Goal: Task Accomplishment & Management: Complete application form

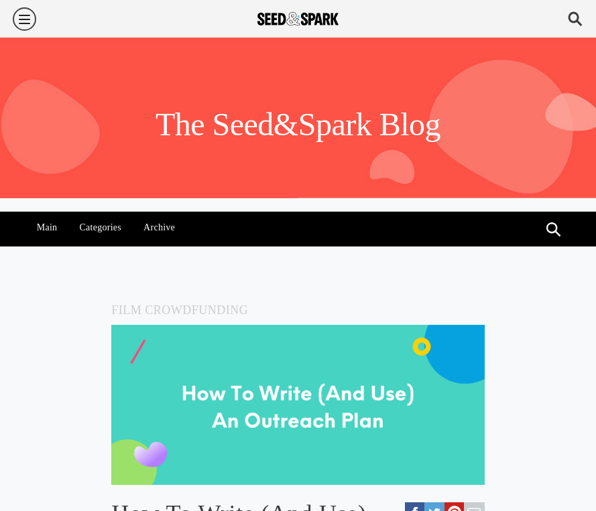
scroll to position [2016, 0]
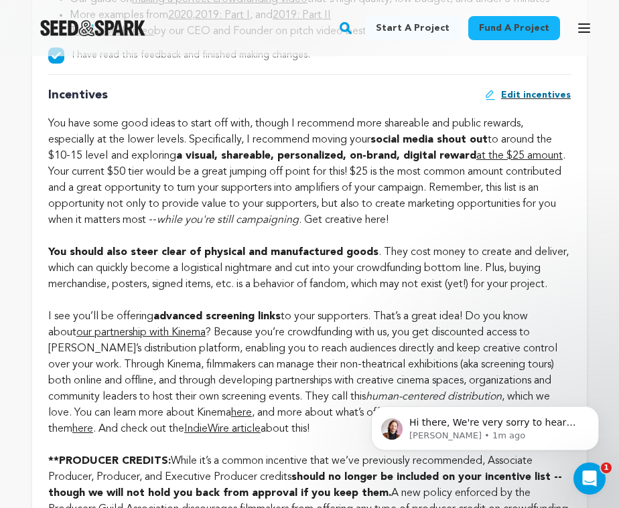
scroll to position [1846, 0]
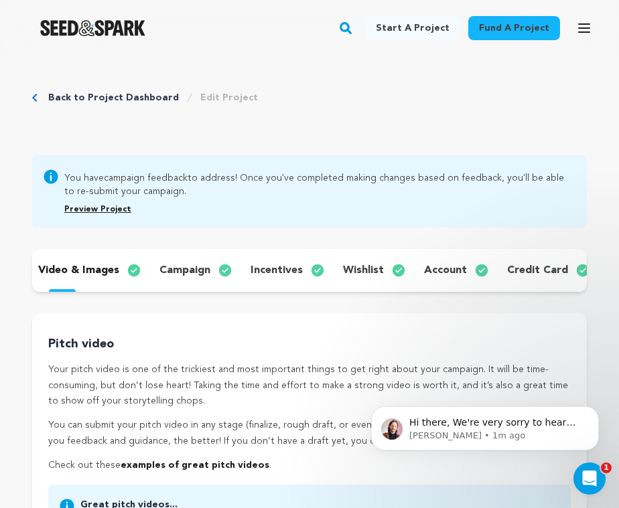
scroll to position [332, 0]
click at [202, 99] on link "Edit Project" at bounding box center [229, 97] width 58 height 13
click at [202, 96] on link "Edit Project" at bounding box center [229, 97] width 58 height 13
click at [133, 94] on link "Back to Project Dashboard" at bounding box center [113, 97] width 131 height 13
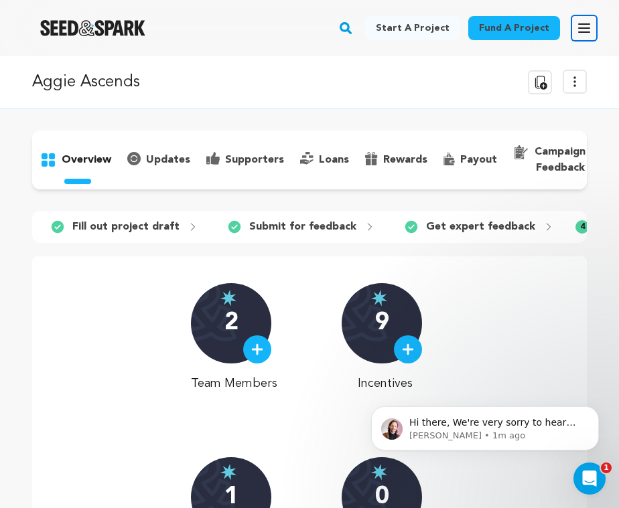
click at [579, 26] on icon "button" at bounding box center [584, 28] width 16 height 16
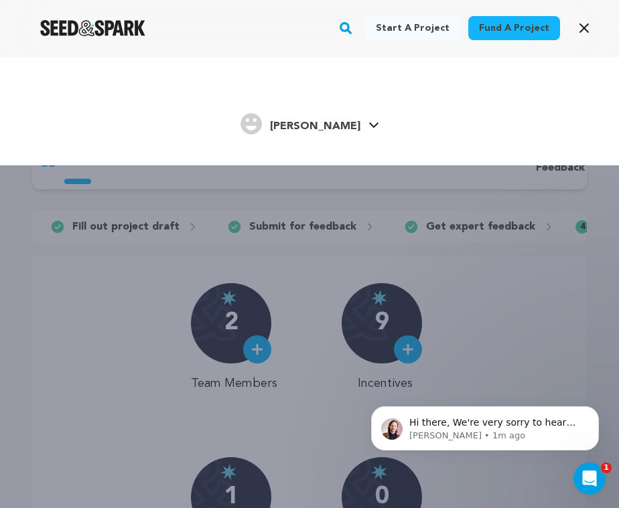
click at [308, 127] on span "[PERSON_NAME]" at bounding box center [315, 126] width 90 height 11
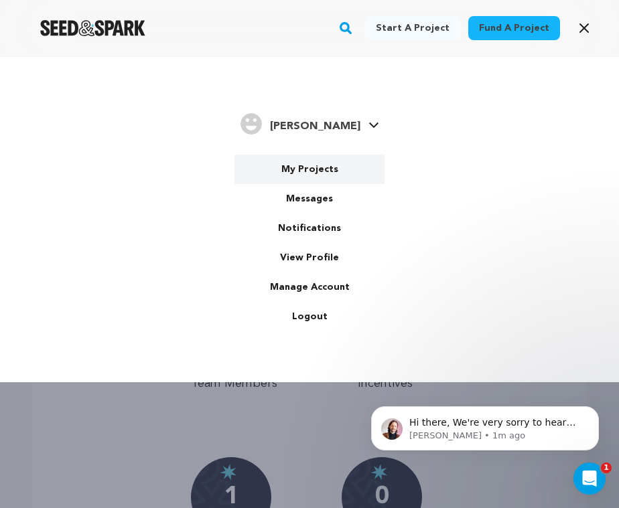
click at [301, 169] on link "My Projects" at bounding box center [309, 169] width 150 height 29
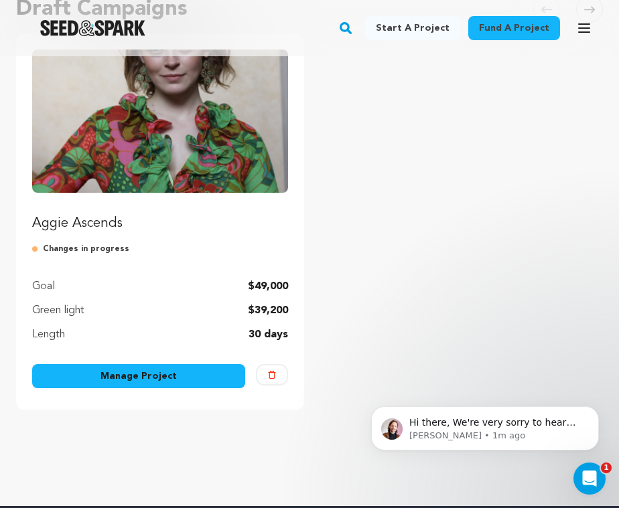
click at [155, 379] on link "Manage Project" at bounding box center [138, 376] width 213 height 24
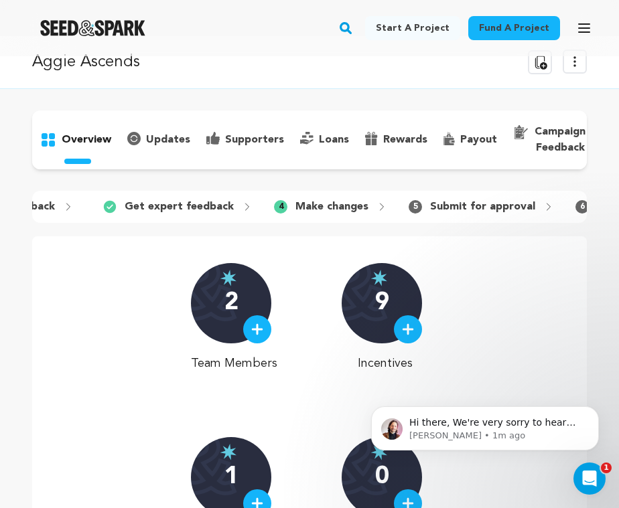
scroll to position [0, 295]
click at [344, 205] on p "Make changes" at bounding box center [338, 207] width 73 height 16
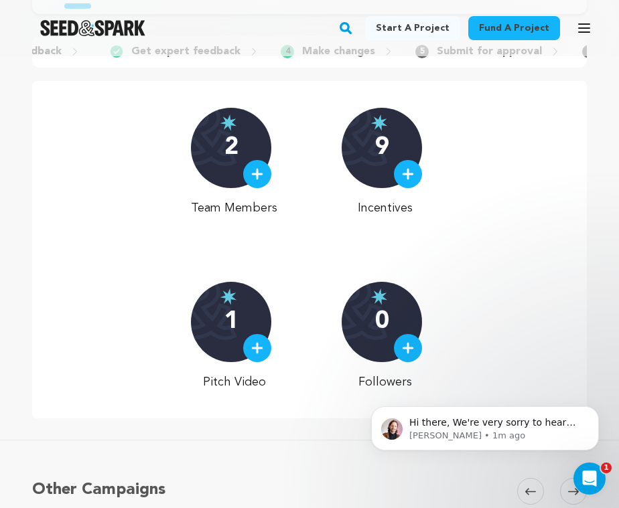
scroll to position [189, 0]
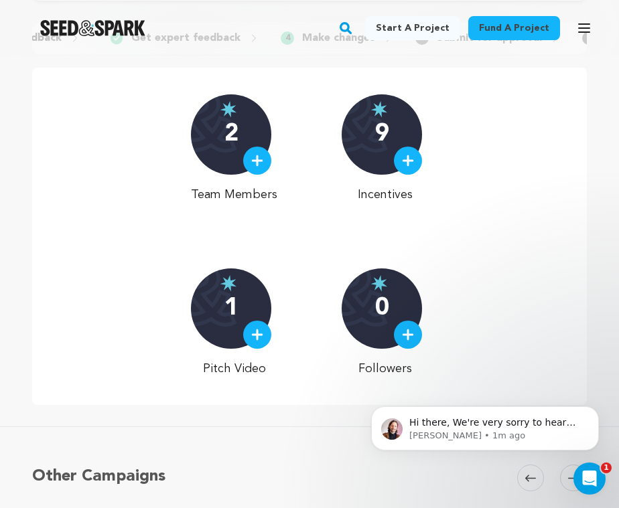
click at [406, 163] on img at bounding box center [408, 161] width 12 height 12
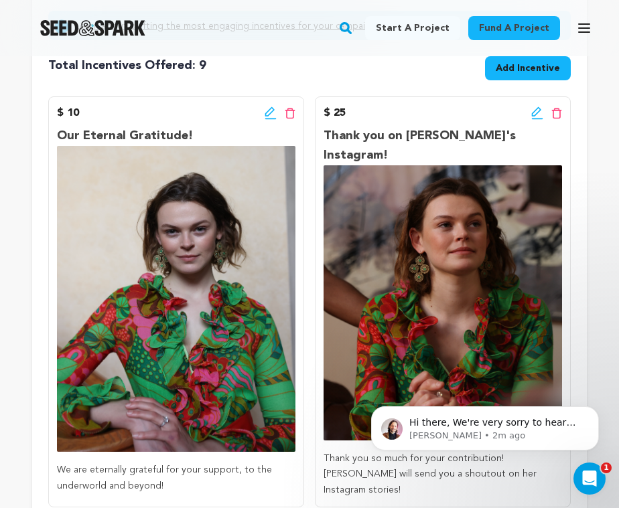
scroll to position [322, 0]
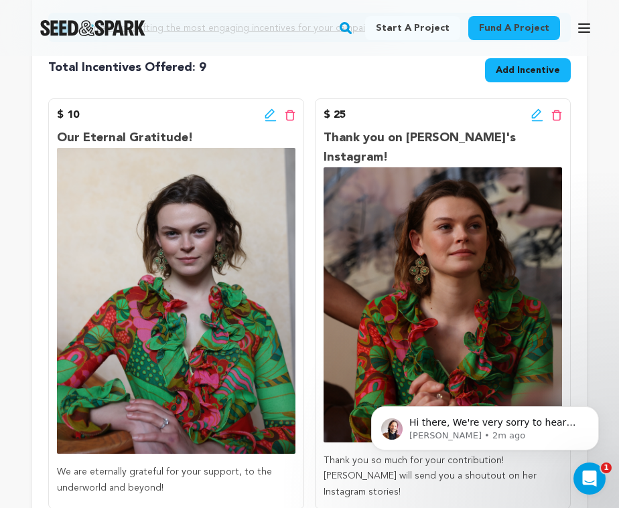
click at [293, 113] on icon at bounding box center [290, 115] width 10 height 11
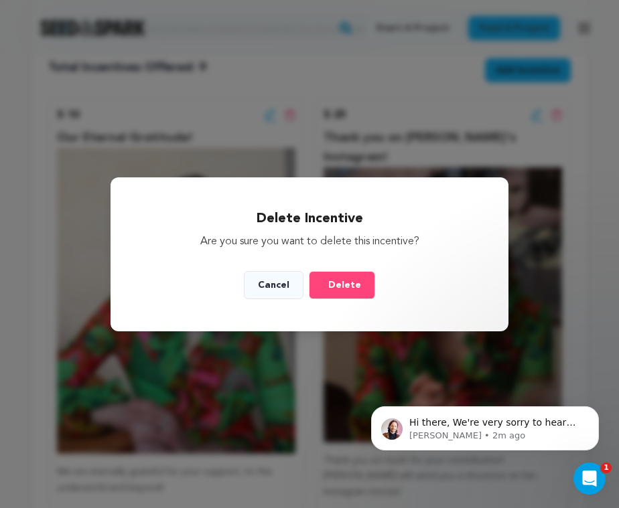
click at [275, 285] on button "Cancel" at bounding box center [274, 285] width 60 height 28
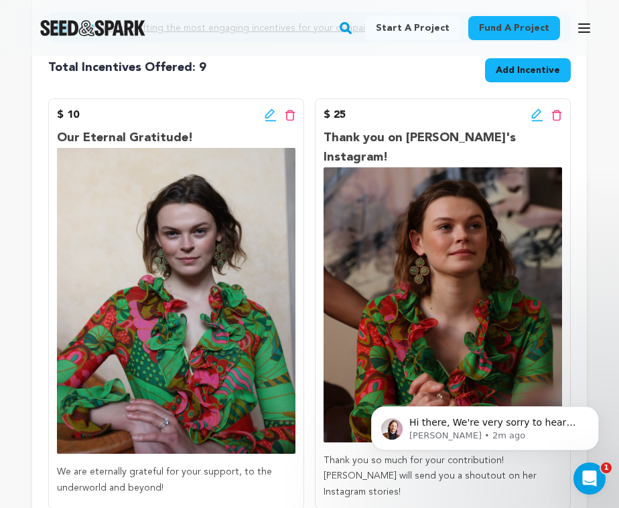
click at [269, 114] on icon at bounding box center [271, 115] width 12 height 13
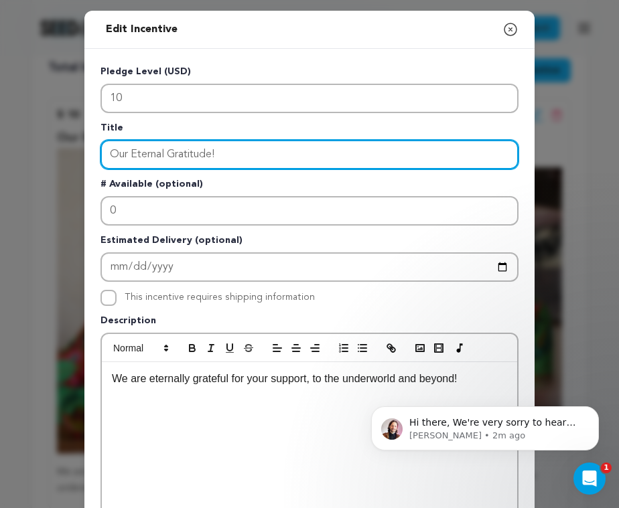
drag, startPoint x: 230, startPoint y: 156, endPoint x: 98, endPoint y: 157, distance: 132.6
click at [98, 157] on div "Pledge Level (USD) 10 Title Our Eternal Gratitude! # Available (optional) 0 Est…" at bounding box center [309, 416] width 450 height 734
type input "Thank You! Love, Aggie"
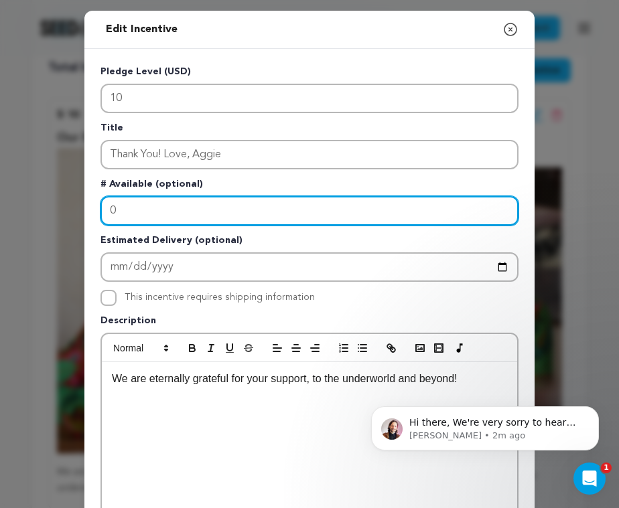
click at [130, 212] on input "0" at bounding box center [309, 210] width 418 height 29
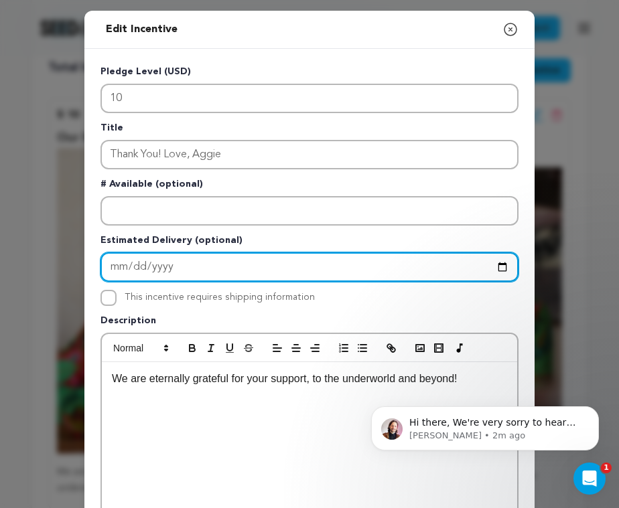
click at [153, 265] on input "2025-08-20" at bounding box center [309, 267] width 418 height 29
click at [136, 267] on input "2025-08-20" at bounding box center [309, 267] width 418 height 29
type input "2025-08-23"
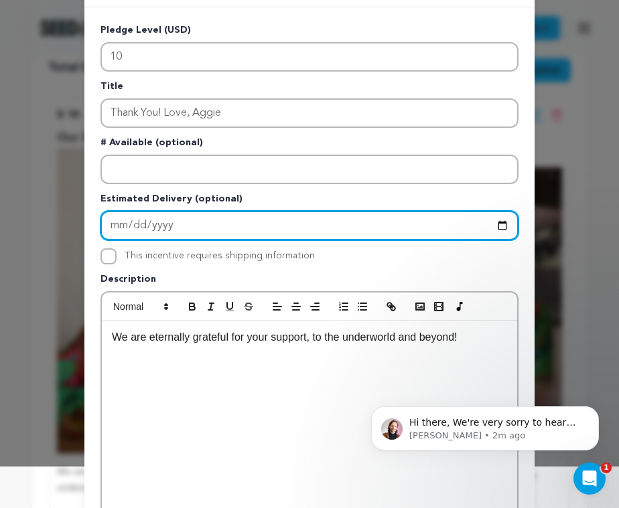
scroll to position [42, 0]
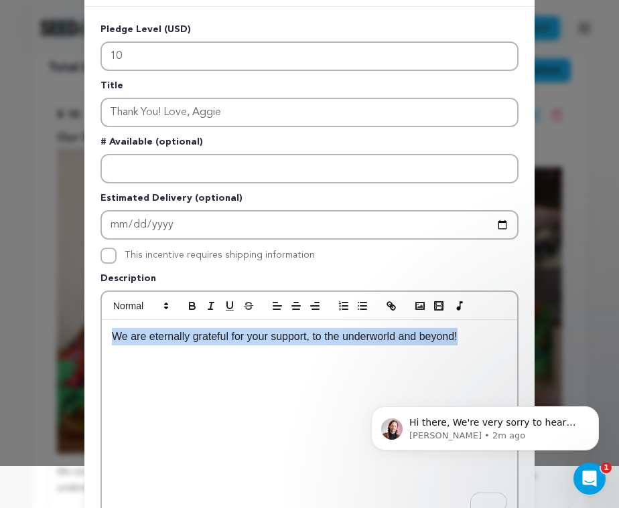
drag, startPoint x: 489, startPoint y: 340, endPoint x: 96, endPoint y: 341, distance: 392.6
click at [96, 341] on div "Pledge Level (USD) 10 Title Thank You! Love, Aggie # Available (optional) Estim…" at bounding box center [309, 374] width 450 height 734
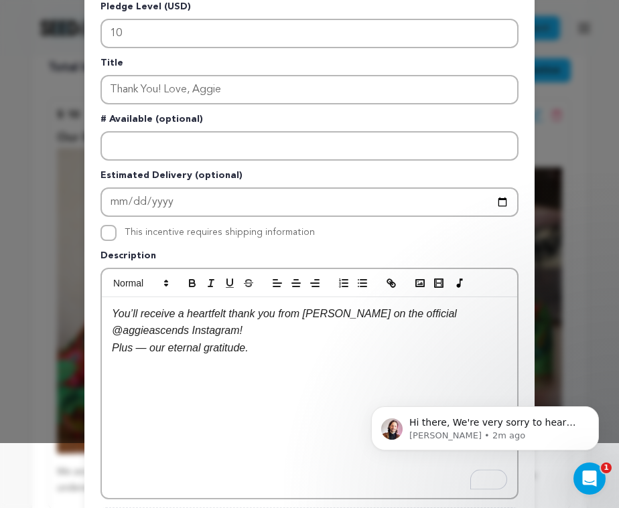
scroll to position [66, 0]
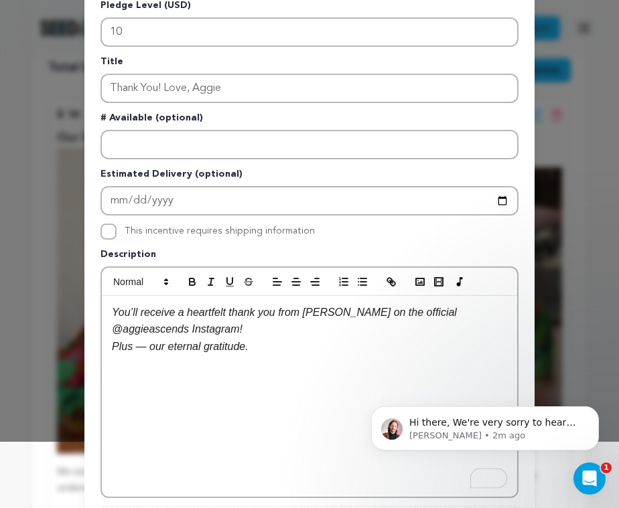
click at [207, 336] on p "You’ll receive a heartfelt thank you from Aggie on the official @aggieascends I…" at bounding box center [309, 321] width 395 height 34
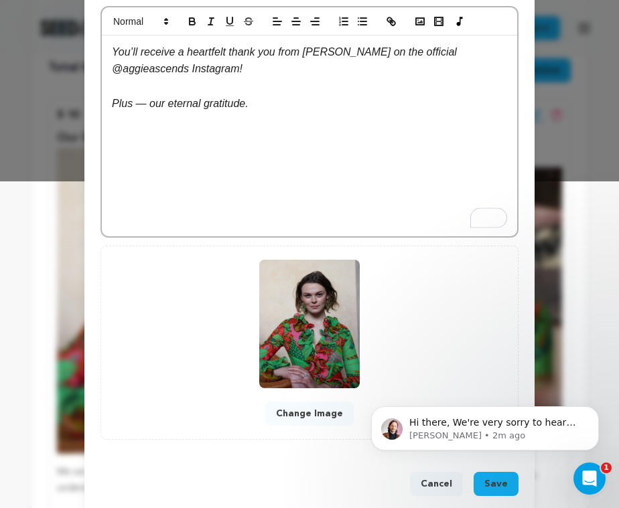
scroll to position [347, 0]
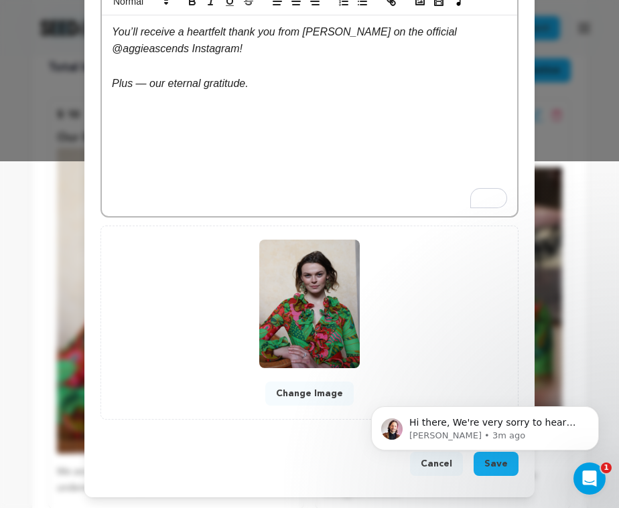
click at [486, 466] on body "Hi there, We're very sorry to hear you're encountering some additional issues. …" at bounding box center [484, 425] width 257 height 83
click at [449, 344] on div "Hi there, We're very sorry to hear you're encountering some additional issues. …" at bounding box center [485, 366] width 247 height 167
click at [594, 415] on button "Dismiss notification" at bounding box center [594, 410] width 17 height 17
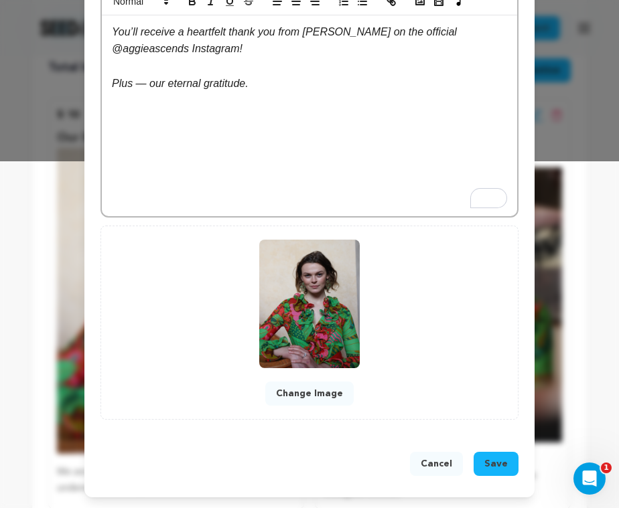
click at [492, 468] on span "Save" at bounding box center [495, 464] width 23 height 13
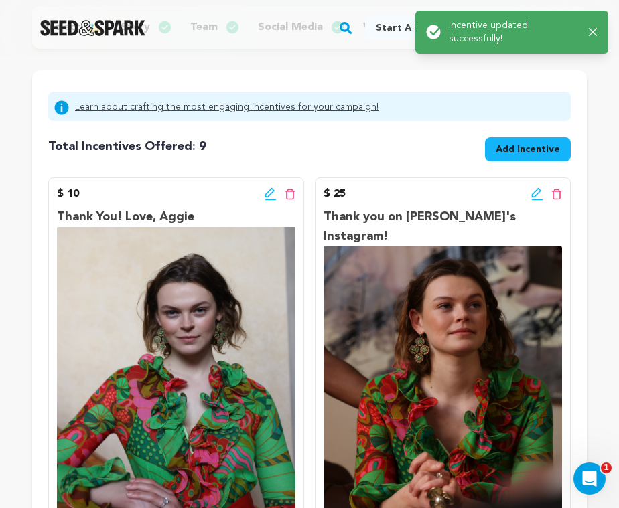
scroll to position [255, 0]
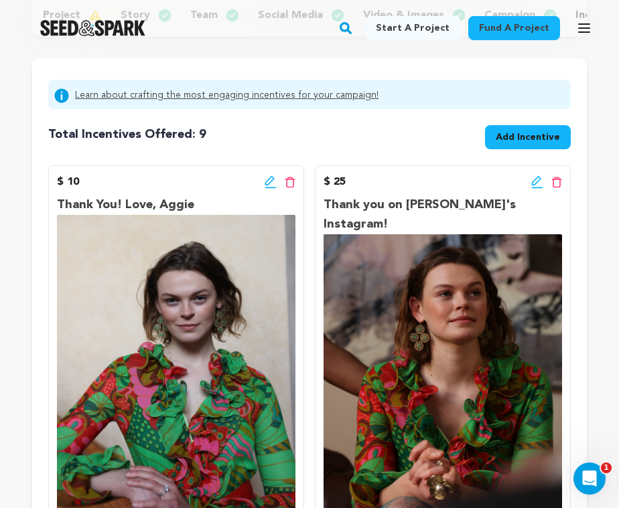
click at [535, 184] on icon at bounding box center [536, 180] width 9 height 9
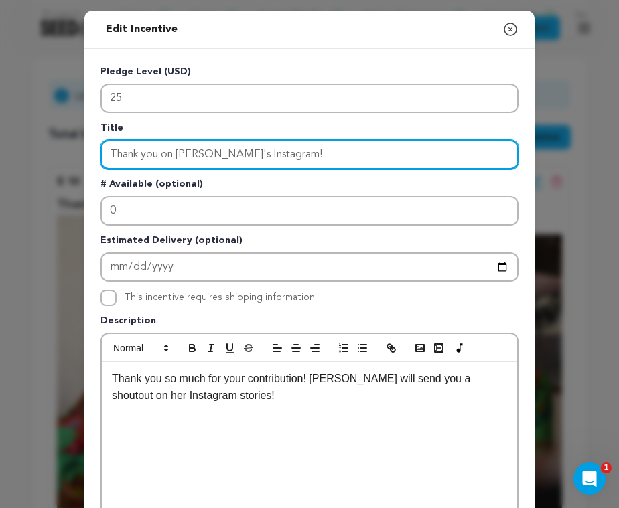
click at [184, 155] on input "Thank you on Aggie's Instagram!" at bounding box center [309, 154] width 418 height 29
drag, startPoint x: 282, startPoint y: 155, endPoint x: 79, endPoint y: 154, distance: 203.0
click at [79, 154] on div "Edit Incentive Close modal Pledge Level (USD) 25 Title Thank you on Aggie's Ins…" at bounding box center [309, 428] width 619 height 856
paste input "EARLY ACCESS TO AGGIE ASCENDS + THE AGGIE ASCENDS PLAYLIST"
click at [208, 153] on input "EARLY ACCESS TO AGGIE ASCENDS + THE AGGIE ASCENDS PLAYLIST" at bounding box center [309, 154] width 418 height 29
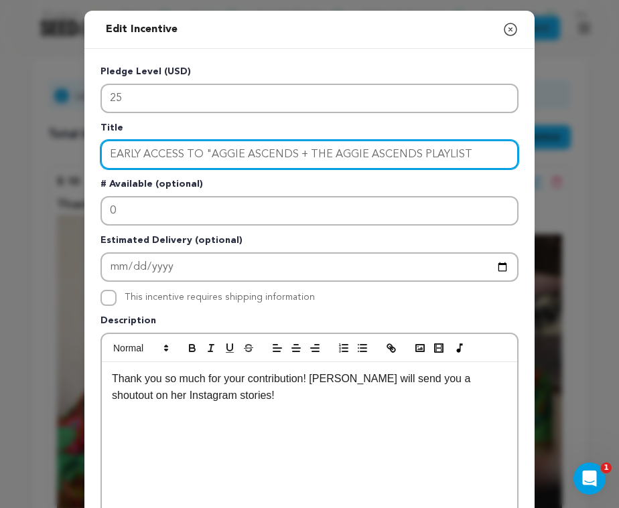
click at [295, 154] on input "EARLY ACCESS TO "AGGIE ASCENDS + THE AGGIE ASCENDS PLAYLIST" at bounding box center [309, 154] width 418 height 29
type input "EARLY ACCESS TO "AGGIE ASCENDS" + THE AGGIE ASCENDS PLAYLIST"
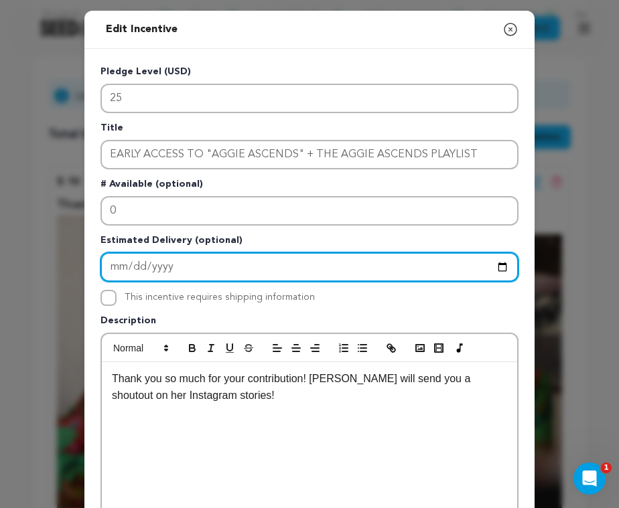
click at [221, 263] on input "2025-08-20" at bounding box center [309, 267] width 418 height 29
click at [135, 267] on input "2025-08-20" at bounding box center [309, 267] width 418 height 29
click at [135, 266] on input "2025-08-20" at bounding box center [309, 267] width 418 height 29
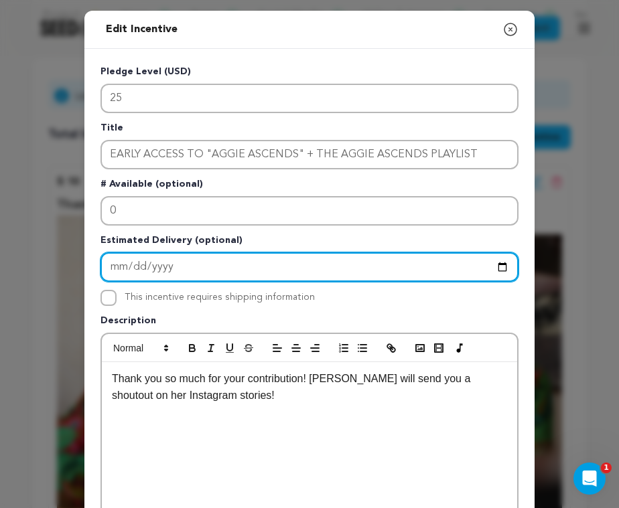
type input "2025-08-25"
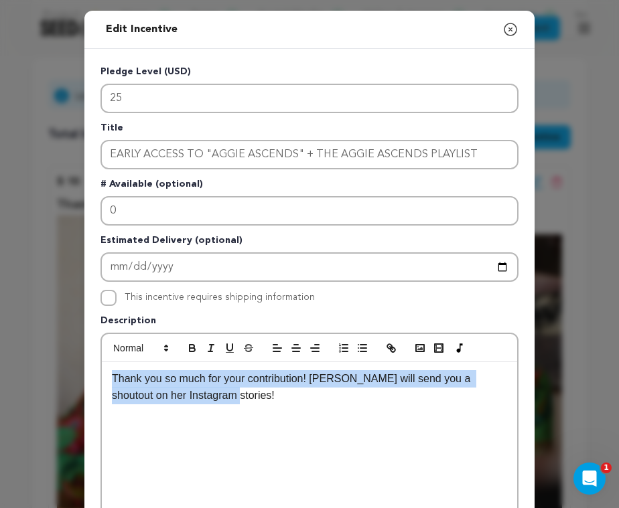
drag, startPoint x: 209, startPoint y: 401, endPoint x: 106, endPoint y: 370, distance: 107.7
click at [106, 370] on div "Thank you so much for your contribution! Aggie will send you a shoutout on her …" at bounding box center [309, 462] width 415 height 201
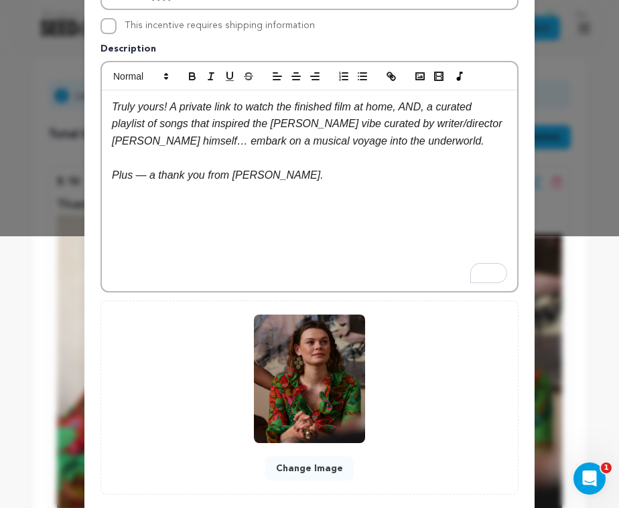
scroll to position [275, 0]
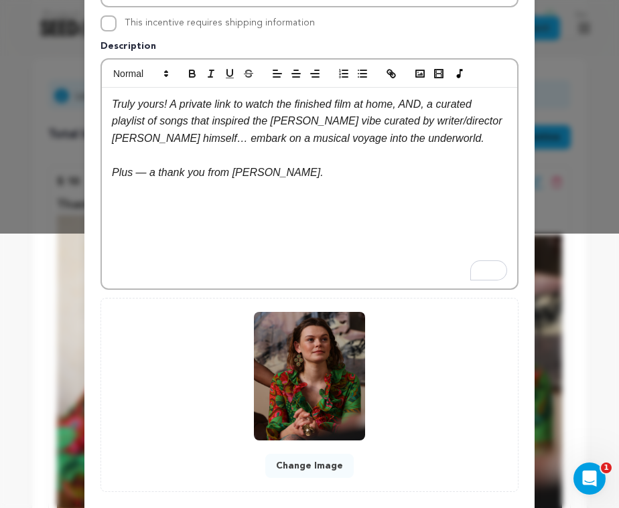
click at [318, 465] on button "Change Image" at bounding box center [309, 466] width 88 height 24
click at [296, 464] on button "Change Image" at bounding box center [309, 466] width 88 height 24
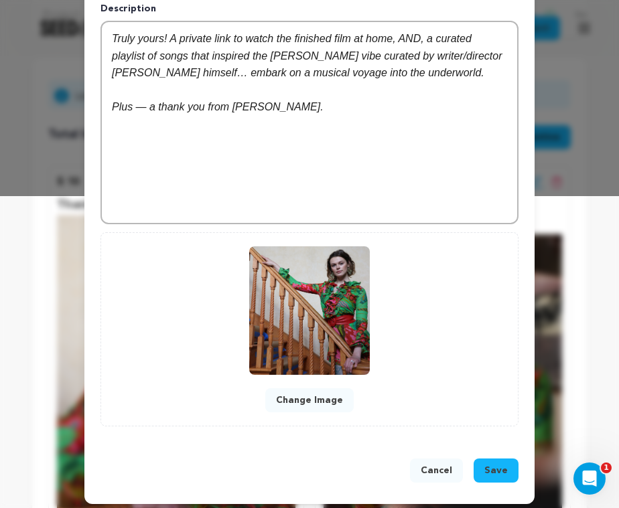
scroll to position [319, 0]
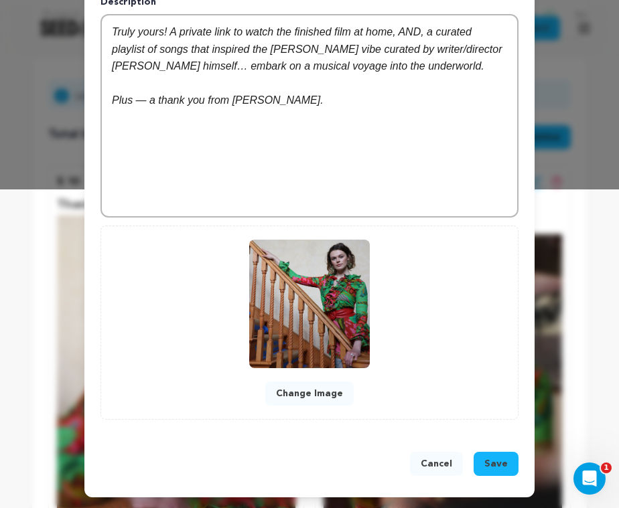
click at [498, 464] on span "Save" at bounding box center [495, 464] width 23 height 13
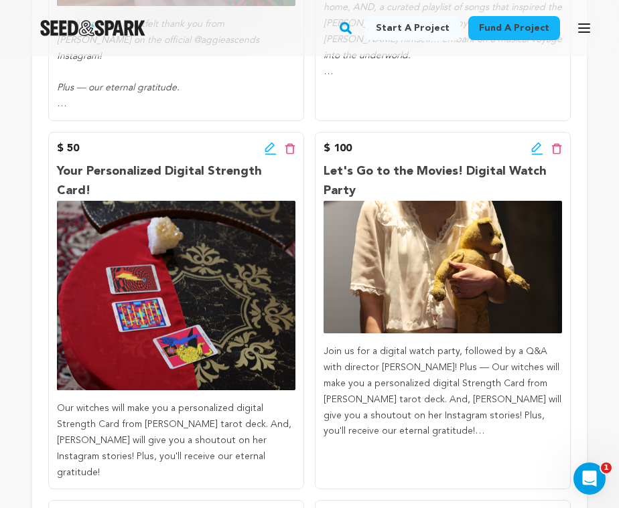
scroll to position [785, 0]
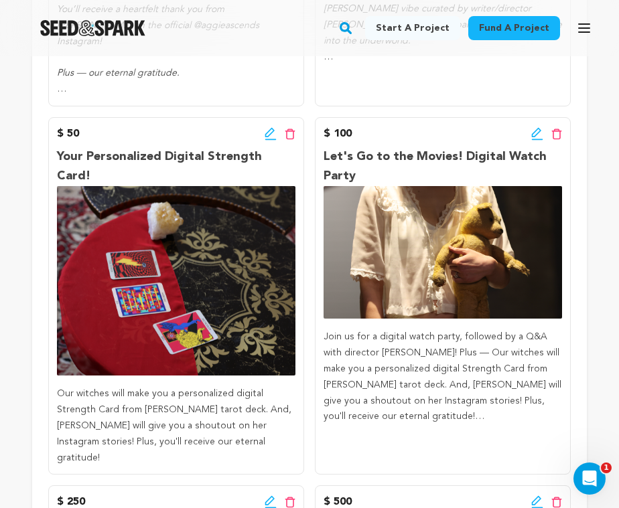
click at [172, 155] on p "Your Personalized Digital Strength Card!" at bounding box center [176, 166] width 238 height 39
click at [270, 131] on icon at bounding box center [271, 133] width 12 height 13
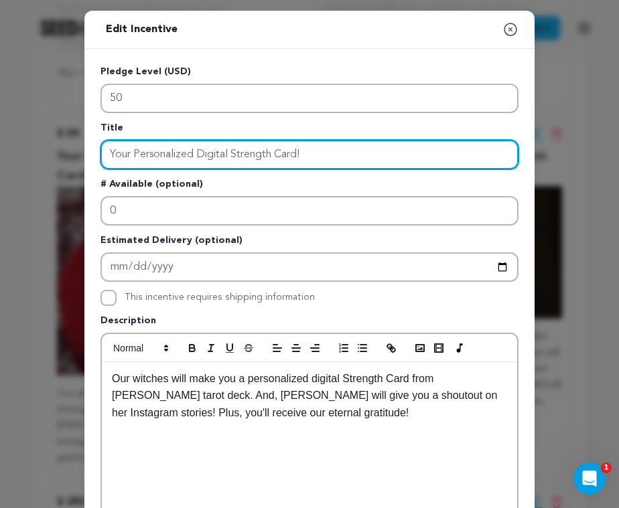
drag, startPoint x: 298, startPoint y: 155, endPoint x: 102, endPoint y: 159, distance: 196.3
click at [102, 159] on input "Your Personalized Digital Strength Card!" at bounding box center [309, 154] width 418 height 29
paste input "PERSONAL STRENGTH CARD"
click at [110, 155] on input "PERSONAL STRENGTH CARD!" at bounding box center [309, 154] width 418 height 29
type input "A PERSONAL STRENGTH CARD!"
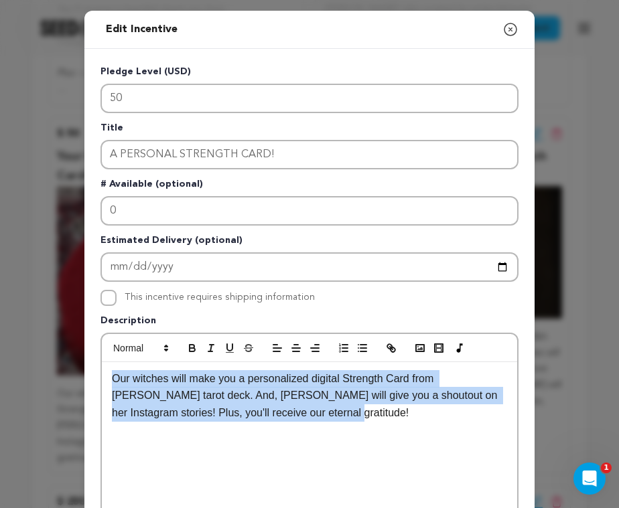
drag, startPoint x: 294, startPoint y: 418, endPoint x: 109, endPoint y: 375, distance: 190.5
click at [108, 375] on div "Our witches will make you a personalized digital Strength Card from C. Finley's…" at bounding box center [309, 462] width 415 height 201
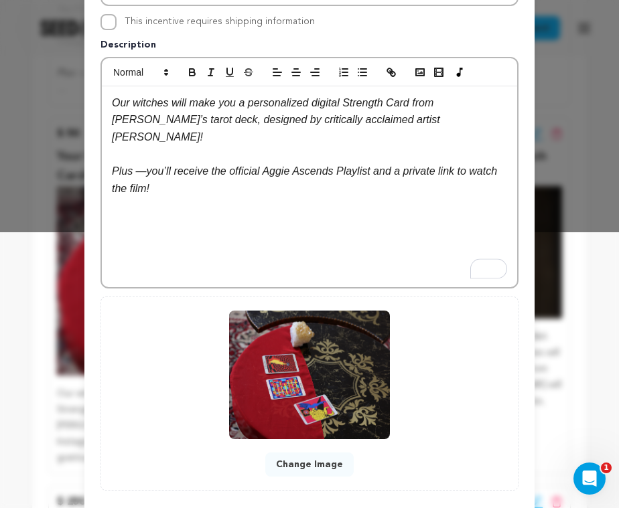
scroll to position [314, 0]
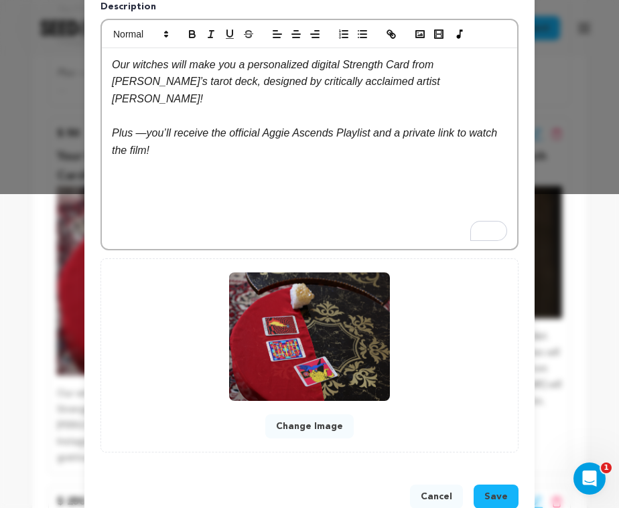
click at [313, 424] on button "Change Image" at bounding box center [309, 427] width 88 height 24
click at [316, 428] on button "Change Image" at bounding box center [309, 427] width 88 height 24
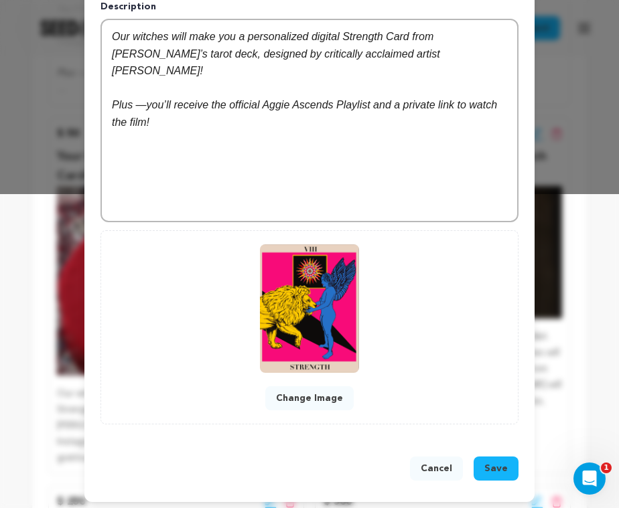
click at [492, 467] on span "Save" at bounding box center [495, 468] width 23 height 13
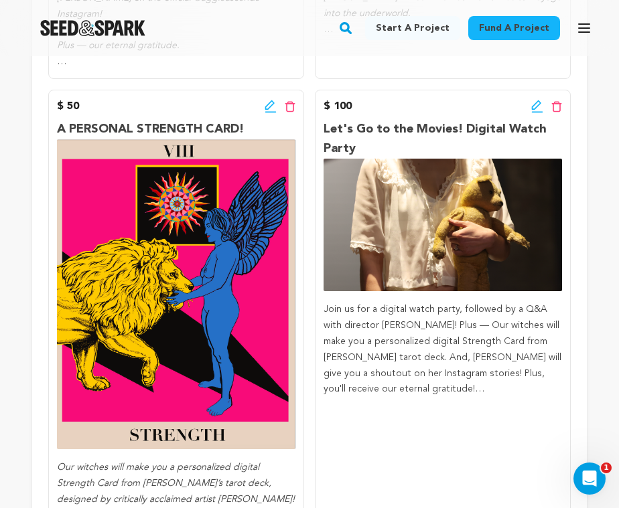
scroll to position [797, 0]
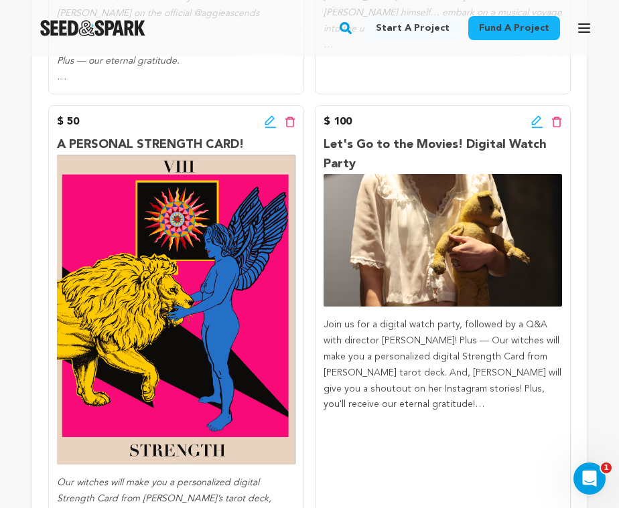
click at [536, 123] on icon at bounding box center [536, 120] width 9 height 9
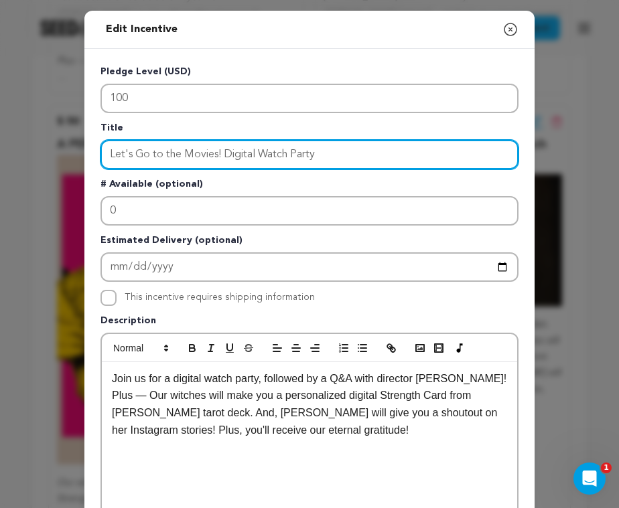
click at [324, 155] on input "Let's Go to the Movies! Digital Watch Party" at bounding box center [309, 154] width 418 height 29
drag, startPoint x: 334, startPoint y: 153, endPoint x: 223, endPoint y: 149, distance: 110.6
click at [223, 149] on input "Let's Go to the Movies! Digital Watch Party" at bounding box center [309, 154] width 418 height 29
click at [328, 149] on input "Let's Go to the Movies! Digital Watch Party" at bounding box center [309, 154] width 418 height 29
drag, startPoint x: 336, startPoint y: 157, endPoint x: 83, endPoint y: 160, distance: 253.3
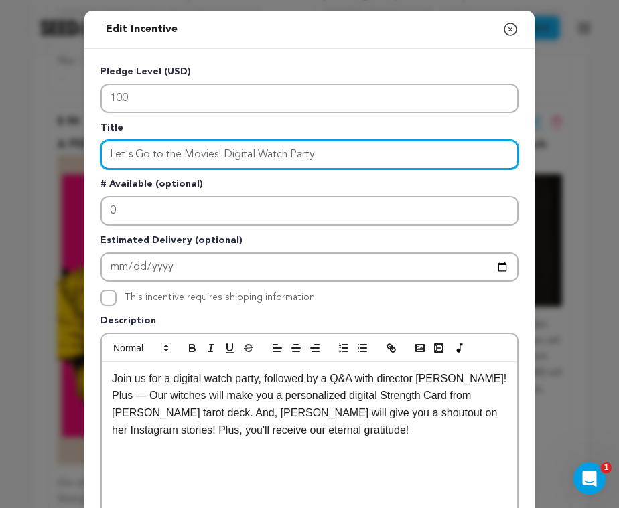
click at [83, 160] on div "Edit Incentive Close modal Pledge Level (USD) 100 Title Let's Go to the Movies!…" at bounding box center [309, 428] width 619 height 856
paste input "WATCH PARTY! + AGGIE’S MOODBOARD + YOUR NAME IN THE CREDITS"
click at [278, 154] on input "WATCH PARTY! + AGGIE’S MOODBOARD + YOUR NAME IN THE CREDITS" at bounding box center [309, 154] width 418 height 29
click at [184, 154] on input "WATCH PARTY! + AGGIE’S MOODBOARD + YOUR NAME IN THE CREDITS" at bounding box center [309, 154] width 418 height 29
click at [471, 153] on input "WATCH PARTY + AGGIE’S MOODBOARD + YOUR NAME IN THE CREDITS" at bounding box center [309, 154] width 418 height 29
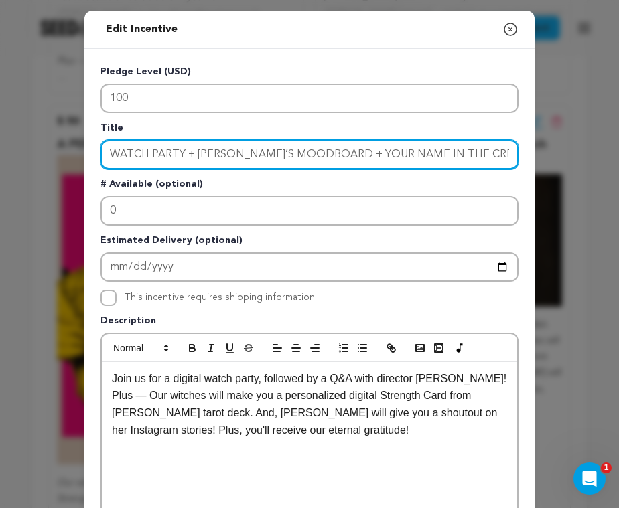
type input "WATCH PARTY + AGGIE’S MOODBOARD + YOUR NAME IN THE CREDITS!"
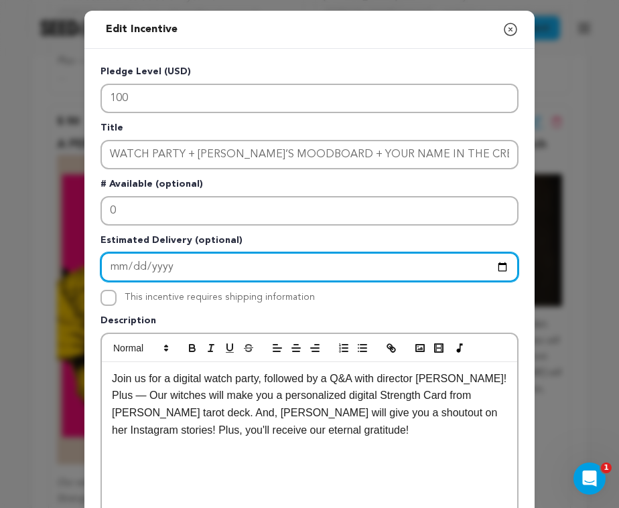
click at [155, 271] on input "Enter Estimated Delivery" at bounding box center [309, 267] width 418 height 29
click at [137, 266] on input "Enter Estimated Delivery" at bounding box center [309, 267] width 418 height 29
click at [503, 266] on input "Enter Estimated Delivery" at bounding box center [309, 267] width 418 height 29
type input "2025-11-01"
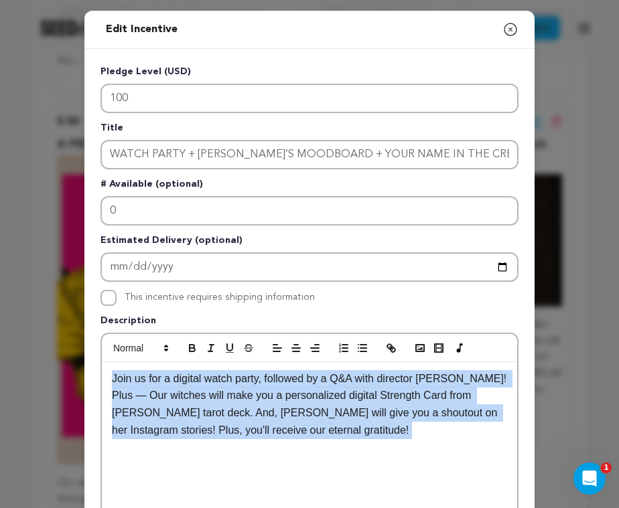
drag, startPoint x: 311, startPoint y: 439, endPoint x: 105, endPoint y: 379, distance: 214.3
click at [105, 379] on div "Join us for a digital watch party, followed by a Q&A with director Eli Rarey! P…" at bounding box center [309, 462] width 415 height 201
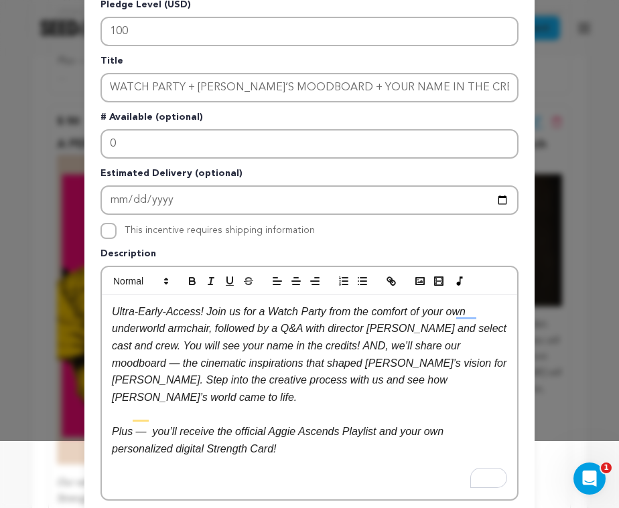
scroll to position [70, 0]
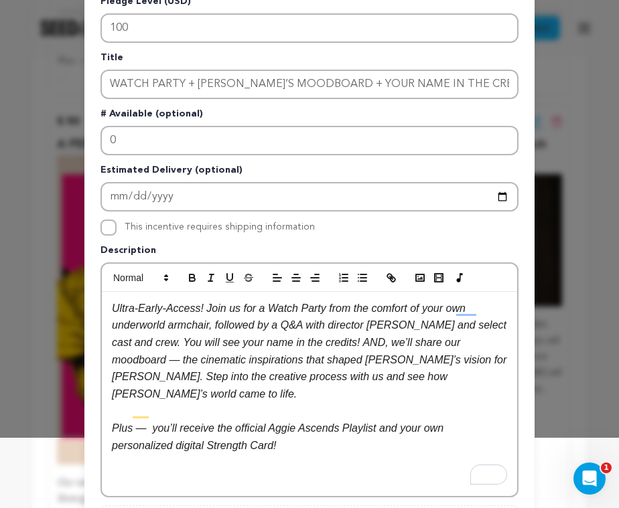
click at [211, 312] on em "Ultra-Early-Access! Join us for a Watch Party from the comfort of your own unde…" at bounding box center [311, 351] width 398 height 97
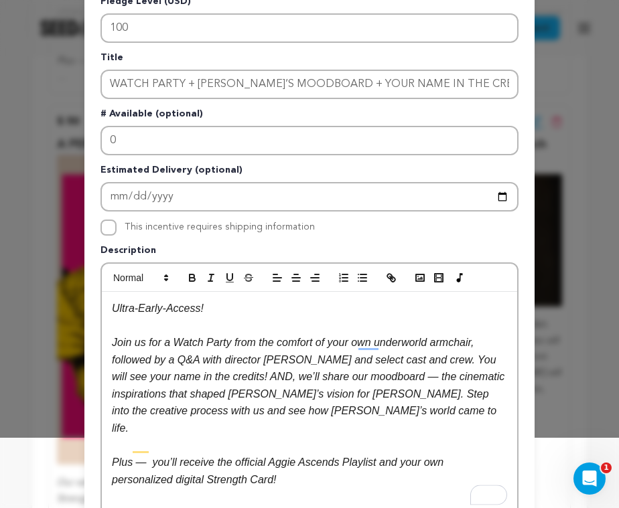
click at [248, 307] on p "Ultra-Early-Access!" at bounding box center [309, 308] width 395 height 17
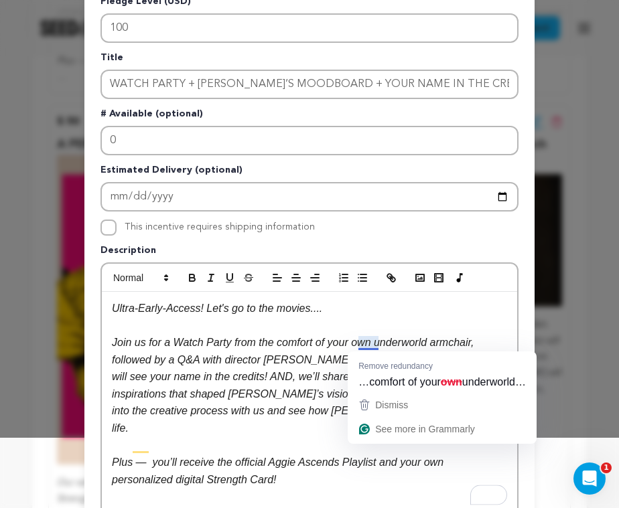
click at [228, 391] on em "Join us for a Watch Party from the comfort of your own underworld armchair, fol…" at bounding box center [310, 385] width 396 height 97
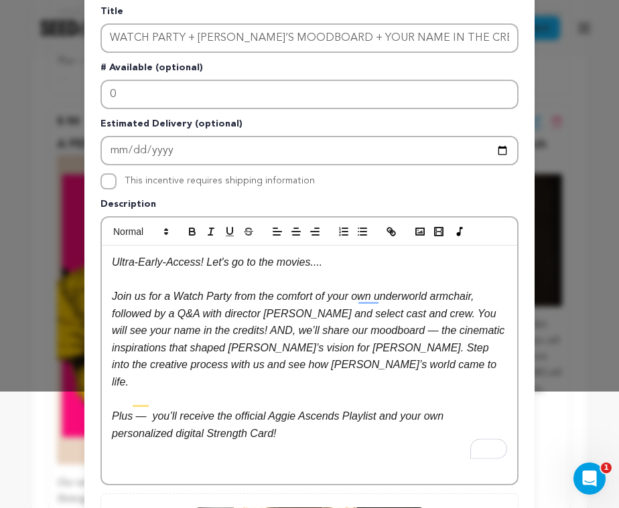
scroll to position [124, 0]
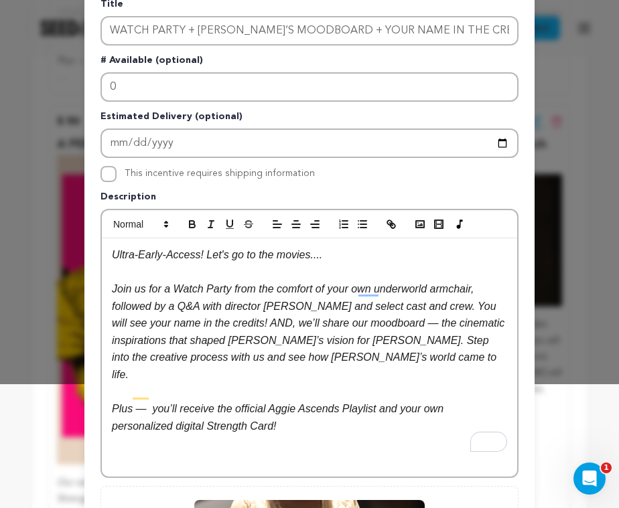
click at [237, 325] on em "Join us for a Watch Party from the comfort of your own underworld armchair, fol…" at bounding box center [310, 331] width 396 height 97
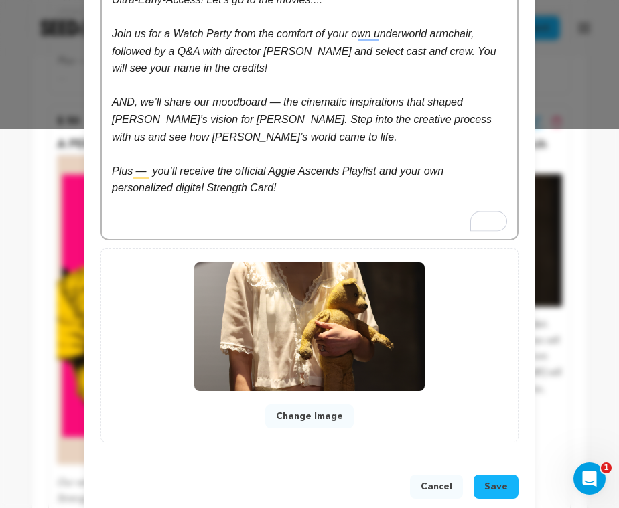
scroll to position [381, 0]
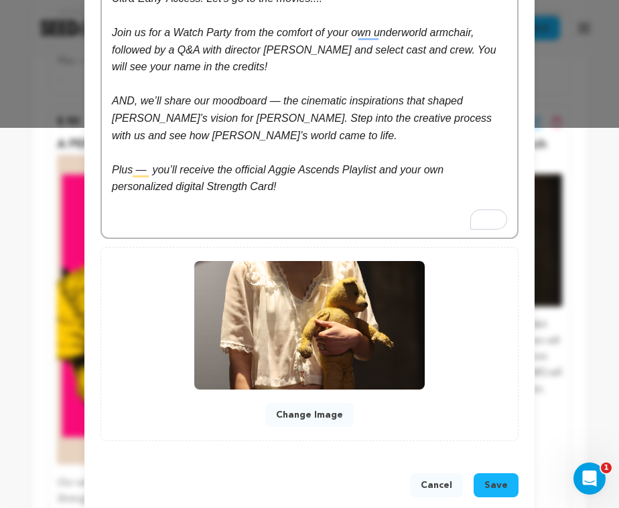
click at [494, 486] on span "Save" at bounding box center [495, 485] width 23 height 13
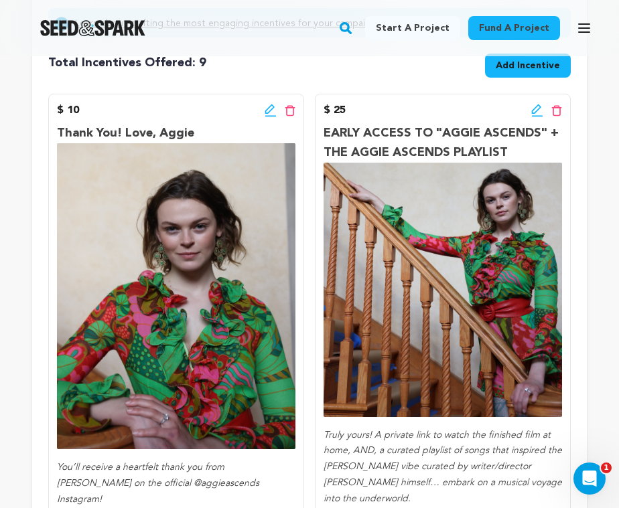
scroll to position [325, 0]
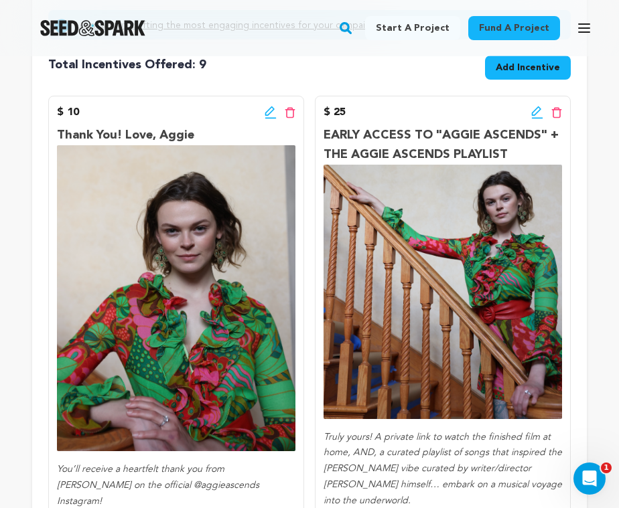
click at [271, 112] on icon at bounding box center [269, 111] width 9 height 9
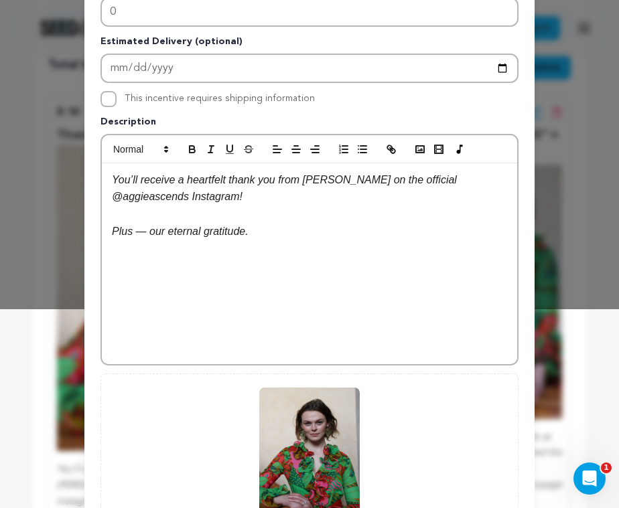
scroll to position [347, 0]
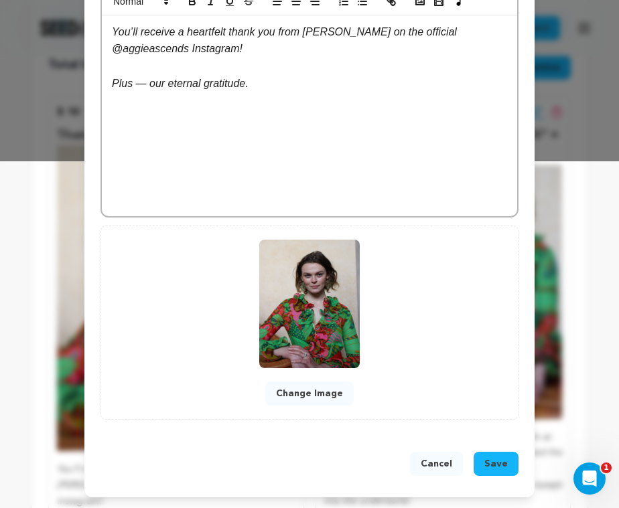
click at [309, 393] on button "Change Image" at bounding box center [309, 394] width 88 height 24
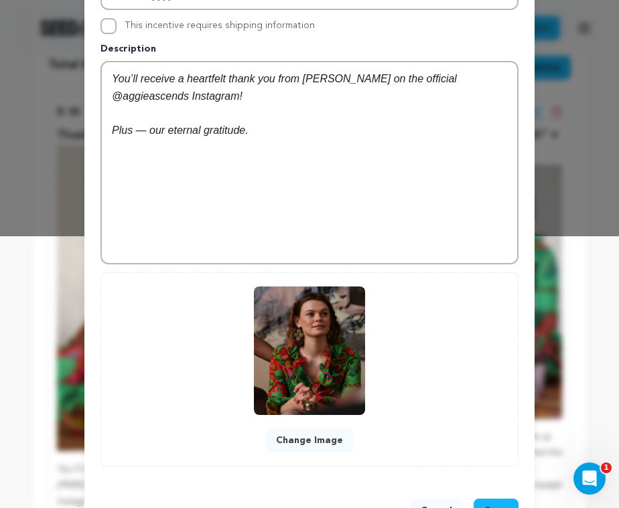
scroll to position [319, 0]
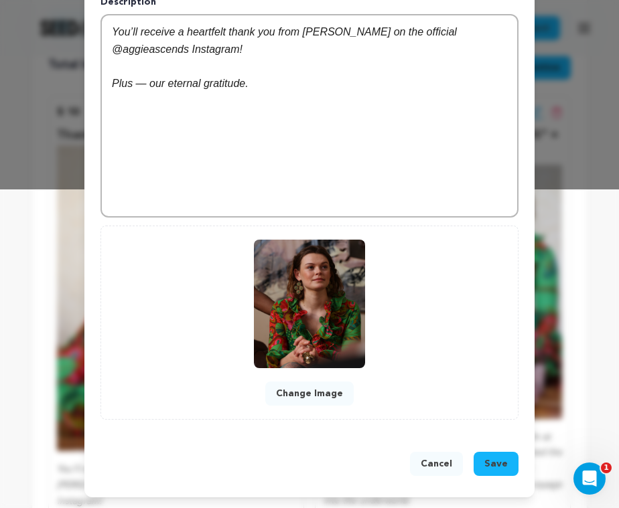
click at [490, 466] on span "Save" at bounding box center [495, 464] width 23 height 13
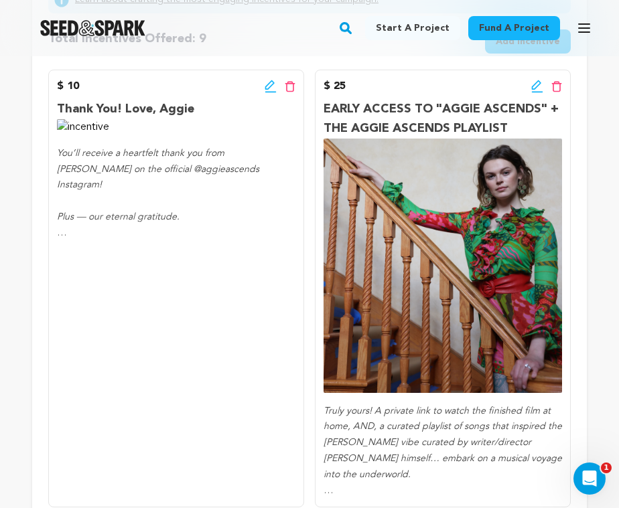
scroll to position [346, 0]
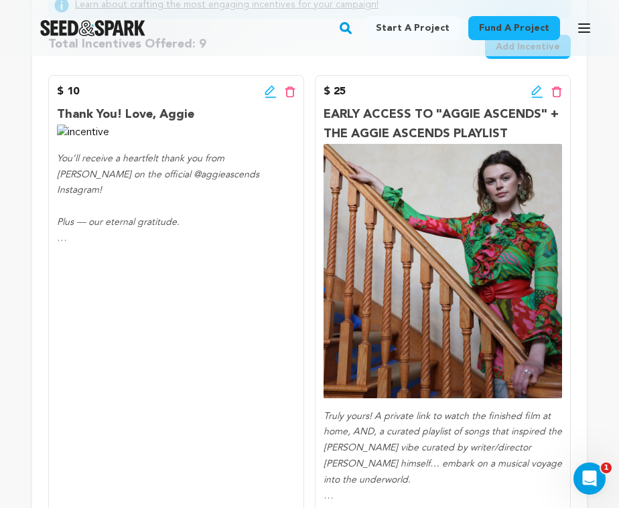
click at [267, 90] on icon at bounding box center [269, 90] width 9 height 9
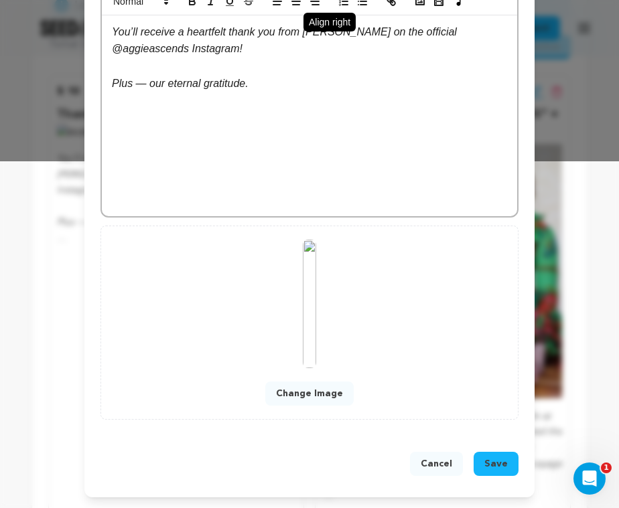
scroll to position [347, 0]
click at [312, 393] on button "Change Image" at bounding box center [309, 394] width 88 height 24
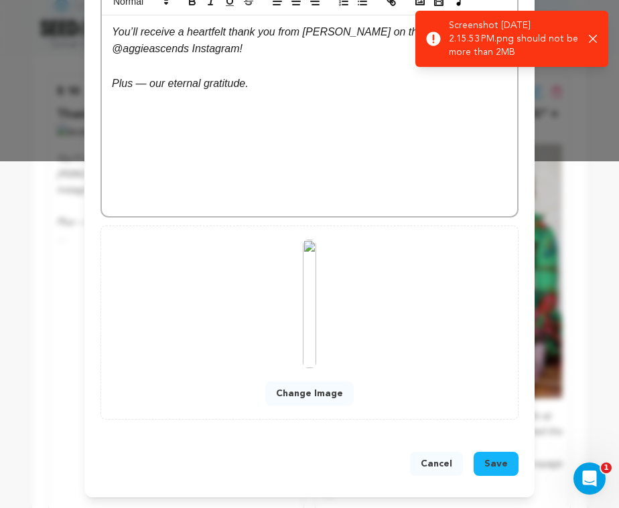
click at [593, 38] on icon "button" at bounding box center [593, 39] width 8 height 8
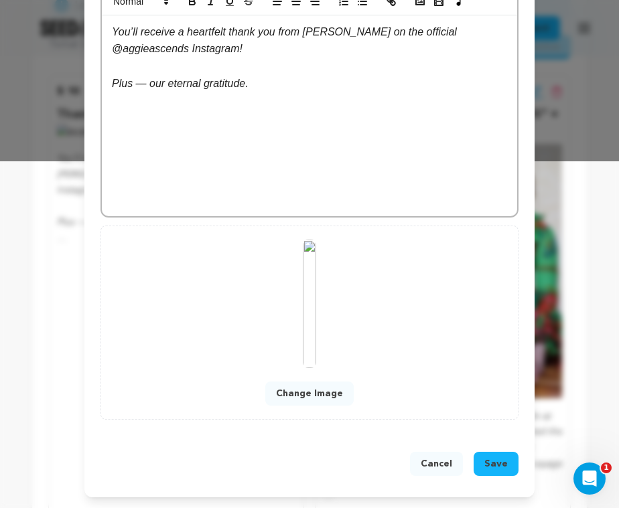
click at [328, 394] on button "Change Image" at bounding box center [309, 394] width 88 height 24
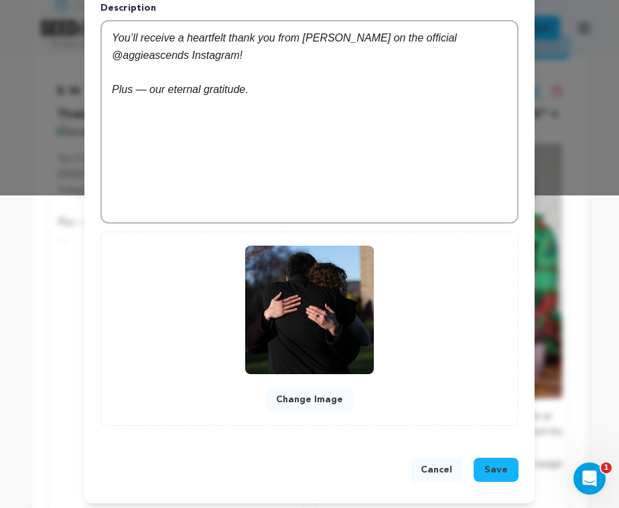
scroll to position [319, 0]
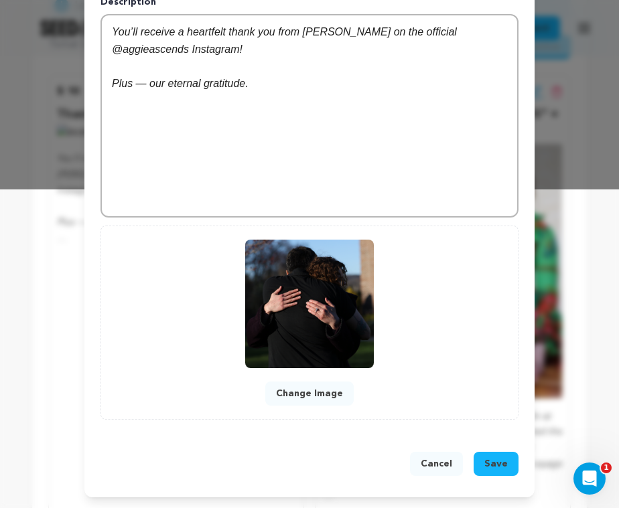
click at [493, 460] on span "Save" at bounding box center [495, 464] width 23 height 13
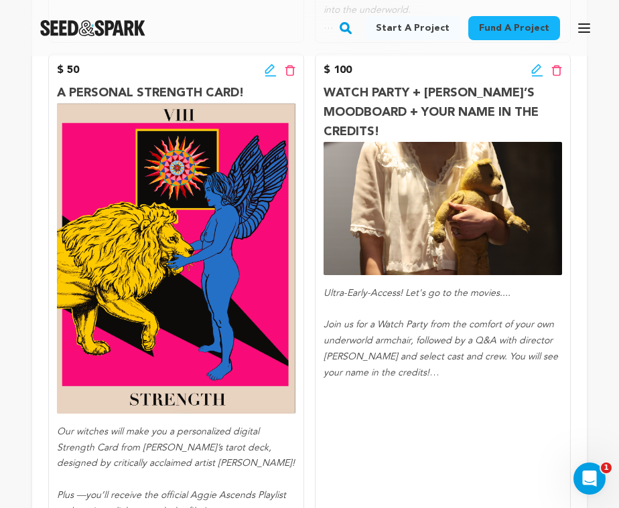
scroll to position [814, 0]
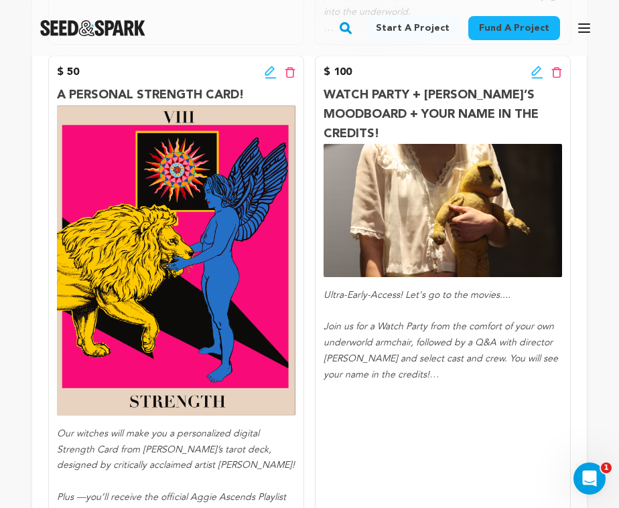
click at [534, 70] on icon at bounding box center [536, 70] width 9 height 9
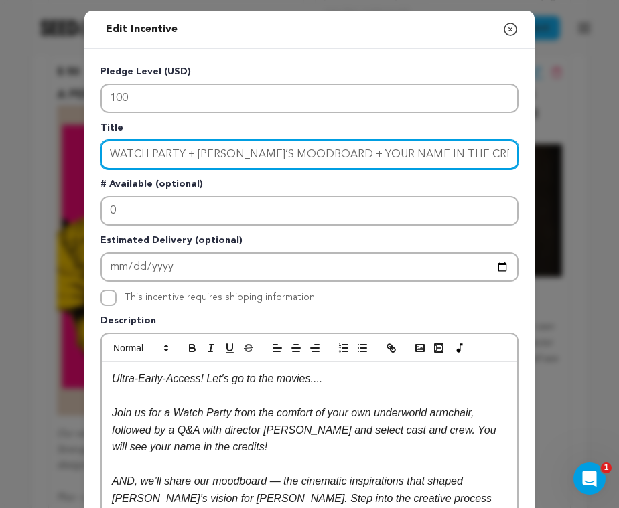
click at [111, 150] on input "WATCH PARTY + AGGIE’S MOODBOARD + YOUR NAME IN THE CREDITS!" at bounding box center [309, 154] width 418 height 29
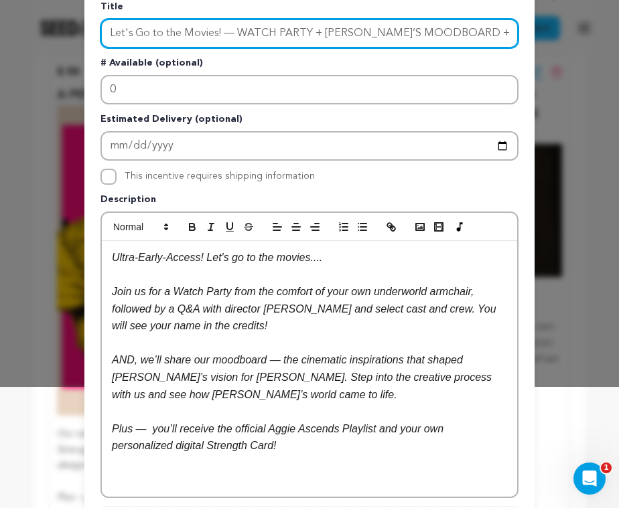
scroll to position [119, 0]
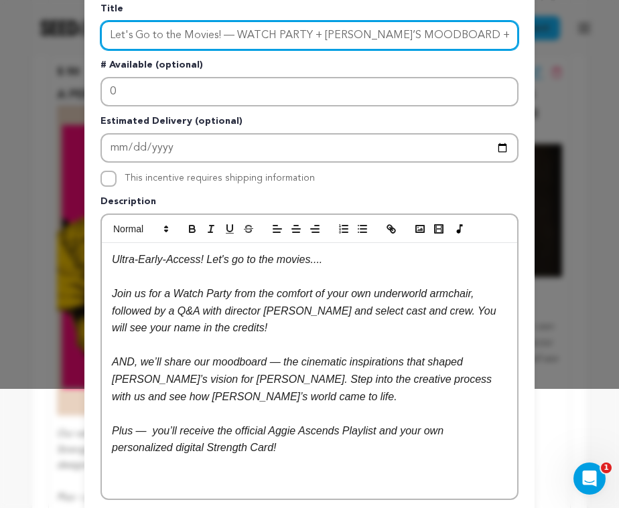
type input "Let's Go to the Movies! — WATCH PARTY + [PERSON_NAME]’S MOODBOARD + YOUR NAME I…"
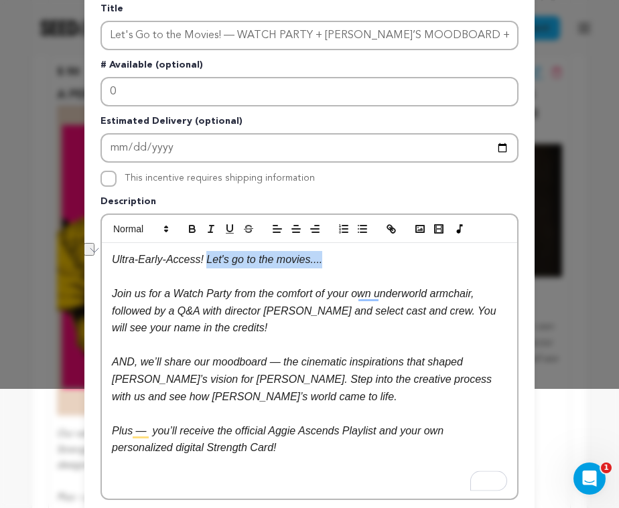
drag, startPoint x: 333, startPoint y: 260, endPoint x: 211, endPoint y: 259, distance: 121.9
click at [211, 259] on p "Ultra-Early-Access! Let's go to the movies...." at bounding box center [309, 259] width 395 height 17
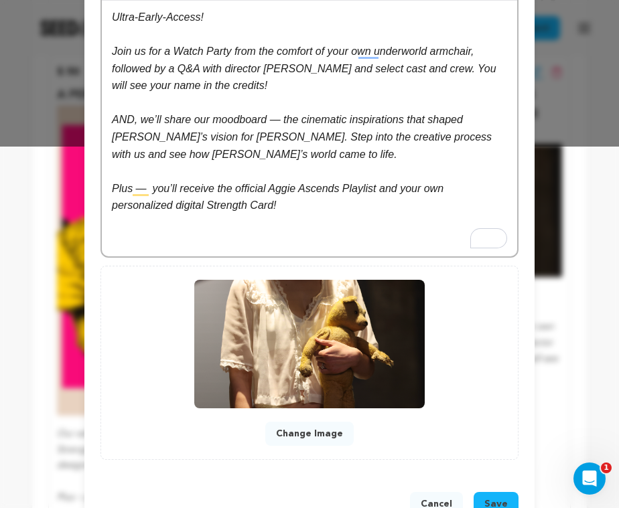
scroll to position [402, 0]
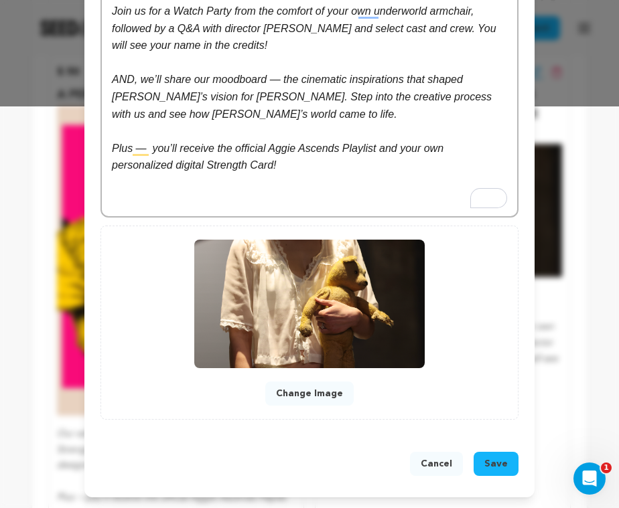
click at [493, 470] on span "Save" at bounding box center [495, 464] width 23 height 13
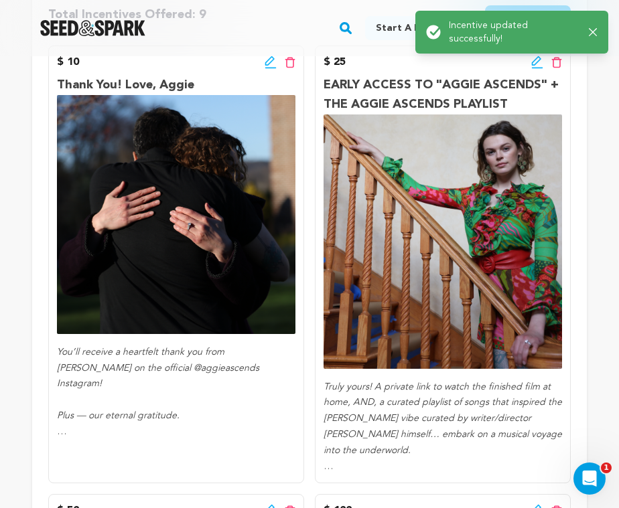
scroll to position [394, 0]
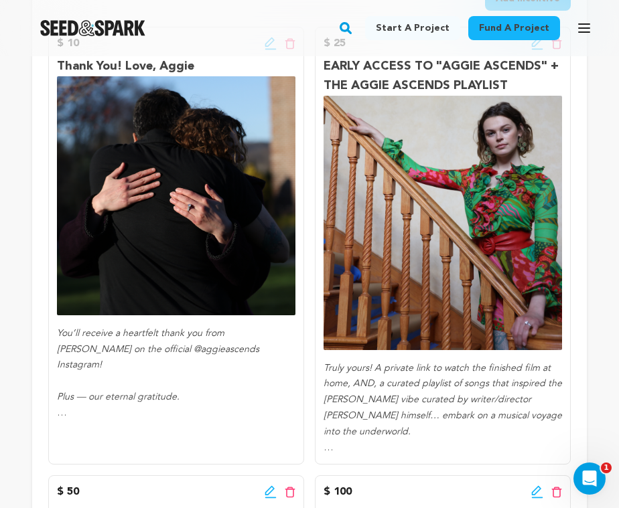
click at [420, 74] on p "EARLY ACCESS TO "AGGIE ASCENDS" + THE AGGIE ASCENDS PLAYLIST" at bounding box center [443, 76] width 238 height 39
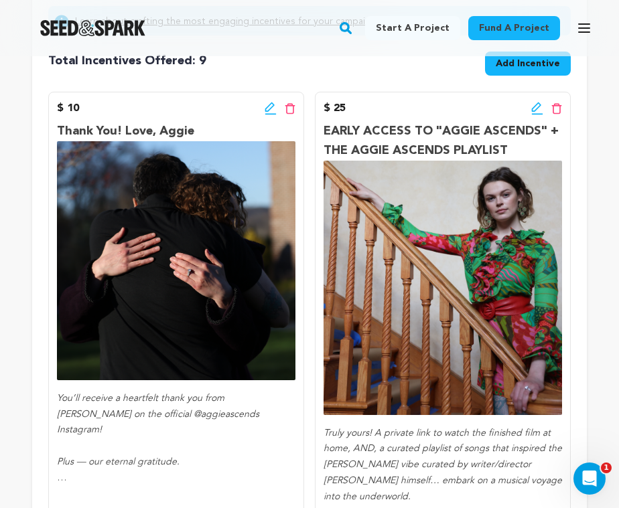
scroll to position [309, 0]
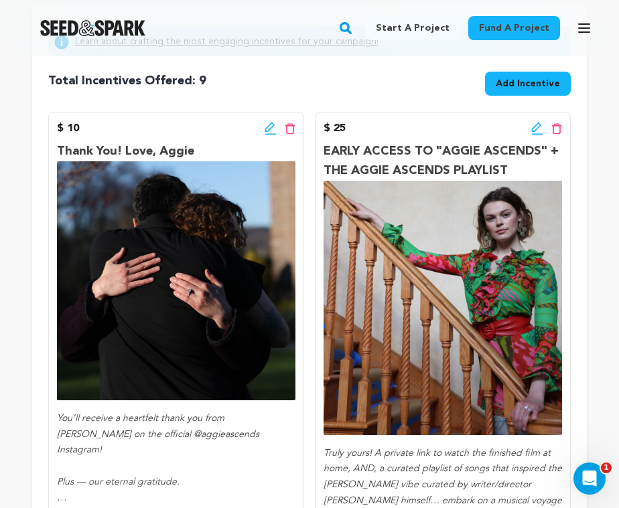
click at [535, 128] on icon at bounding box center [537, 128] width 12 height 13
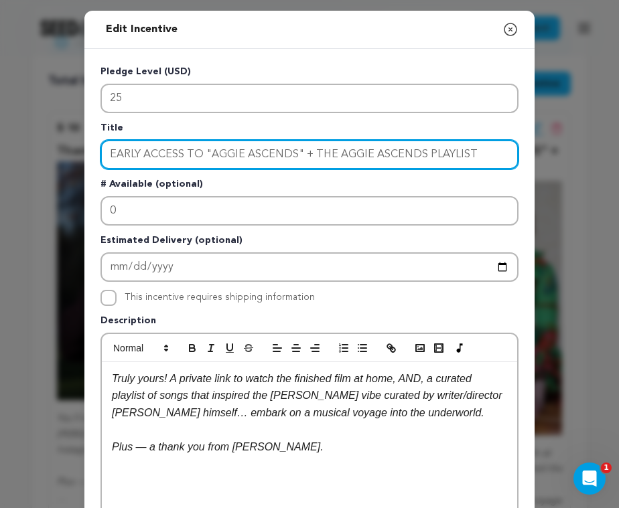
click at [109, 155] on input "EARLY ACCESS TO "AGGIE ASCENDS" + THE AGGIE ASCENDS PLAYLIST" at bounding box center [309, 154] width 418 height 29
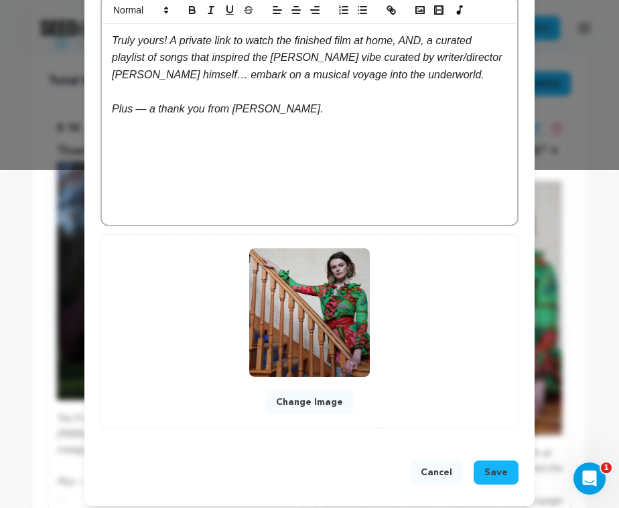
scroll to position [347, 0]
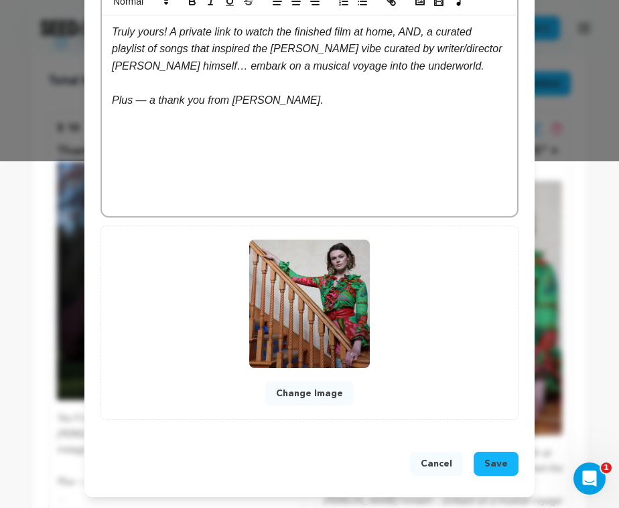
type input "Play Me! — EARLY ACCESS TO "AGGIE ASCENDS" + THE AGGIE ASCENDS PLAYLIST"
click at [496, 464] on span "Save" at bounding box center [495, 464] width 23 height 13
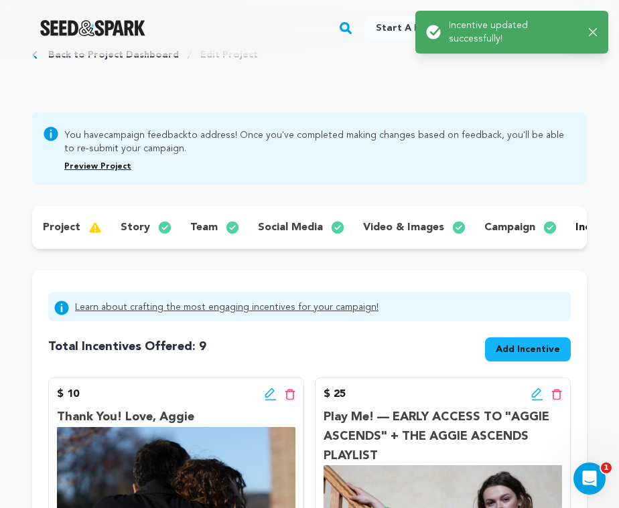
scroll to position [0, 0]
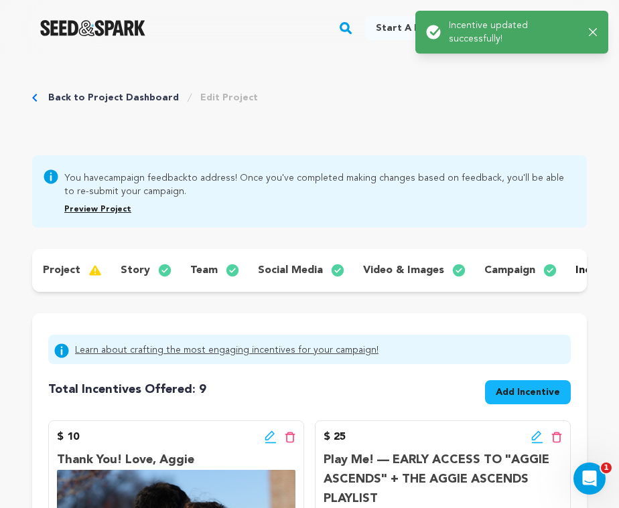
click at [592, 32] on icon "button" at bounding box center [593, 32] width 8 height 8
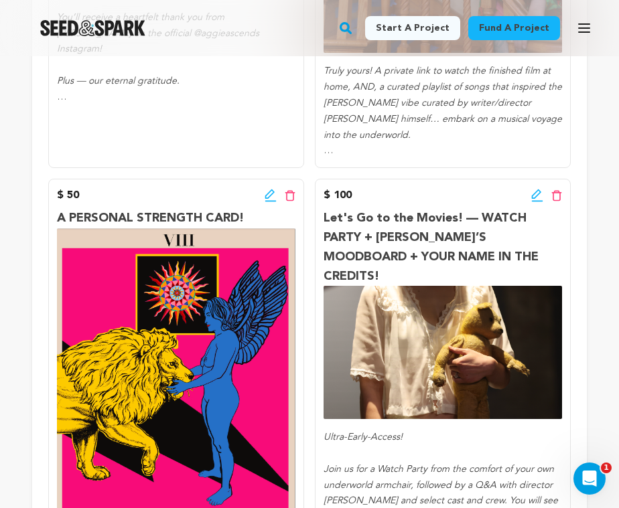
scroll to position [715, 0]
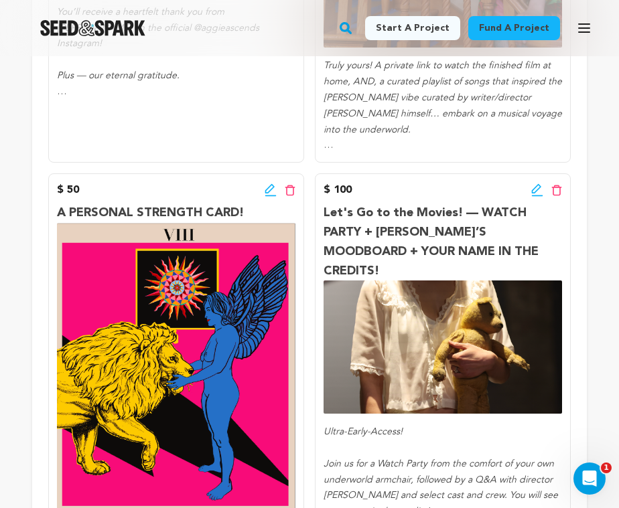
click at [270, 191] on icon at bounding box center [271, 190] width 12 height 13
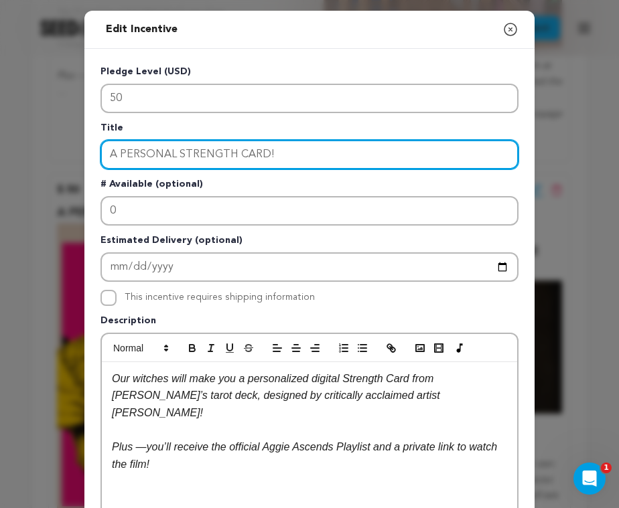
click at [111, 157] on input "A PERSONAL STRENGTH CARD!" at bounding box center [309, 154] width 418 height 29
click at [167, 154] on input "Just for you! — A PERSONAL STRENGTH CARD!" at bounding box center [309, 154] width 418 height 29
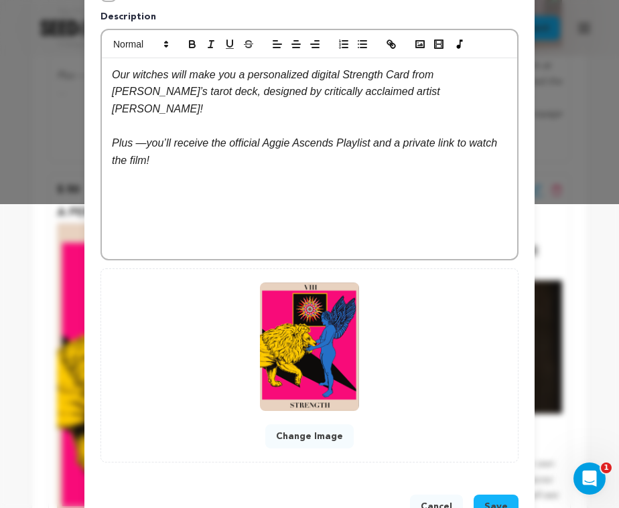
scroll to position [347, 0]
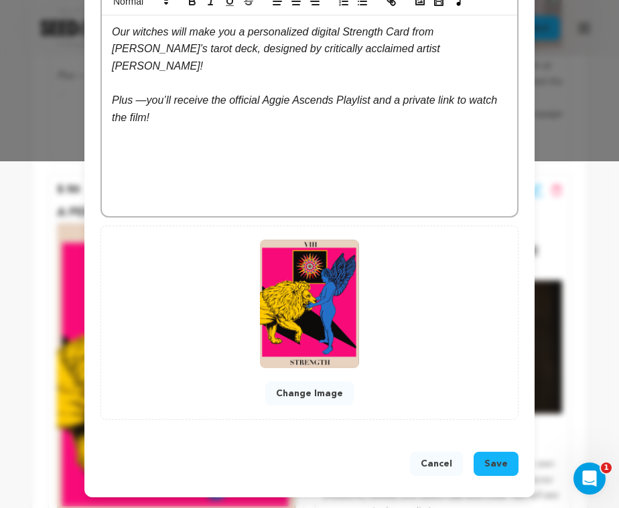
type input "Just for you — A PERSONAL STRENGTH CARD!"
click at [502, 464] on span "Save" at bounding box center [495, 464] width 23 height 13
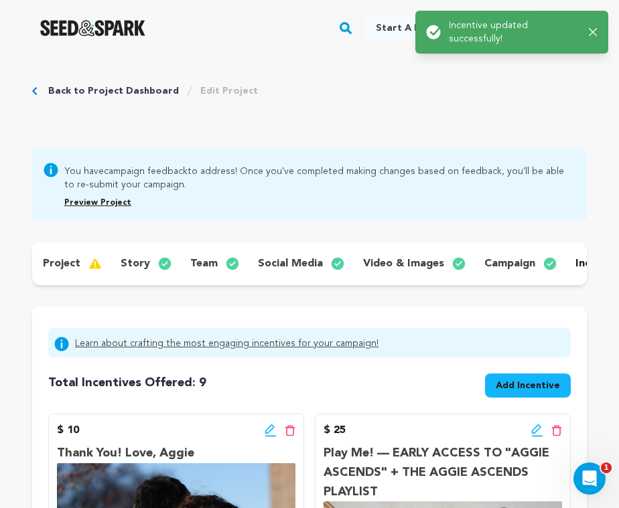
scroll to position [0, 0]
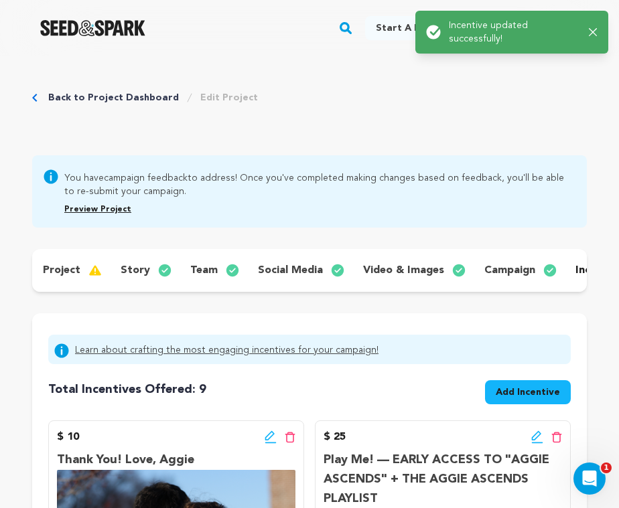
click at [596, 36] on icon "button" at bounding box center [593, 32] width 9 height 9
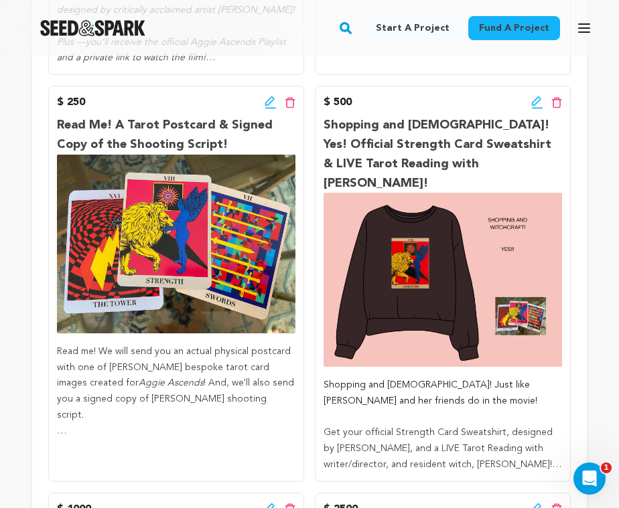
scroll to position [1306, 0]
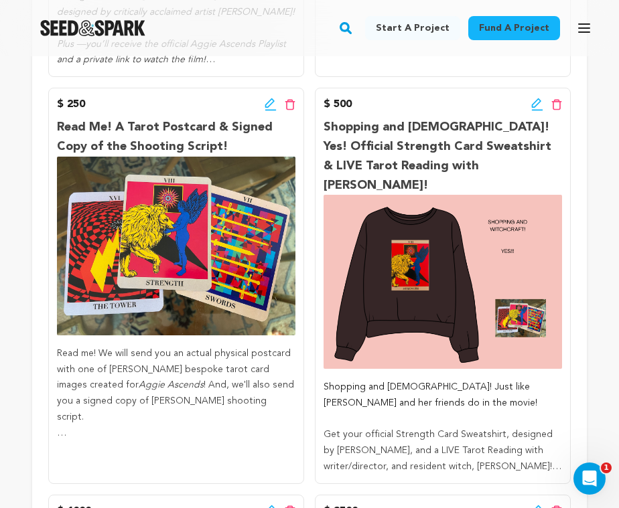
click at [269, 107] on icon at bounding box center [269, 102] width 9 height 9
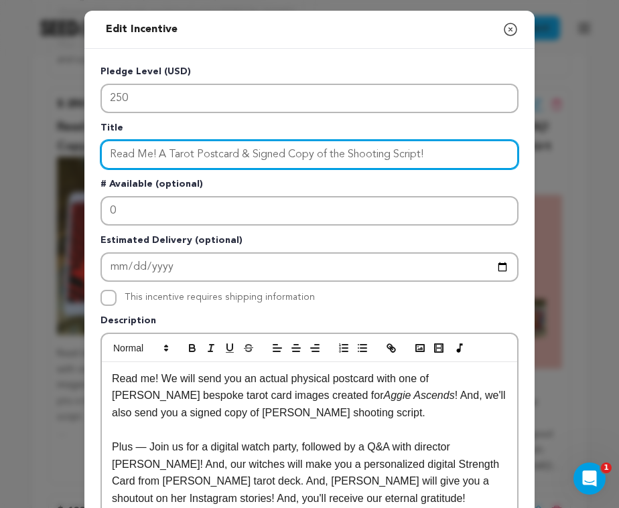
drag, startPoint x: 442, startPoint y: 154, endPoint x: 157, endPoint y: 155, distance: 284.7
click at [157, 155] on input "Read Me! A Tarot Postcard & Signed Copy of the Shooting Script!" at bounding box center [309, 154] width 418 height 29
paste input "LIVE TAROT READING + OFFICIAL TAROT POSTCARD"
click at [159, 155] on input "Read Me! A LIVE TAROT READING + OFFICIAL TAROT POSTCARD" at bounding box center [309, 154] width 418 height 29
drag, startPoint x: 137, startPoint y: 153, endPoint x: 147, endPoint y: 158, distance: 11.7
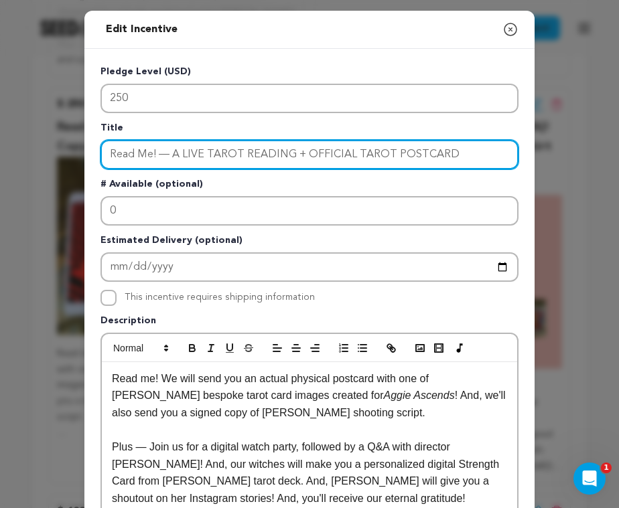
click at [137, 153] on input "Read Me! — A LIVE TAROT READING + OFFICIAL TAROT POSTCARD" at bounding box center [309, 154] width 418 height 29
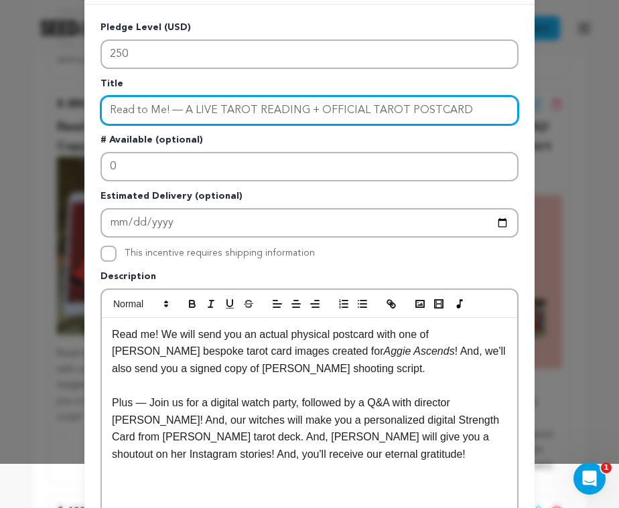
scroll to position [45, 0]
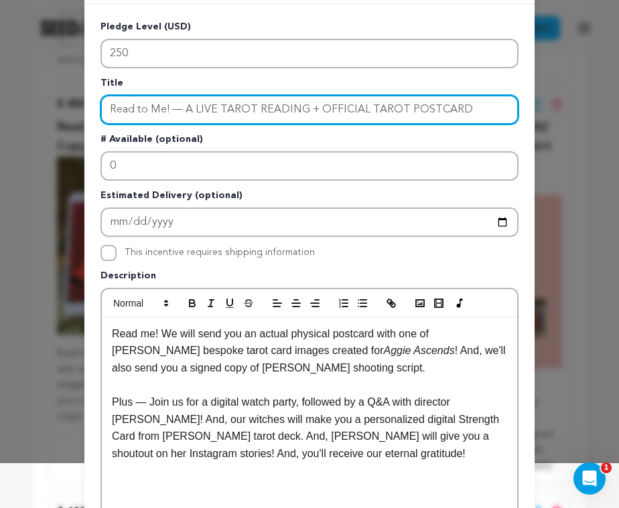
type input "Read to Me! — A LIVE TAROT READING + OFFICIAL TAROT POSTCARD"
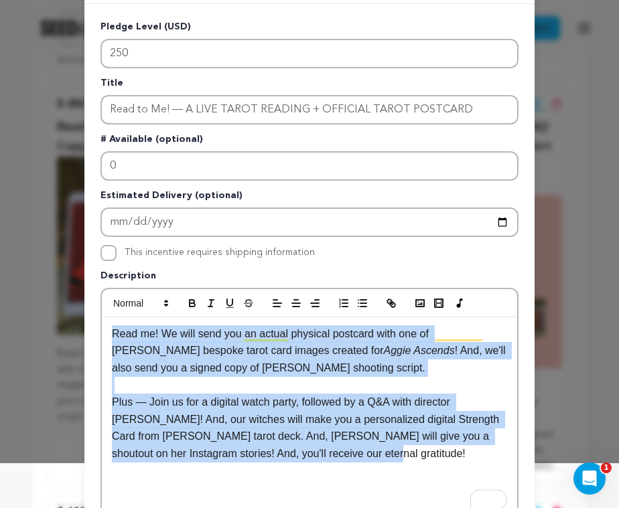
drag, startPoint x: 315, startPoint y: 464, endPoint x: 113, endPoint y: 336, distance: 239.7
click at [113, 336] on div "Read me! We will send you an actual physical postcard with one of C.Finley's be…" at bounding box center [309, 418] width 415 height 201
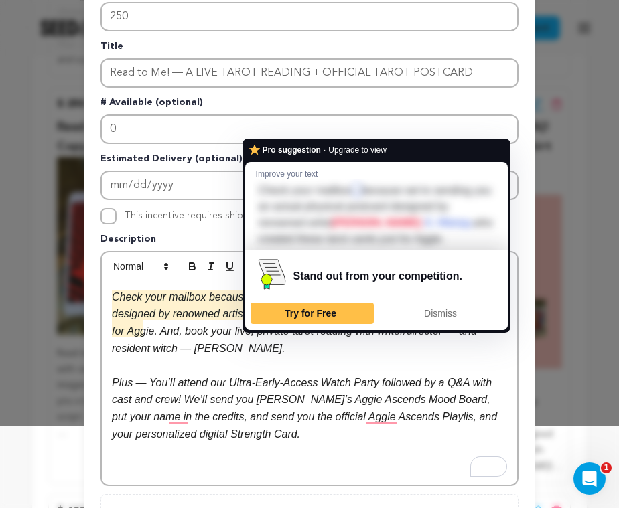
scroll to position [82, 0]
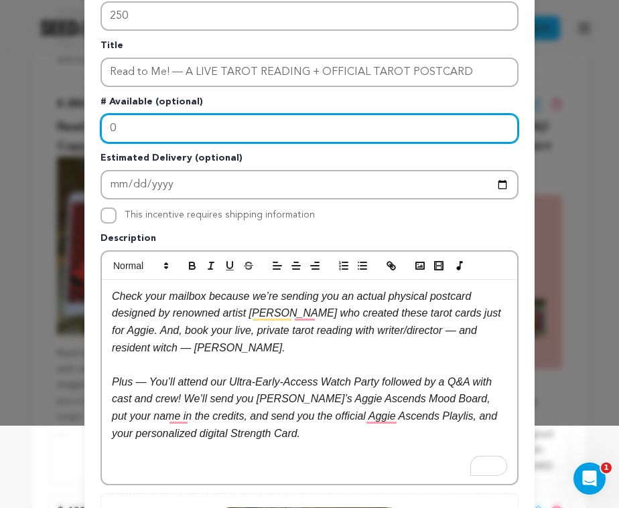
click at [159, 125] on input "0" at bounding box center [309, 128] width 418 height 29
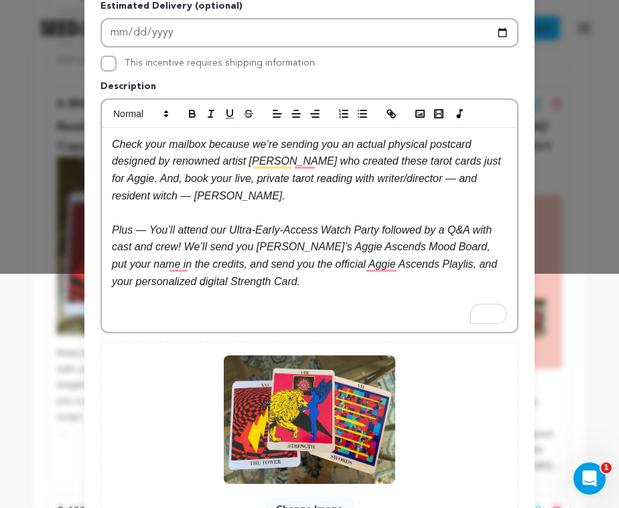
scroll to position [351, 0]
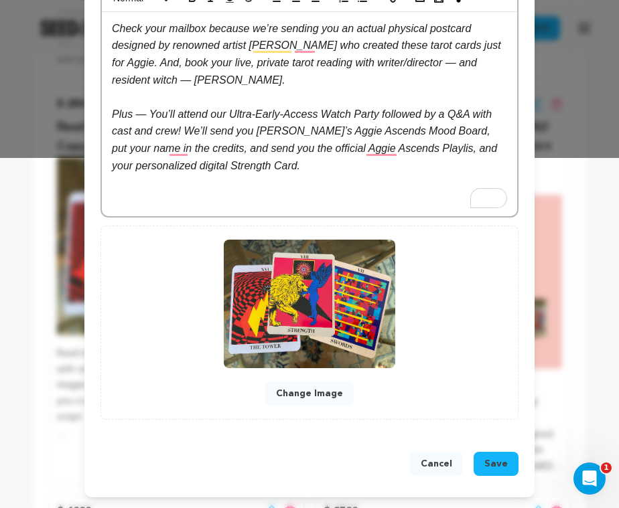
click at [330, 392] on button "Change Image" at bounding box center [309, 394] width 88 height 24
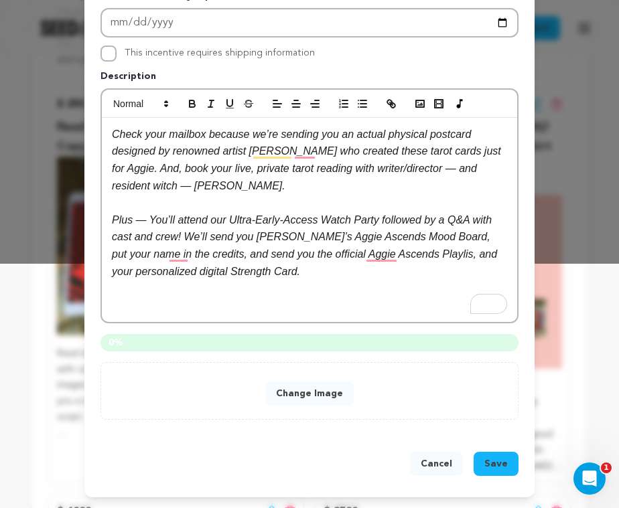
scroll to position [247, 0]
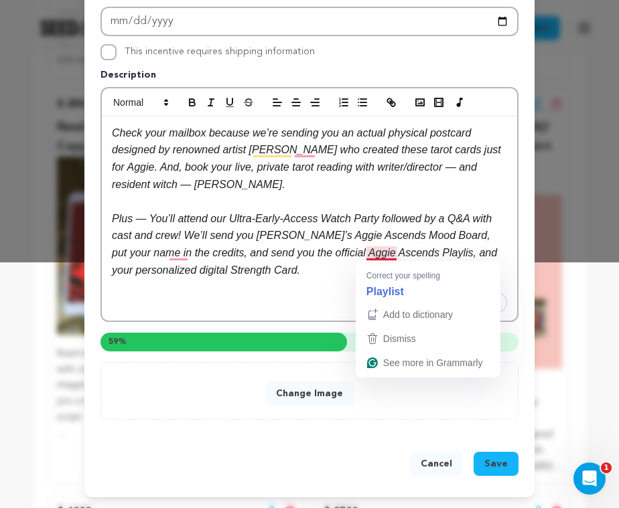
click at [395, 255] on em "Plus — You’ll attend our Ultra-Early-Access Watch Party followed by a Q&A with …" at bounding box center [306, 244] width 389 height 63
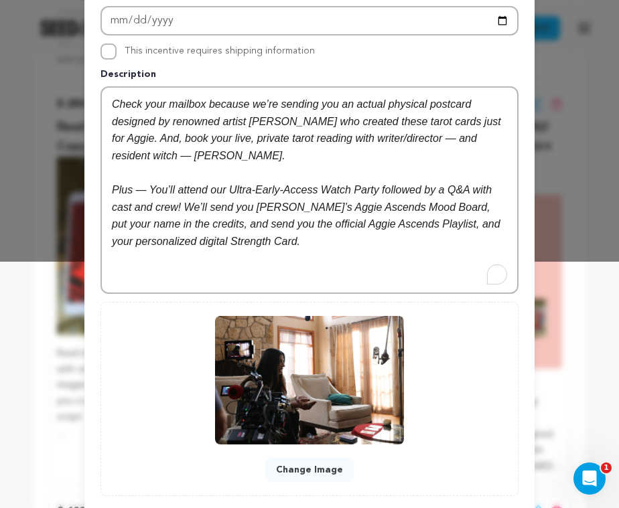
click at [382, 243] on p "Plus — You’ll attend our Ultra-Early-Access Watch Party followed by a Q&A with …" at bounding box center [309, 216] width 395 height 68
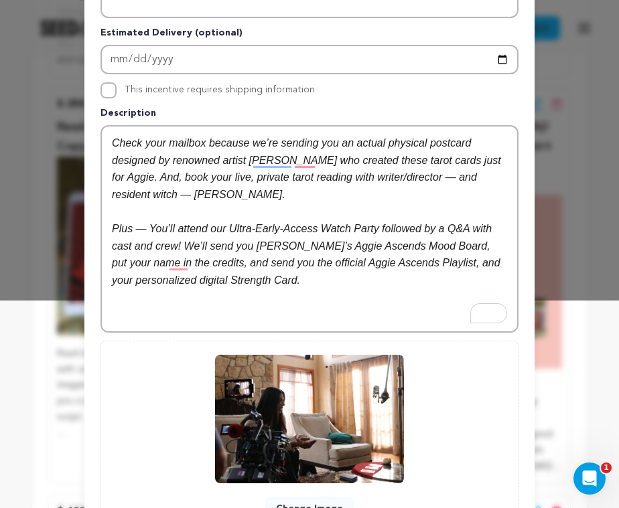
scroll to position [206, 0]
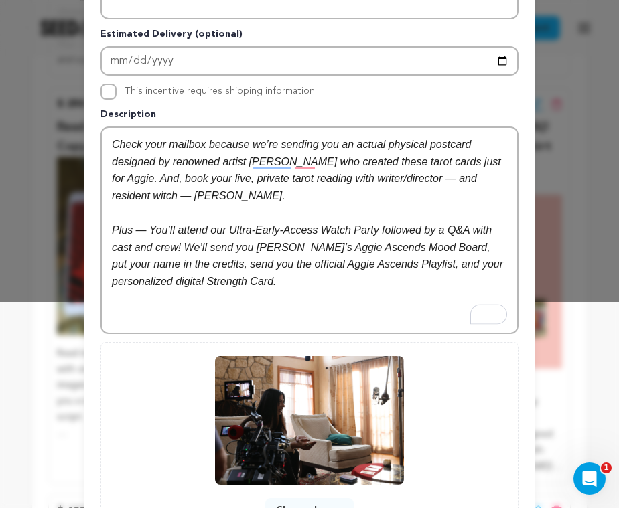
click at [314, 299] on p "To enrich screen reader interactions, please activate Accessibility in Grammarl…" at bounding box center [309, 298] width 395 height 17
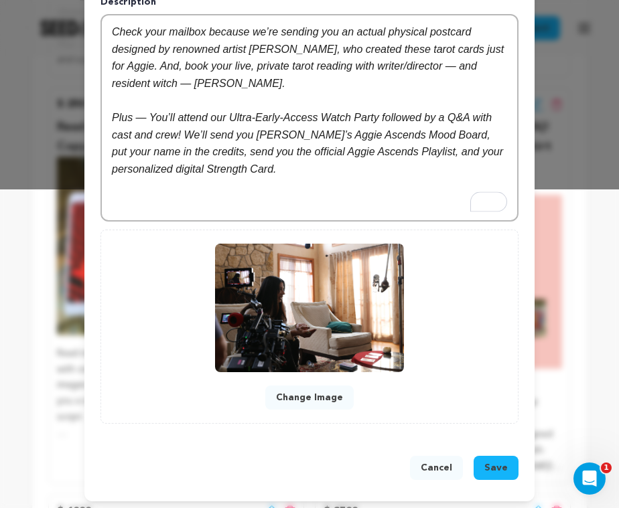
scroll to position [322, 0]
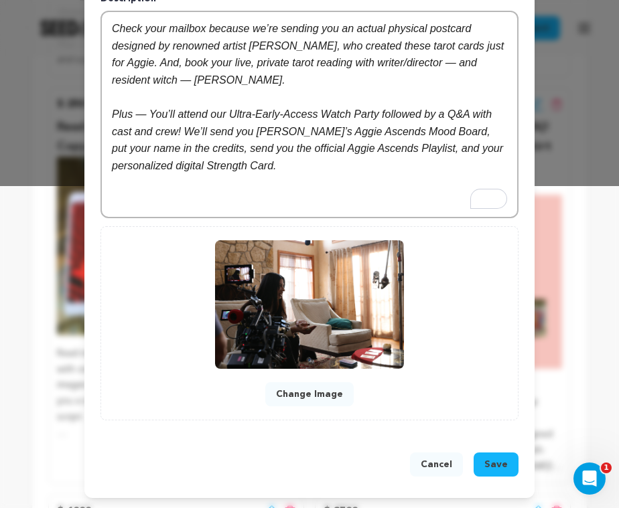
click at [490, 463] on span "Save" at bounding box center [495, 464] width 23 height 13
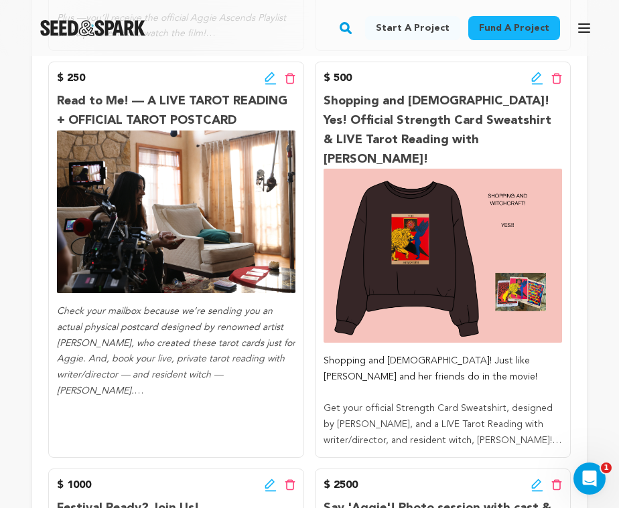
scroll to position [1326, 0]
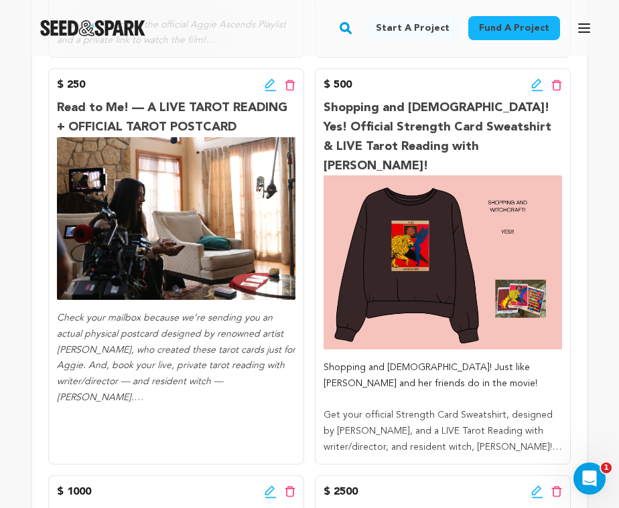
click at [535, 86] on icon at bounding box center [536, 83] width 9 height 9
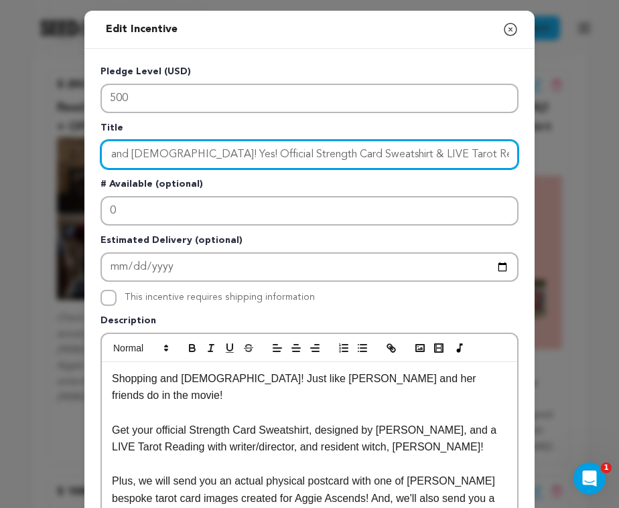
drag, startPoint x: 257, startPoint y: 153, endPoint x: 541, endPoint y: 169, distance: 283.8
click at [541, 169] on div "Edit Incentive Close modal Pledge Level (USD) 500 Title Shopping and Witchcraft…" at bounding box center [309, 455] width 619 height 910
paste input "THE OFFICIAL STRENGTH SWEATSHIRT + A LIVE TAROT READING WITH ELI"
click at [135, 153] on input "Shopping and Witchcraft! Yes! THE OFFICIAL STRENGTH SWEATSHIRT + A LIVE TAROT R…" at bounding box center [309, 154] width 418 height 29
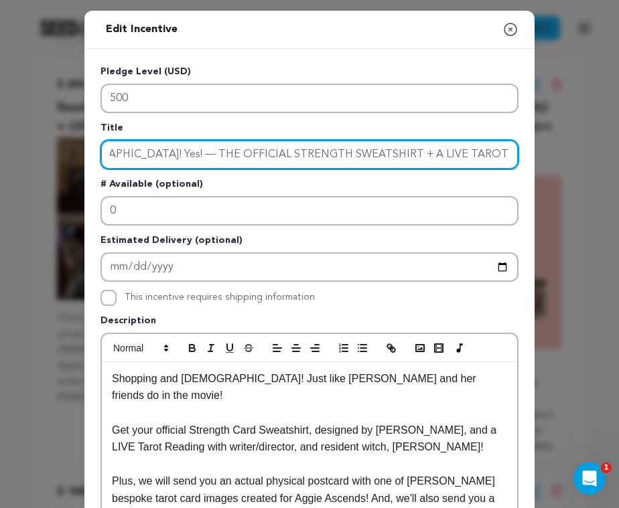
type input "Shopping and [DEMOGRAPHIC_DATA]! Yes! — THE OFFICIAL STRENGTH SWEATSHIRT + A LI…"
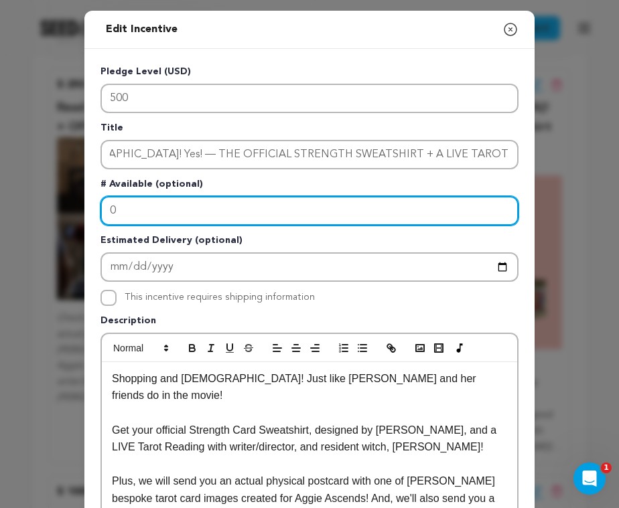
scroll to position [0, 0]
click at [294, 212] on input "0" at bounding box center [309, 210] width 418 height 29
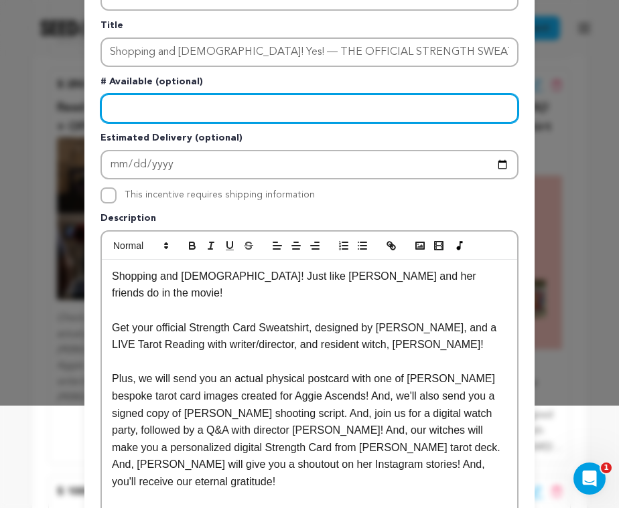
scroll to position [103, 0]
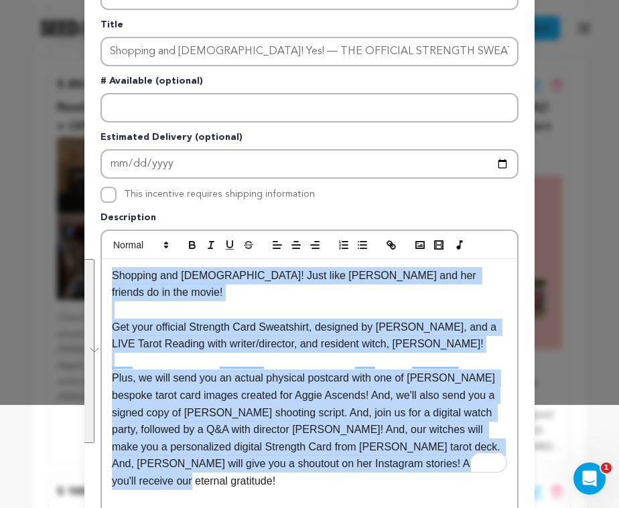
drag, startPoint x: 490, startPoint y: 448, endPoint x: 113, endPoint y: 272, distance: 416.3
click at [113, 272] on div "Shopping and Witchcraft! Just like Aggie and her friends do in the movie! Get y…" at bounding box center [309, 387] width 415 height 256
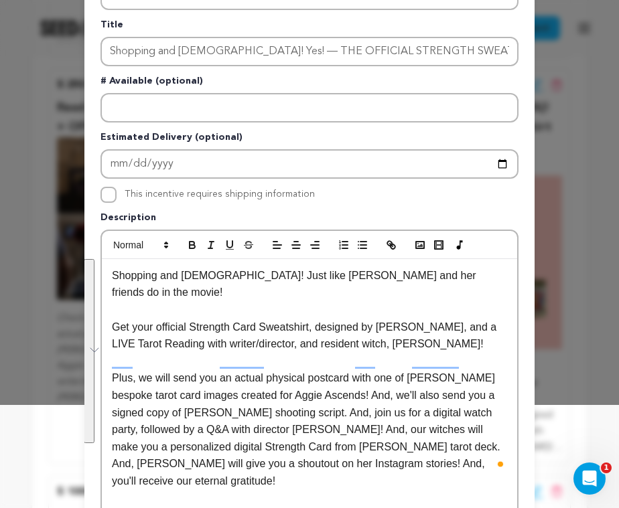
click at [243, 330] on p "Get your official Strength Card Sweatshirt, designed by C.Finley, and a LIVE Ta…" at bounding box center [309, 336] width 395 height 34
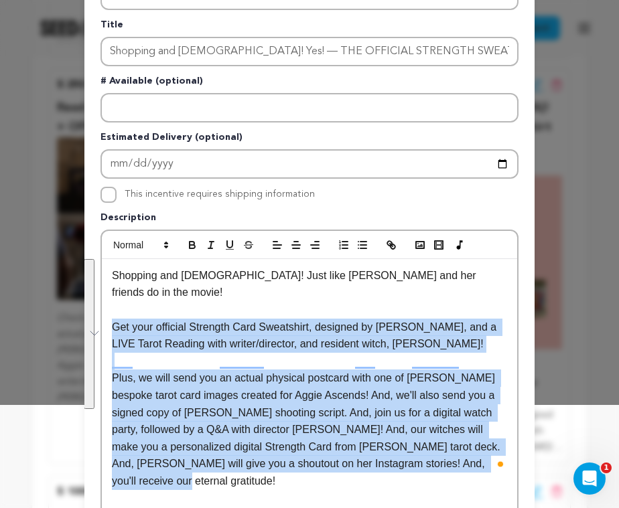
drag, startPoint x: 111, startPoint y: 310, endPoint x: 482, endPoint y: 444, distance: 394.8
click at [482, 444] on div "Shopping and Witchcraft! Just like Aggie and her friends do in the movie! Get y…" at bounding box center [309, 387] width 415 height 256
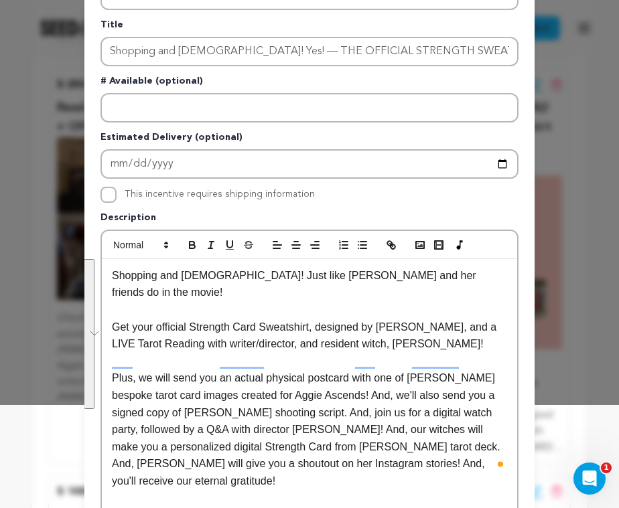
scroll to position [0, 0]
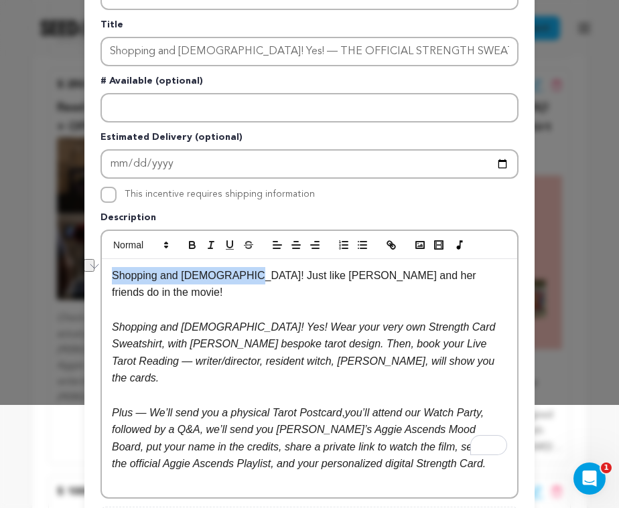
drag, startPoint x: 240, startPoint y: 276, endPoint x: 99, endPoint y: 275, distance: 140.7
click at [99, 275] on div "Edit Incentive Close modal Pledge Level (USD) 500 Title Shopping and Witchcraft…" at bounding box center [309, 344] width 450 height 872
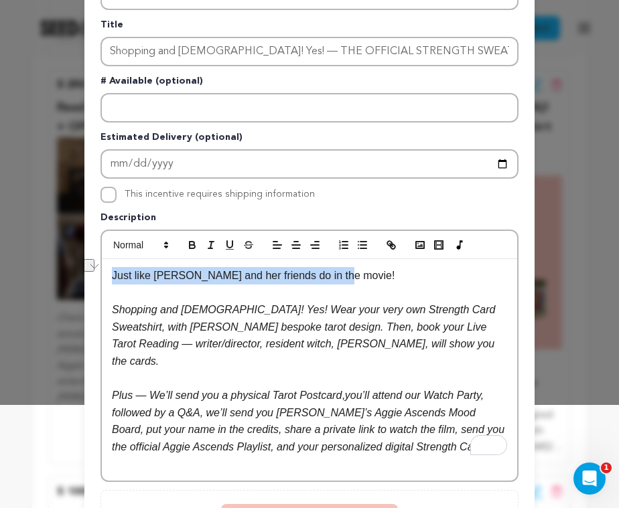
drag, startPoint x: 350, startPoint y: 277, endPoint x: 110, endPoint y: 277, distance: 240.5
click at [110, 277] on div "Just like Aggie and her friends do in the movie! Shopping and Witchcraft! Yes! …" at bounding box center [309, 370] width 415 height 222
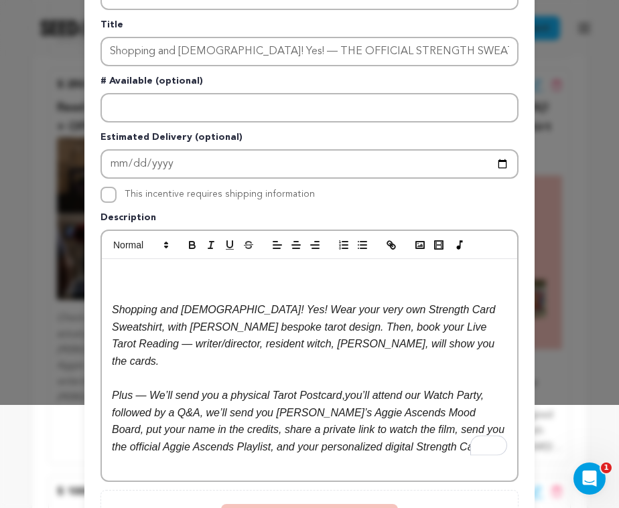
click at [113, 310] on em "Shopping and Witchcraft! Yes! Wear your very own Strength Card Sweatshirt, with…" at bounding box center [305, 335] width 387 height 63
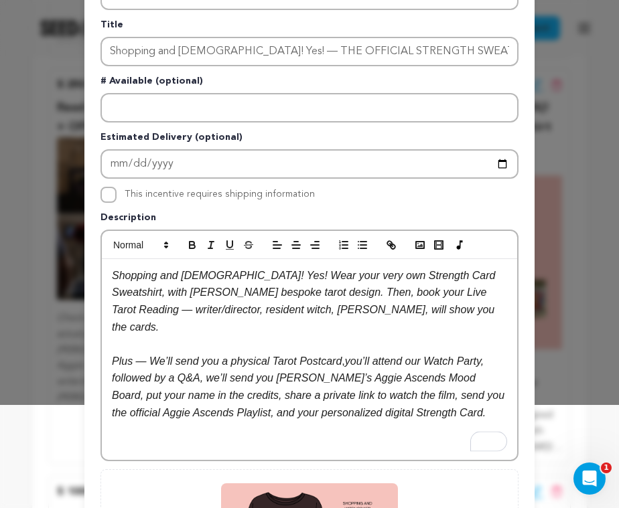
click at [264, 278] on em "Shopping and Witchcraft! Yes! Wear your very own Strength Card Sweatshirt, with…" at bounding box center [305, 301] width 387 height 63
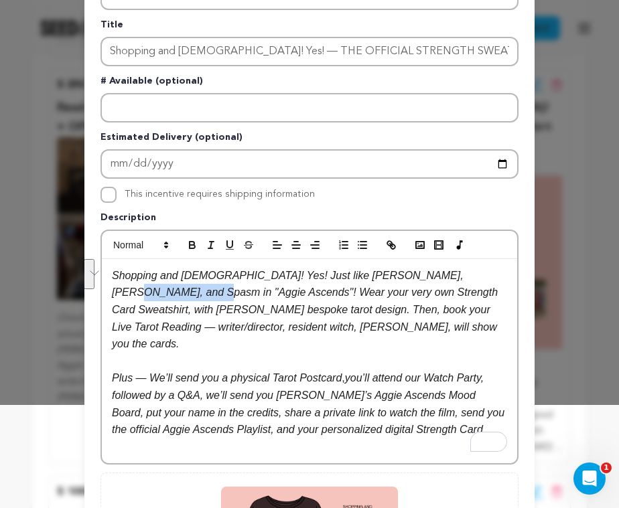
drag, startPoint x: 434, startPoint y: 275, endPoint x: 159, endPoint y: 293, distance: 275.9
click at [159, 293] on em "Shopping and Witchcraft! Yes! Just like Aggie, Billie, and Spasm in "Aggie Asce…" at bounding box center [306, 310] width 389 height 80
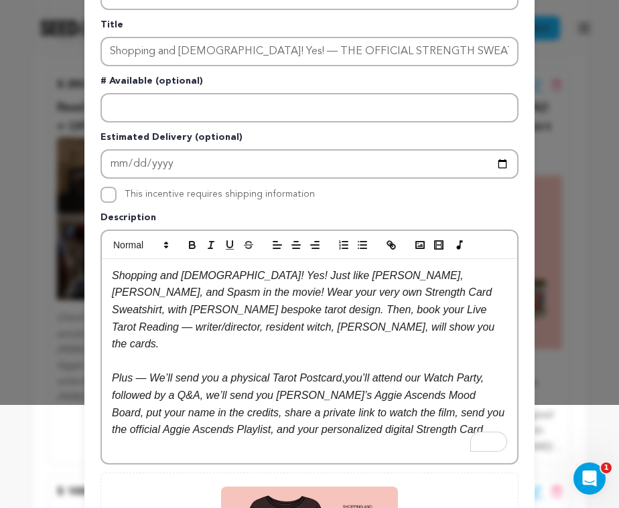
click at [259, 275] on em "Shopping and Witchcraft! Yes! Just like Aggie, Billie, and Spasm in the movie! …" at bounding box center [305, 310] width 386 height 80
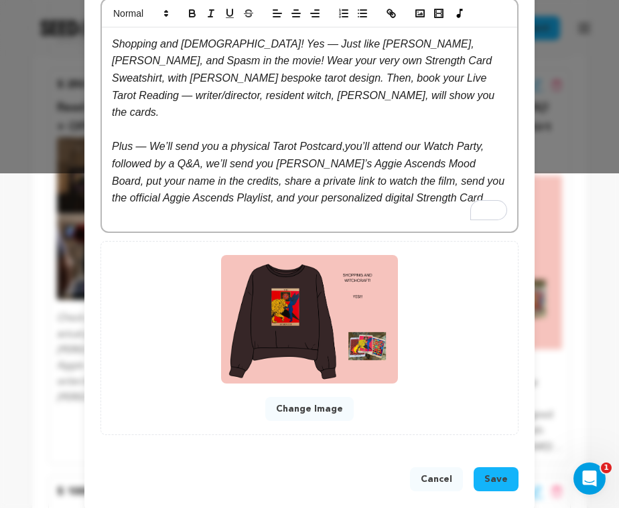
scroll to position [347, 0]
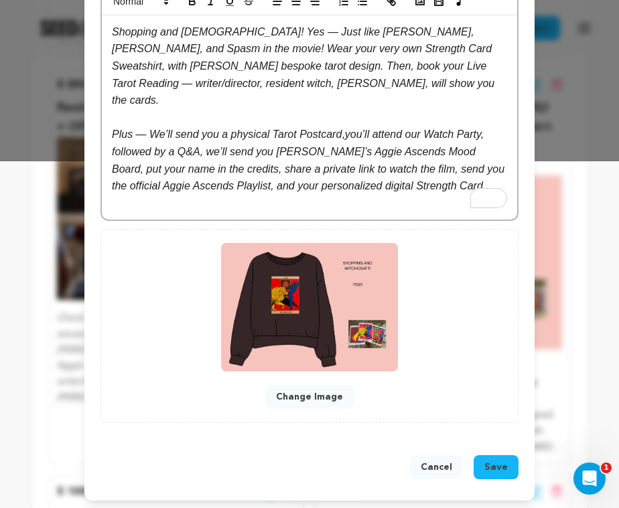
click at [498, 463] on span "Save" at bounding box center [495, 467] width 23 height 13
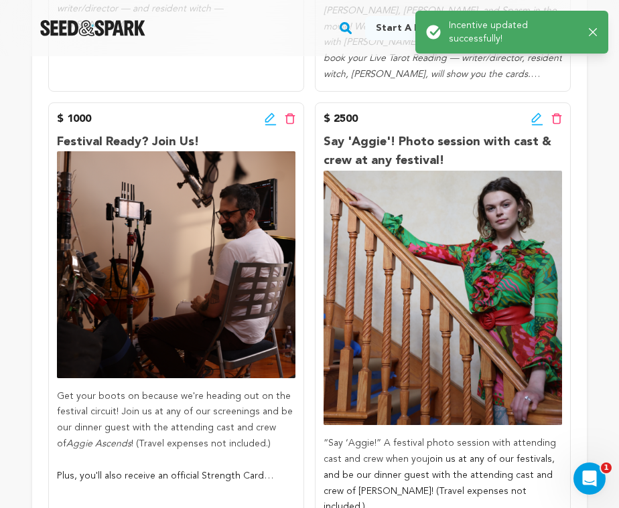
scroll to position [1725, 0]
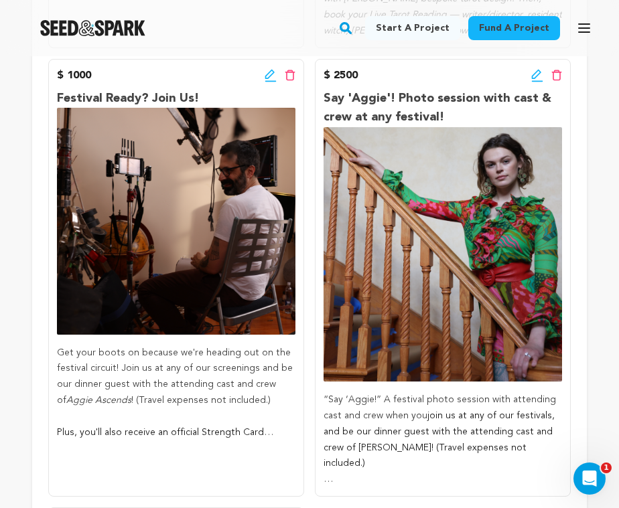
scroll to position [1716, 0]
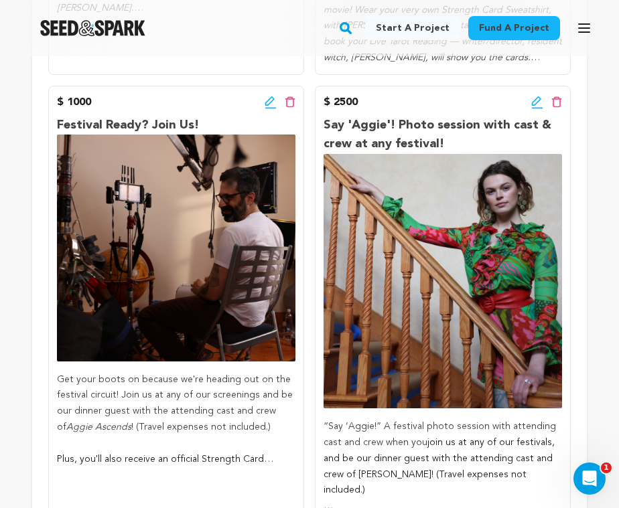
click at [270, 96] on icon at bounding box center [269, 100] width 9 height 9
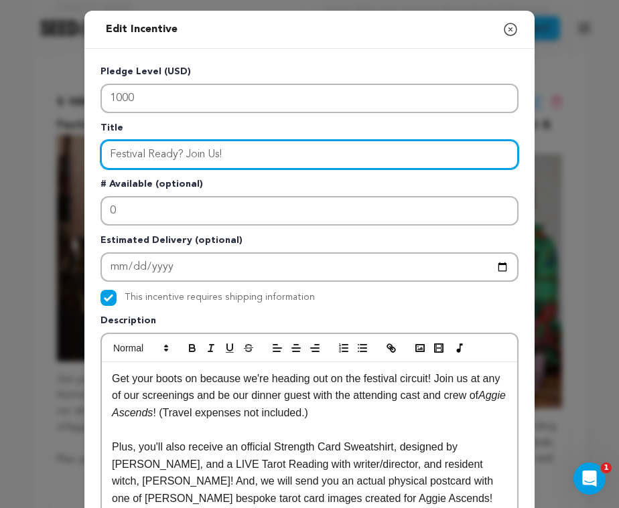
drag, startPoint x: 186, startPoint y: 153, endPoint x: 105, endPoint y: 147, distance: 82.0
click at [105, 147] on input "Festival Ready? Join Us!" at bounding box center [309, 154] width 418 height 29
click at [250, 155] on input "Festival Ready? Join Us!" at bounding box center [309, 154] width 418 height 29
paste input "BE OUR FESTIVAL GUEST + A SIGNED POSTER"
click at [236, 156] on input "Festival Ready? Join Us! —BE OUR FESTIVAL GUEST + A SIGNED POSTER" at bounding box center [309, 154] width 418 height 29
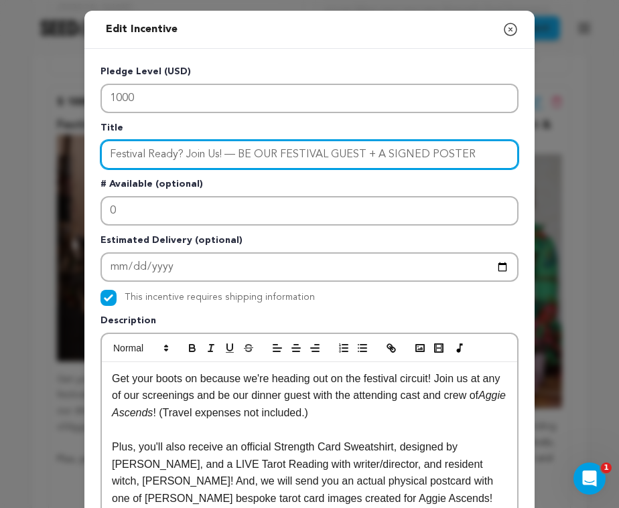
type input "Festival Ready? Join Us! — BE OUR FESTIVAL GUEST + A SIGNED POSTER"
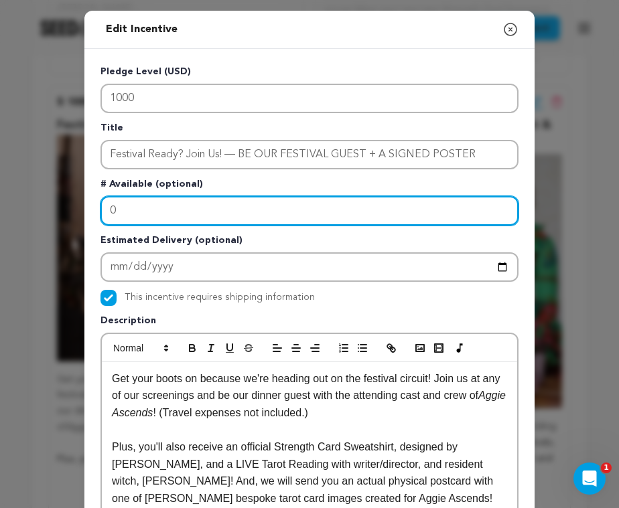
click at [173, 204] on input "0" at bounding box center [309, 210] width 418 height 29
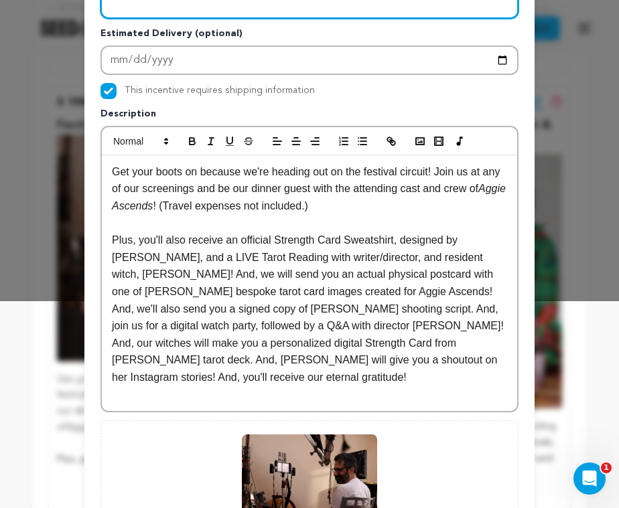
scroll to position [211, 0]
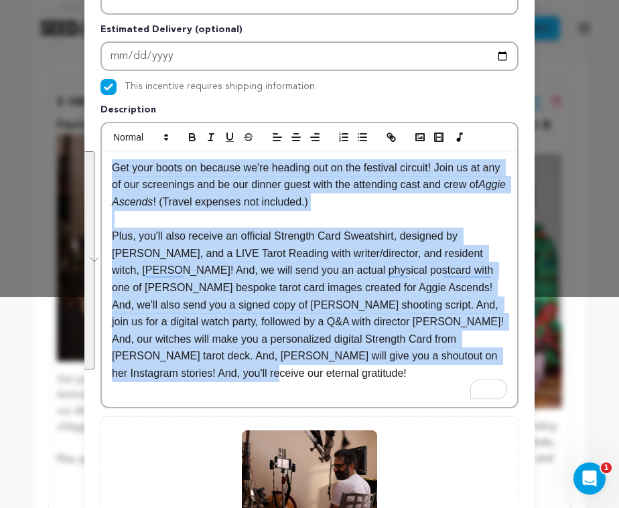
drag, startPoint x: 169, startPoint y: 375, endPoint x: 107, endPoint y: 169, distance: 215.5
click at [107, 169] on div "Edit Incentive Close modal Pledge Level (USD) 1000 Title Festival Ready? Join U…" at bounding box center [309, 244] width 450 height 889
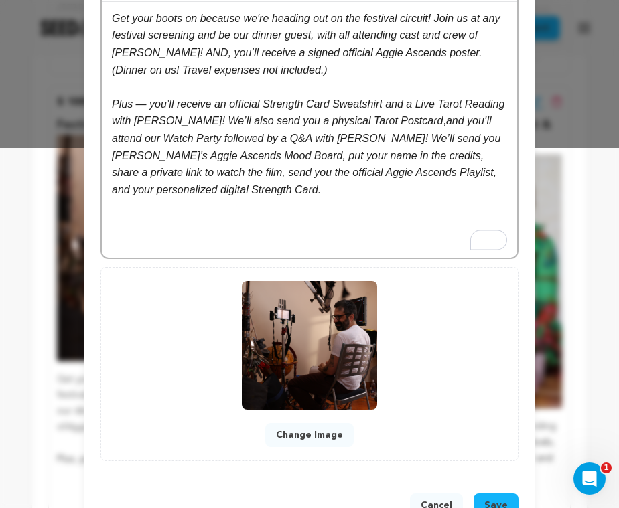
scroll to position [402, 0]
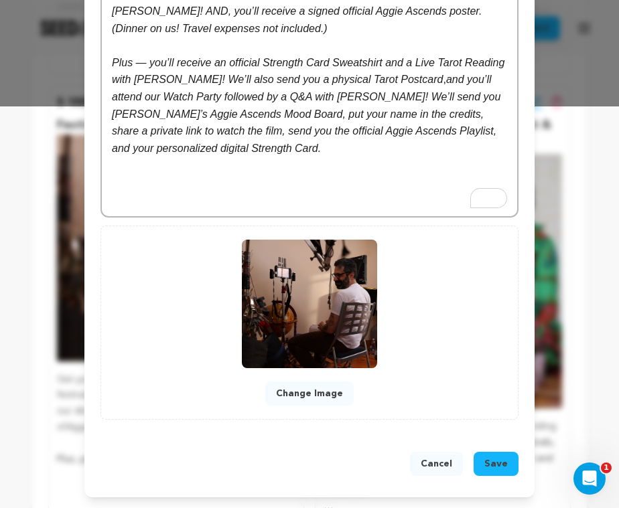
click at [493, 466] on span "Save" at bounding box center [495, 464] width 23 height 13
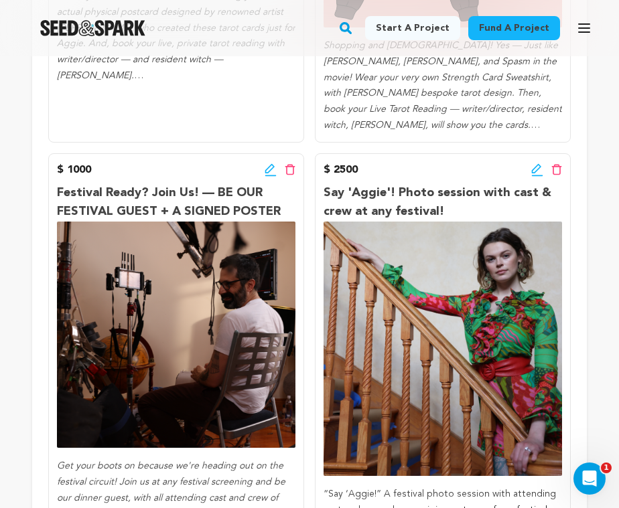
scroll to position [1650, 0]
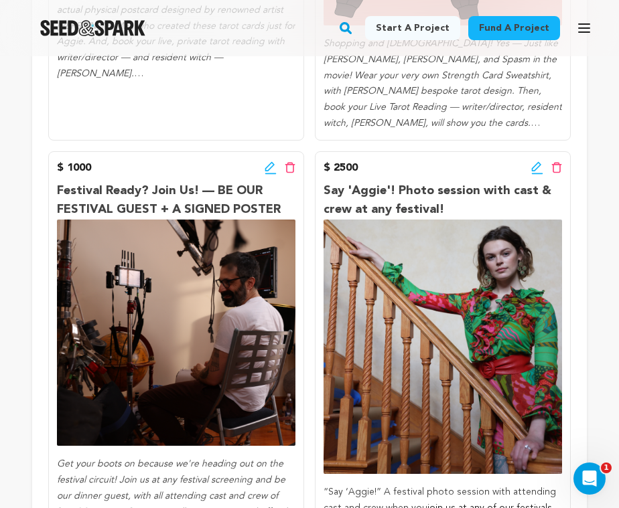
click at [538, 161] on icon at bounding box center [537, 167] width 12 height 13
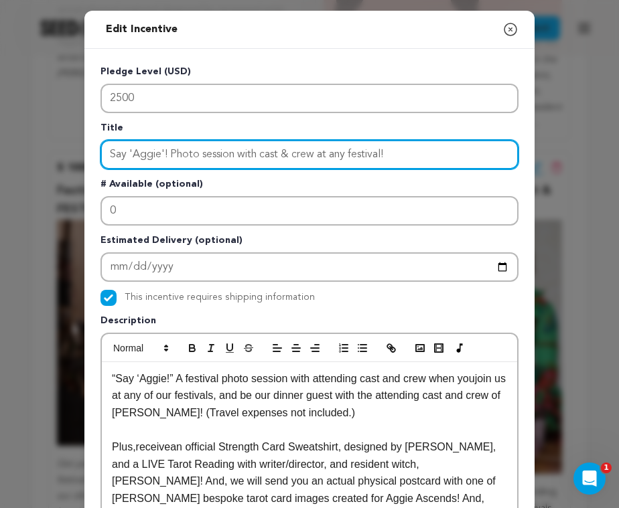
drag, startPoint x: 400, startPoint y: 153, endPoint x: 96, endPoint y: 151, distance: 304.2
click at [96, 151] on div "Pledge Level (USD) 2500 Title Say 'Aggie'! Photo session with cast & crew at an…" at bounding box center [309, 435] width 450 height 772
paste input "CREATIVITY COACHING + SPELLCASTING WITH [PERSON_NAME]"
type input "CREATIVITY COACHING + SPELLCASTING WITH [PERSON_NAME]"
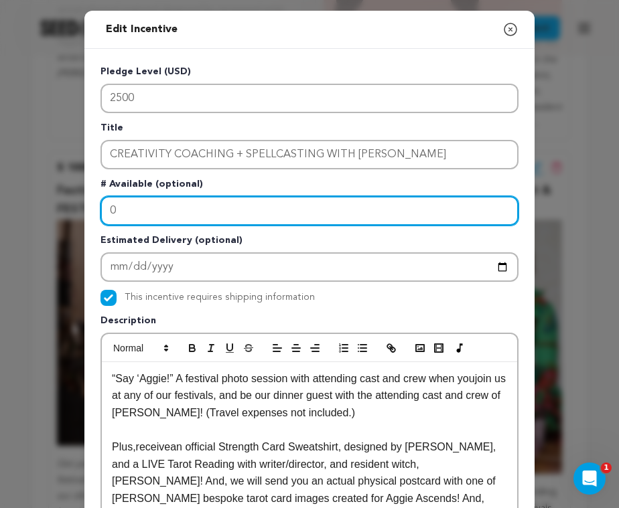
click at [203, 210] on input "0" at bounding box center [309, 210] width 418 height 29
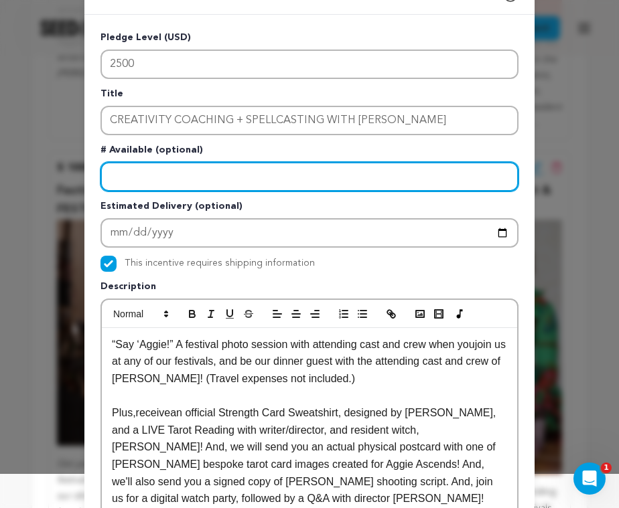
scroll to position [38, 0]
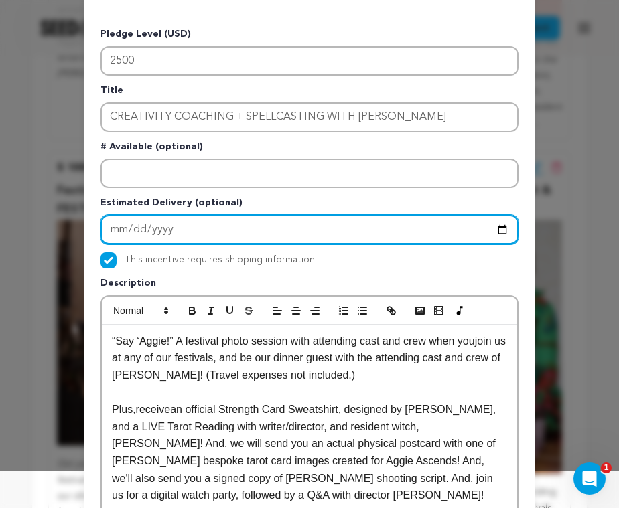
click at [133, 228] on input "[DATE]" at bounding box center [309, 229] width 418 height 29
click at [502, 230] on input "[DATE]" at bounding box center [309, 229] width 418 height 29
type input "[DATE]"
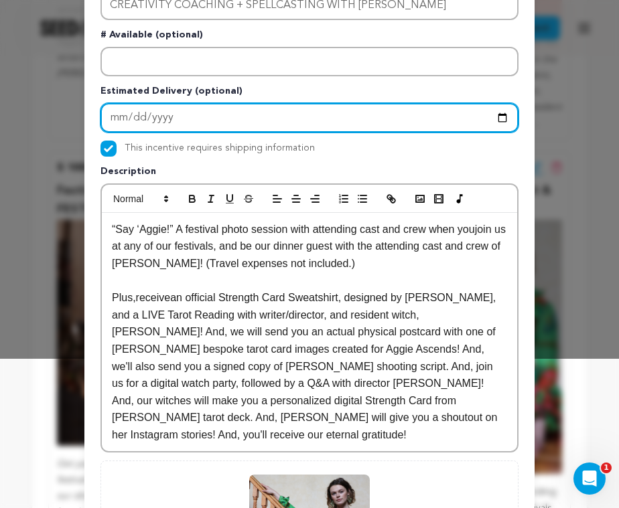
scroll to position [150, 0]
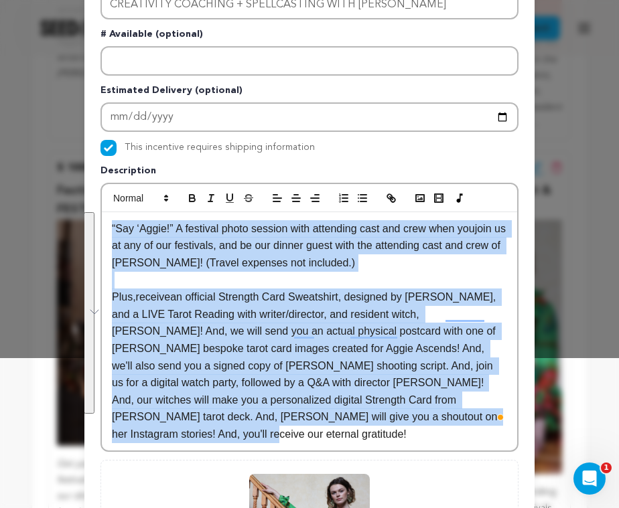
drag, startPoint x: 419, startPoint y: 417, endPoint x: 108, endPoint y: 218, distance: 369.6
click at [108, 218] on div "“Say ‘Aggie!” A festival photo session with attending cast and crew when you jo…" at bounding box center [309, 331] width 415 height 239
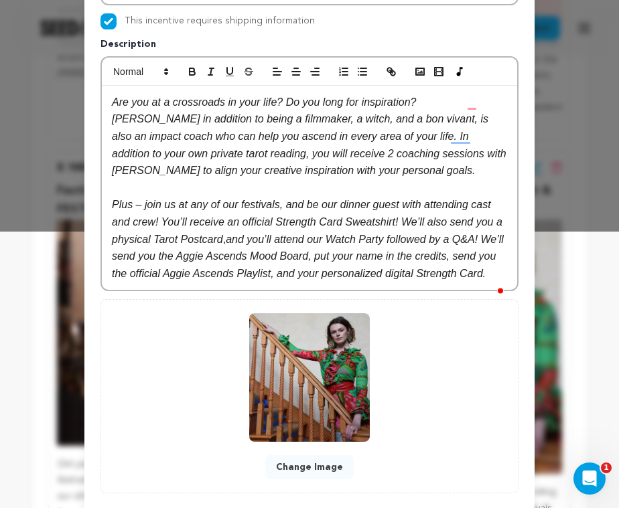
scroll to position [280, 0]
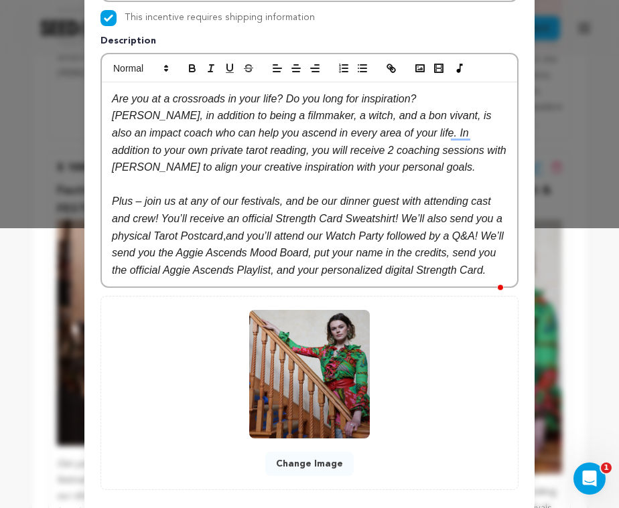
click at [331, 476] on button "Change Image" at bounding box center [309, 464] width 88 height 24
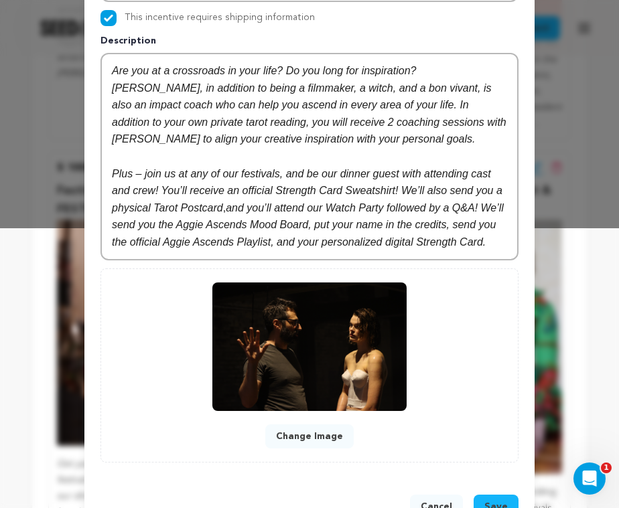
scroll to position [340, 0]
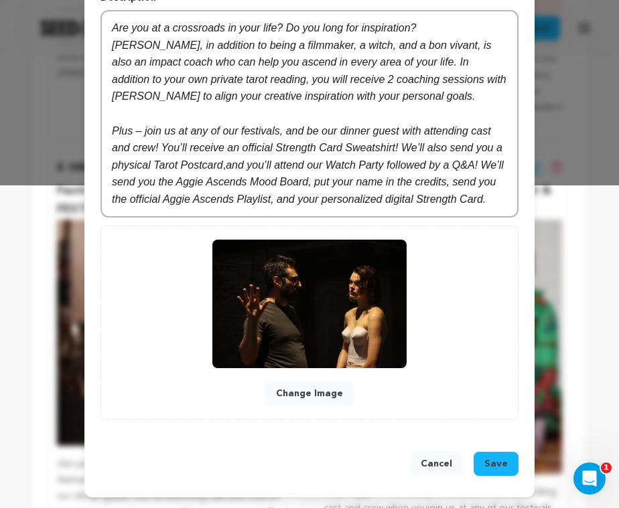
click at [492, 465] on span "Save" at bounding box center [495, 464] width 23 height 13
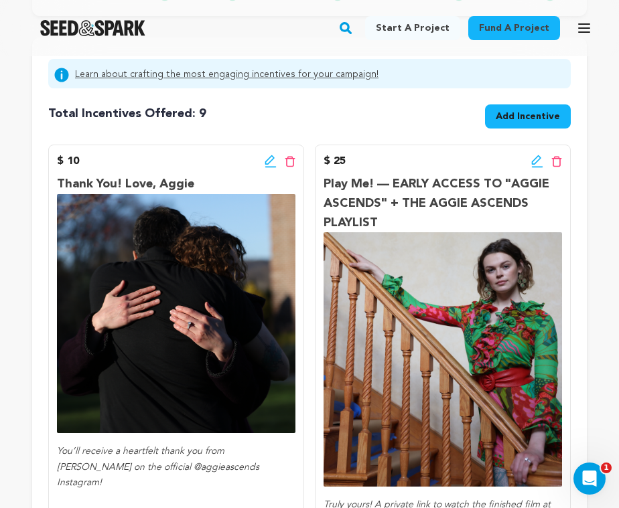
scroll to position [279, 0]
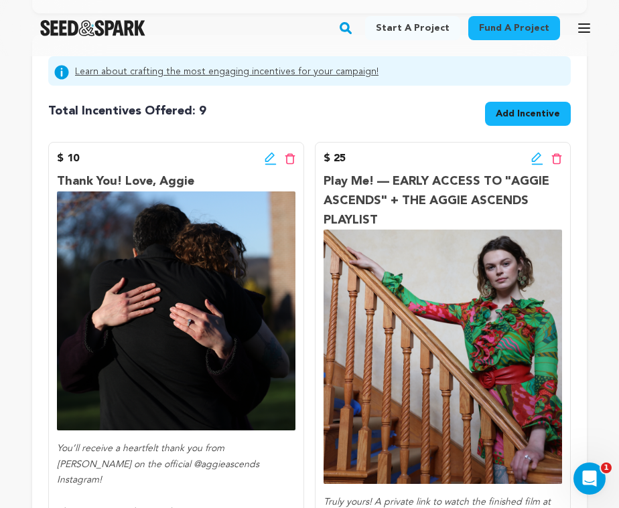
click at [273, 159] on icon at bounding box center [271, 158] width 12 height 13
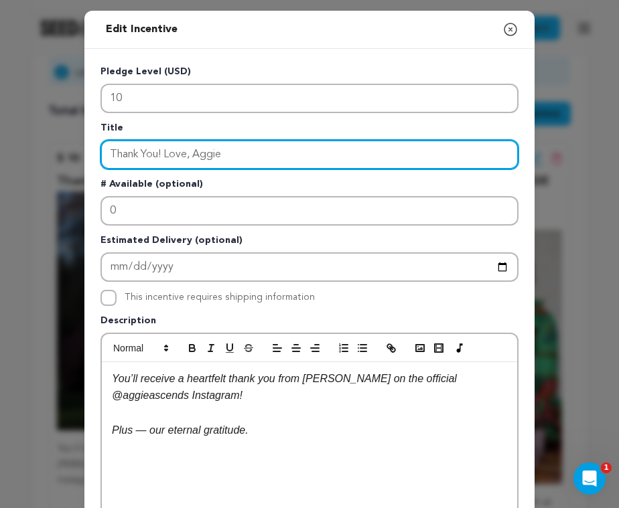
drag, startPoint x: 231, startPoint y: 157, endPoint x: 166, endPoint y: 154, distance: 65.1
click at [166, 154] on input "Thank You! Love, Aggie" at bounding box center [309, 154] width 418 height 29
type input "Thank You! — LOVE, AGGIE"
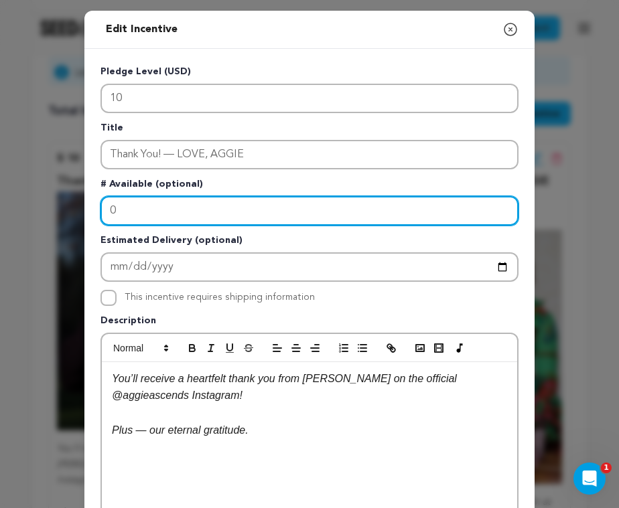
click at [192, 218] on input "0" at bounding box center [309, 210] width 418 height 29
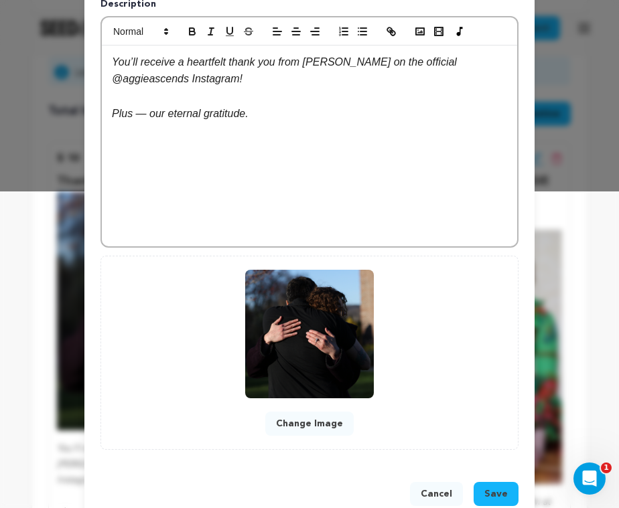
scroll to position [347, 0]
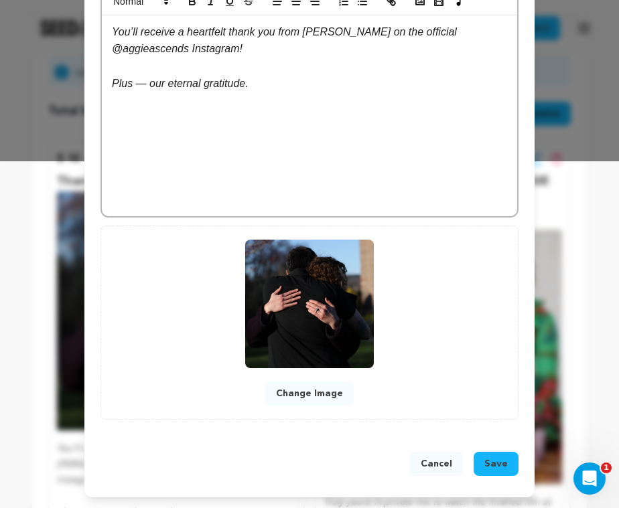
click at [495, 468] on span "Save" at bounding box center [495, 464] width 23 height 13
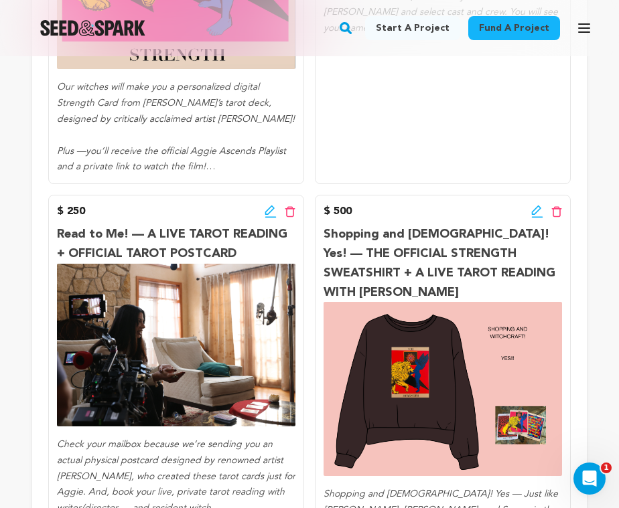
scroll to position [1205, 0]
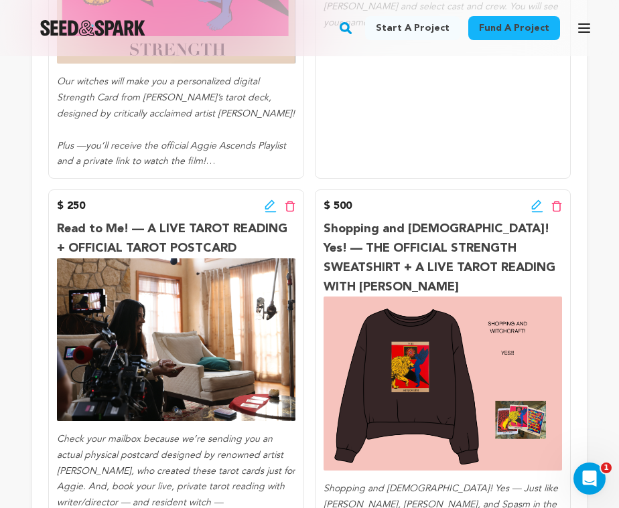
click at [269, 205] on icon at bounding box center [271, 206] width 12 height 13
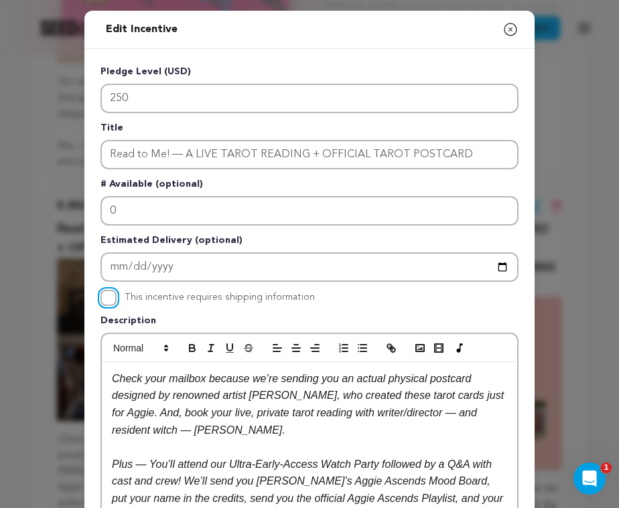
click at [108, 297] on input "This incentive requires shipping information" at bounding box center [108, 298] width 16 height 16
checkbox input "true"
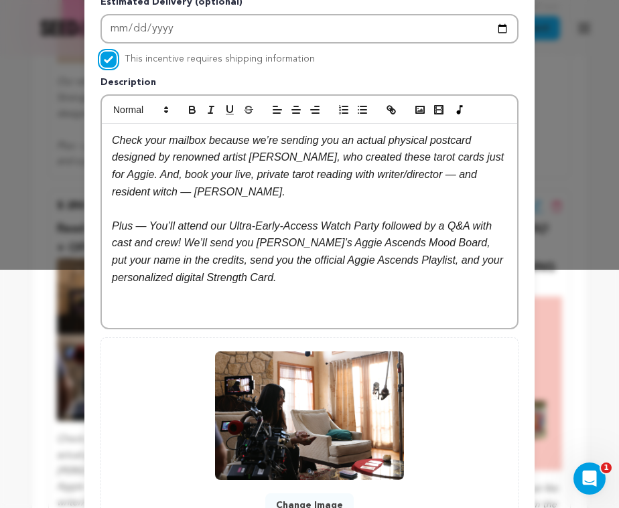
scroll to position [351, 0]
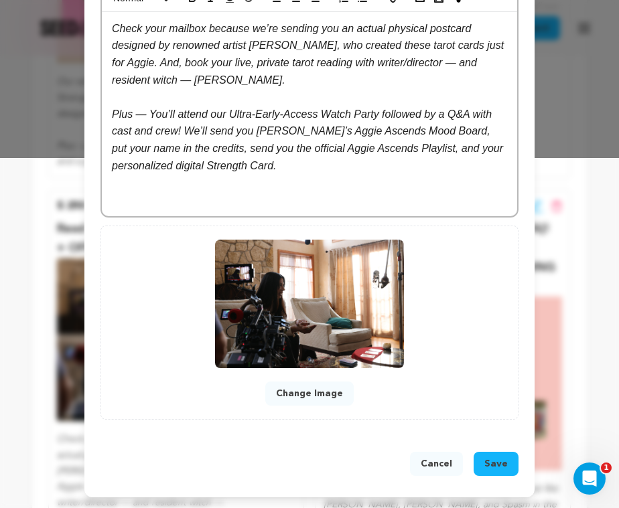
click at [492, 462] on span "Save" at bounding box center [495, 464] width 23 height 13
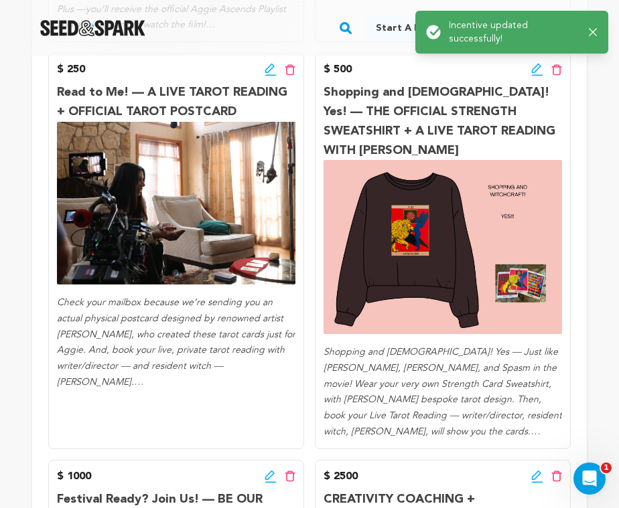
scroll to position [1312, 0]
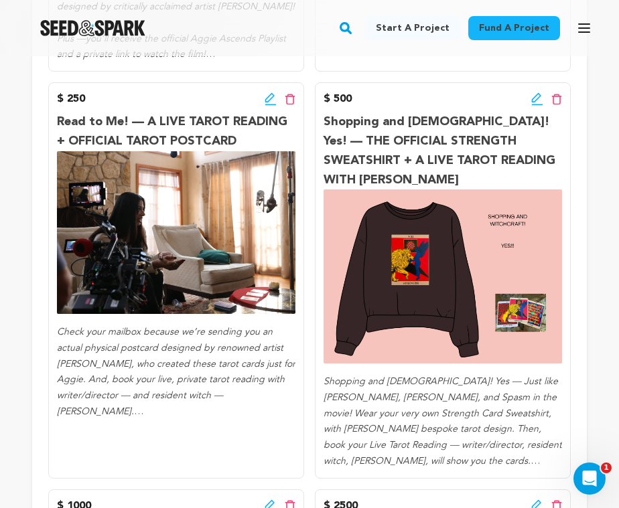
click at [537, 98] on icon at bounding box center [537, 98] width 12 height 13
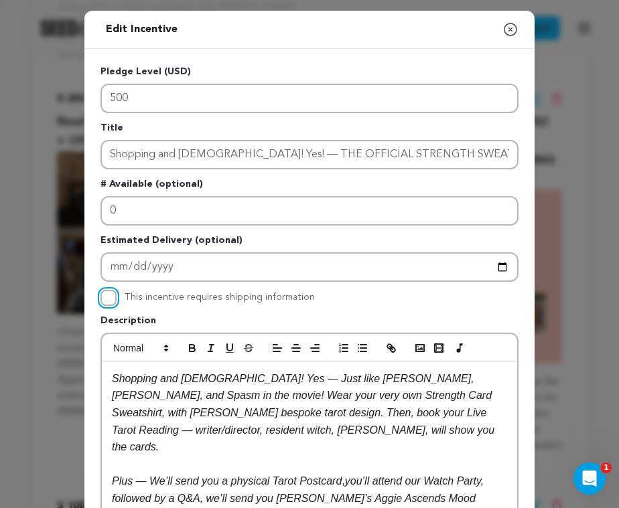
click at [111, 297] on input "This incentive requires shipping information" at bounding box center [108, 298] width 16 height 16
checkbox input "true"
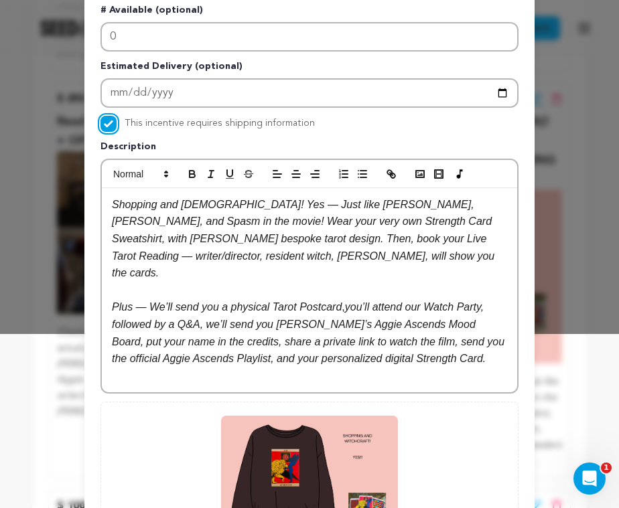
scroll to position [347, 0]
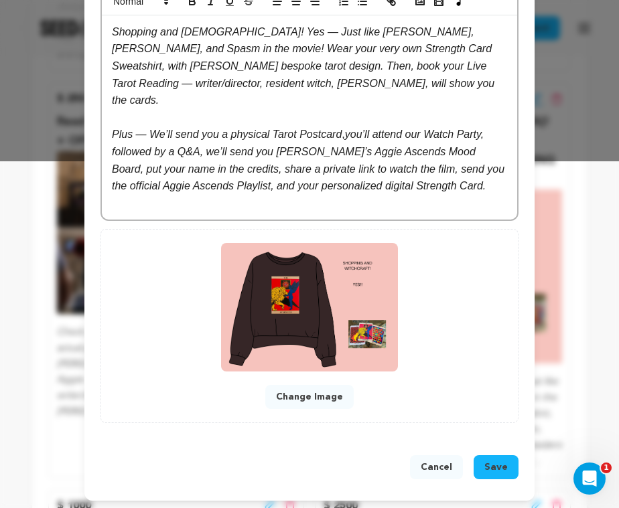
click at [496, 463] on span "Save" at bounding box center [495, 467] width 23 height 13
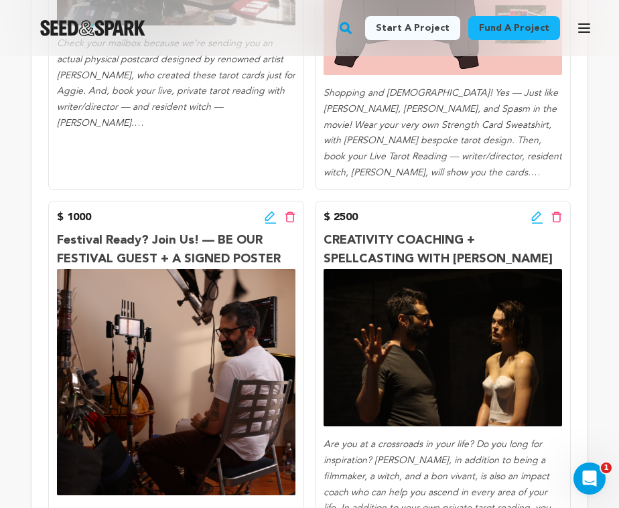
scroll to position [1601, 0]
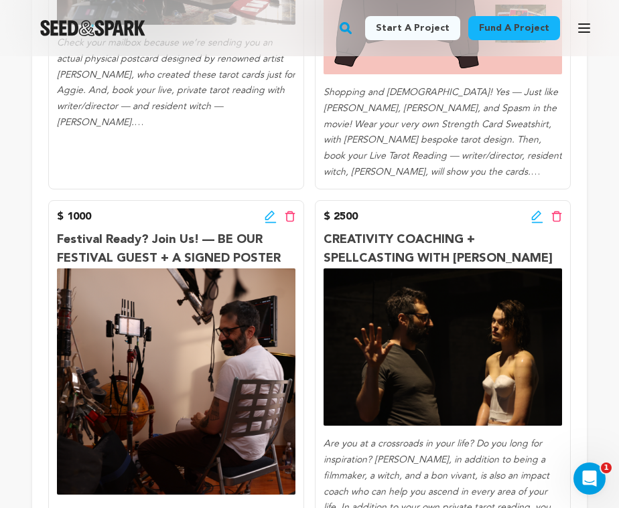
click at [273, 211] on icon at bounding box center [269, 215] width 9 height 9
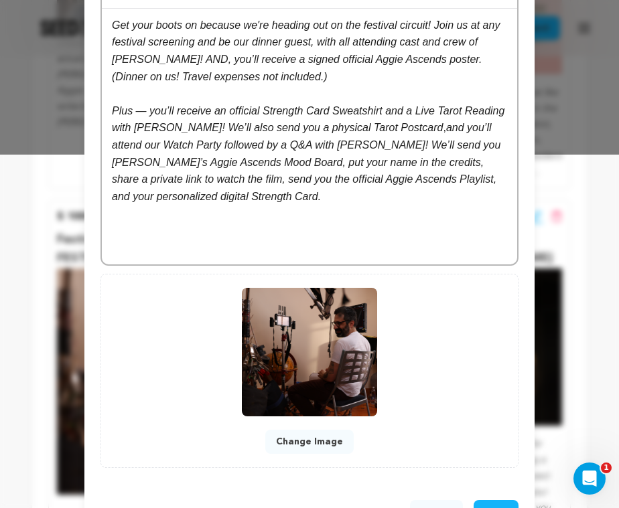
scroll to position [402, 0]
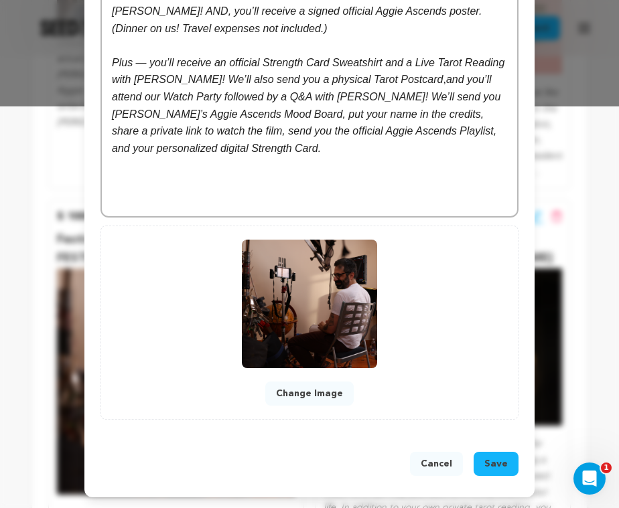
click at [500, 460] on span "Save" at bounding box center [495, 464] width 23 height 13
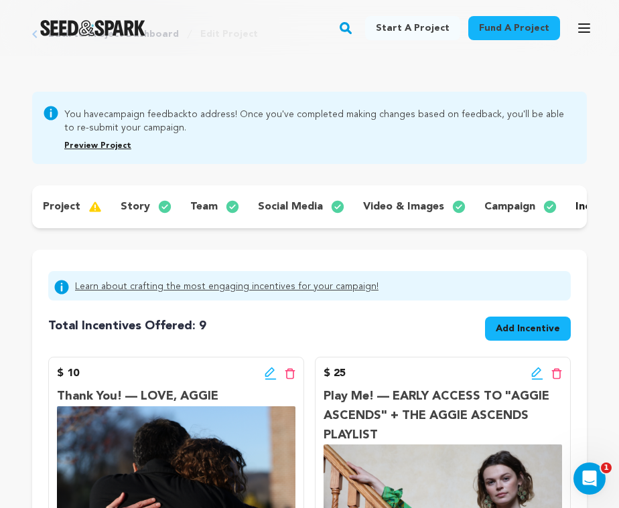
scroll to position [69, 0]
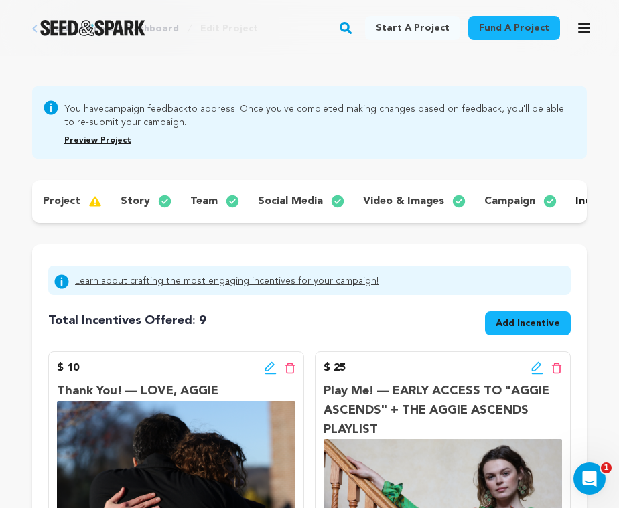
click at [204, 200] on p "team" at bounding box center [203, 202] width 27 height 16
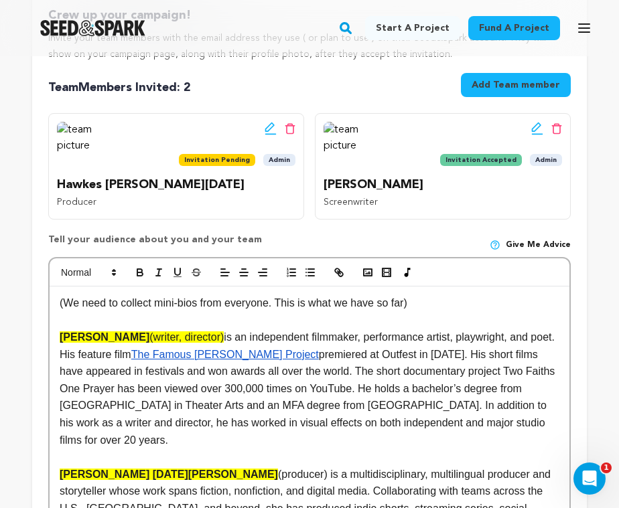
scroll to position [333, 0]
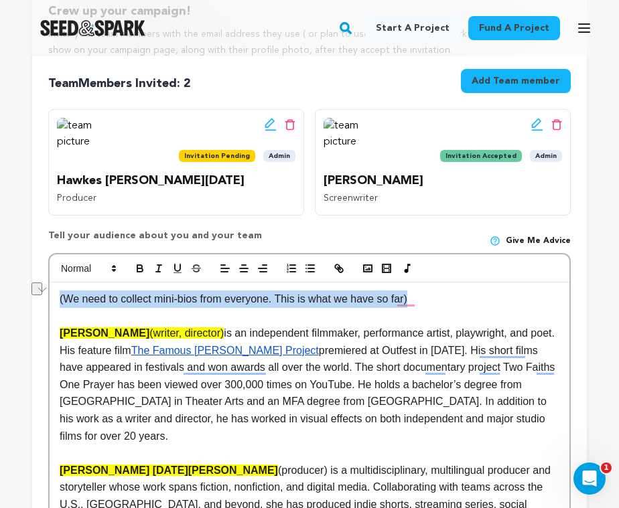
drag, startPoint x: 445, startPoint y: 298, endPoint x: 52, endPoint y: 296, distance: 392.6
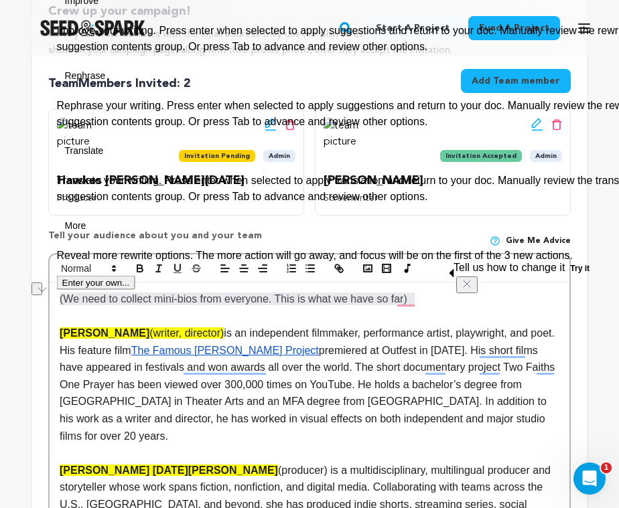
click at [439, 312] on p "To enrich screen reader interactions, please activate Accessibility in Grammarl…" at bounding box center [310, 316] width 500 height 17
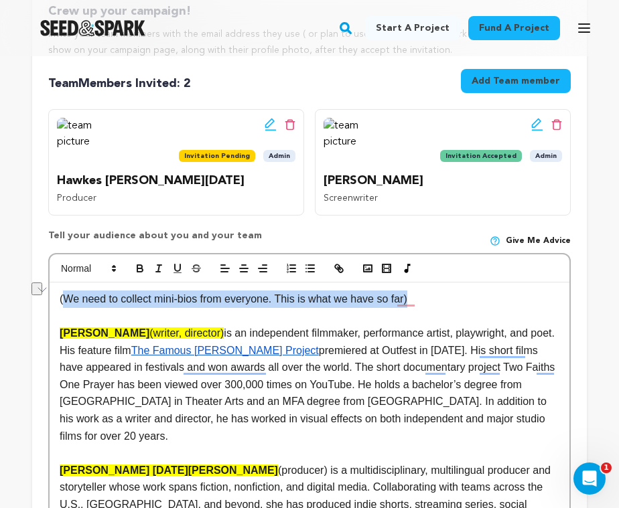
drag, startPoint x: 425, startPoint y: 300, endPoint x: 62, endPoint y: 299, distance: 363.1
click at [62, 299] on p "(We need to collect mini-bios from everyone. This is what we have so far)" at bounding box center [310, 299] width 500 height 17
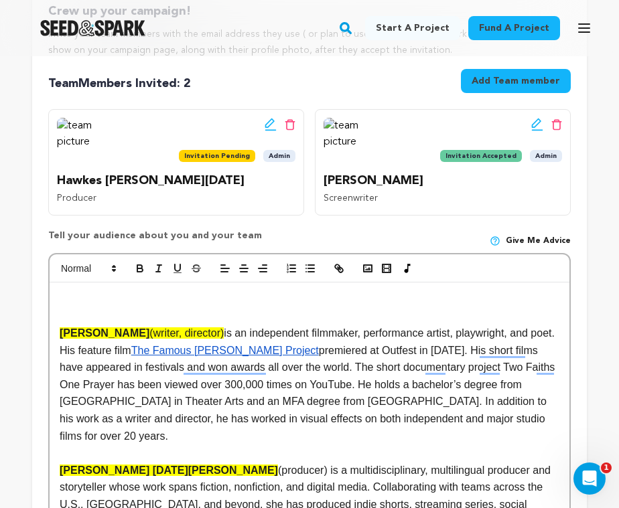
click at [58, 332] on div "Eli Rarey (writer, director) is an independent filmmaker, performance artist, p…" at bounding box center [310, 496] width 520 height 427
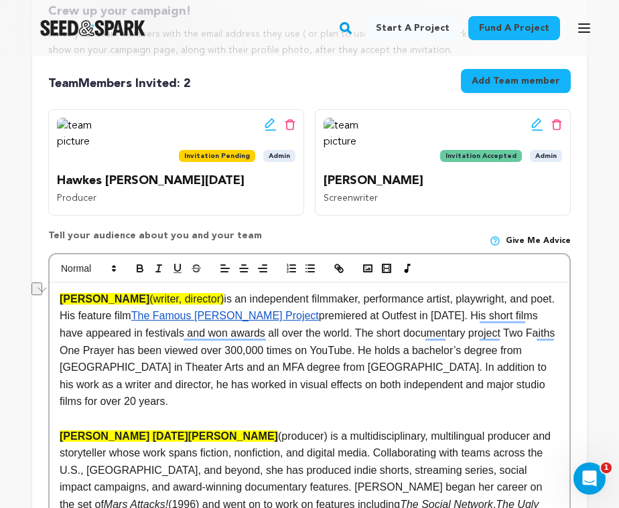
drag, startPoint x: 189, startPoint y: 299, endPoint x: 57, endPoint y: 295, distance: 132.0
click at [57, 295] on div "Eli Rarey (writer, director) is an independent filmmaker, performance artist, p…" at bounding box center [310, 479] width 520 height 393
click at [112, 265] on icon at bounding box center [114, 269] width 12 height 12
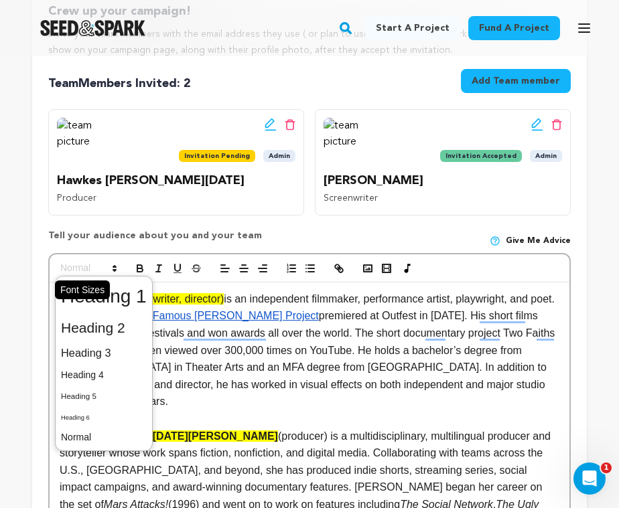
click at [112, 265] on icon at bounding box center [115, 269] width 12 height 12
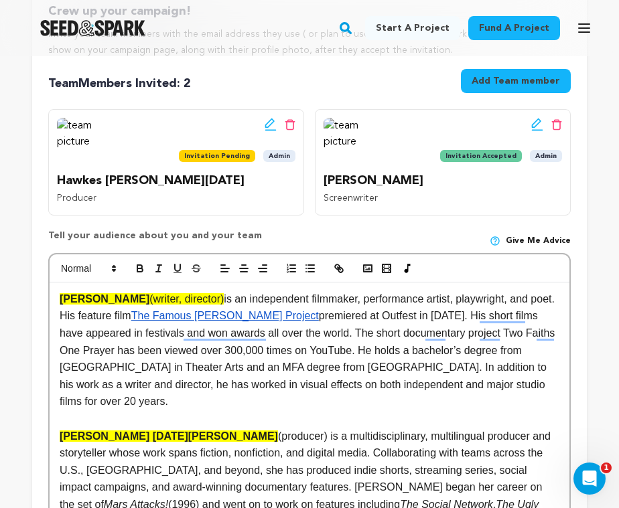
click at [212, 302] on span "is an independent filmmaker, performance artist, playwright, and poet. His feat…" at bounding box center [309, 307] width 498 height 29
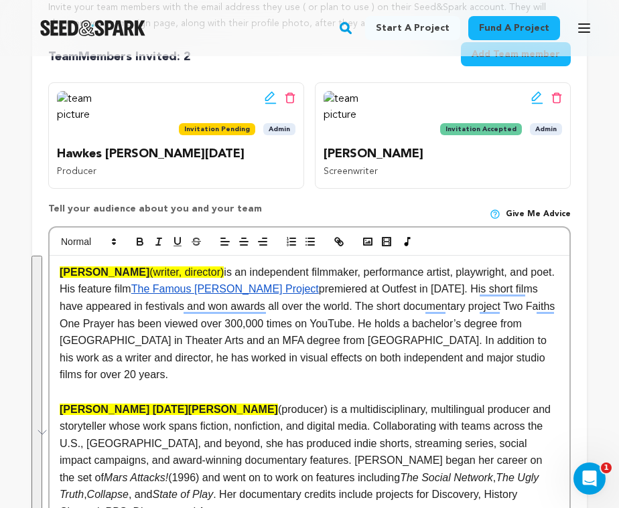
scroll to position [356, 0]
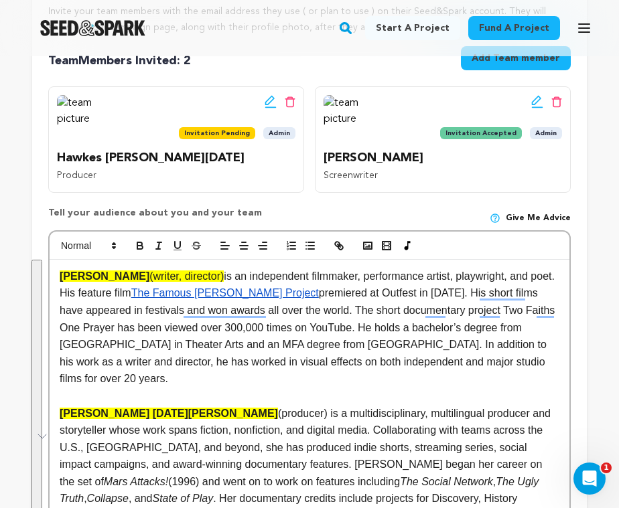
drag, startPoint x: 489, startPoint y: 374, endPoint x: 59, endPoint y: 256, distance: 446.0
click at [59, 256] on div "Eli Rarey (writer, director) is an independent filmmaker, performance artist, p…" at bounding box center [309, 442] width 523 height 424
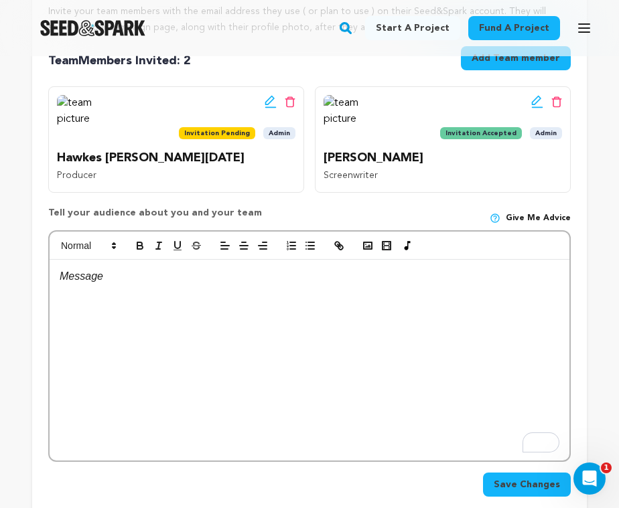
click at [147, 290] on div "To enrich screen reader interactions, please activate Accessibility in Grammarl…" at bounding box center [310, 360] width 520 height 201
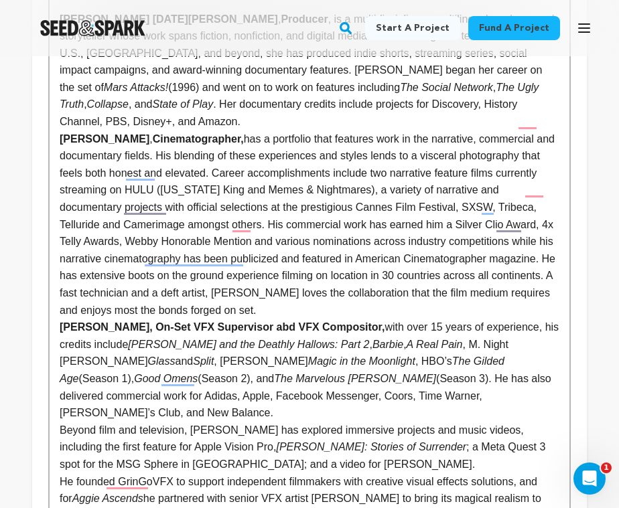
scroll to position [764, 0]
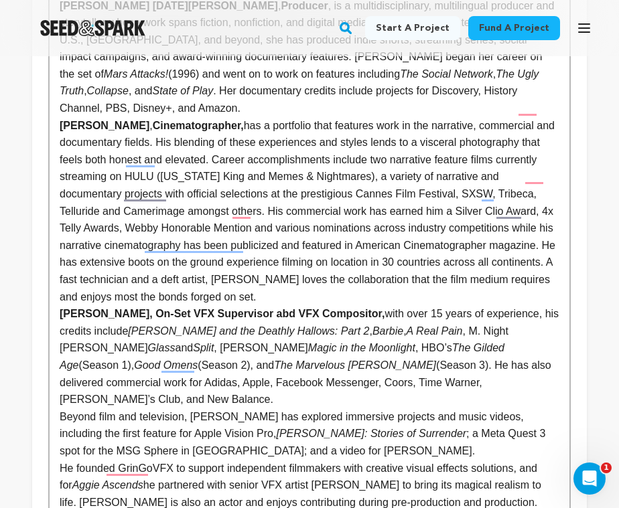
click at [319, 284] on p "Jared Levy , Cinematographer," at bounding box center [310, 211] width 500 height 189
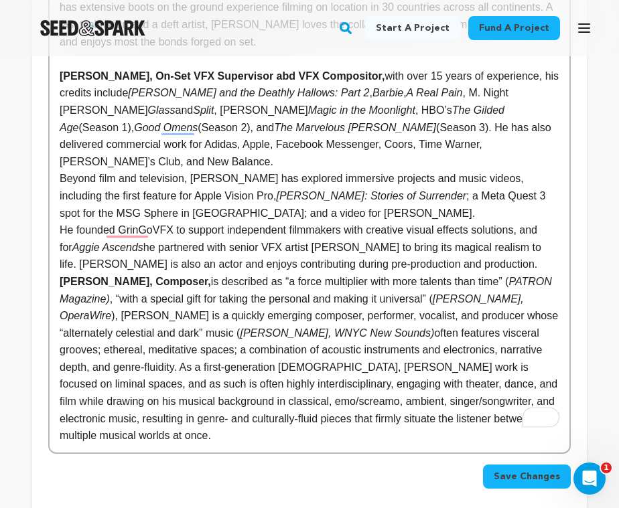
scroll to position [1022, 0]
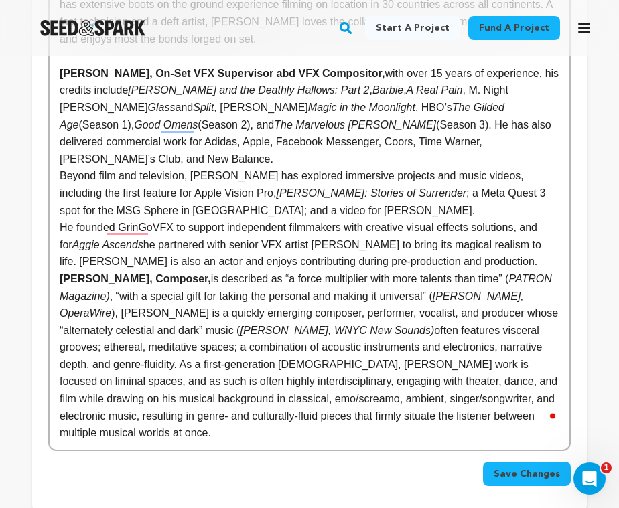
click at [506, 243] on p "He founded GrinGoVFX to support independent filmmakers with creative visual eff…" at bounding box center [310, 245] width 500 height 52
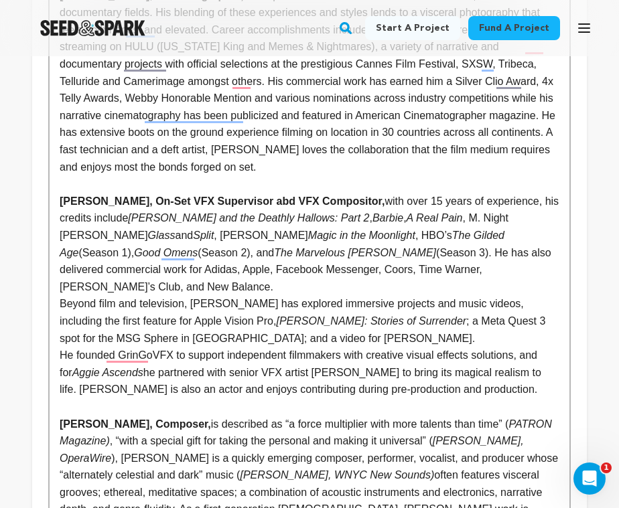
scroll to position [898, 0]
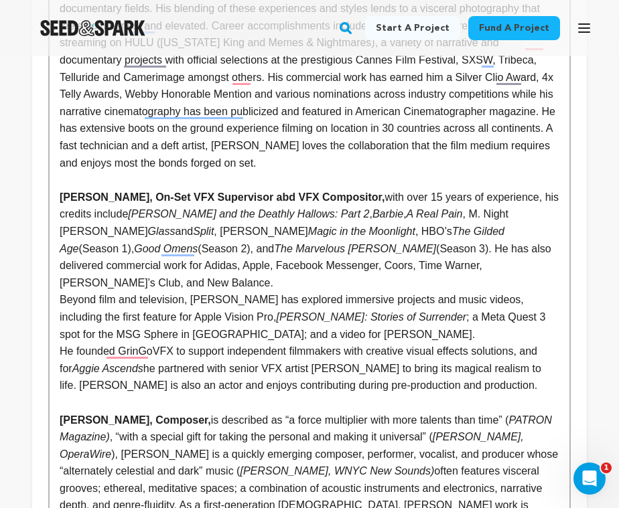
click at [60, 291] on p "Beyond film and television, Christopher has explored immersive projects and mus…" at bounding box center [310, 317] width 500 height 52
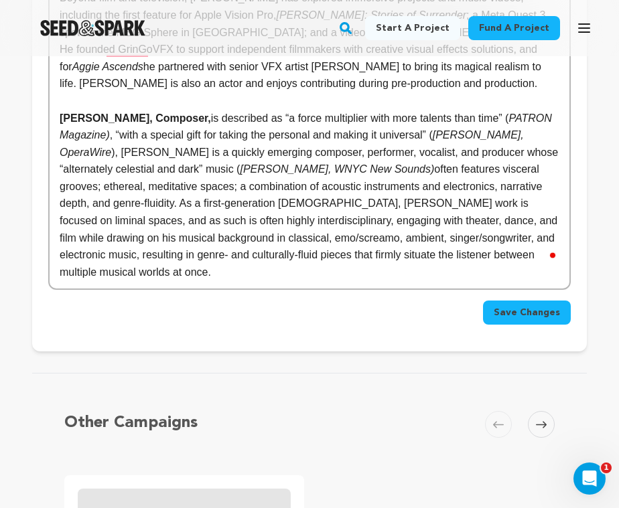
click at [249, 238] on p "Anuj Bhutani, Composer, is described as “a force multiplier with more talents t…" at bounding box center [310, 196] width 500 height 172
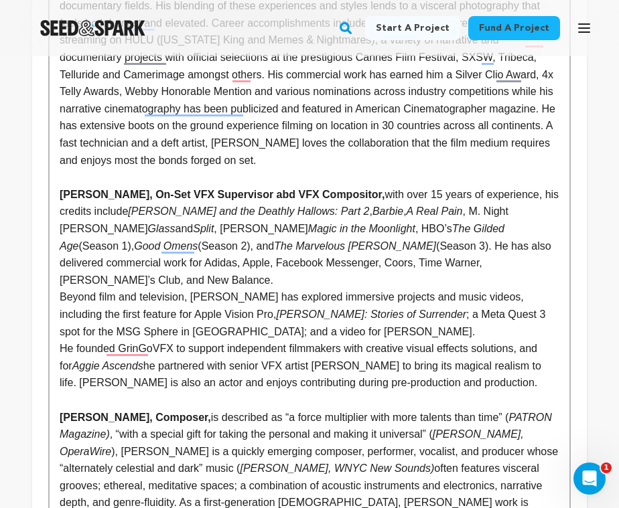
scroll to position [902, 0]
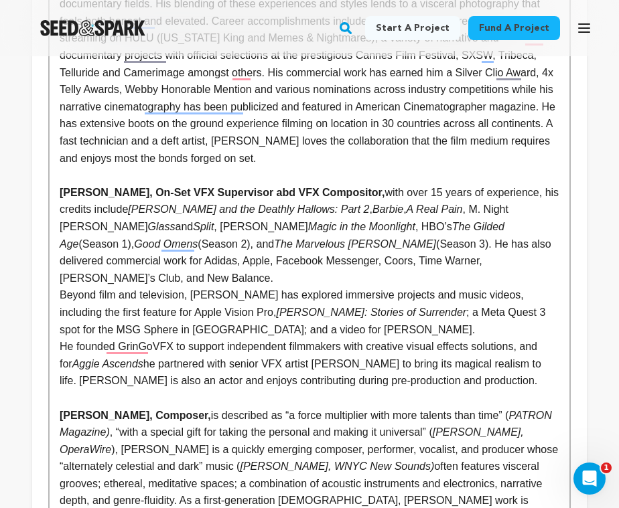
click at [291, 318] on p "Beyond film and television, Christopher has explored immersive projects and mus…" at bounding box center [310, 313] width 500 height 52
click at [73, 338] on p "He founded GrinGoVFX to support independent filmmakers with creative visual eff…" at bounding box center [310, 364] width 500 height 52
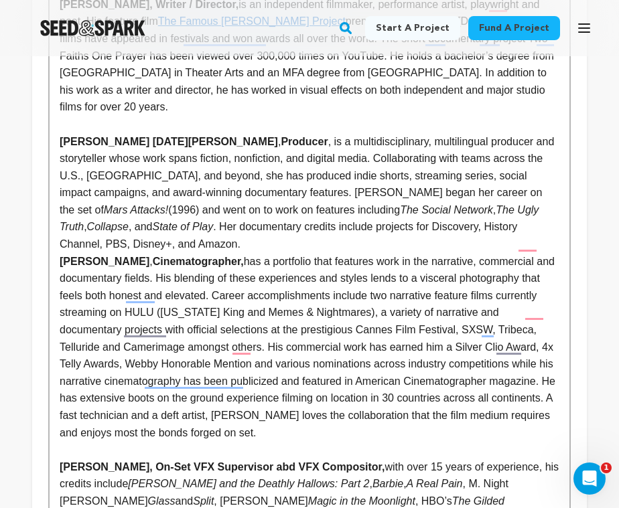
scroll to position [627, 0]
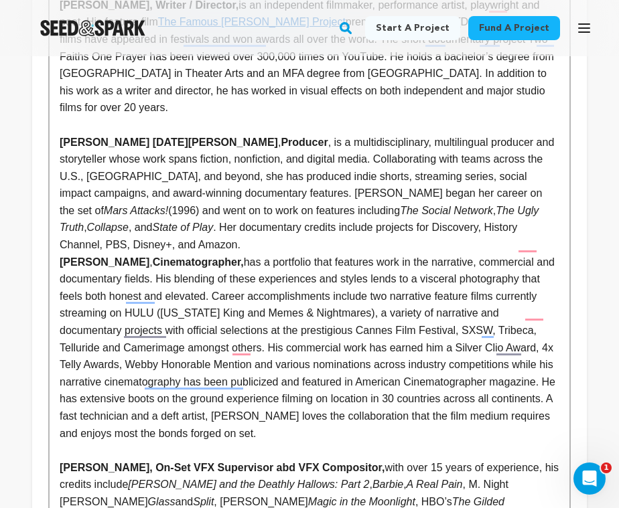
click at [63, 257] on strong "[PERSON_NAME]" at bounding box center [105, 262] width 90 height 11
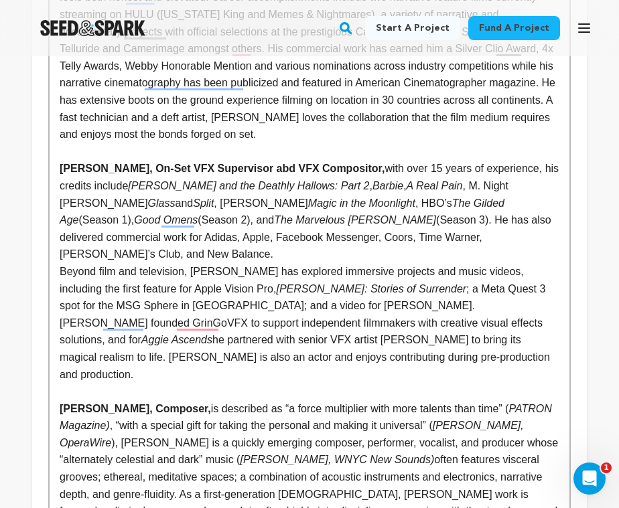
scroll to position [950, 0]
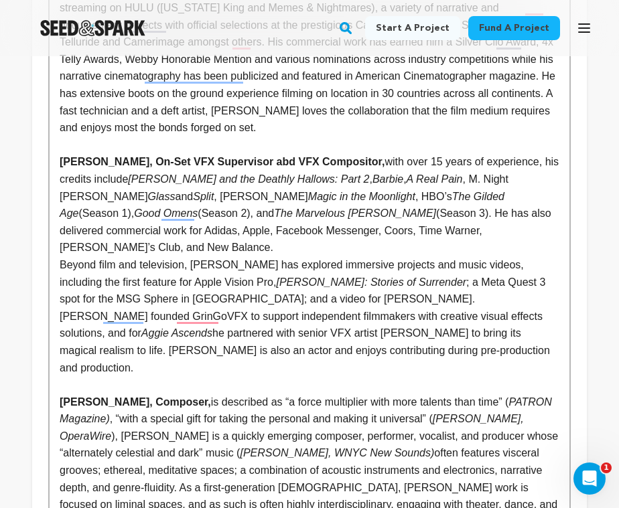
click at [60, 257] on p "Beyond film and television, Christopher has explored immersive projects and mus…" at bounding box center [310, 283] width 500 height 52
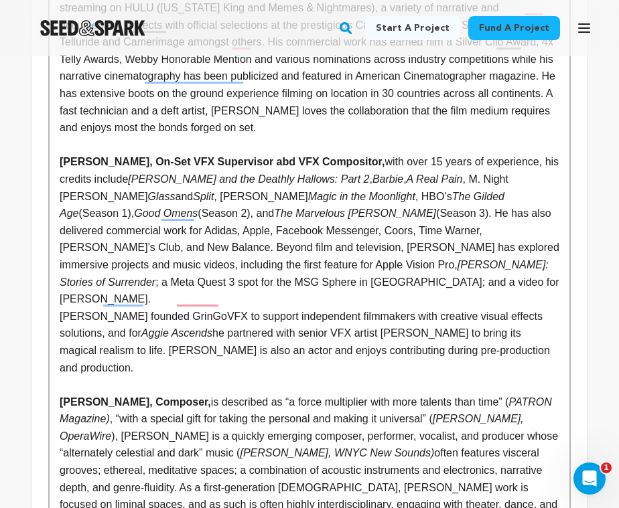
click at [60, 308] on p "Christopher founded GrinGoVFX to support independent filmmakers with creative v…" at bounding box center [310, 342] width 500 height 68
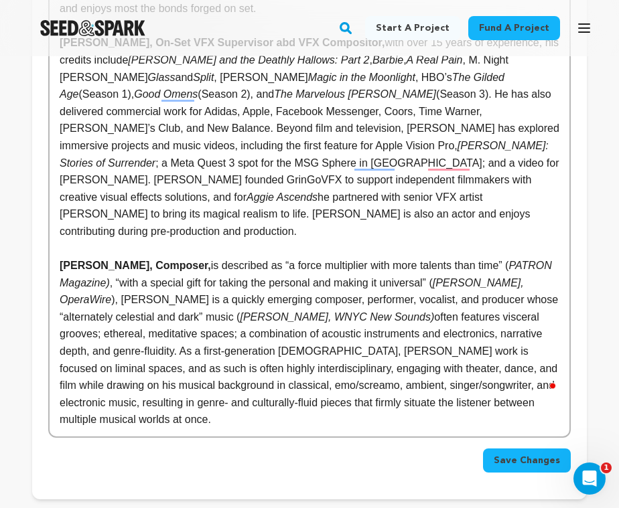
scroll to position [1070, 0]
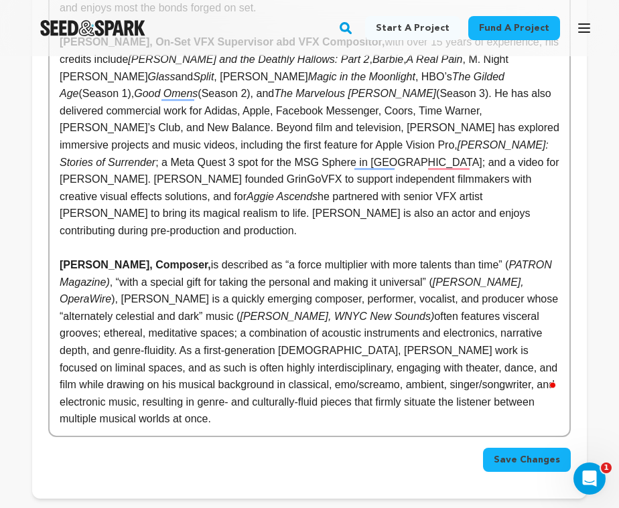
click at [533, 454] on span "Save Changes" at bounding box center [527, 460] width 66 height 13
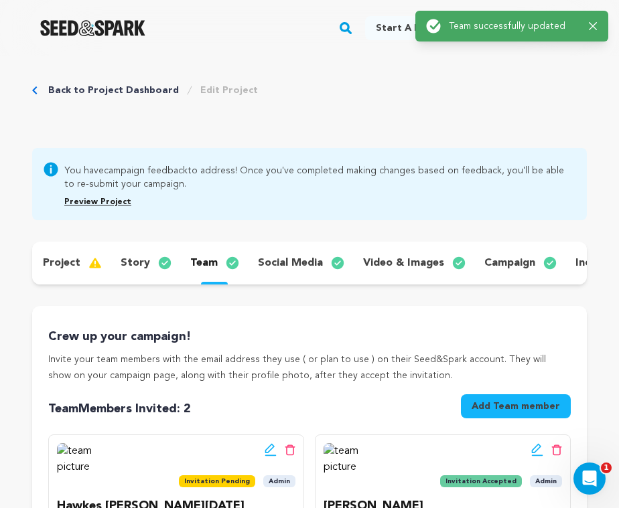
scroll to position [0, 0]
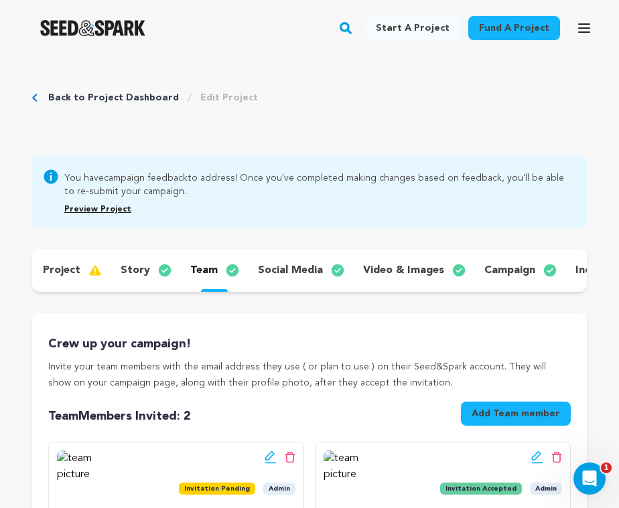
click at [136, 271] on p "story" at bounding box center [135, 271] width 29 height 16
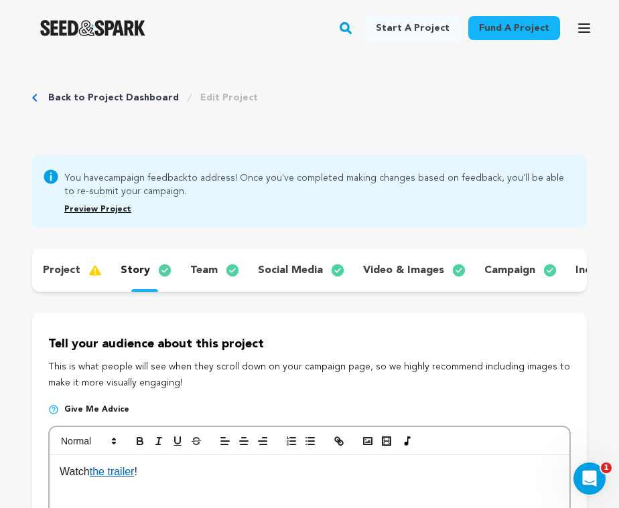
click at [413, 269] on p "video & images" at bounding box center [403, 271] width 81 height 16
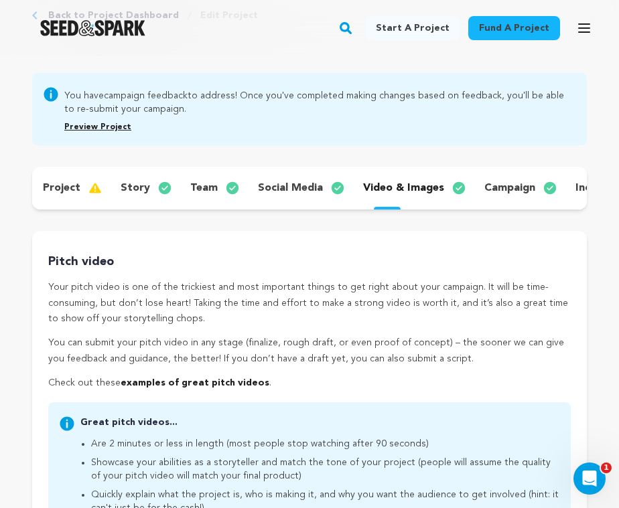
scroll to position [82, 0]
click at [292, 189] on p "social media" at bounding box center [290, 189] width 65 height 16
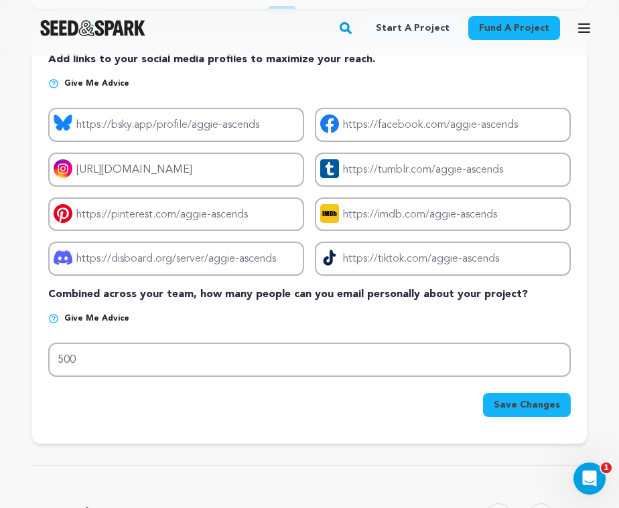
scroll to position [284, 0]
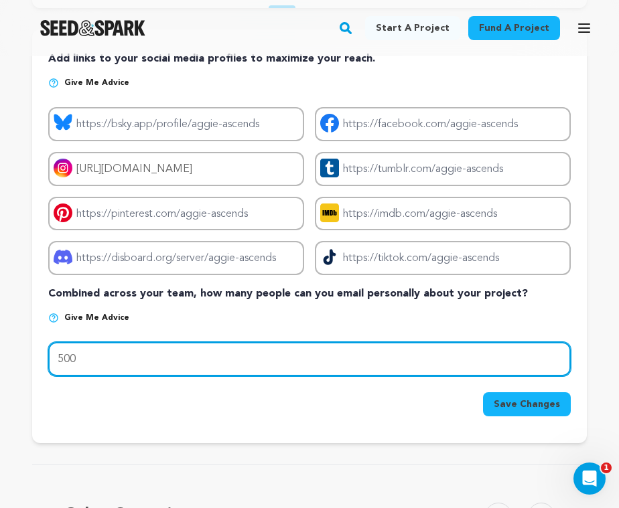
click at [109, 360] on input "500" at bounding box center [309, 359] width 523 height 34
type input "5"
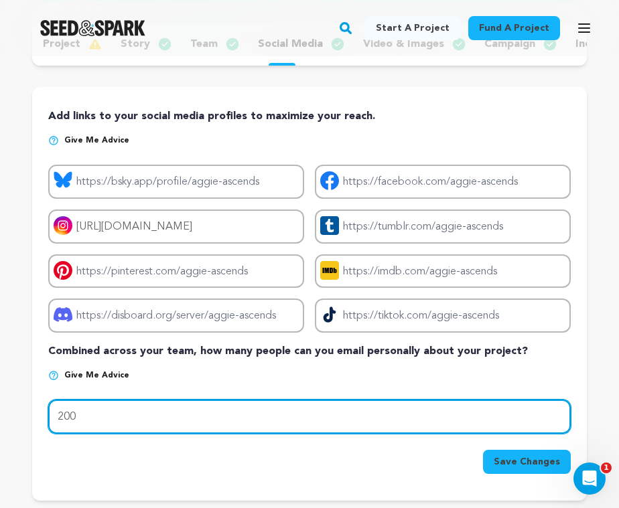
scroll to position [227, 0]
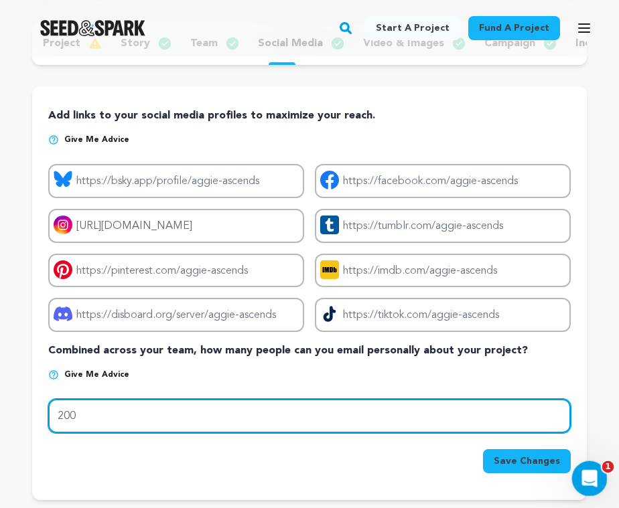
type input "200"
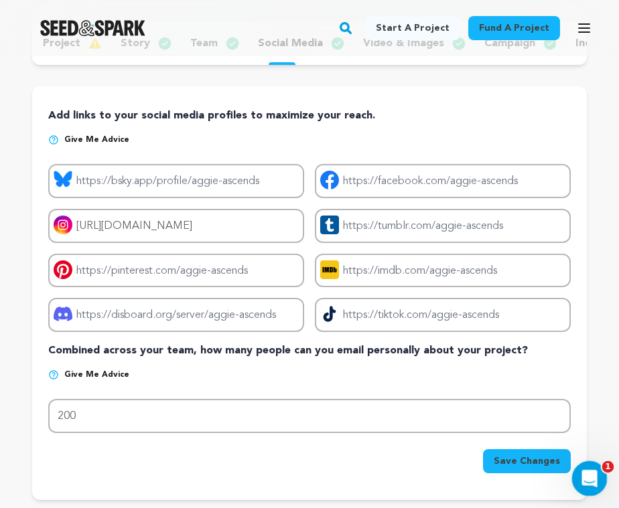
click at [592, 480] on icon "Open Intercom Messenger" at bounding box center [588, 477] width 22 height 22
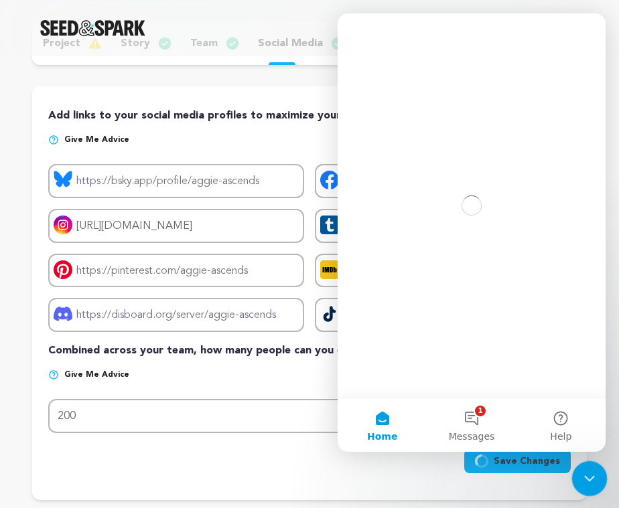
scroll to position [0, 0]
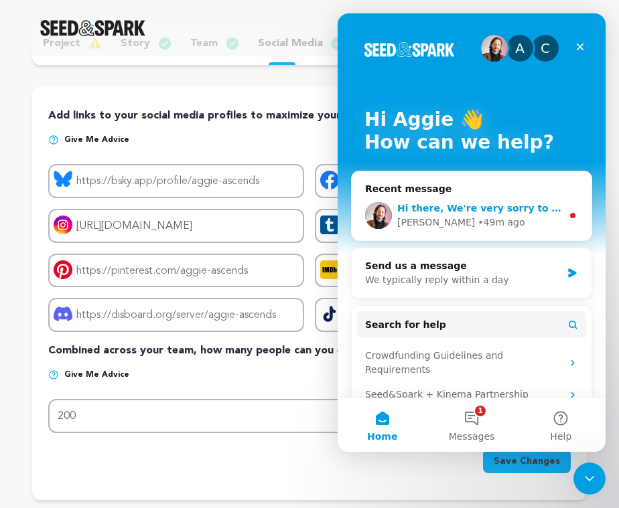
click at [478, 224] on div "• 49m ago" at bounding box center [501, 223] width 47 height 14
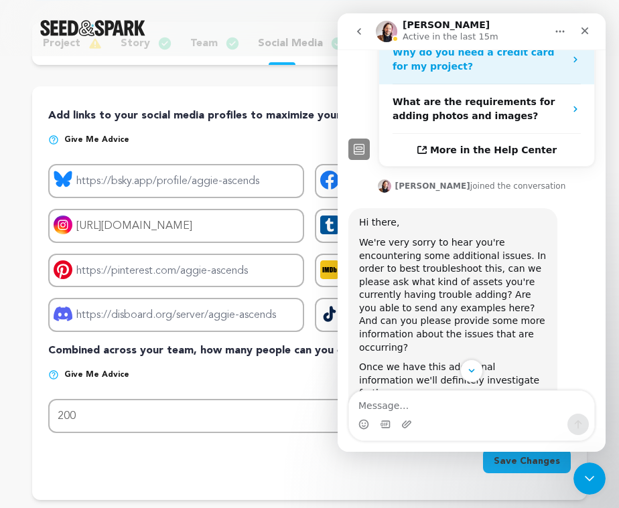
scroll to position [332, 0]
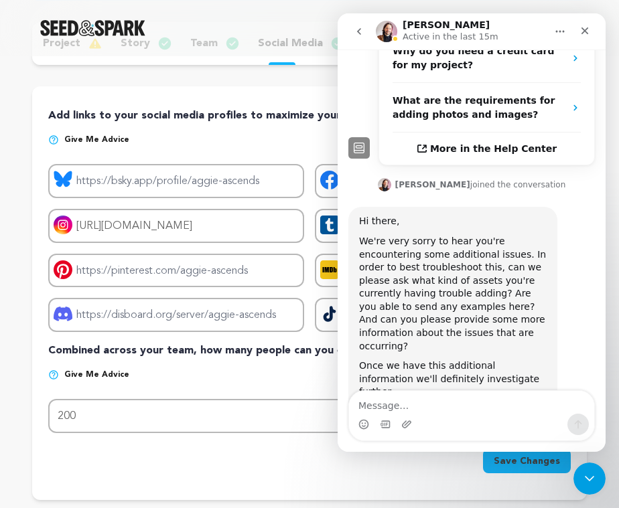
click at [395, 405] on textarea "Message…" at bounding box center [471, 402] width 245 height 23
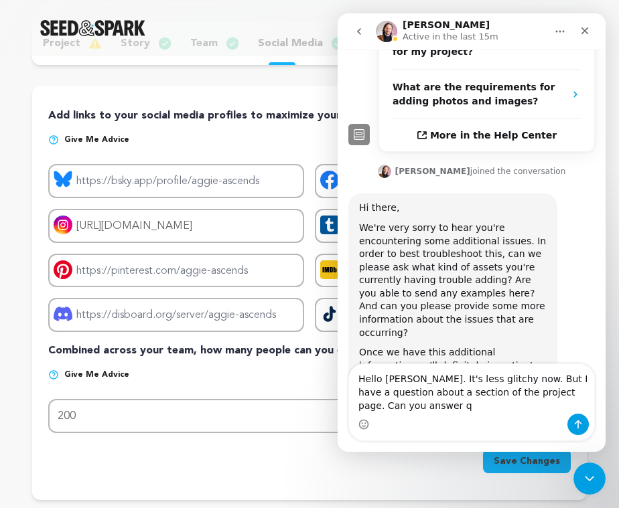
scroll to position [359, 0]
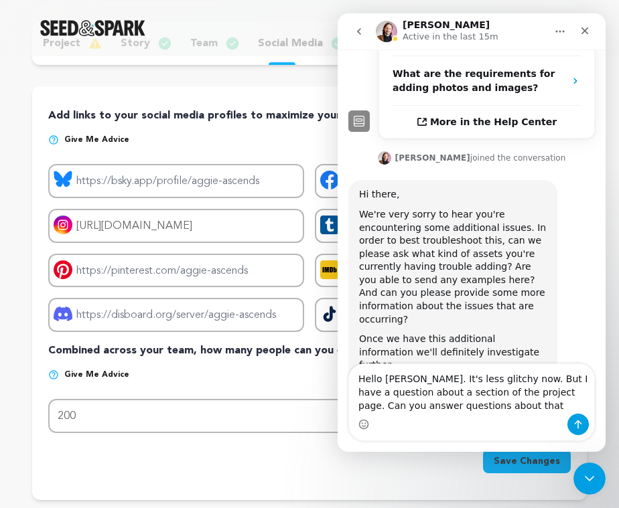
type textarea "Hello [PERSON_NAME]. It's less glitchy now. But I have a question about a secti…"
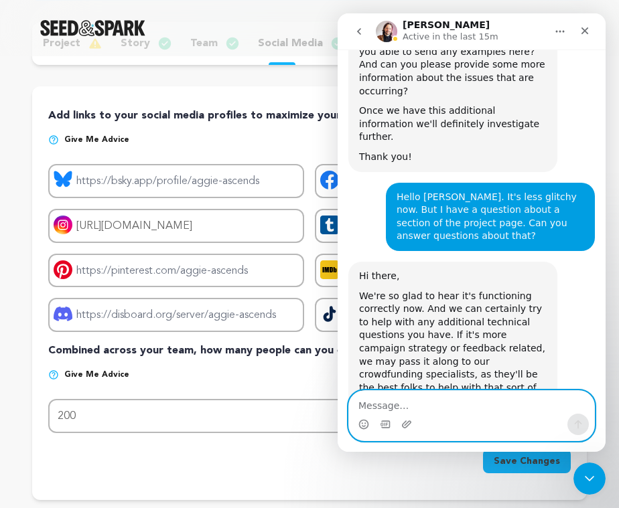
scroll to position [584, 0]
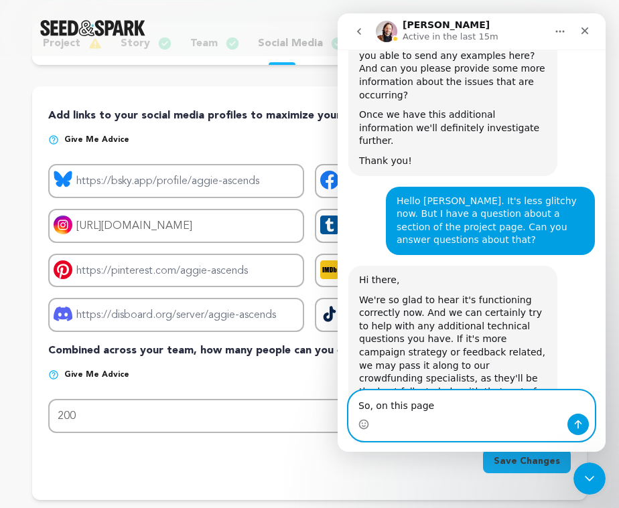
type textarea "So, on this page"
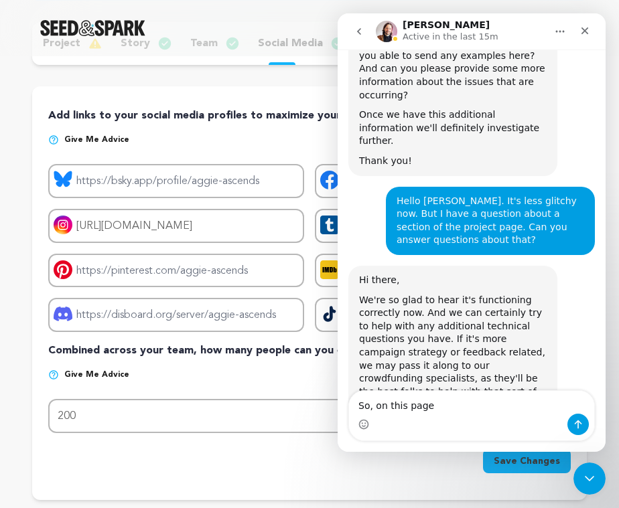
click at [553, 33] on button "Home" at bounding box center [559, 31] width 25 height 25
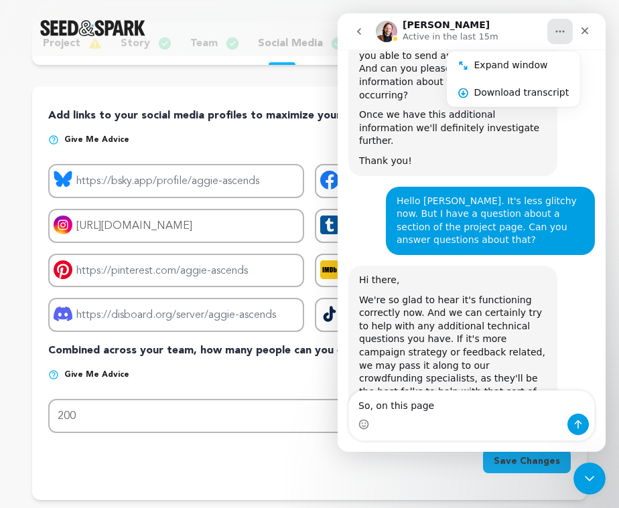
click at [357, 33] on icon "go back" at bounding box center [359, 31] width 11 height 11
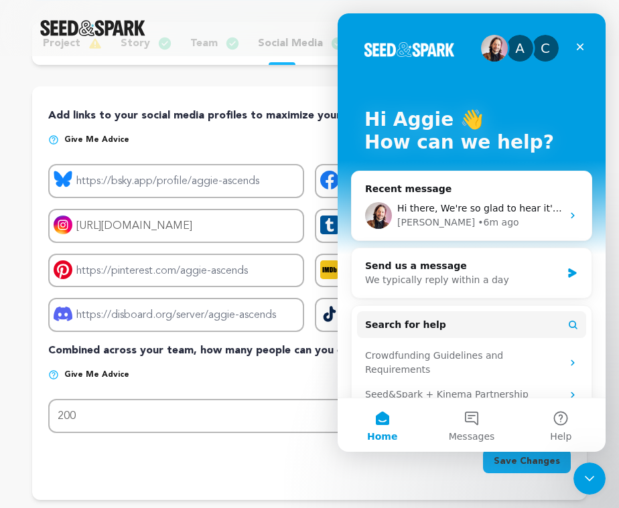
click at [238, 81] on div "project story team social media video & images campaign incentives wishlist" at bounding box center [309, 261] width 555 height 478
click at [238, 377] on p "Give me advice" at bounding box center [309, 380] width 523 height 21
click at [582, 46] on icon "Close" at bounding box center [580, 47] width 7 height 7
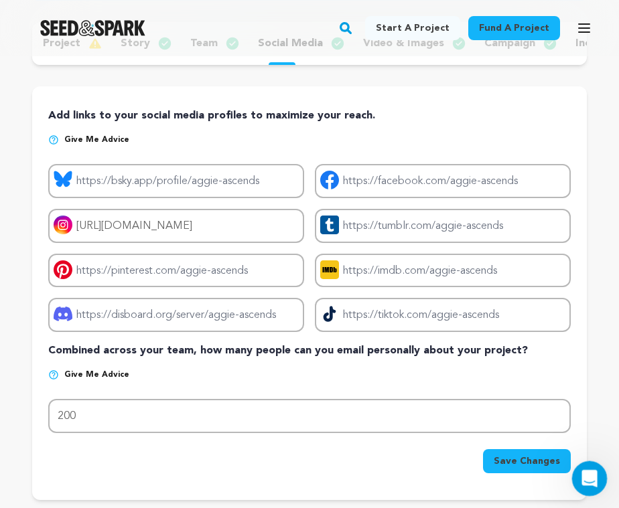
click at [584, 464] on div "Open Intercom Messenger" at bounding box center [587, 477] width 44 height 44
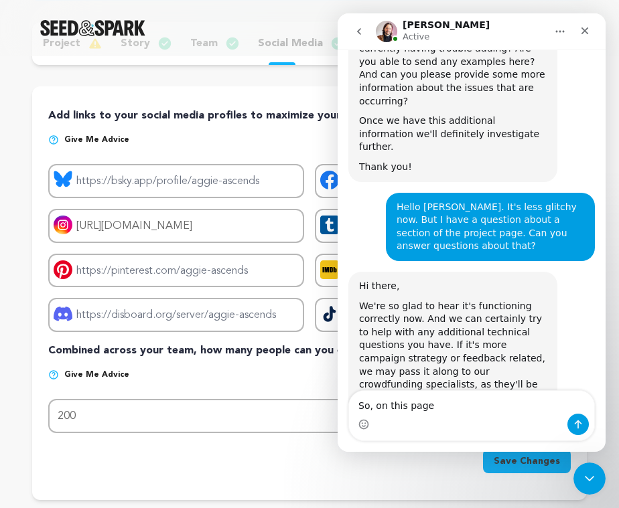
scroll to position [584, 0]
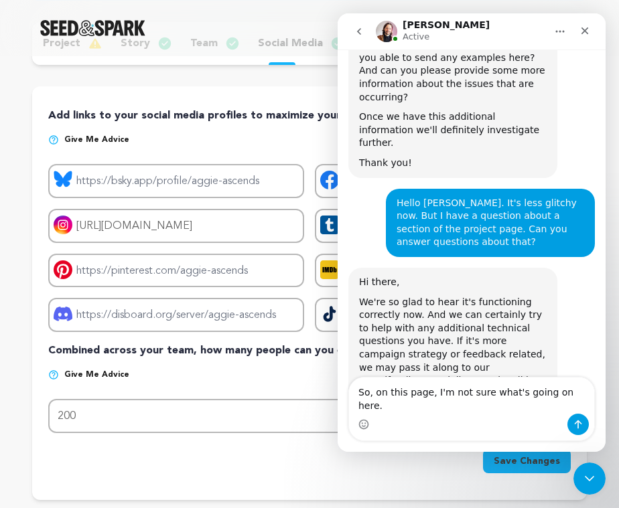
type textarea "So, on this page, I'm not sure what's going on here."
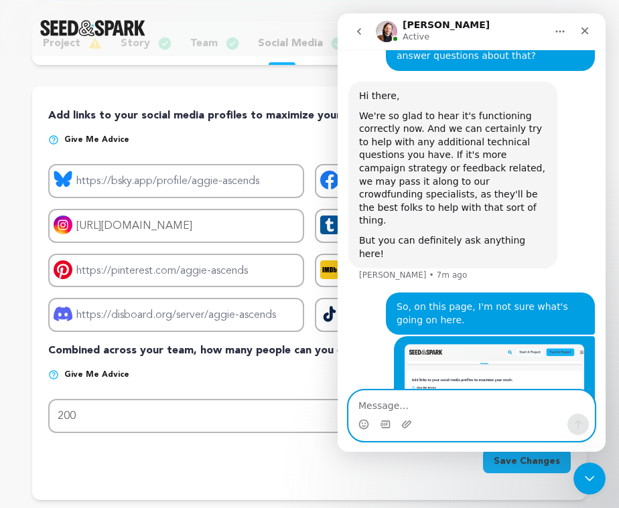
scroll to position [794, 0]
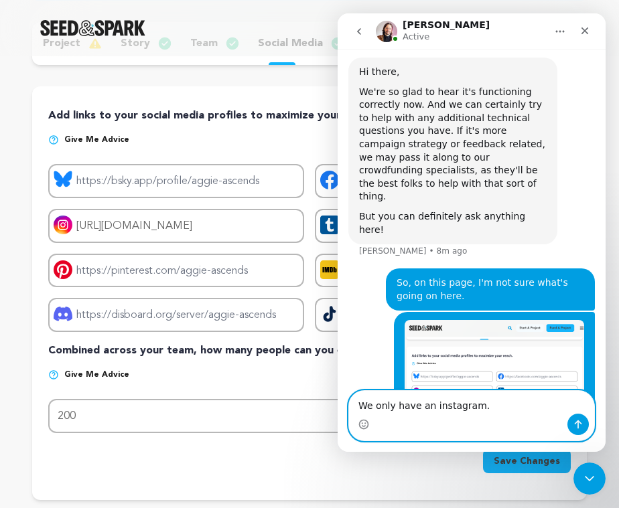
type textarea "We only have an instagram."
click at [578, 427] on icon "Send a message…" at bounding box center [578, 424] width 11 height 11
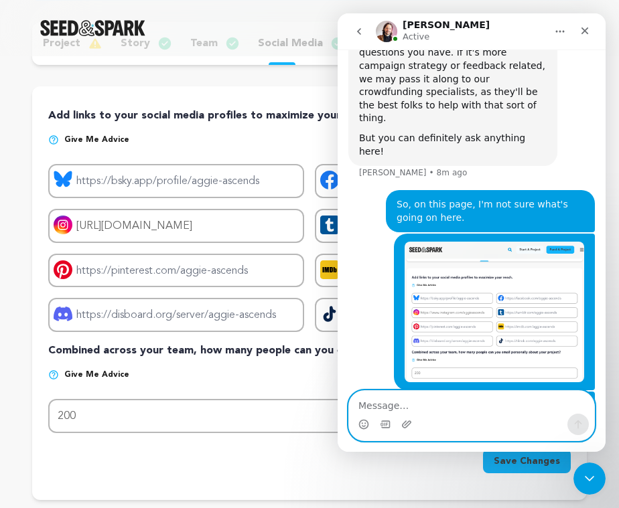
scroll to position [876, 0]
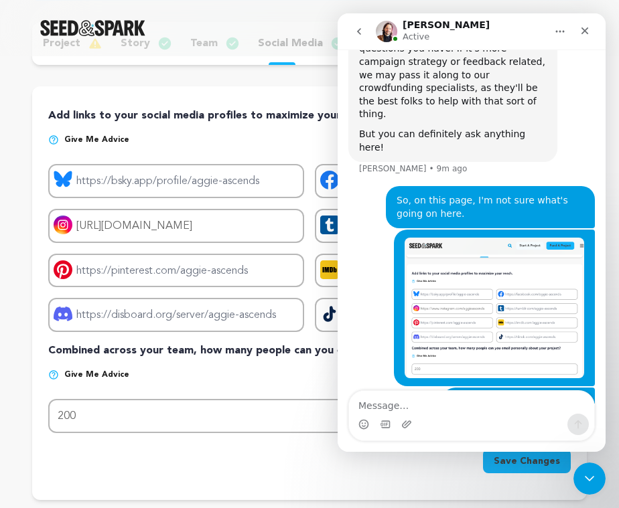
click at [461, 414] on div "Intercom messenger" at bounding box center [471, 424] width 245 height 21
click at [431, 406] on textarea "Message…" at bounding box center [471, 402] width 245 height 23
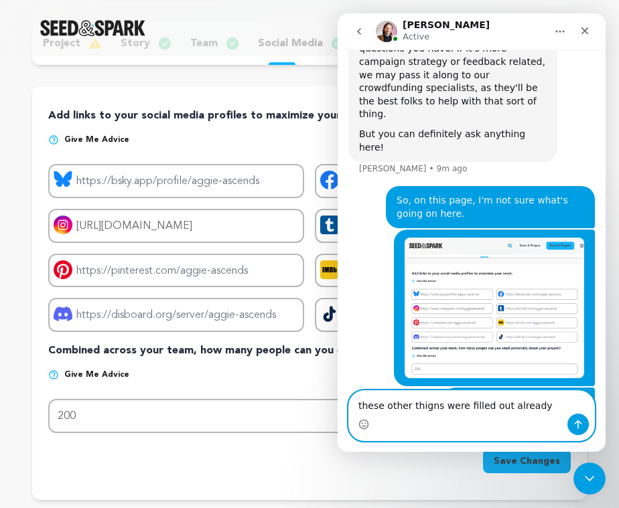
click at [430, 408] on textarea "these other thigns were filled out already" at bounding box center [471, 402] width 245 height 23
click at [543, 407] on textarea "these other things were filled out already" at bounding box center [471, 402] width 245 height 23
type textarea "these other things were filled out already"
click at [582, 420] on icon "Send a message…" at bounding box center [578, 424] width 11 height 11
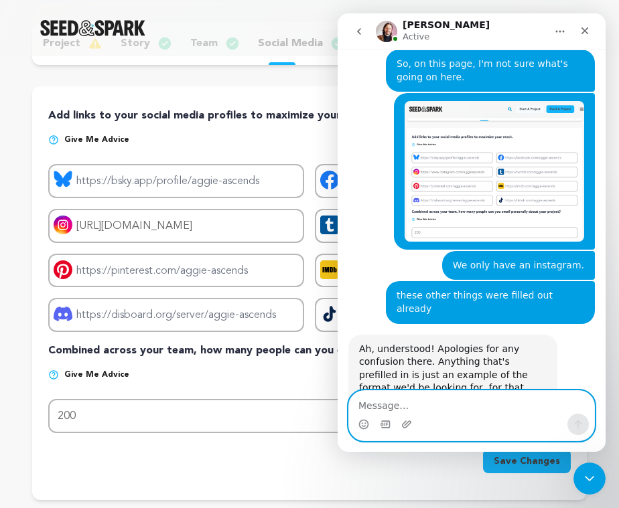
scroll to position [1000, 0]
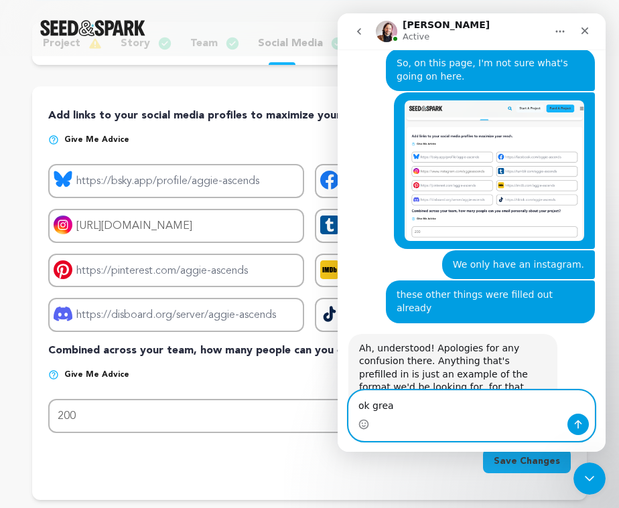
type textarea "ok great"
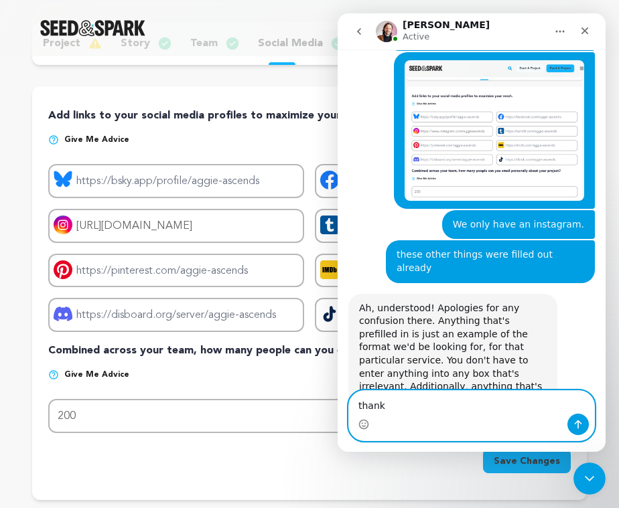
type textarea "thanks"
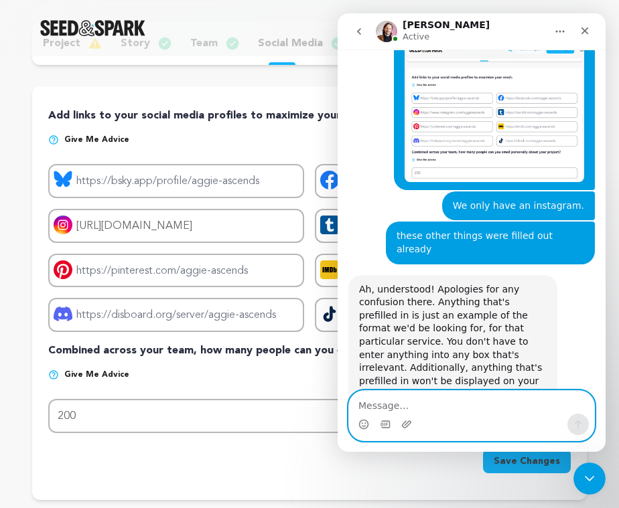
scroll to position [1071, 0]
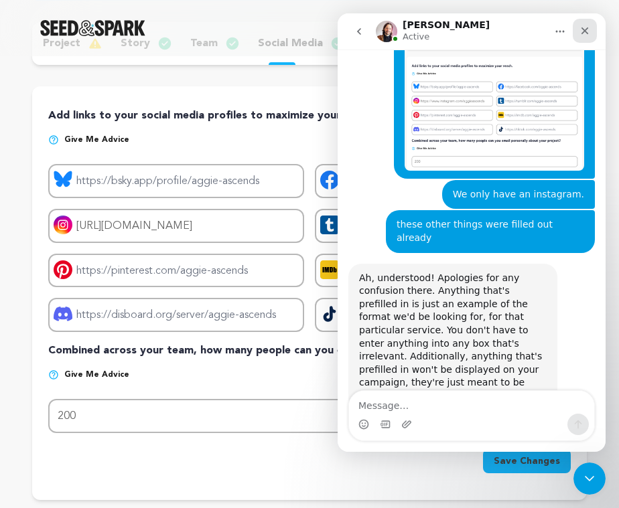
click at [584, 29] on icon "Close" at bounding box center [584, 30] width 11 height 11
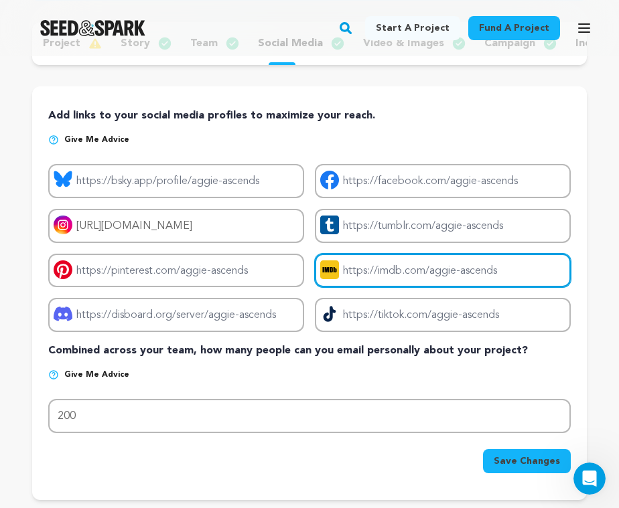
click at [523, 269] on input "Project imdb link" at bounding box center [443, 271] width 256 height 34
drag, startPoint x: 523, startPoint y: 269, endPoint x: 429, endPoint y: 261, distance: 93.4
click at [429, 261] on input "Project imdb link" at bounding box center [443, 271] width 256 height 34
click at [436, 271] on input "Project imdb link" at bounding box center [443, 271] width 256 height 34
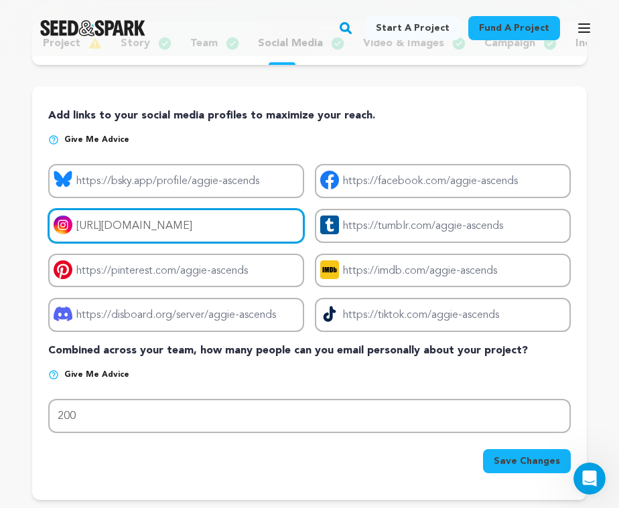
click at [236, 224] on input "https://www.instagram.com/aggieascends" at bounding box center [176, 226] width 256 height 34
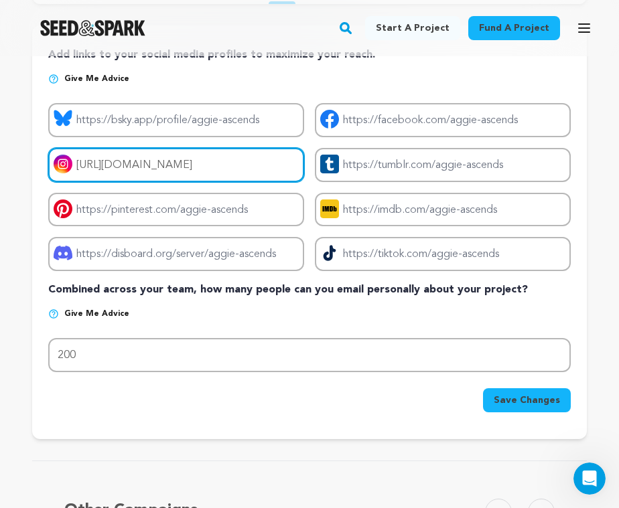
scroll to position [299, 0]
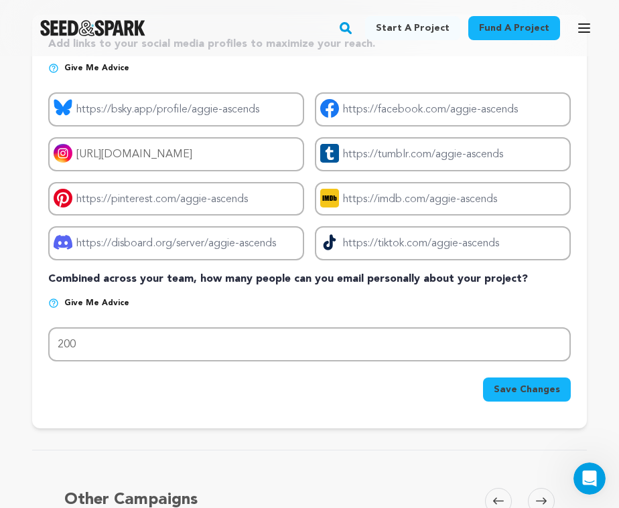
click at [508, 389] on span "Save Changes" at bounding box center [527, 389] width 66 height 13
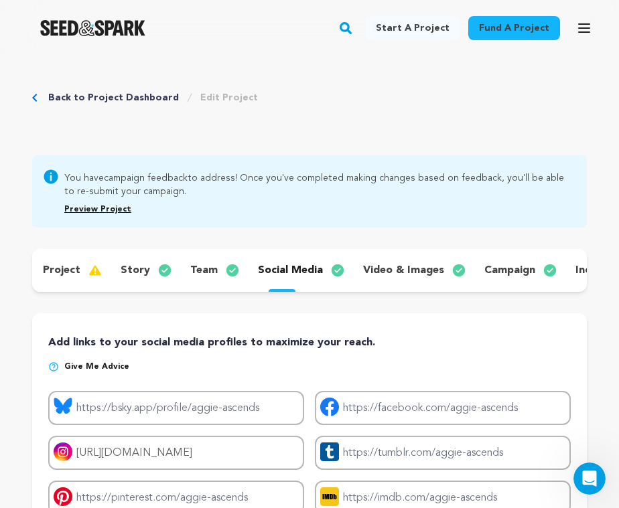
scroll to position [1071, 0]
click at [494, 269] on p "campaign" at bounding box center [509, 271] width 51 height 16
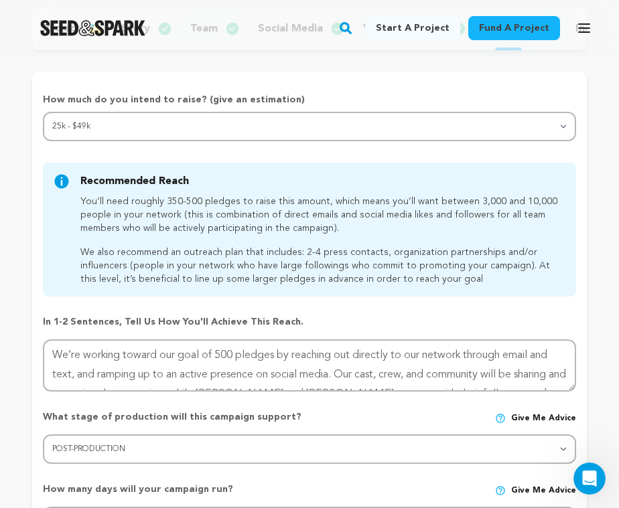
scroll to position [289, 0]
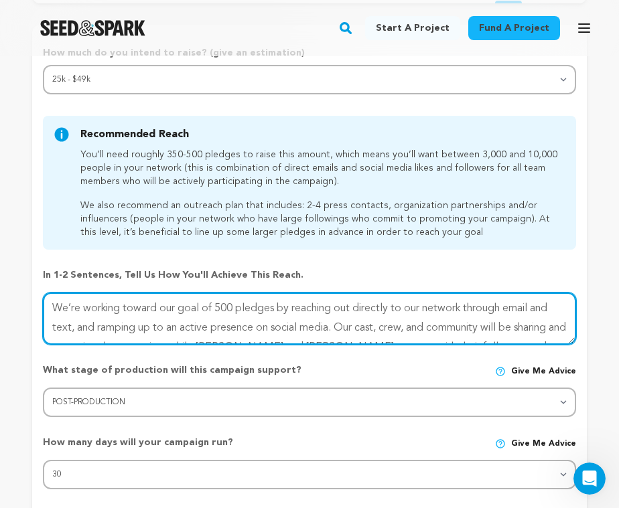
click at [369, 314] on textarea "To enrich screen reader interactions, please activate Accessibility in Grammarl…" at bounding box center [309, 319] width 533 height 52
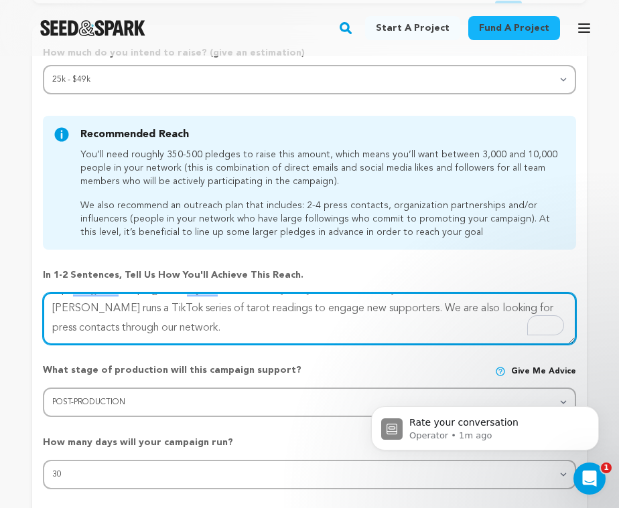
scroll to position [0, 0]
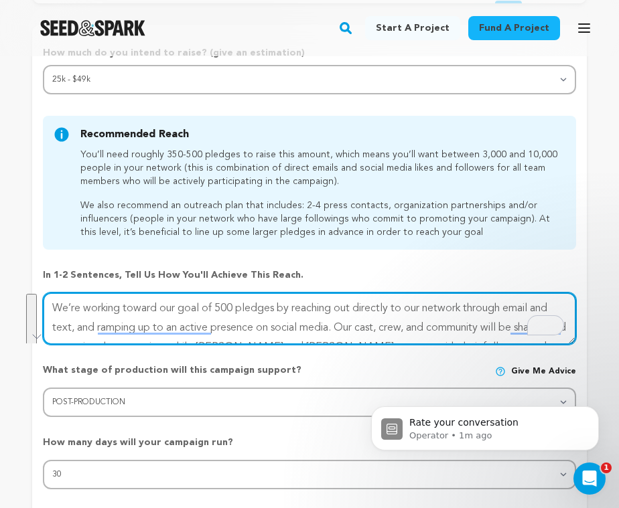
drag, startPoint x: 108, startPoint y: 332, endPoint x: 38, endPoint y: 291, distance: 81.7
click at [38, 291] on form "How much do you intend to raise? (give an estimation) Select your range Less th…" at bounding box center [309, 397] width 555 height 703
paste textarea "Email List Our email list contains approximately 200 people. This number may in…"
type textarea "Email List Our email list contains approximately 200 people. This number may in…"
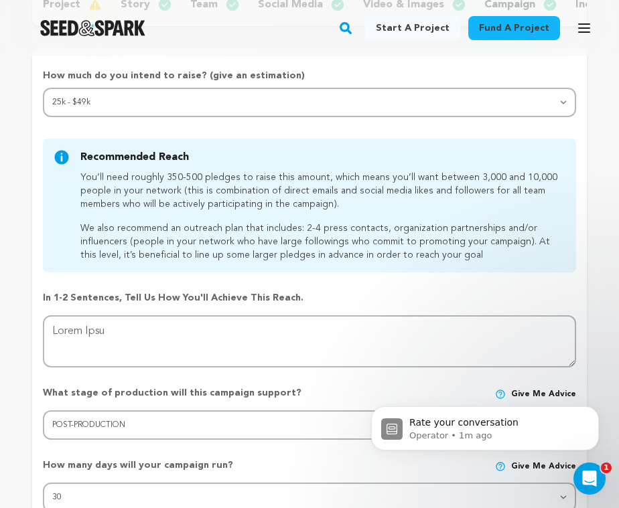
scroll to position [285, 0]
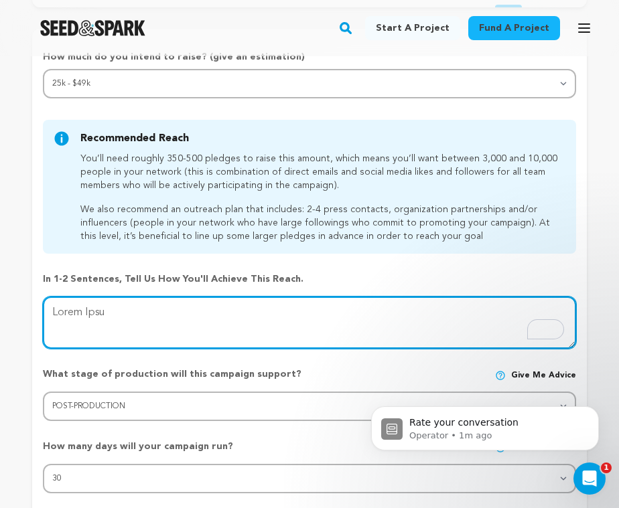
drag, startPoint x: 129, startPoint y: 325, endPoint x: 45, endPoint y: 306, distance: 85.8
click at [45, 306] on textarea "To enrich screen reader interactions, please activate Accessibility in Grammarl…" at bounding box center [309, 323] width 533 height 52
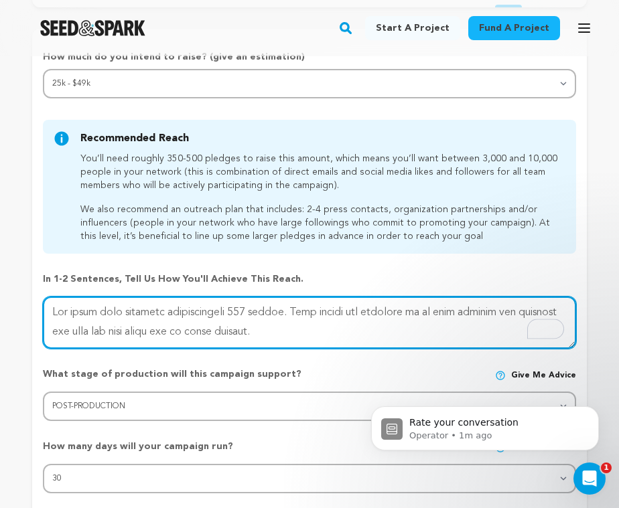
type textarea "Our email list contains approximately 200 people. This number may increase as w…"
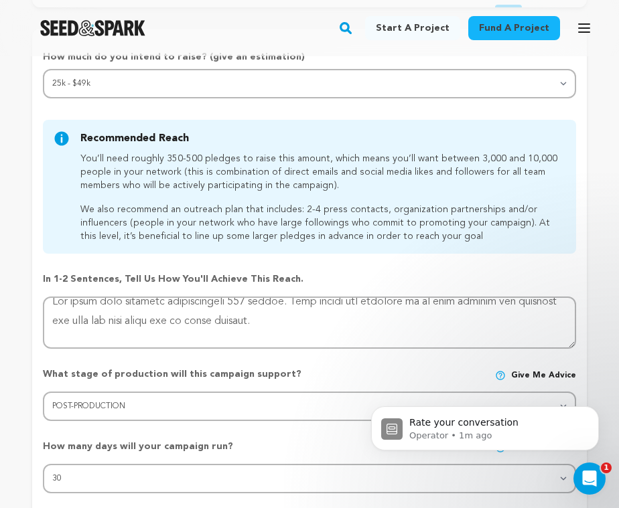
scroll to position [9, 0]
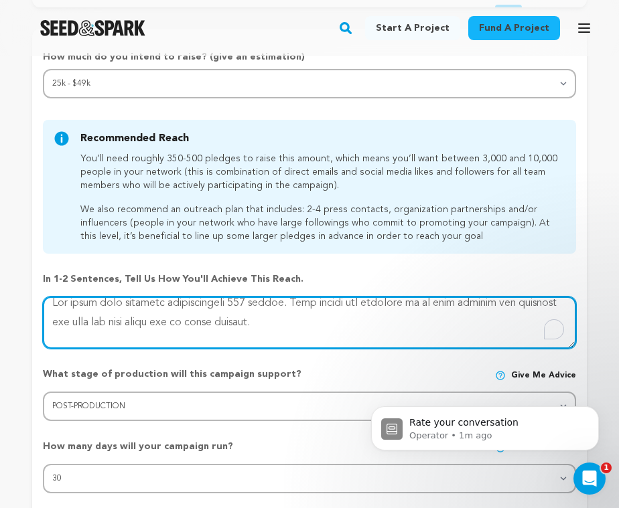
click at [52, 340] on textarea "To enrich screen reader interactions, please activate Accessibility in Grammarl…" at bounding box center [309, 323] width 533 height 52
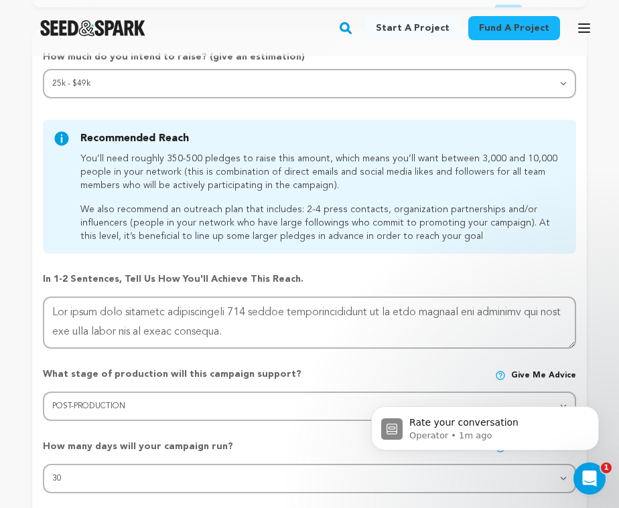
scroll to position [1231, 0]
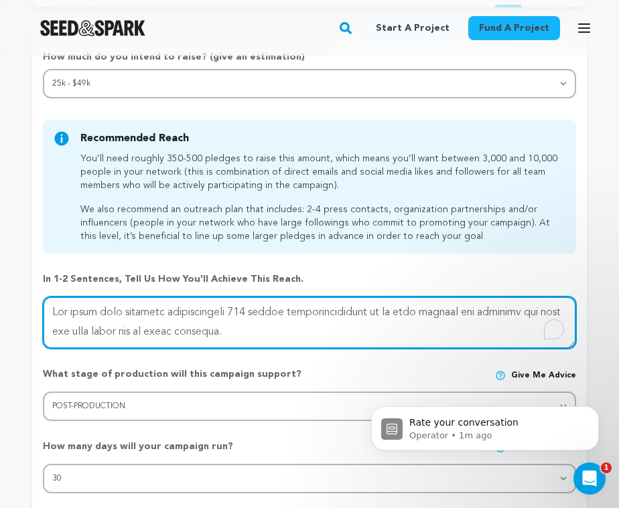
click at [331, 316] on textarea "To enrich screen reader interactions, please activate Accessibility in Grammarl…" at bounding box center [309, 323] width 533 height 52
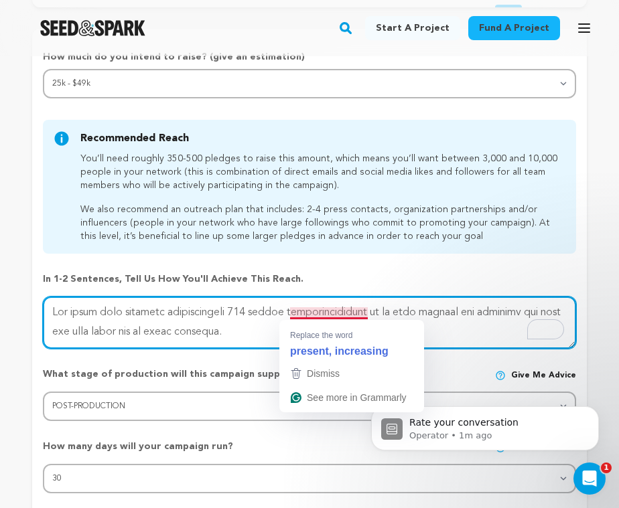
drag, startPoint x: 368, startPoint y: 316, endPoint x: 285, endPoint y: 318, distance: 83.1
click at [285, 318] on textarea "To enrich screen reader interactions, please activate Accessibility in Grammarl…" at bounding box center [309, 323] width 533 height 52
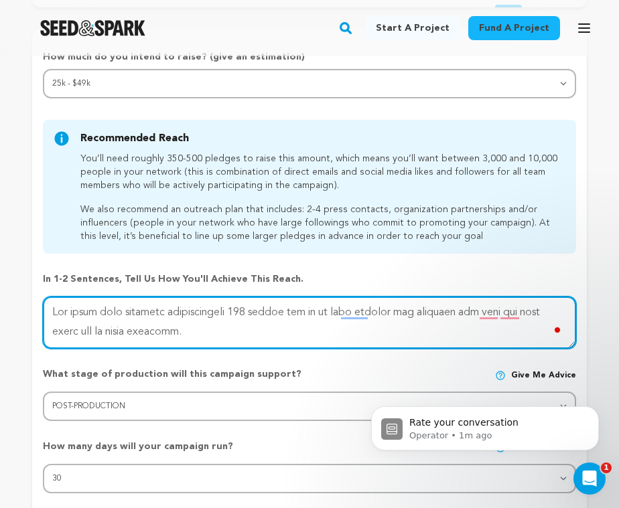
type textarea "Lor ipsum dolo sitametc adipiscingeli 192 seddoe tem in ut labo etdolor mag ali…"
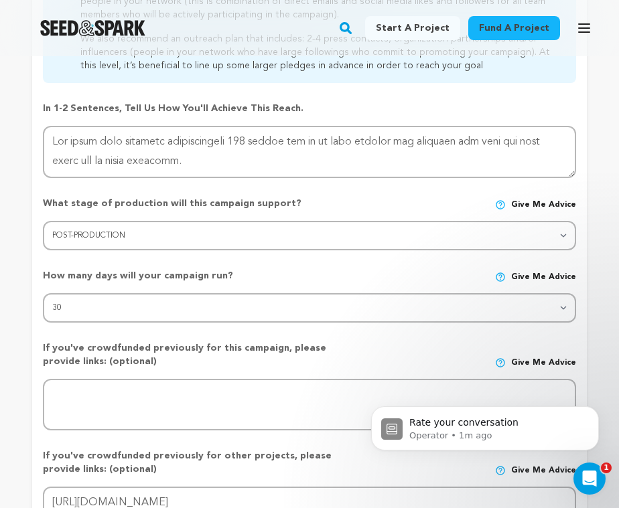
scroll to position [453, 0]
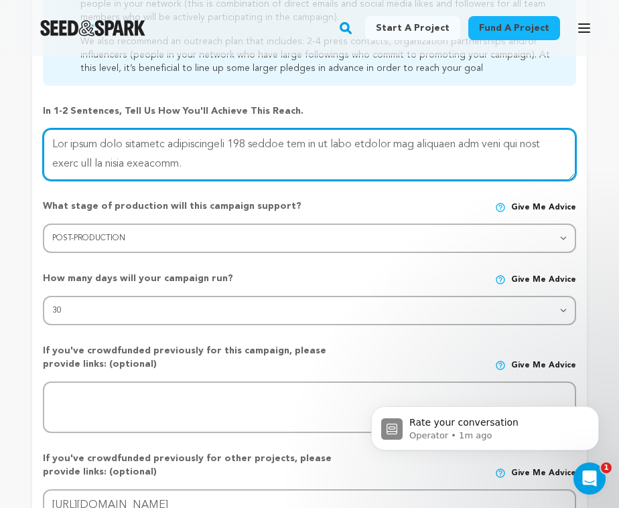
click at [310, 140] on textarea at bounding box center [309, 155] width 533 height 52
type textarea "Lor ipsum dolo sitametc adipiscingeli 027 seddoe tem incid ut labo etdolor mag …"
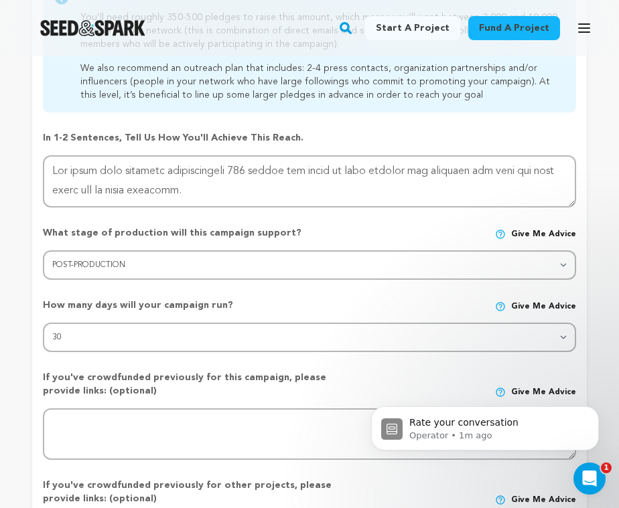
scroll to position [415, 0]
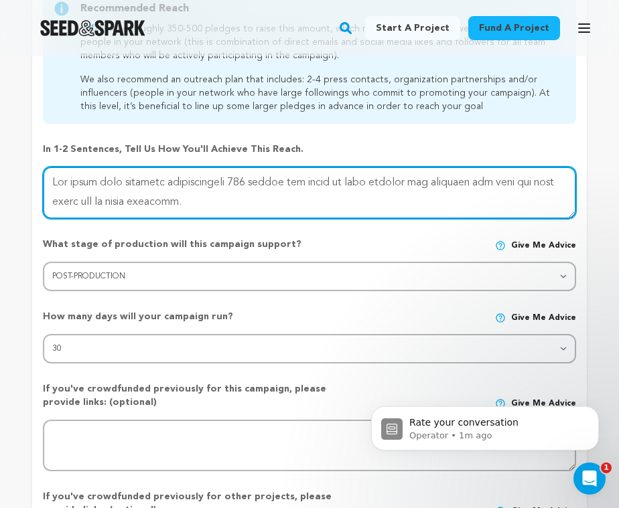
click at [303, 198] on textarea at bounding box center [309, 193] width 533 height 52
drag, startPoint x: 222, startPoint y: 204, endPoint x: 49, endPoint y: 183, distance: 174.1
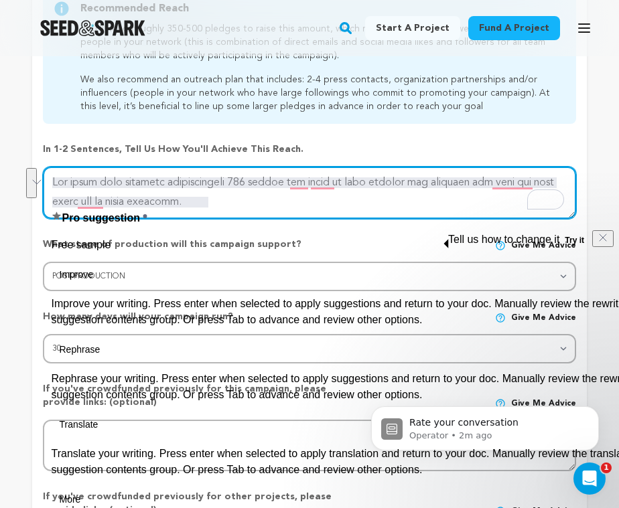
click at [229, 202] on textarea "To enrich screen reader interactions, please activate Accessibility in Grammarl…" at bounding box center [309, 193] width 533 height 52
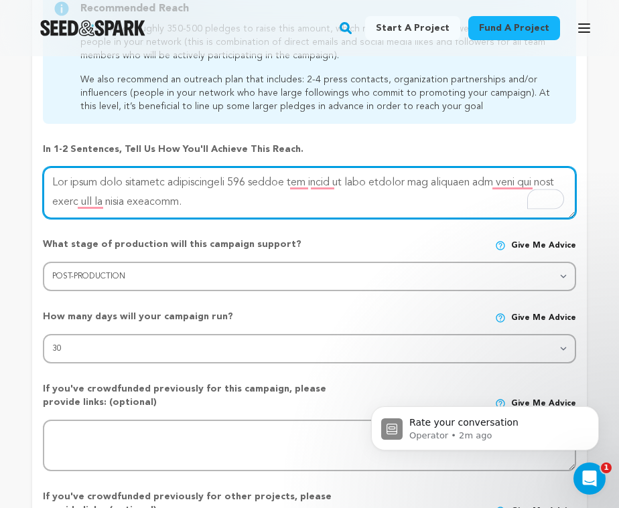
type textarea "Lor ipsum dolo sitametc adipiscingeli 207 seddoe tem incid ut labo etdolor mag …"
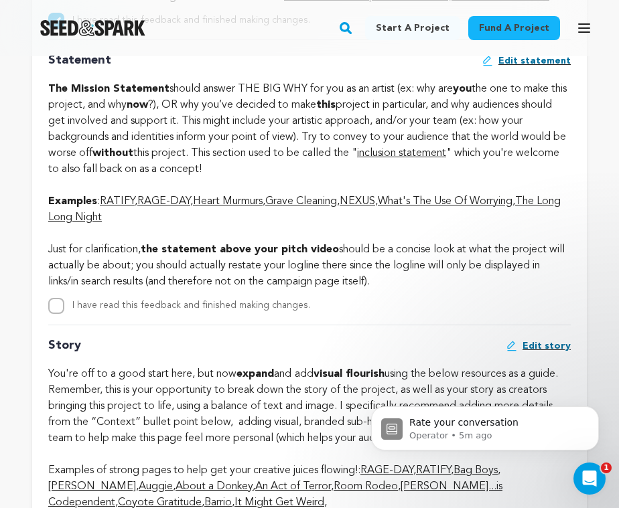
scroll to position [2975, 0]
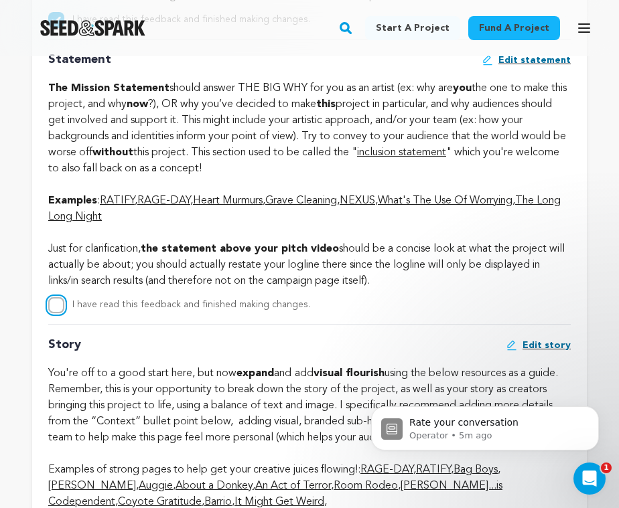
click at [55, 314] on input "I have read this feedback and finished making changes." at bounding box center [56, 305] width 16 height 16
checkbox input "true"
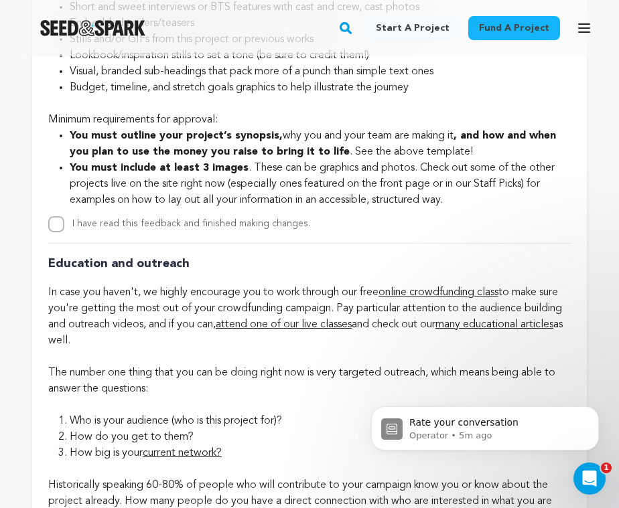
scroll to position [3759, 0]
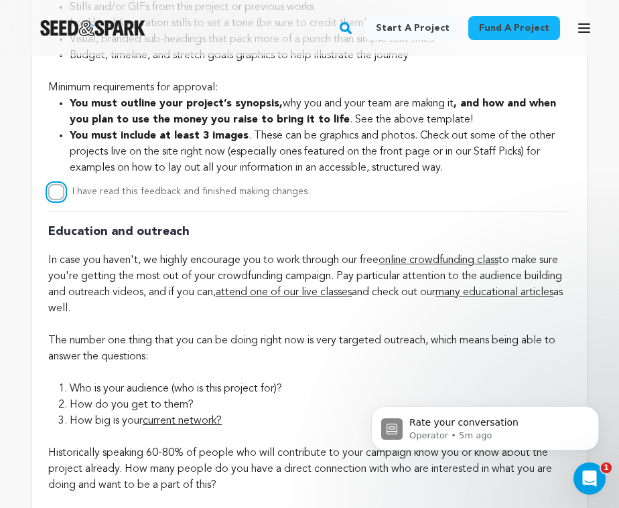
click at [58, 200] on input "I have read this feedback and finished making changes." at bounding box center [56, 192] width 16 height 16
checkbox input "true"
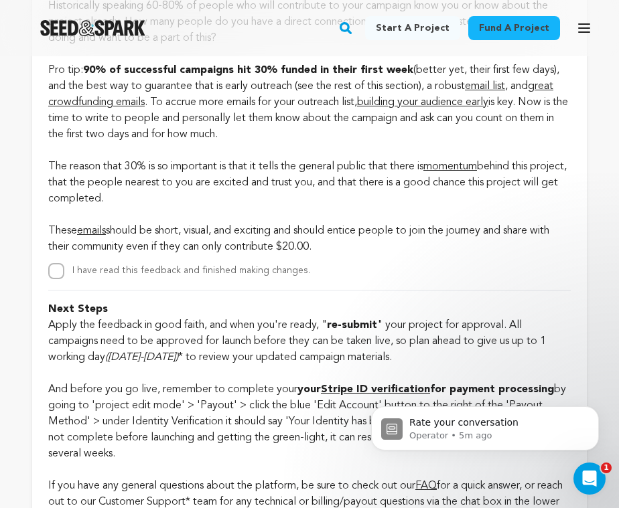
scroll to position [4209, 0]
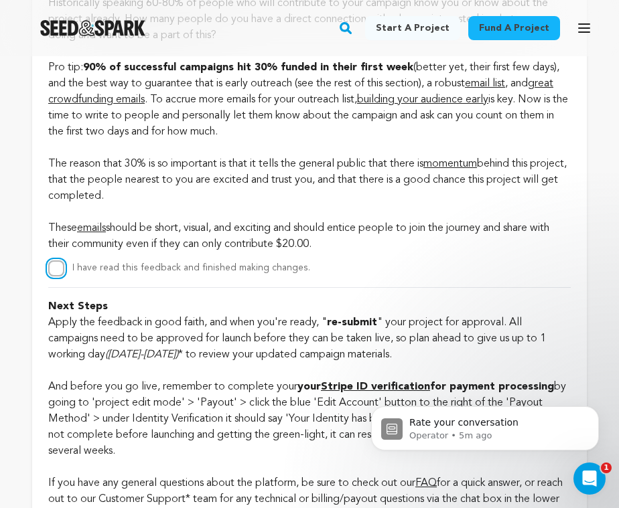
click at [57, 277] on input "I have read this feedback and finished making changes." at bounding box center [56, 269] width 16 height 16
checkbox input "true"
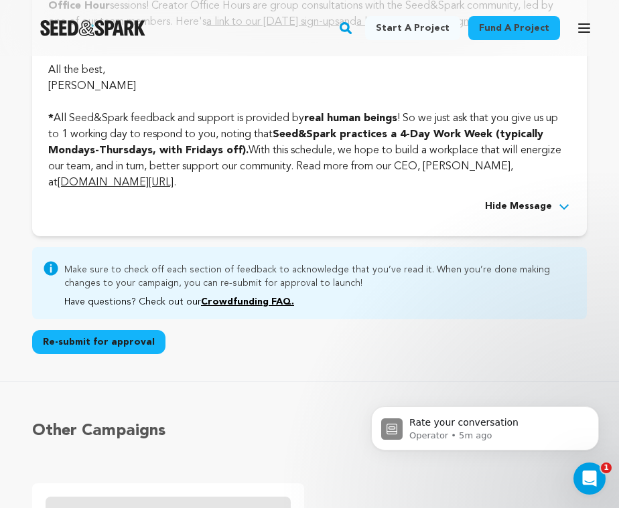
scroll to position [4805, 0]
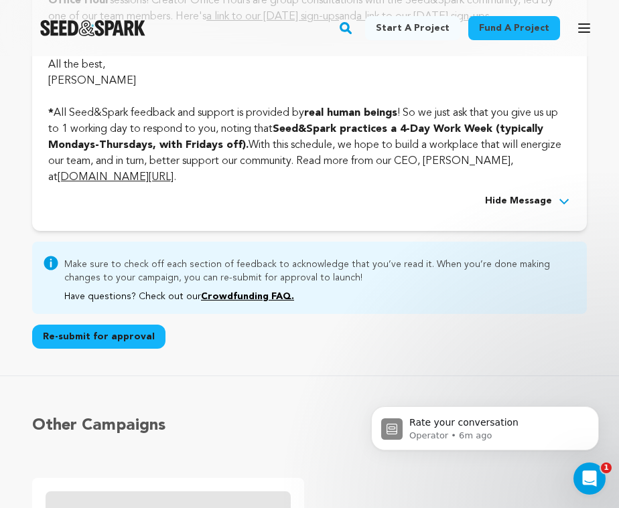
click at [87, 349] on button "Re-submit for approval" at bounding box center [98, 337] width 133 height 24
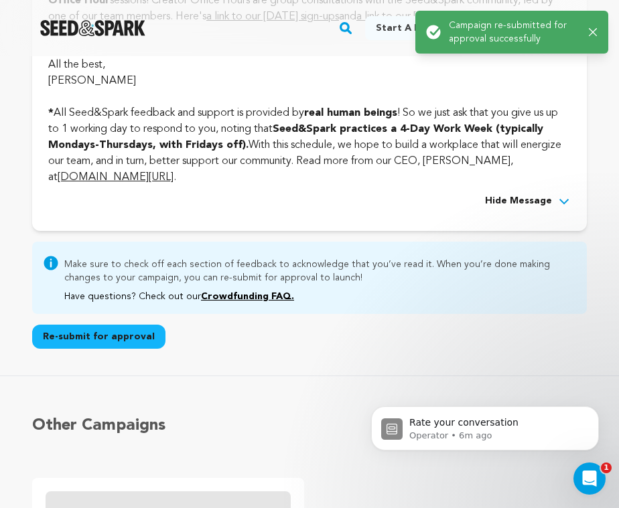
click at [592, 33] on icon "button" at bounding box center [593, 32] width 8 height 8
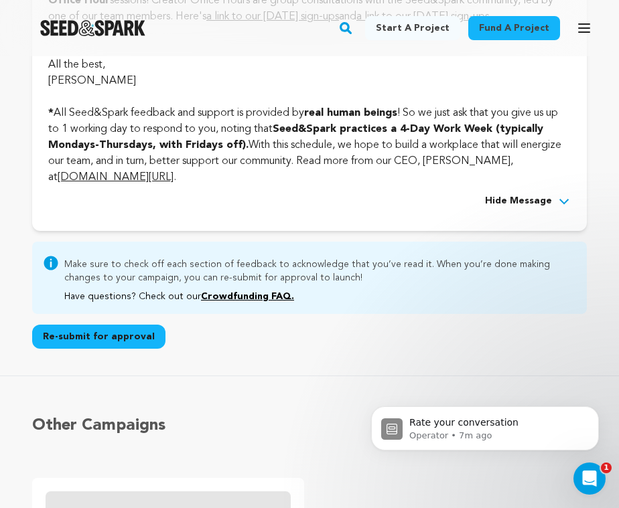
click at [111, 349] on button "Re-submit for approval" at bounding box center [98, 337] width 133 height 24
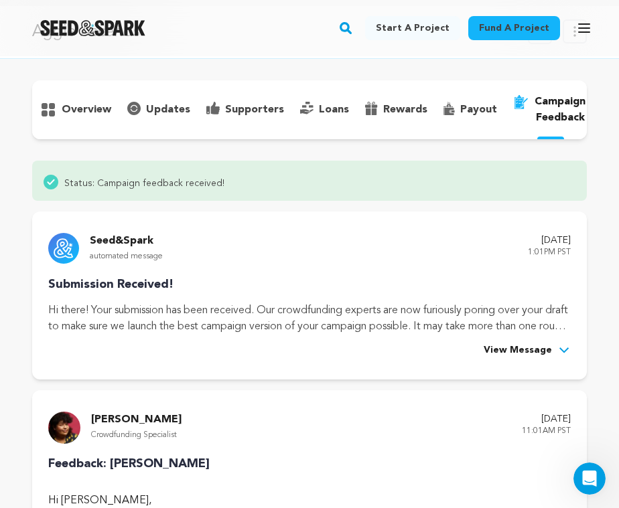
scroll to position [29, 0]
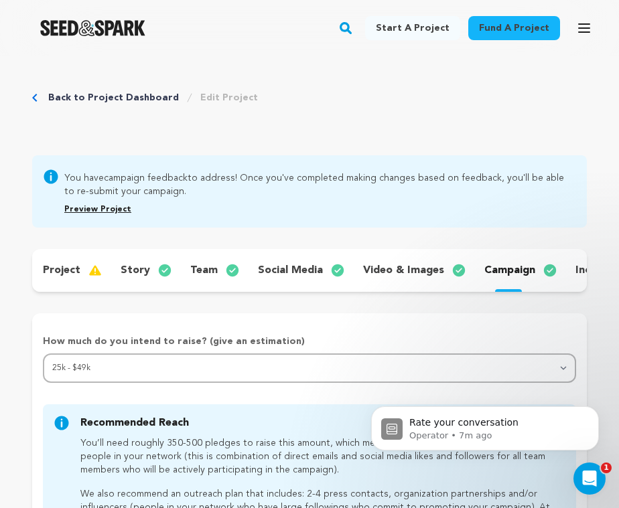
click at [68, 269] on p "project" at bounding box center [62, 271] width 38 height 16
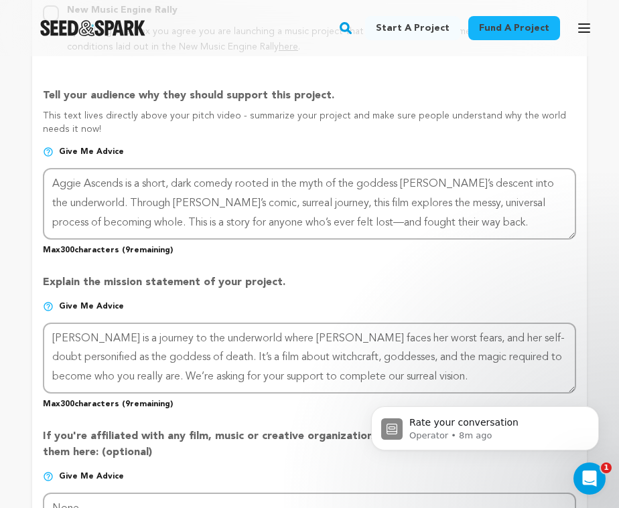
scroll to position [975, 0]
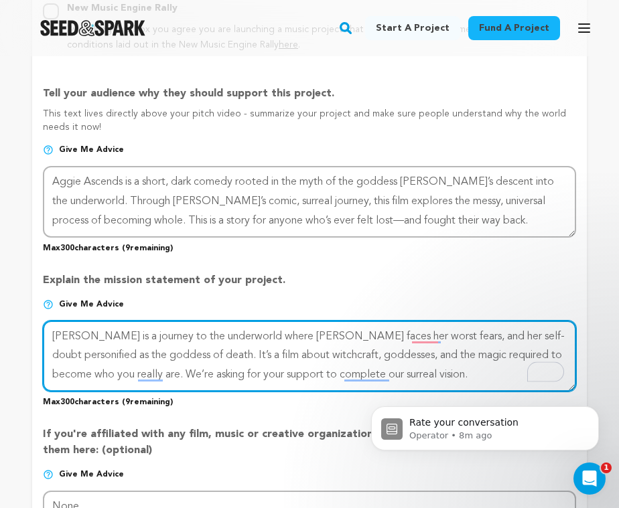
drag, startPoint x: 488, startPoint y: 373, endPoint x: 53, endPoint y: 330, distance: 437.6
click at [53, 330] on textarea "To enrich screen reader interactions, please activate Accessibility in Grammarl…" at bounding box center [309, 356] width 533 height 71
paste textarea "s [DEMOGRAPHIC_DATA] witches, this film is about us. We consult witches. We con…"
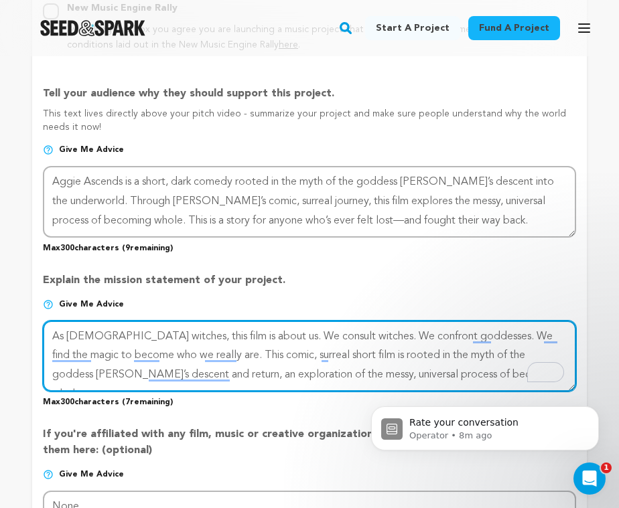
type textarea "As [DEMOGRAPHIC_DATA] witches, this film is about us. We consult witches. We co…"
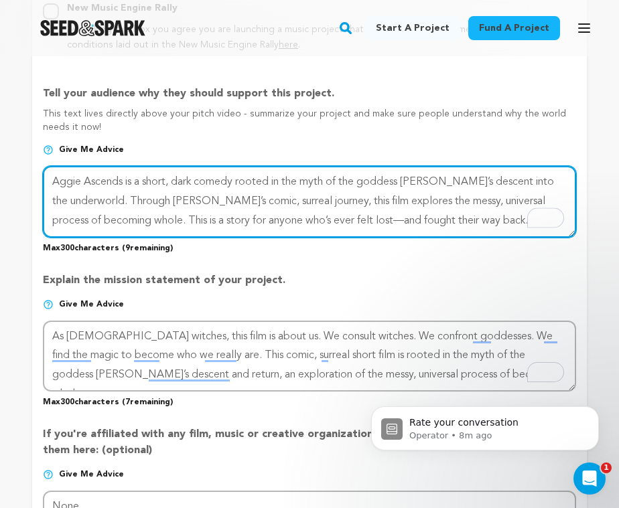
drag, startPoint x: 493, startPoint y: 219, endPoint x: 47, endPoint y: 176, distance: 448.2
click at [47, 176] on textarea "To enrich screen reader interactions, please activate Accessibility in Grammarl…" at bounding box center [309, 201] width 533 height 71
paste textarea "Feeling adrift in her life, [PERSON_NAME] consults a witch—and begins to have v…"
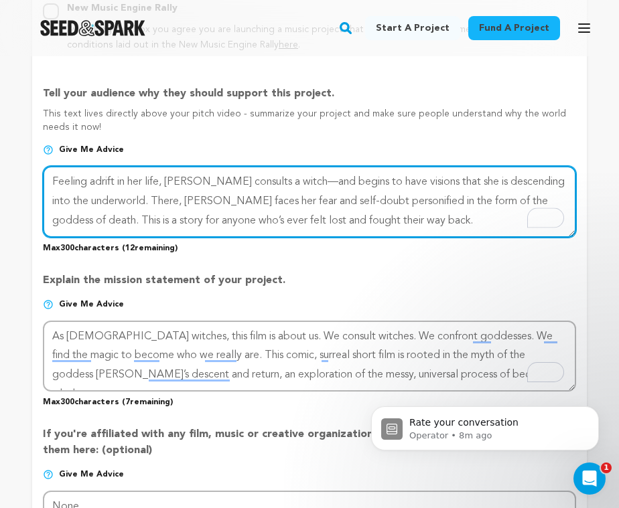
type textarea "Feeling adrift in her life, [PERSON_NAME] consults a witch—and begins to have v…"
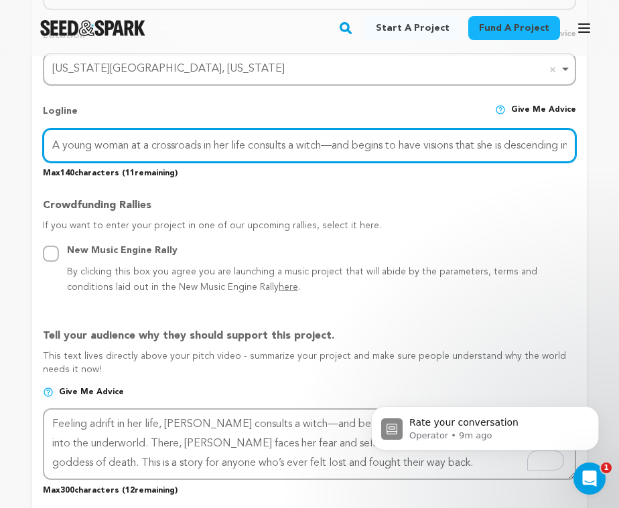
scroll to position [0, 111]
drag, startPoint x: 52, startPoint y: 141, endPoint x: 577, endPoint y: 141, distance: 524.6
click at [577, 141] on form "Project Title Project Name Aggie Ascends Project URL Give me advice Project URL…" at bounding box center [309, 370] width 555 height 1534
paste input "Feeling adrift in her life, Aggi"
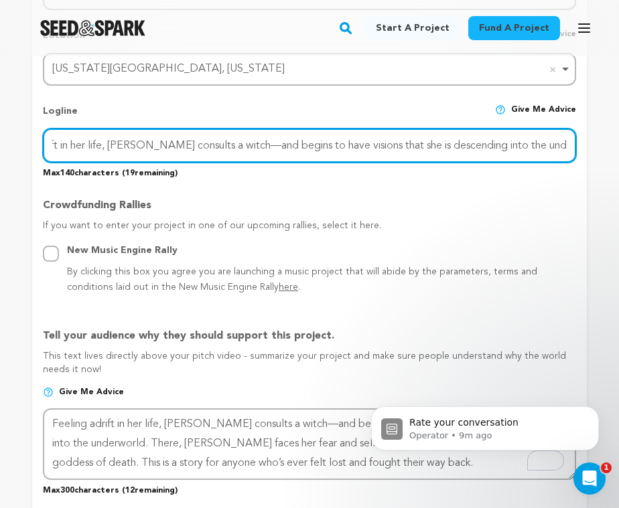
type input "Feeling adrift in her life, Aggie consults a witch—and begins to have visions t…"
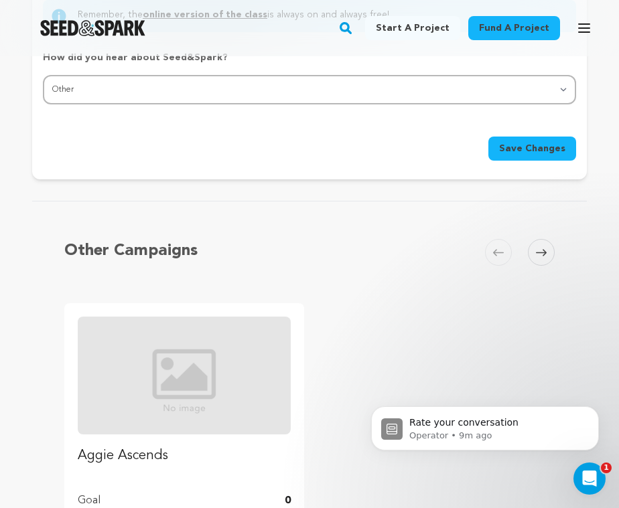
scroll to position [1734, 0]
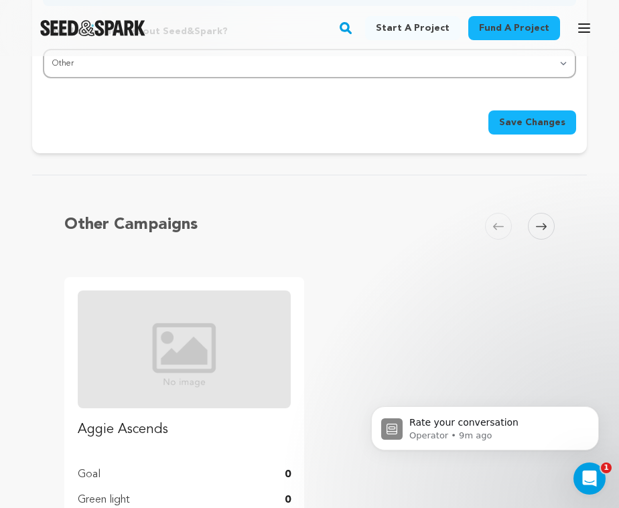
click at [506, 121] on span "Save Changes" at bounding box center [532, 122] width 66 height 13
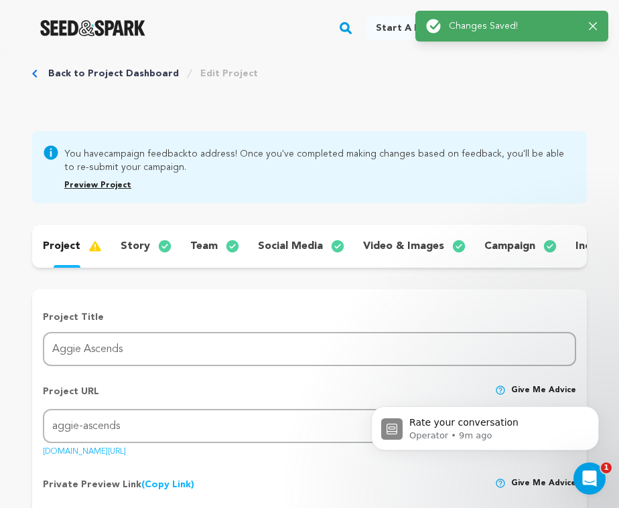
scroll to position [40, 0]
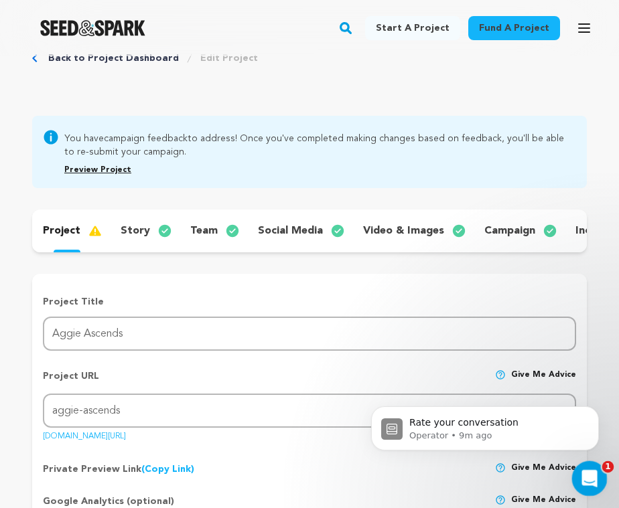
click at [587, 480] on icon "Open Intercom Messenger" at bounding box center [588, 477] width 22 height 22
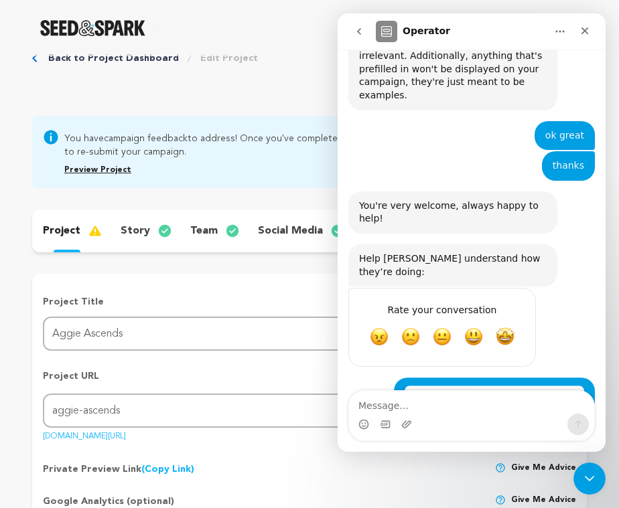
scroll to position [1381, 0]
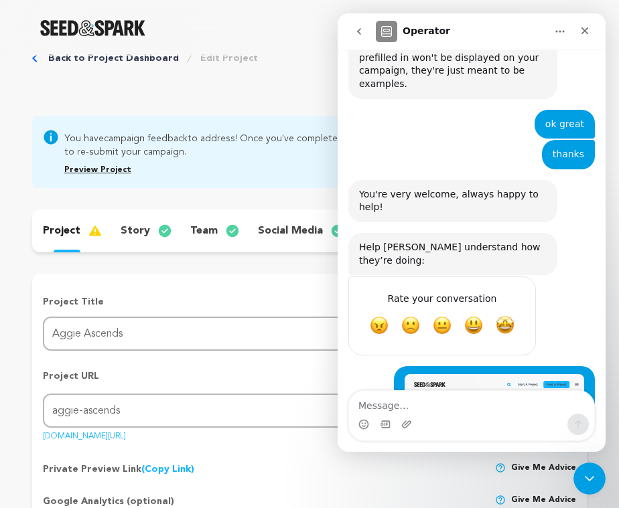
click at [377, 407] on textarea "Message…" at bounding box center [471, 402] width 245 height 23
type textarea "Hello again!"
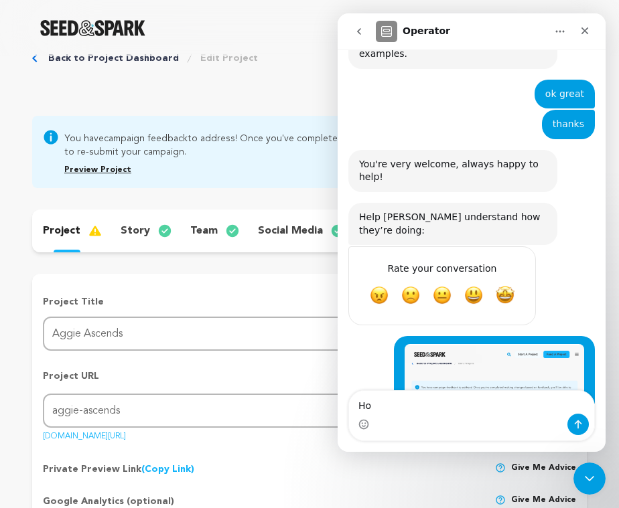
type textarea "H"
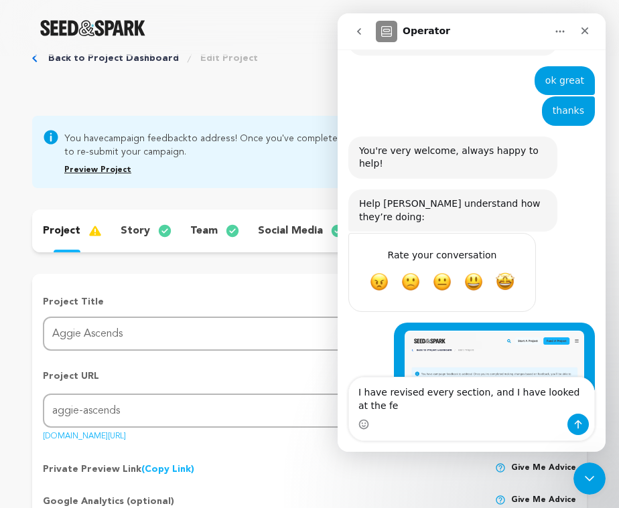
scroll to position [1424, 0]
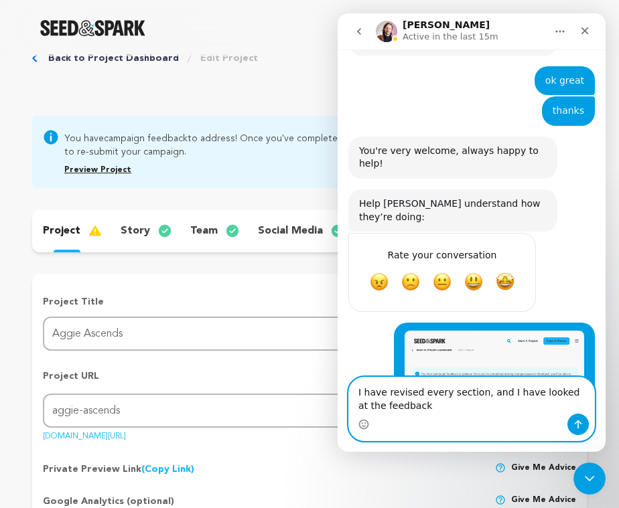
click at [361, 407] on textarea "I have revised every section, and I have looked at the feedback" at bounding box center [471, 396] width 245 height 36
click at [456, 412] on textarea "I have revised every section, and I have looked at the Campaign Feedback" at bounding box center [471, 396] width 245 height 36
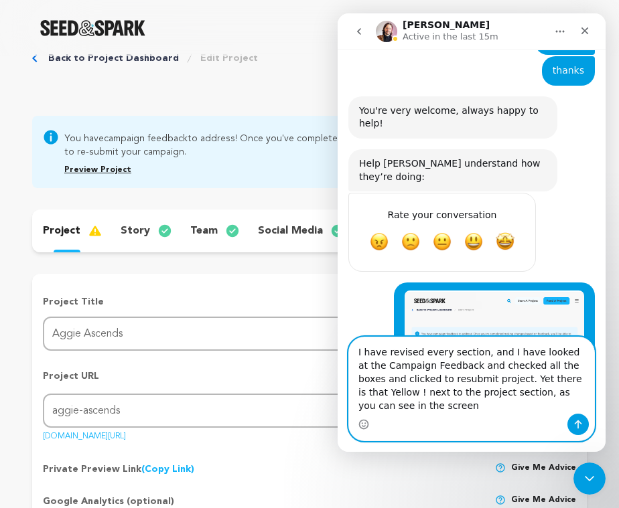
scroll to position [1464, 0]
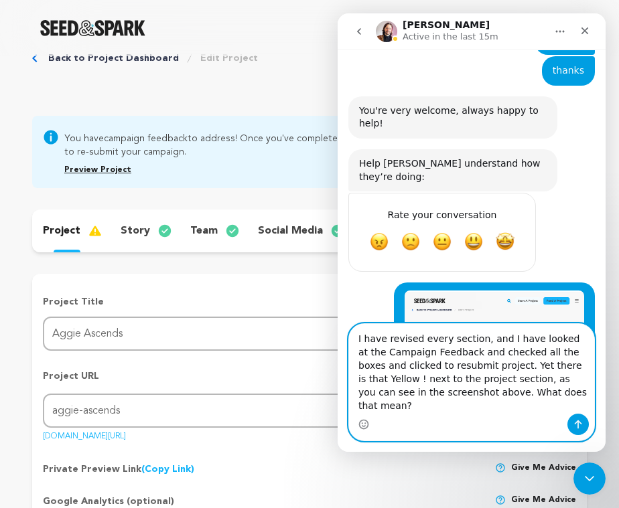
type textarea "I have revised every section, and I have looked at the Campaign Feedback and ch…"
click at [578, 426] on icon "Send a message…" at bounding box center [578, 425] width 7 height 9
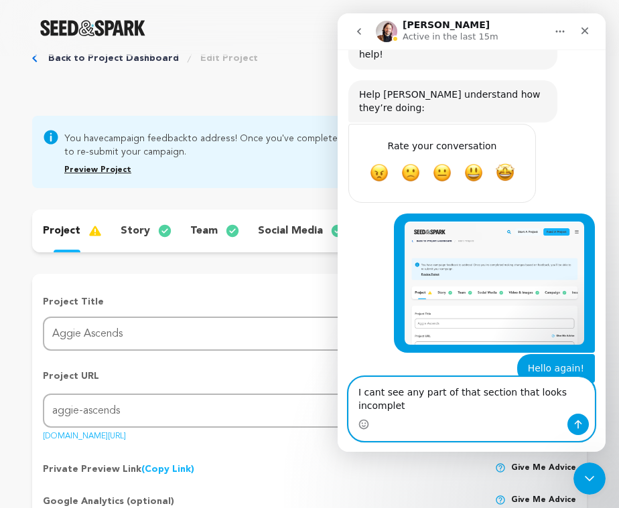
scroll to position [1533, 0]
type textarea "I cant see any part of that section that looks incomplete. Am I missing somethi…"
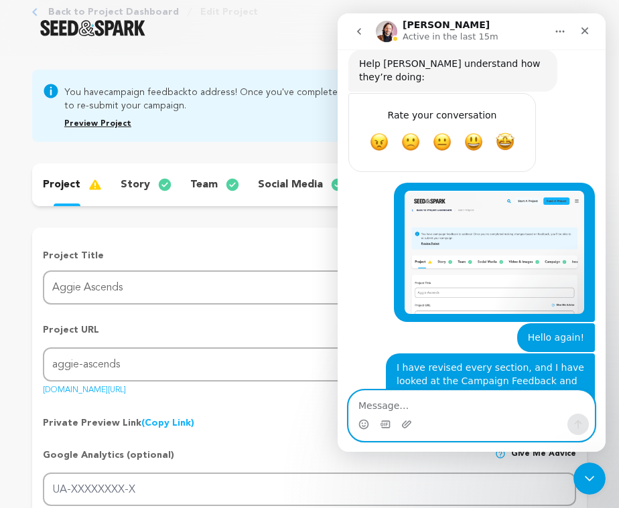
scroll to position [88, 0]
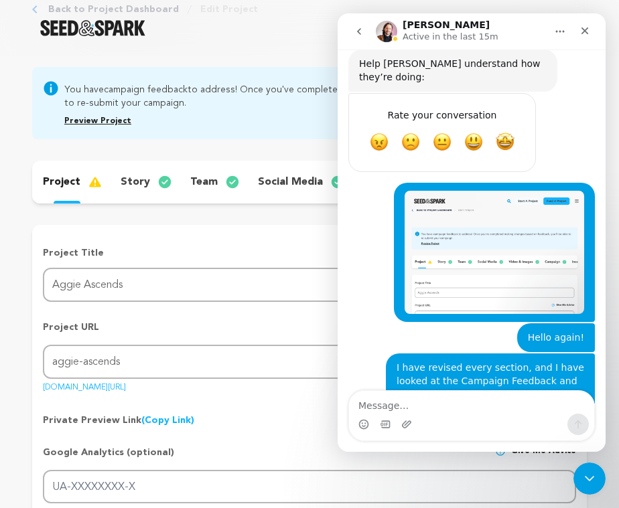
drag, startPoint x: 209, startPoint y: 388, endPoint x: 42, endPoint y: 387, distance: 167.5
copy link "[DOMAIN_NAME][URL]"
click at [228, 419] on div "Private Preview Link (Copy Link) Copy private preview link Give me advice" at bounding box center [309, 415] width 533 height 24
click at [175, 417] on link "(Copy Link) Copy private preview link" at bounding box center [167, 420] width 53 height 9
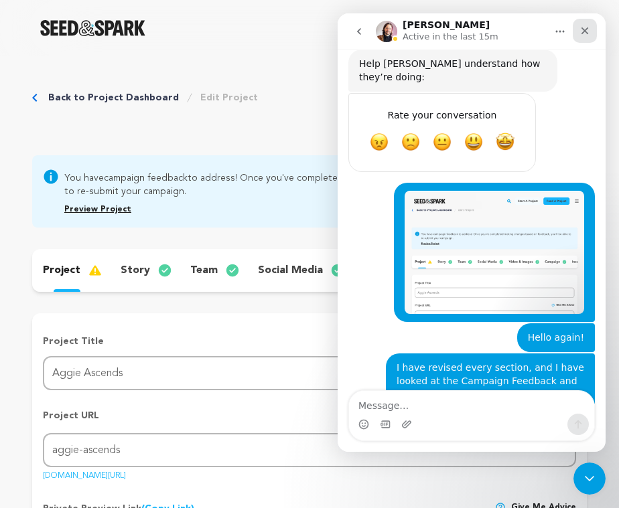
click at [584, 30] on icon "Close" at bounding box center [584, 30] width 11 height 11
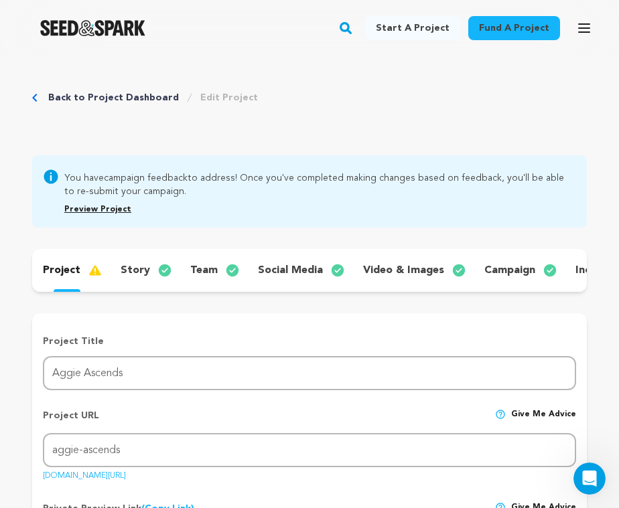
click at [143, 270] on p "story" at bounding box center [135, 271] width 29 height 16
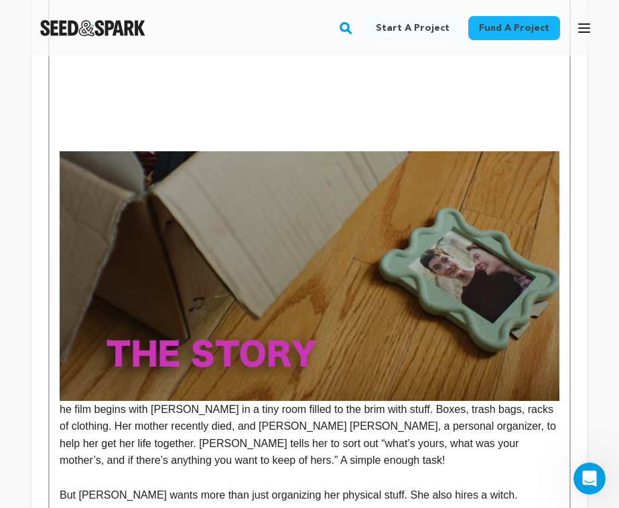
scroll to position [480, 0]
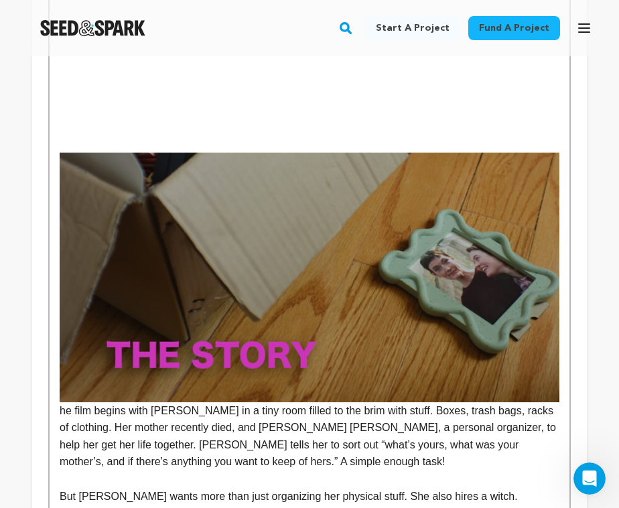
click at [64, 416] on p "he film begins with Aggie in a tiny room filled to the brim with stuff. Boxes, …" at bounding box center [310, 312] width 500 height 318
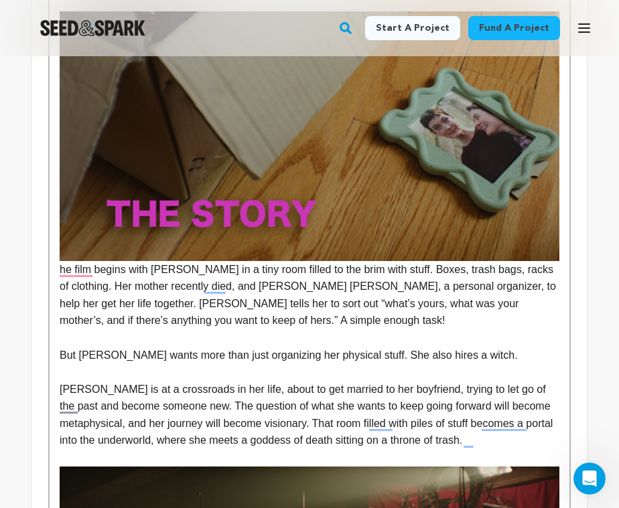
scroll to position [621, 0]
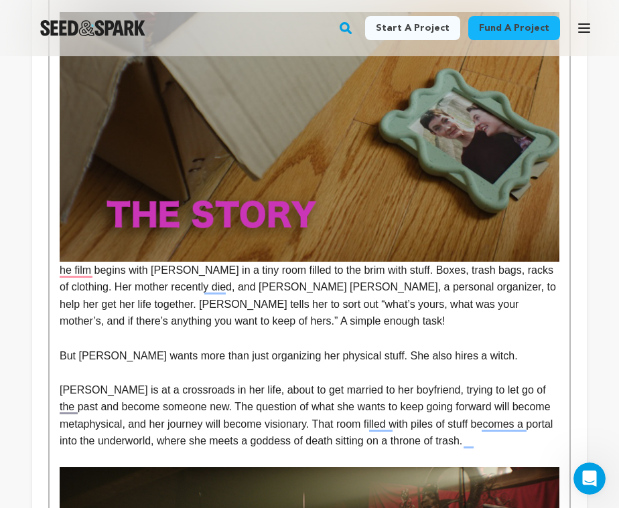
click at [81, 275] on p "he film begins with Aggie in a tiny room filled to the brim with stuff. Boxes, …" at bounding box center [310, 171] width 500 height 318
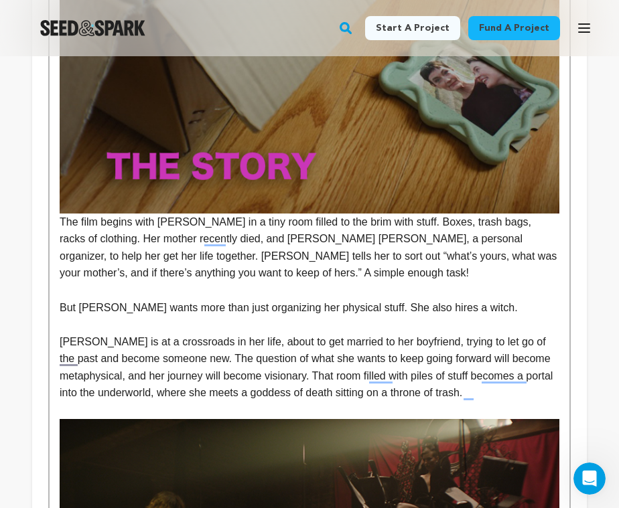
scroll to position [670, 0]
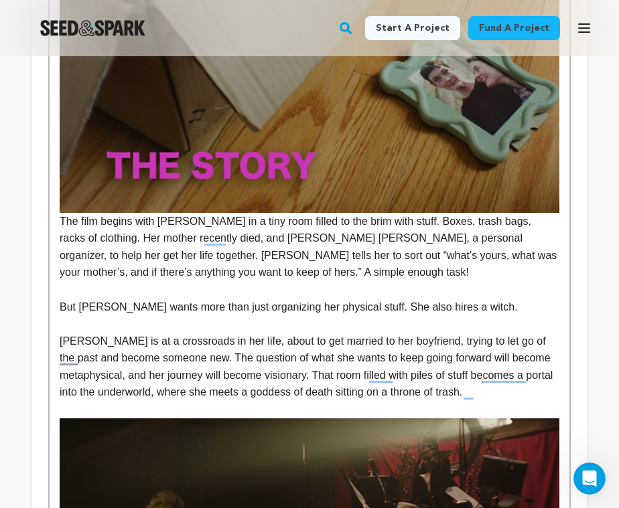
click at [61, 218] on p "The film begins with [PERSON_NAME] in a tiny room filled to the brim with stuff…" at bounding box center [310, 122] width 500 height 318
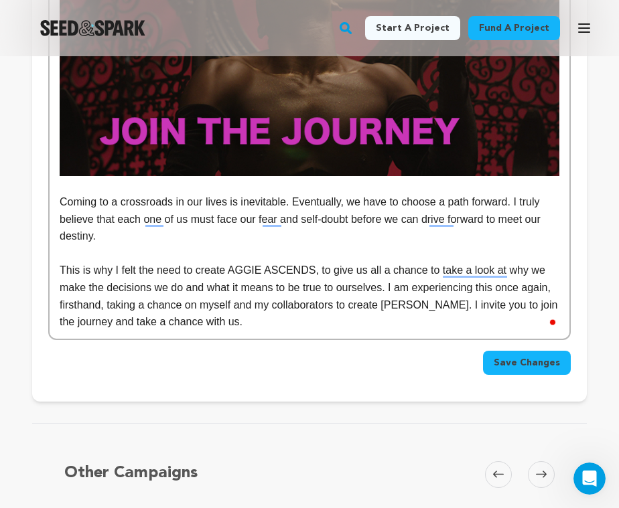
scroll to position [2353, 0]
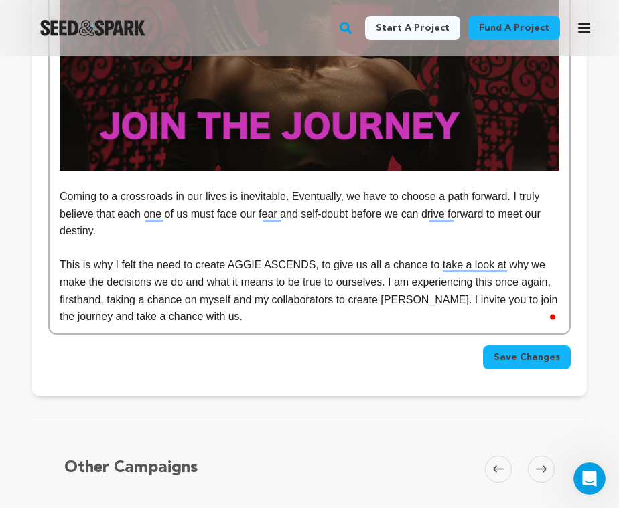
click at [289, 320] on p "This is why I felt the need to create AGGIE ASCENDS, to give us all a chance to…" at bounding box center [310, 291] width 500 height 68
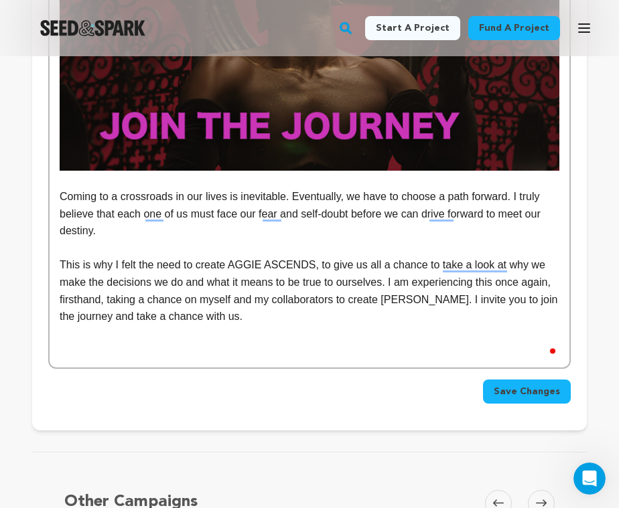
scroll to position [0, 0]
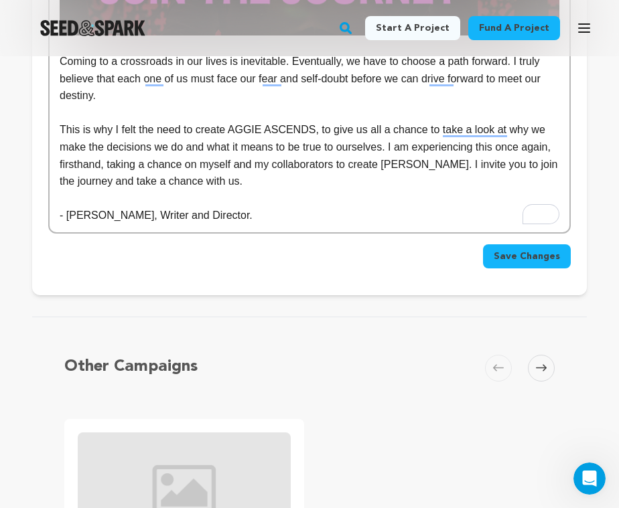
scroll to position [2473, 0]
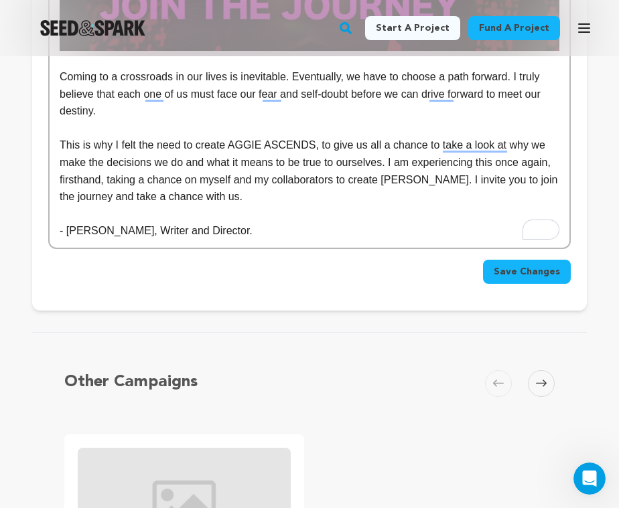
click at [505, 271] on span "Save Changes" at bounding box center [527, 271] width 66 height 13
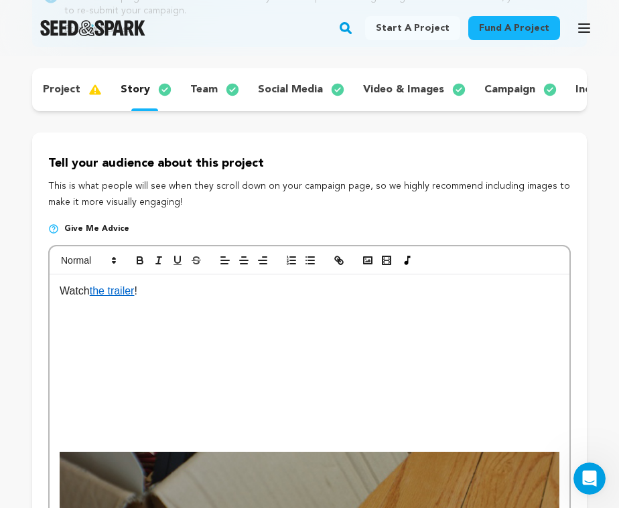
scroll to position [180, 0]
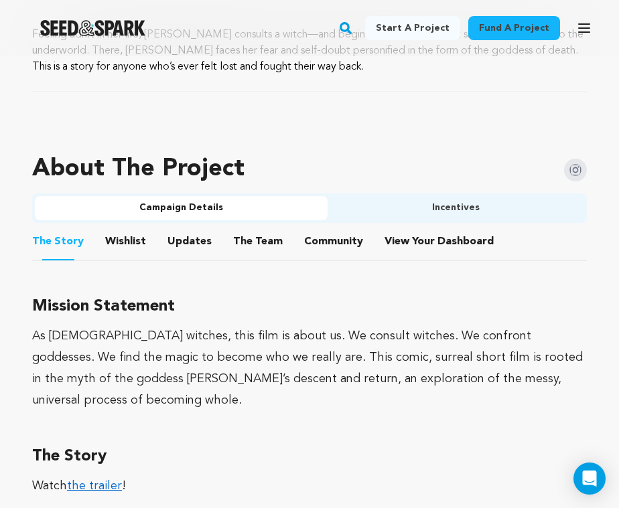
scroll to position [680, 0]
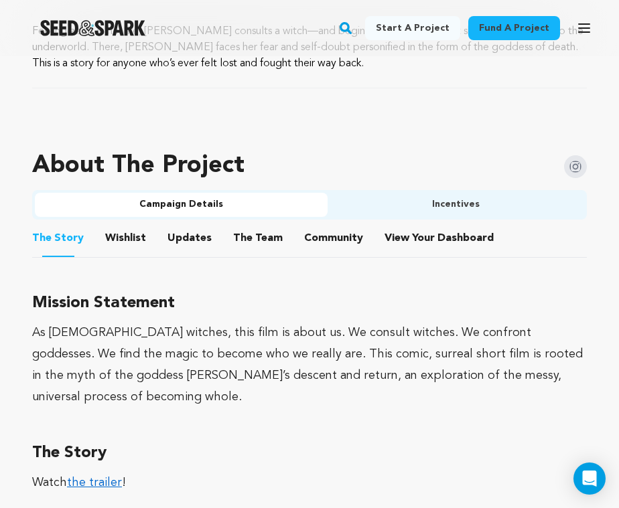
click at [130, 236] on button "Wishlist" at bounding box center [126, 241] width 32 height 32
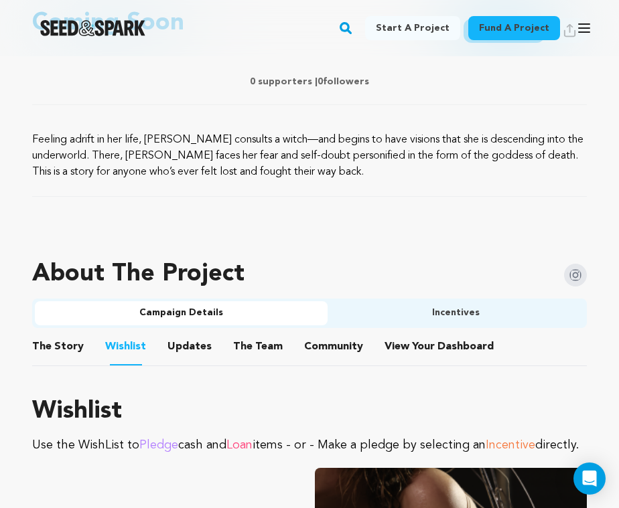
scroll to position [581, 0]
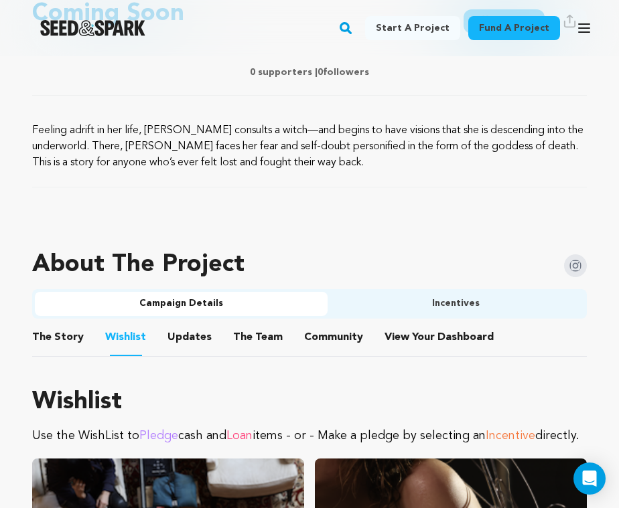
click at [248, 334] on button "The Team" at bounding box center [258, 340] width 32 height 32
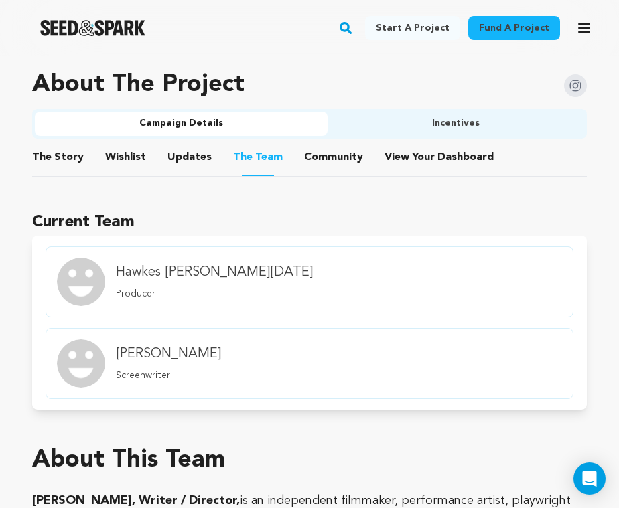
scroll to position [774, 0]
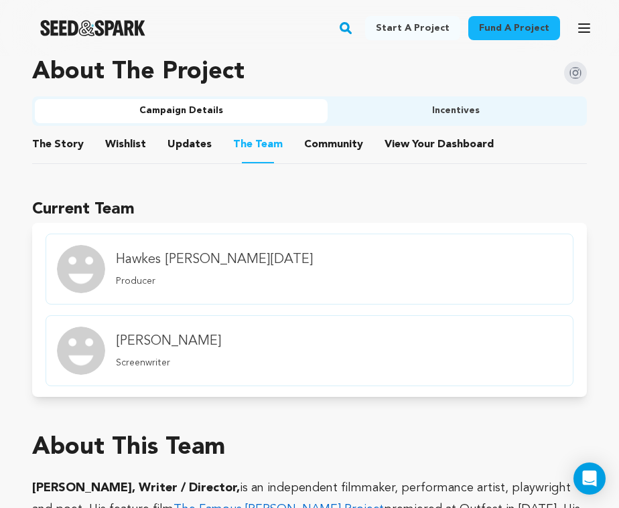
click at [159, 261] on h4 "Hawkes [PERSON_NAME][DATE]" at bounding box center [214, 260] width 197 height 19
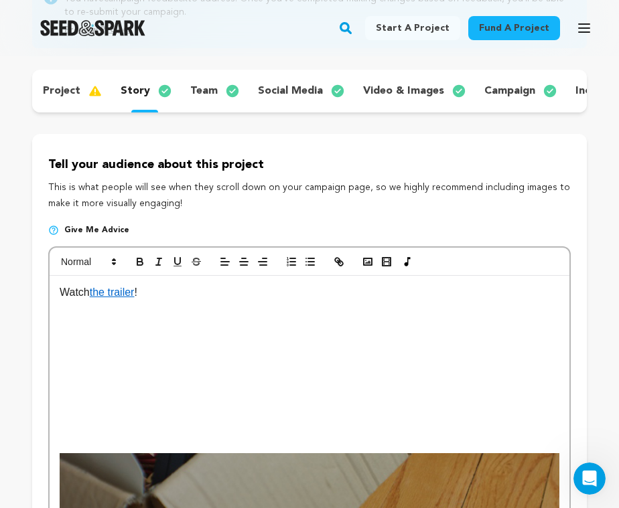
scroll to position [1976, 0]
click at [200, 88] on p "team" at bounding box center [203, 91] width 27 height 16
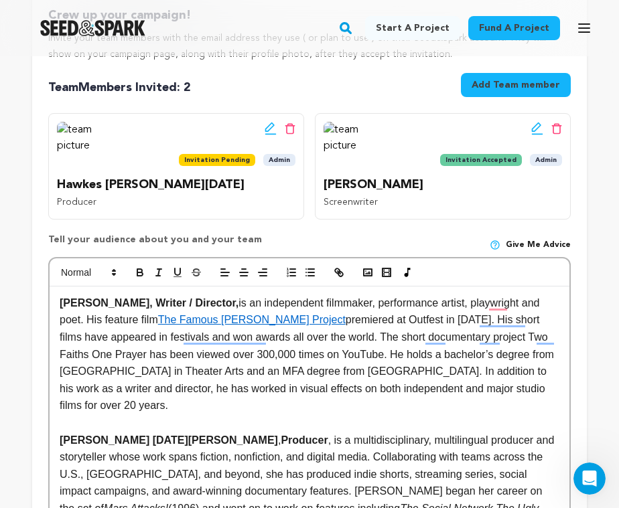
scroll to position [332, 0]
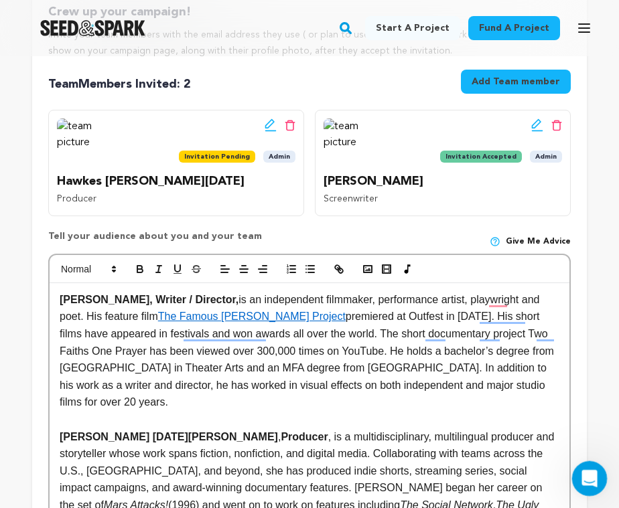
click at [582, 482] on icon "Open Intercom Messenger" at bounding box center [588, 477] width 22 height 22
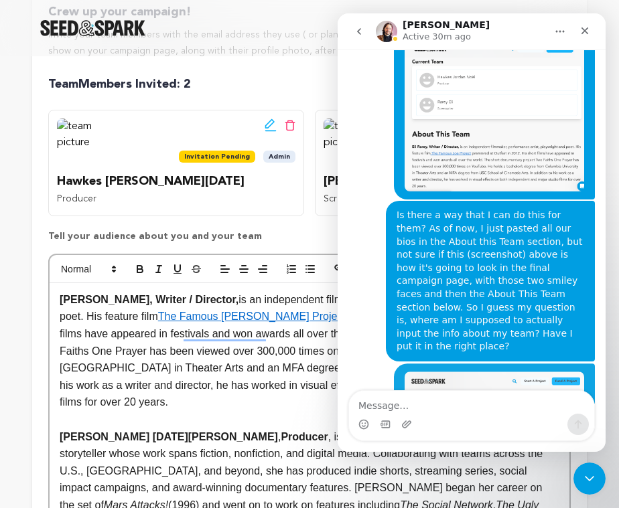
scroll to position [2152, 0]
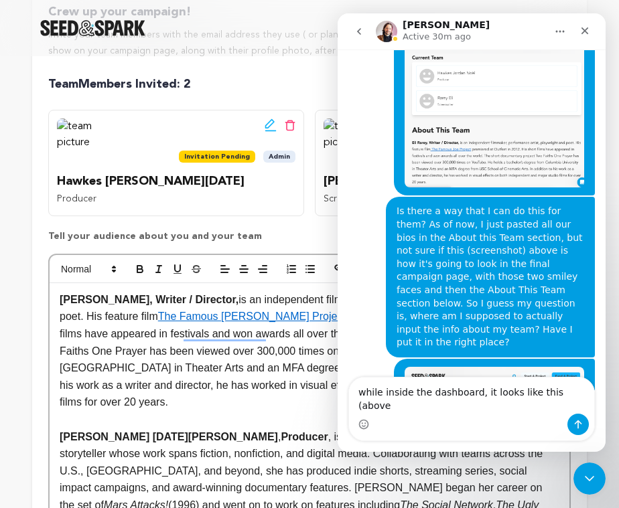
type textarea "while inside the dashboard, it looks like this (above)"
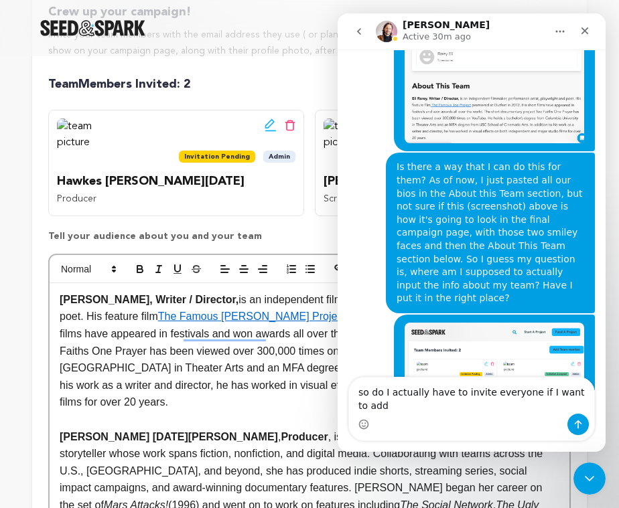
scroll to position [2209, 0]
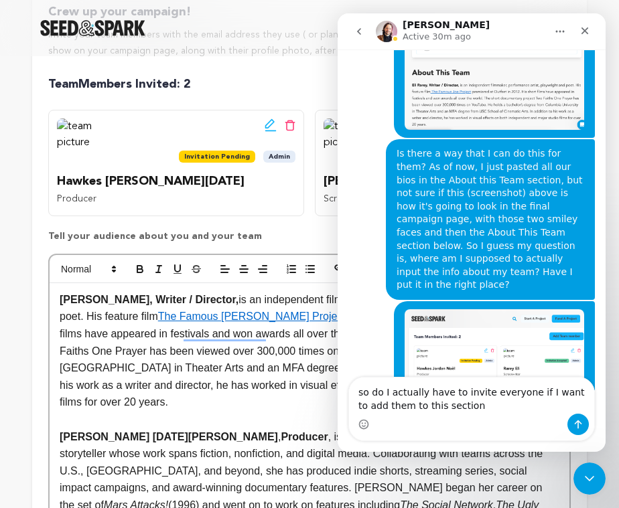
type textarea "so do I actually have to invite everyone if I want to add them to this section."
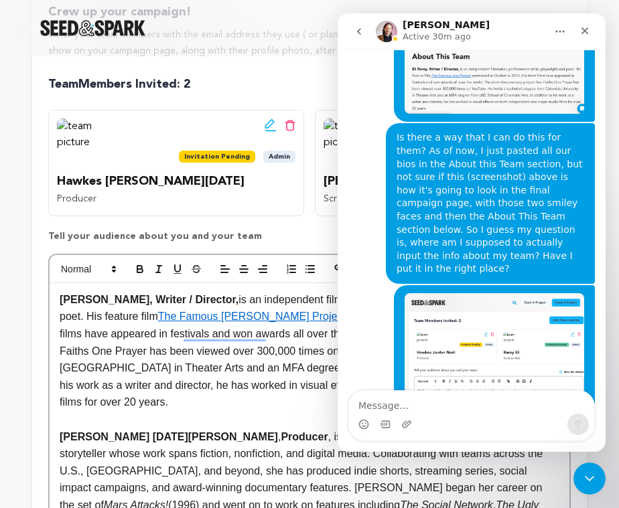
scroll to position [2240, 0]
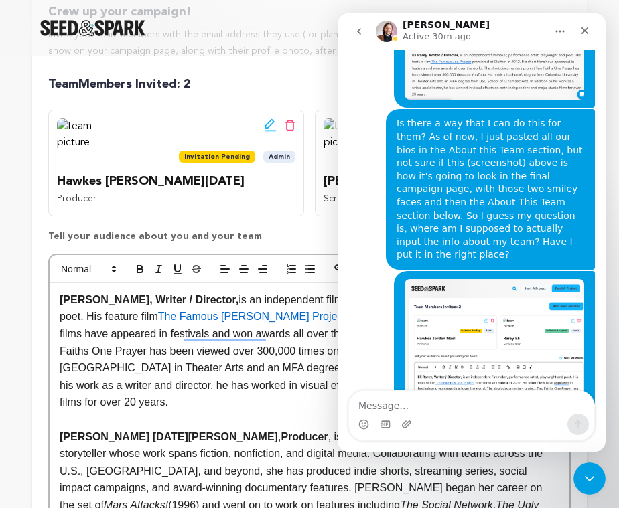
click at [183, 334] on p "Eli Rarey, Writer / Director, is an independent filmmaker, performance artist, …" at bounding box center [310, 351] width 500 height 120
click at [585, 31] on icon "Close" at bounding box center [585, 30] width 7 height 7
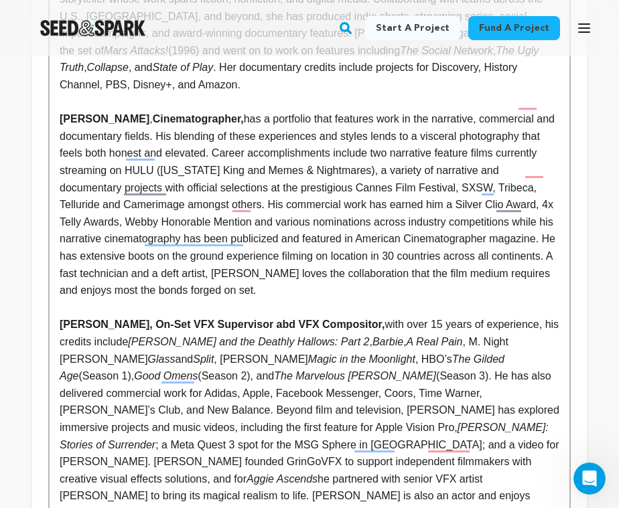
scroll to position [789, 0]
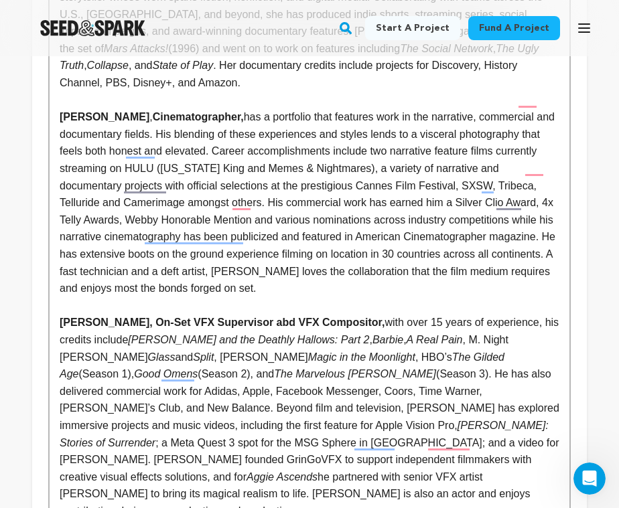
drag, startPoint x: 409, startPoint y: 308, endPoint x: 297, endPoint y: 303, distance: 112.0
click at [297, 314] on p "Christopher Riemann, On-Set VFX Supervisor abd VFX Compositor, with over 15 yea…" at bounding box center [310, 417] width 500 height 206
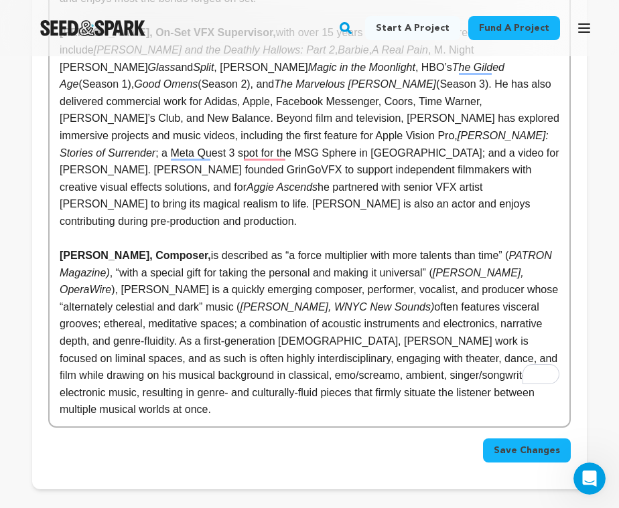
scroll to position [1088, 0]
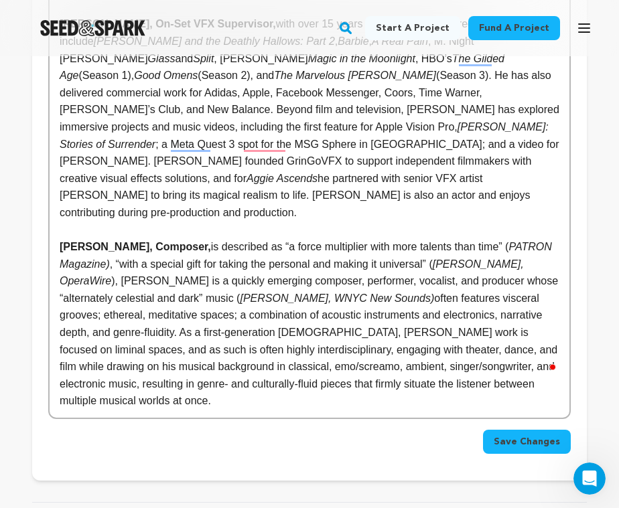
click at [513, 435] on span "Save Changes" at bounding box center [527, 441] width 66 height 13
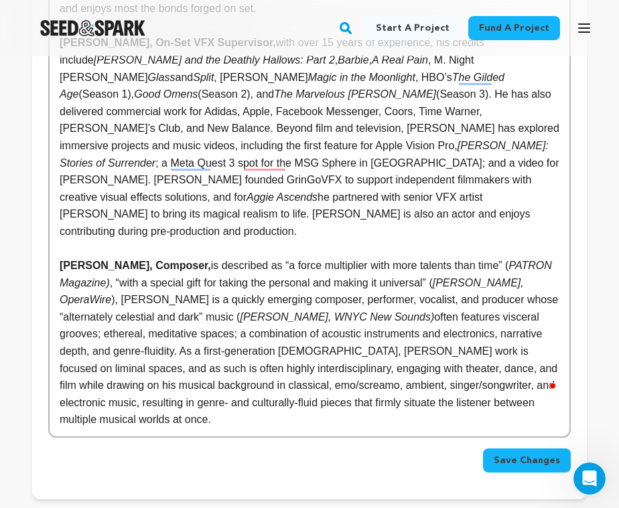
scroll to position [1040, 0]
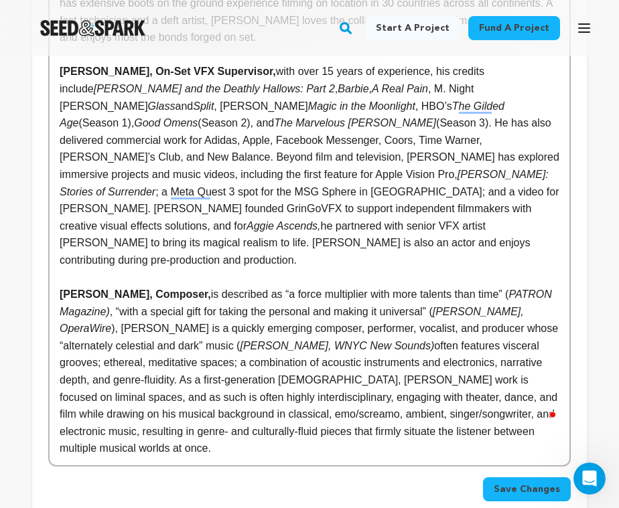
click at [500, 483] on span "Save Changes" at bounding box center [527, 489] width 66 height 13
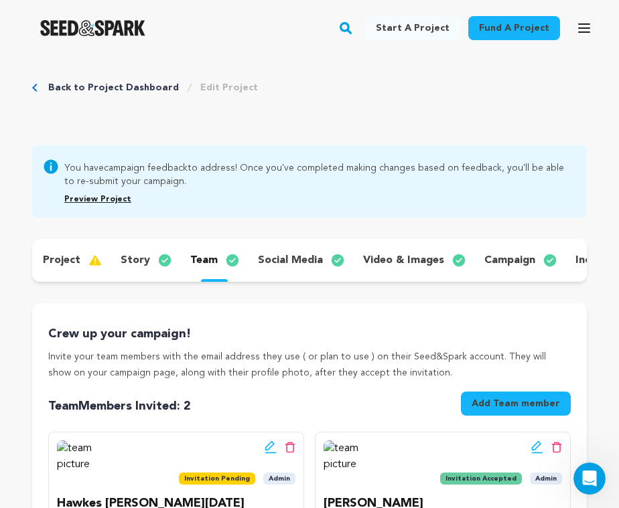
scroll to position [0, 0]
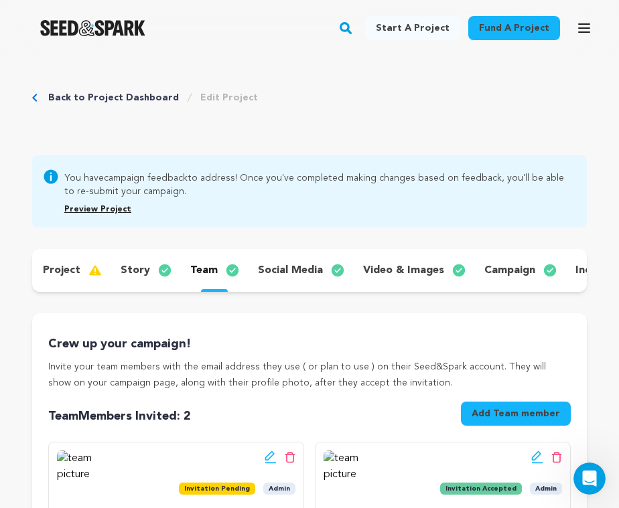
click at [206, 267] on p "team" at bounding box center [203, 271] width 27 height 16
click at [206, 270] on p "team" at bounding box center [203, 271] width 27 height 16
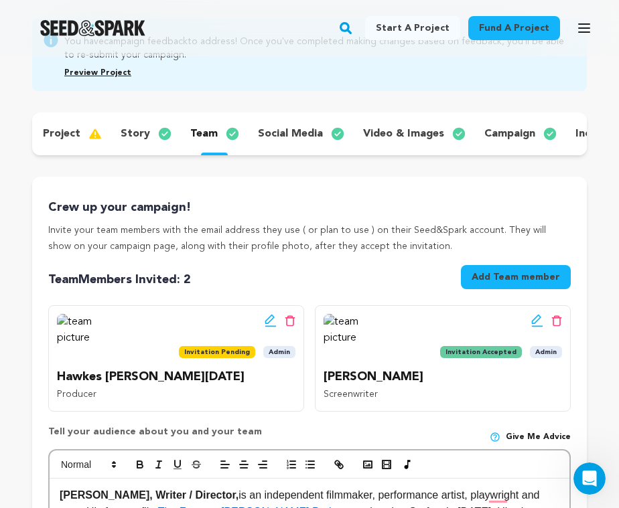
scroll to position [143, 0]
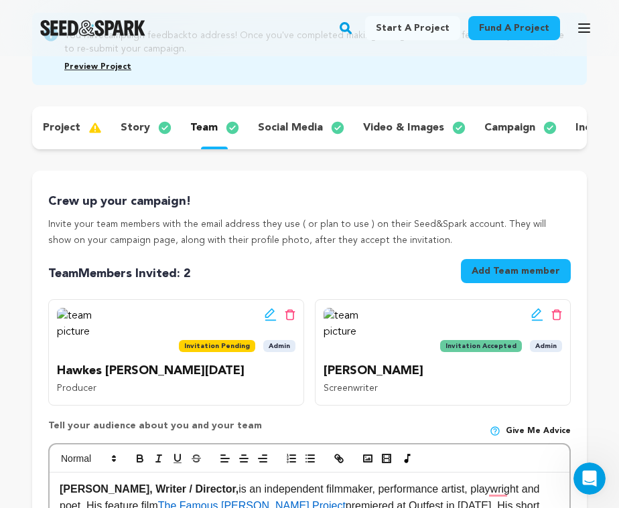
click at [276, 270] on div "Team Members Invited : 2 Add Team member" at bounding box center [309, 273] width 523 height 29
click at [269, 314] on icon at bounding box center [271, 314] width 12 height 13
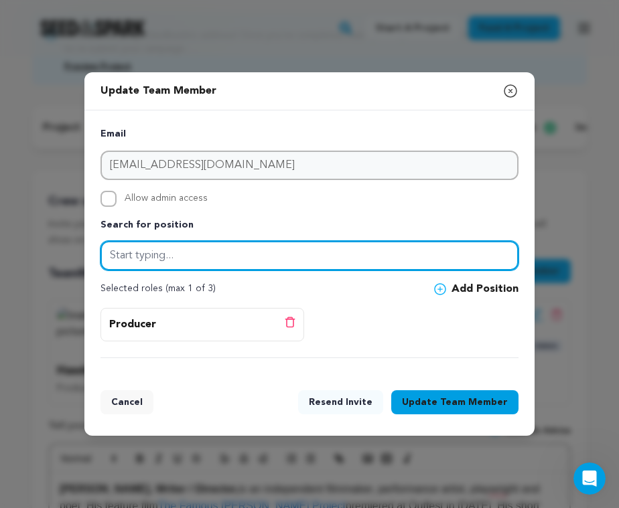
click at [208, 258] on input "text" at bounding box center [309, 255] width 418 height 29
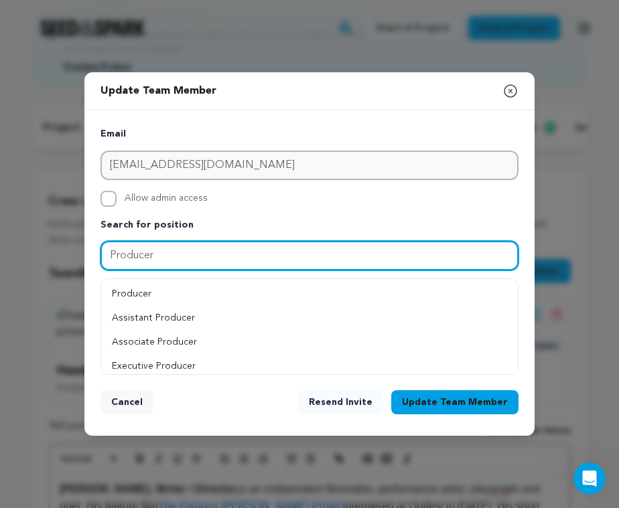
type input "Producer"
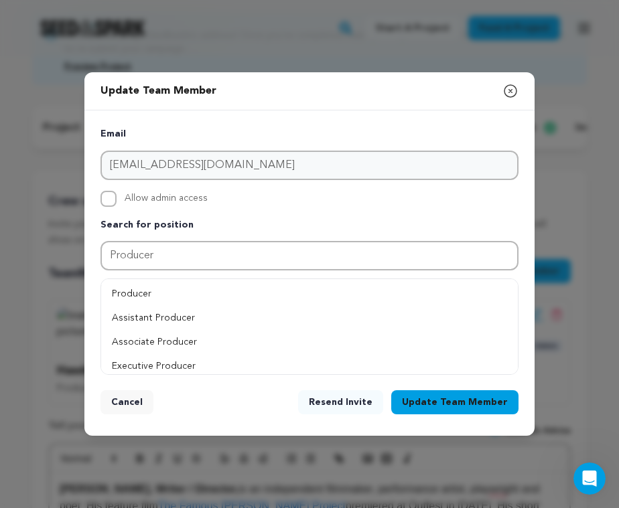
click at [356, 399] on button "Resend Invite" at bounding box center [340, 403] width 85 height 24
click at [356, 399] on div "Edit team button Delete team button Invitation Accepted Admin Rarey Eli Screenw…" at bounding box center [443, 352] width 256 height 107
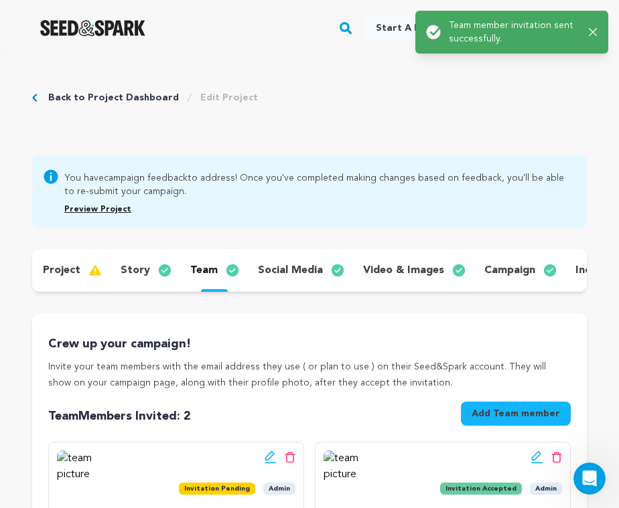
scroll to position [0, 0]
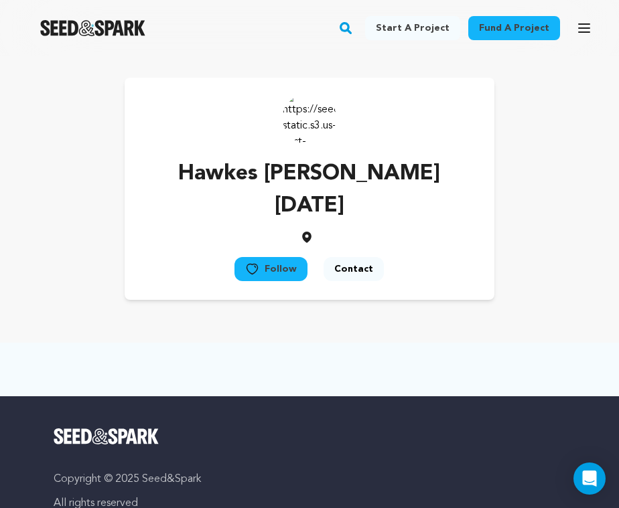
click at [480, 129] on div "Hawkes [PERSON_NAME][DATE] Follow Following" at bounding box center [310, 189] width 370 height 222
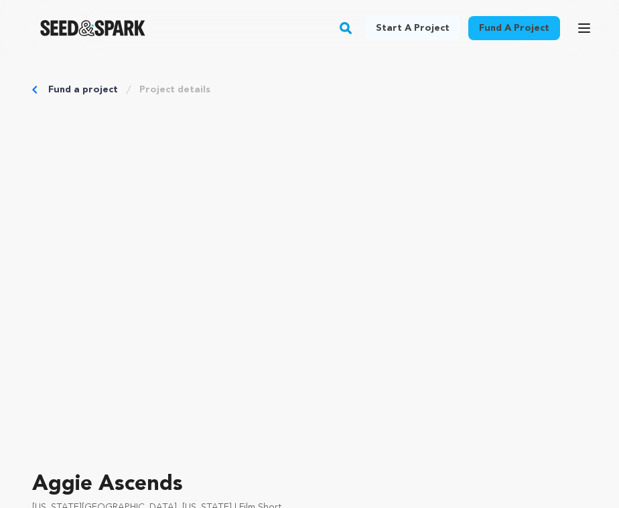
scroll to position [774, 0]
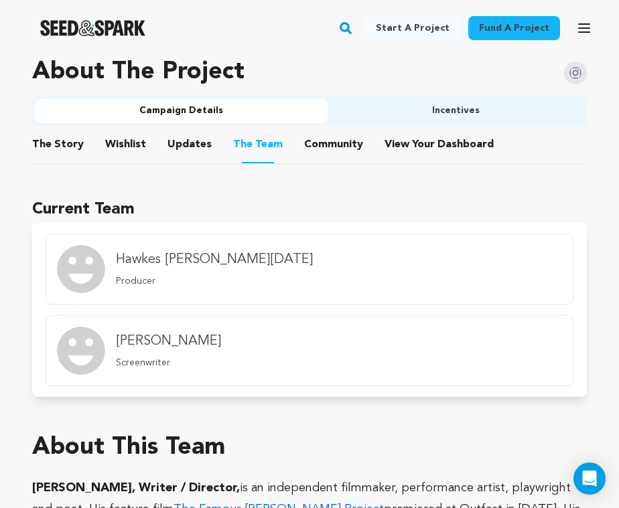
click at [318, 143] on button "Community" at bounding box center [334, 147] width 32 height 32
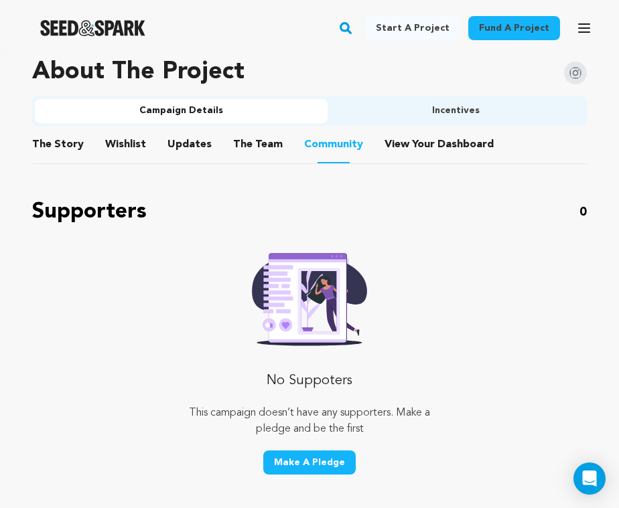
click at [253, 141] on button "The Team" at bounding box center [258, 147] width 32 height 32
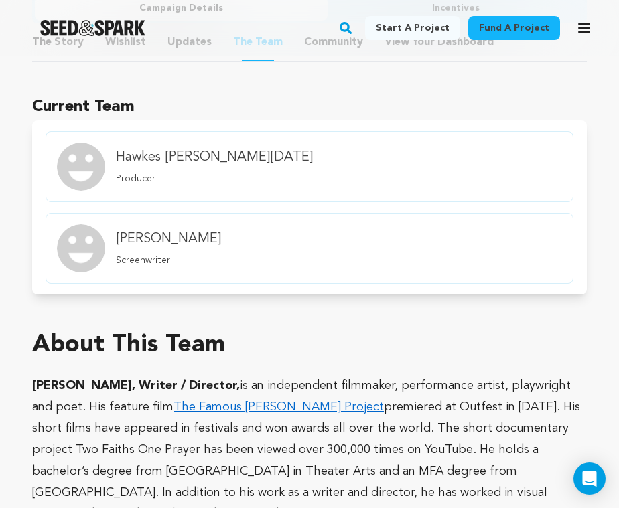
scroll to position [862, 0]
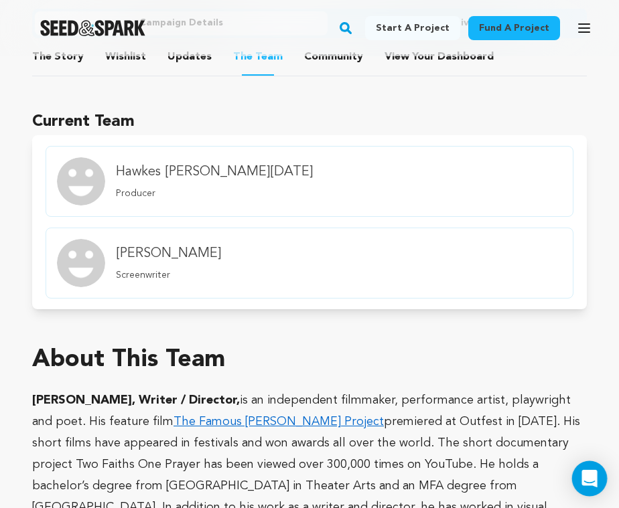
click at [592, 482] on icon "Open Intercom Messenger" at bounding box center [589, 478] width 17 height 17
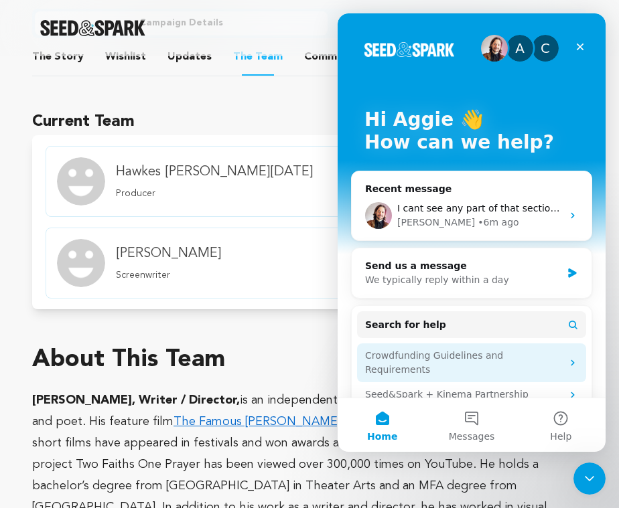
scroll to position [72, 0]
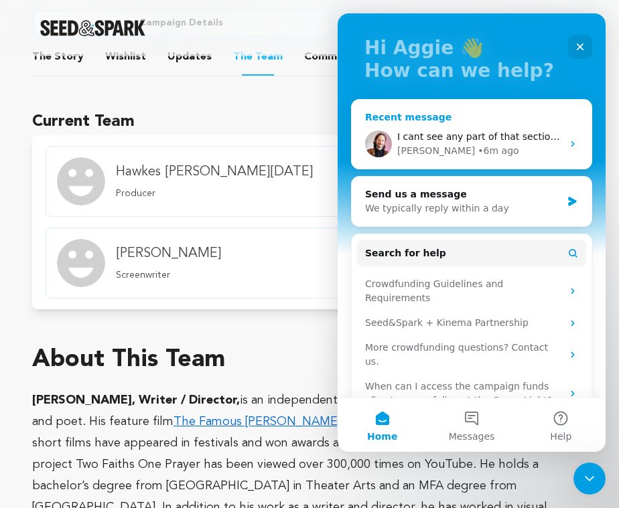
click at [447, 139] on span "I cant see any part of that section that looks incomplete. Am I missing somethi…" at bounding box center [591, 136] width 388 height 11
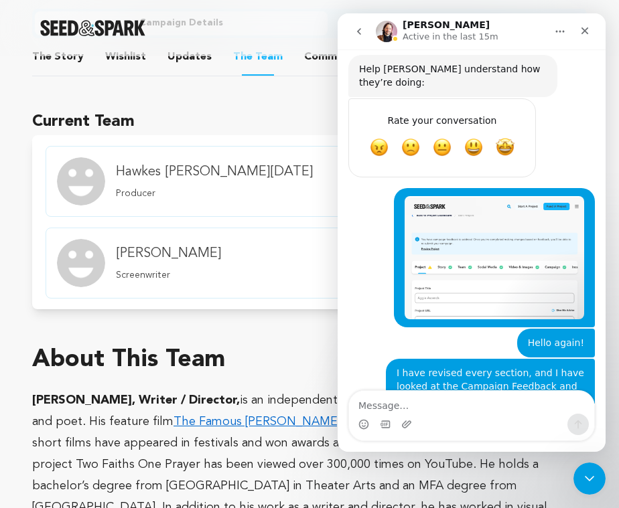
scroll to position [1564, 0]
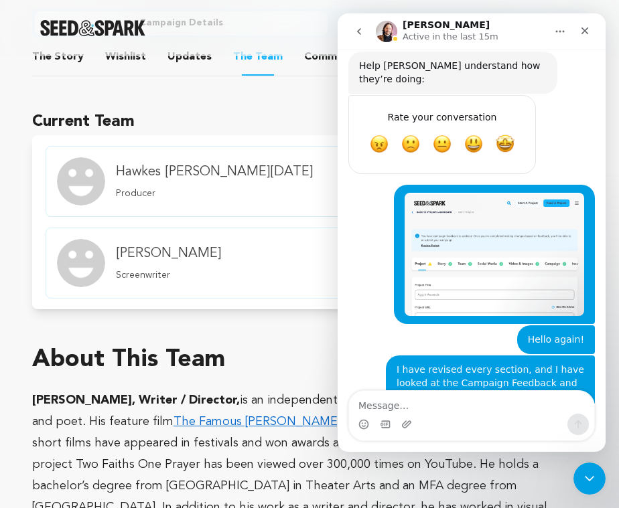
click at [405, 409] on textarea "Message…" at bounding box center [471, 402] width 245 height 23
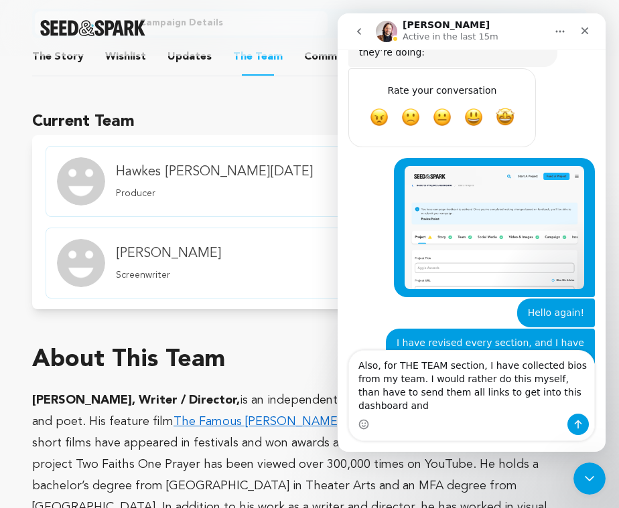
scroll to position [1604, 0]
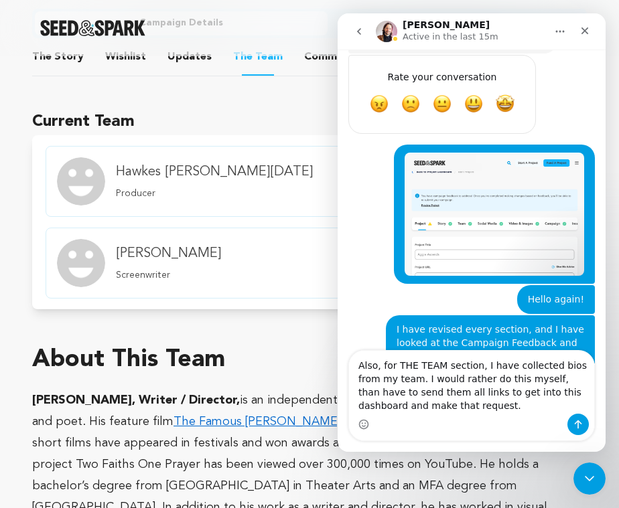
type textarea "Also, for THE TEAM section, I have collected bios from my team. I would rather …"
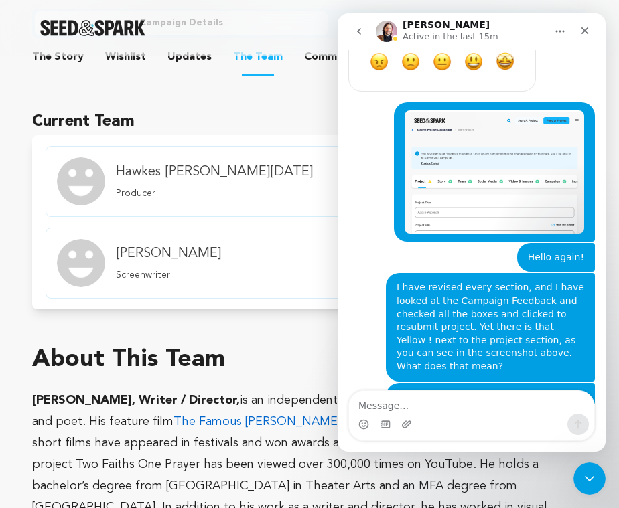
scroll to position [1647, 0]
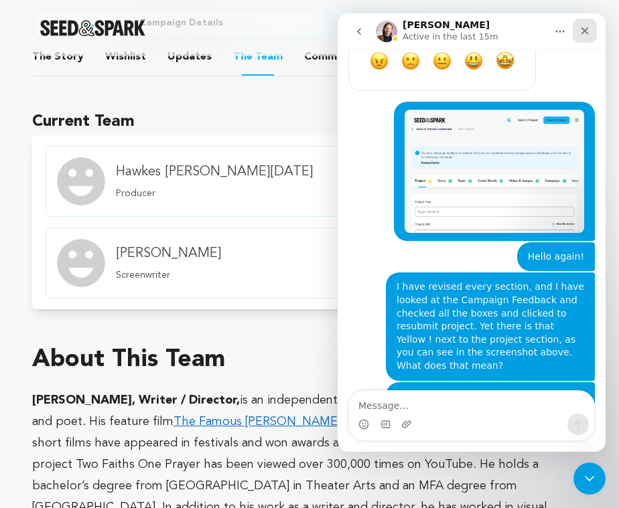
click at [586, 33] on icon "Close" at bounding box center [584, 30] width 11 height 11
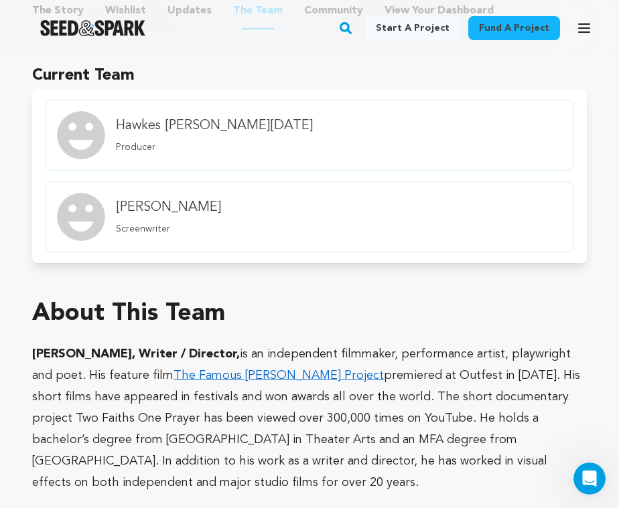
scroll to position [912, 0]
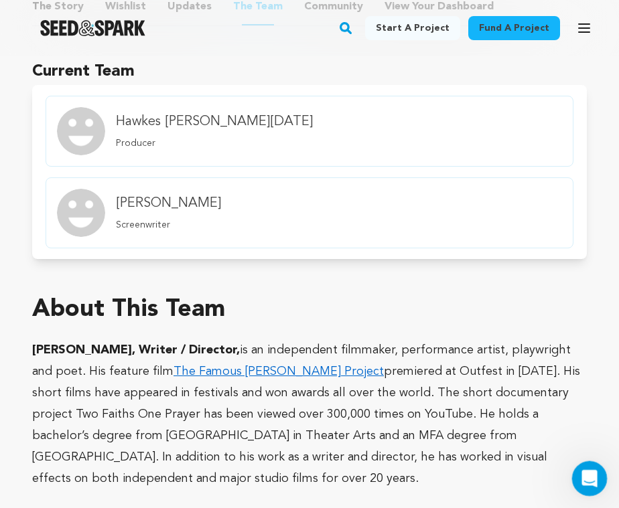
click at [586, 474] on icon "Open Intercom Messenger" at bounding box center [588, 477] width 22 height 22
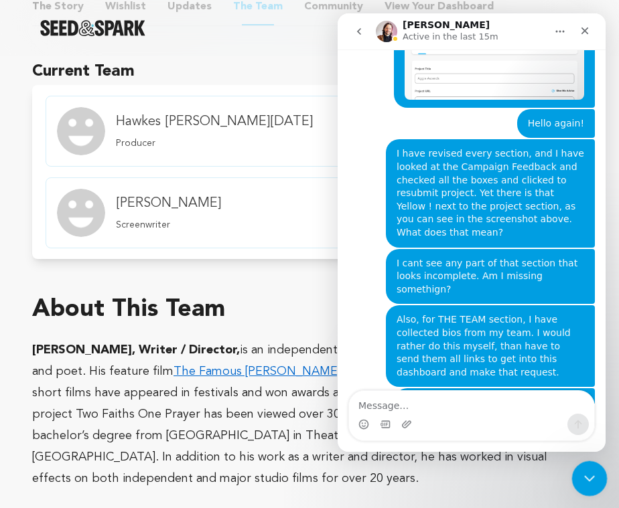
scroll to position [1827, 0]
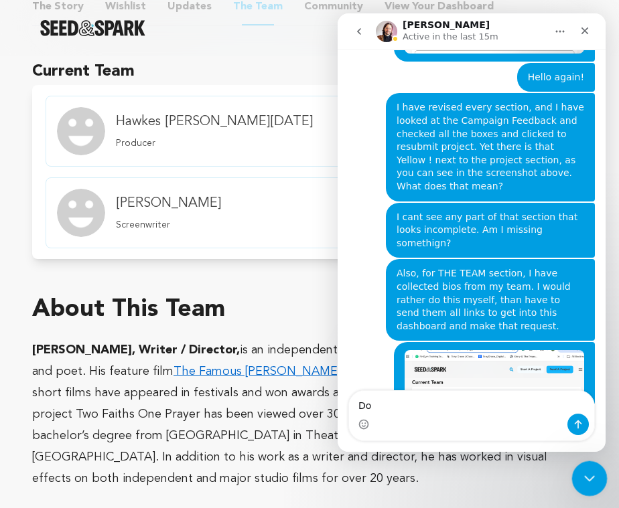
type textarea "D"
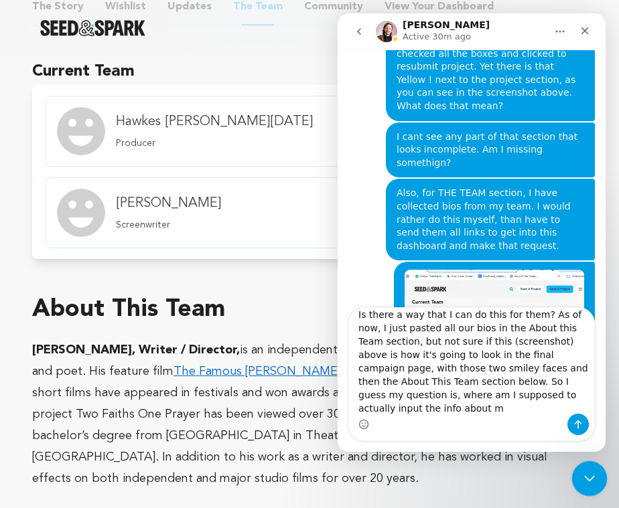
scroll to position [1910, 0]
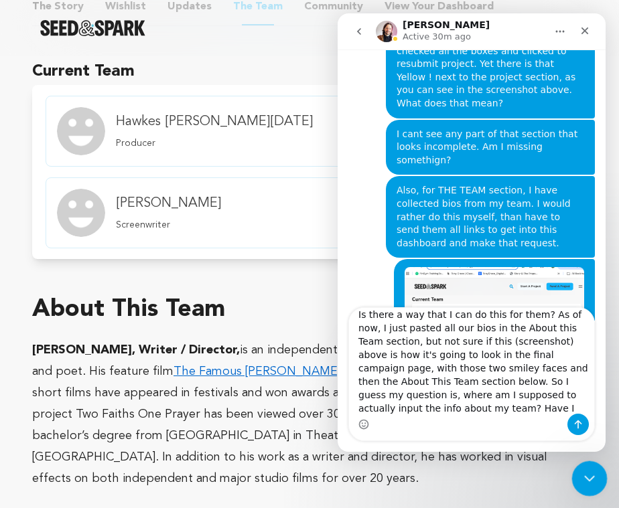
type textarea "Is there a way that I can do this for them? As of now, I just pasted all our bi…"
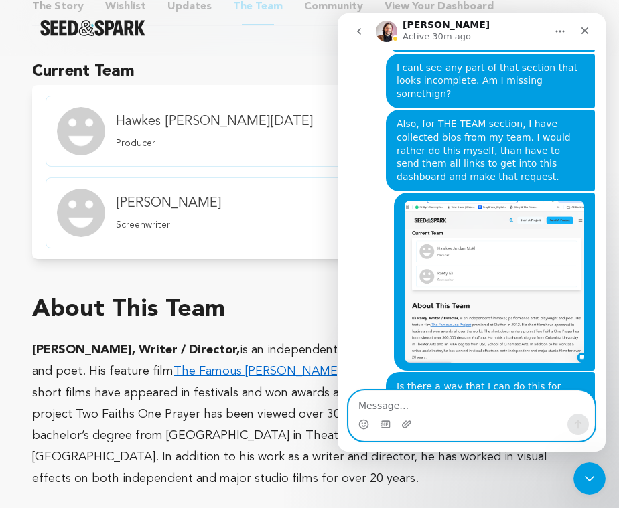
scroll to position [1976, 0]
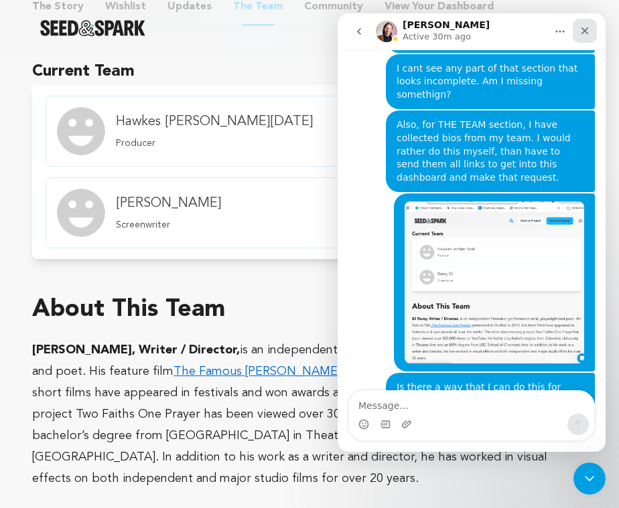
click at [583, 30] on icon "Close" at bounding box center [584, 30] width 11 height 11
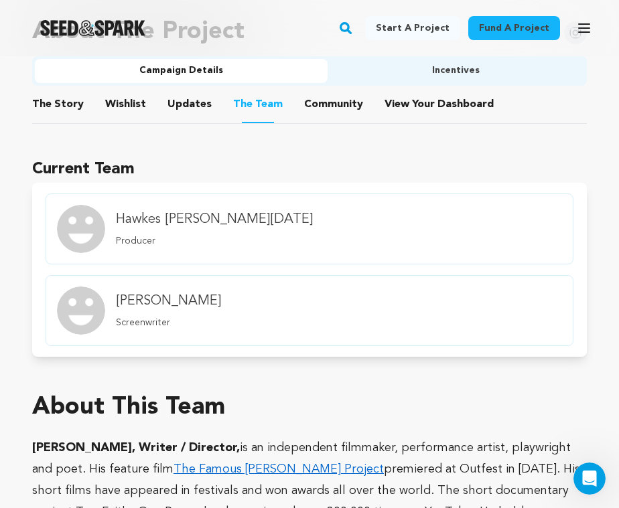
scroll to position [819, 0]
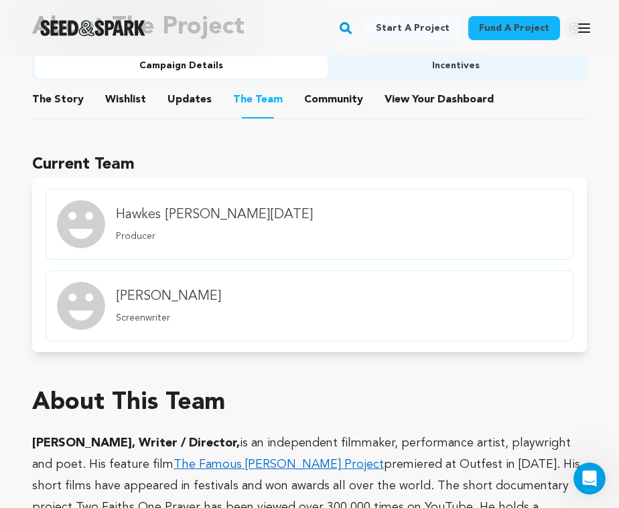
click at [260, 100] on button "The Team" at bounding box center [258, 101] width 32 height 33
click at [208, 213] on h4 "Hawkes [PERSON_NAME][DATE]" at bounding box center [214, 215] width 197 height 19
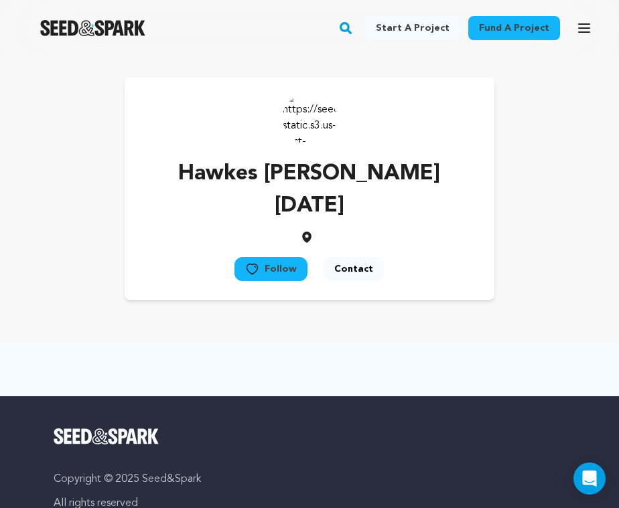
click at [347, 257] on button "Contact" at bounding box center [354, 269] width 60 height 24
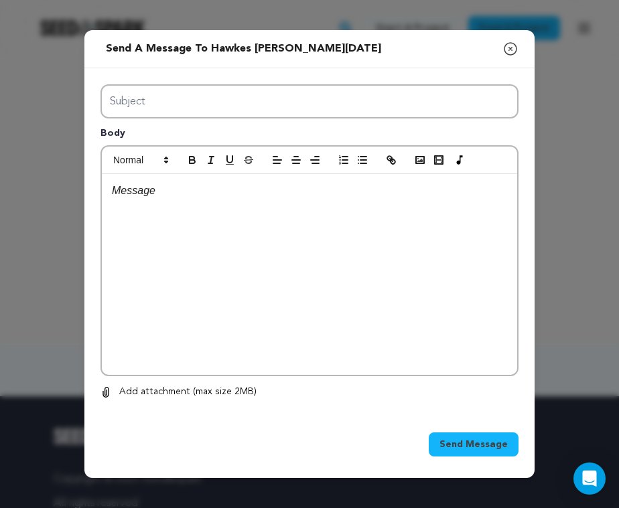
click at [508, 47] on icon "button" at bounding box center [510, 49] width 12 height 12
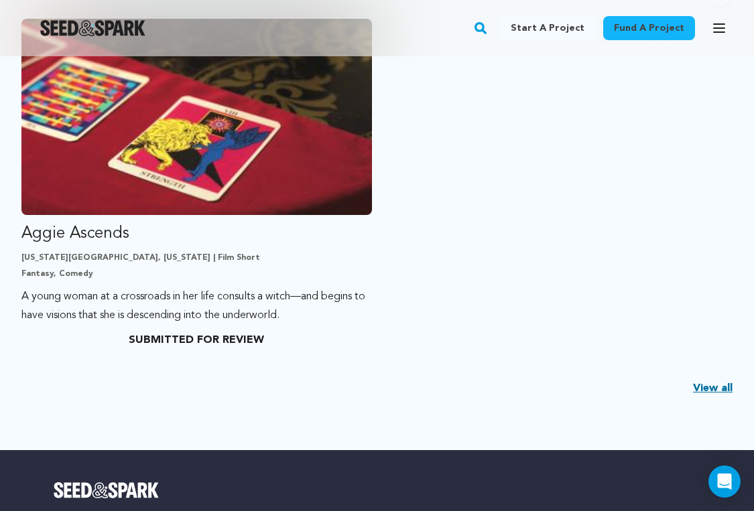
scroll to position [376, 0]
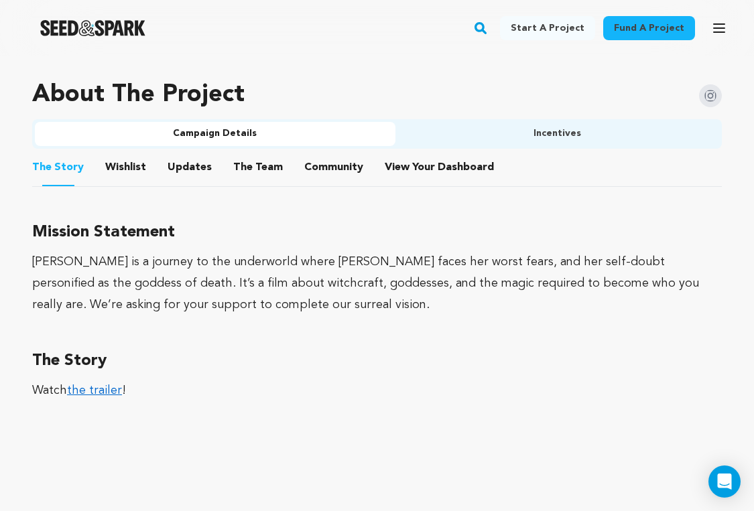
scroll to position [793, 0]
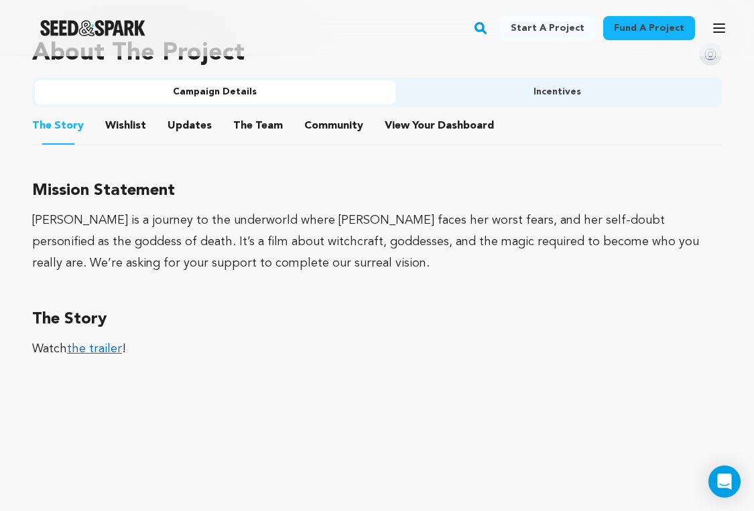
click at [245, 123] on button "The Team" at bounding box center [258, 129] width 32 height 32
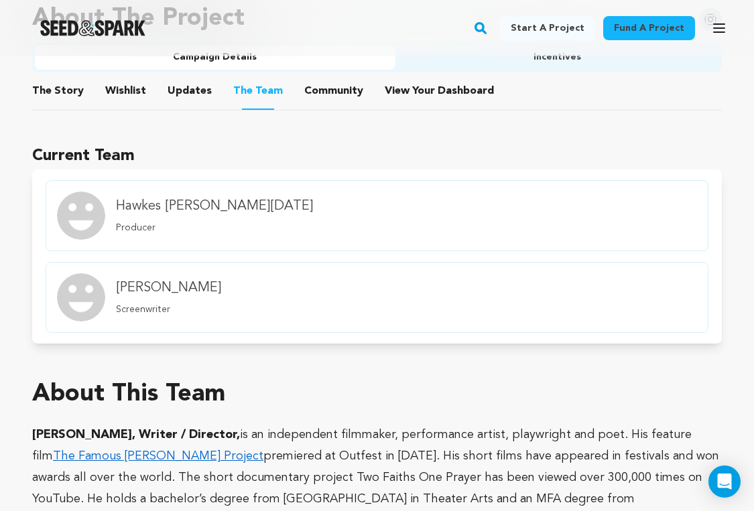
scroll to position [828, 0]
click at [180, 206] on h4 "Hawkes [PERSON_NAME][DATE]" at bounding box center [214, 205] width 197 height 19
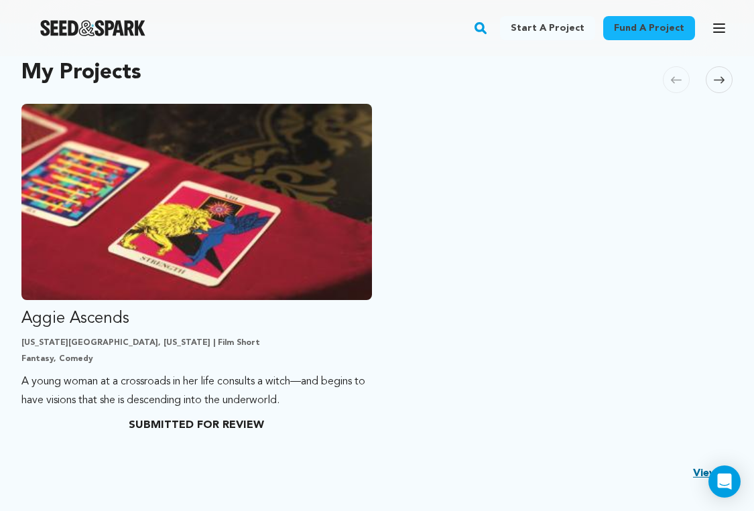
scroll to position [281, 0]
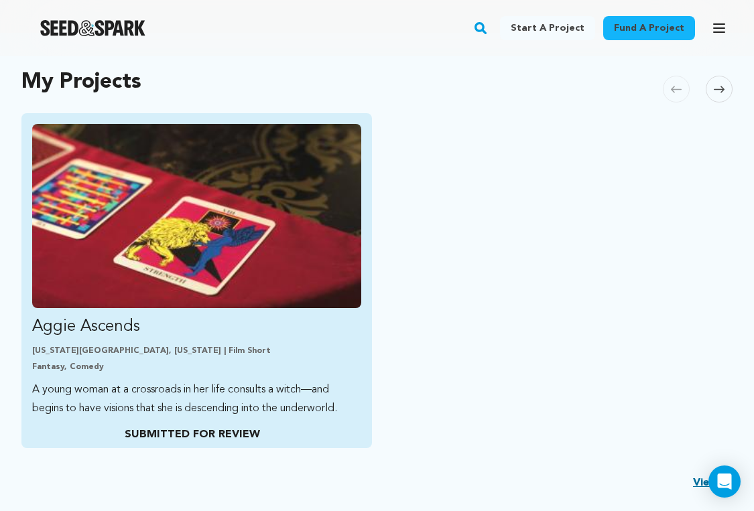
click at [226, 244] on img "Fund Aggie Ascends" at bounding box center [196, 216] width 329 height 184
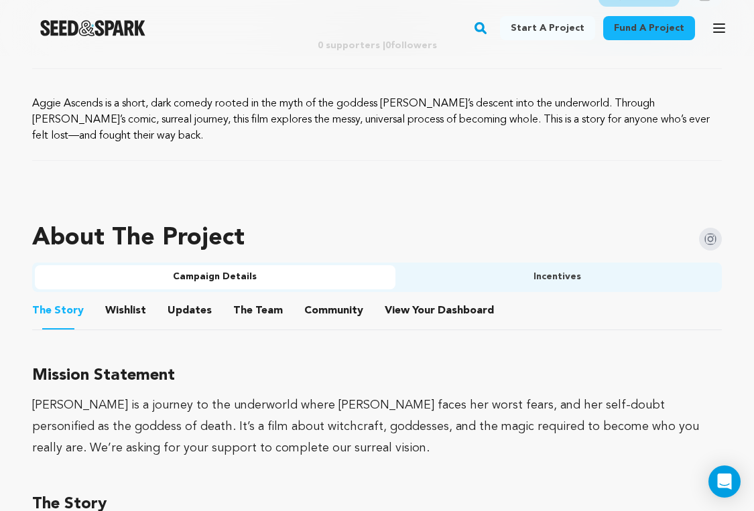
scroll to position [630, 0]
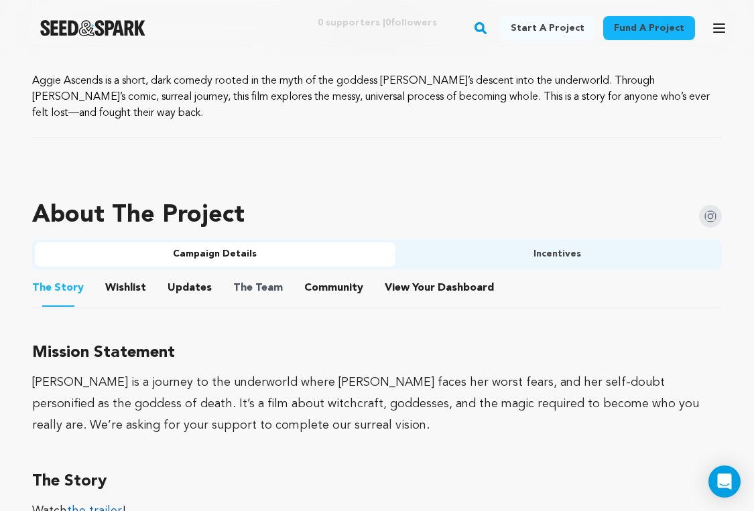
click at [271, 287] on span "The Team" at bounding box center [258, 288] width 50 height 16
click at [261, 287] on button "The Team" at bounding box center [258, 291] width 32 height 32
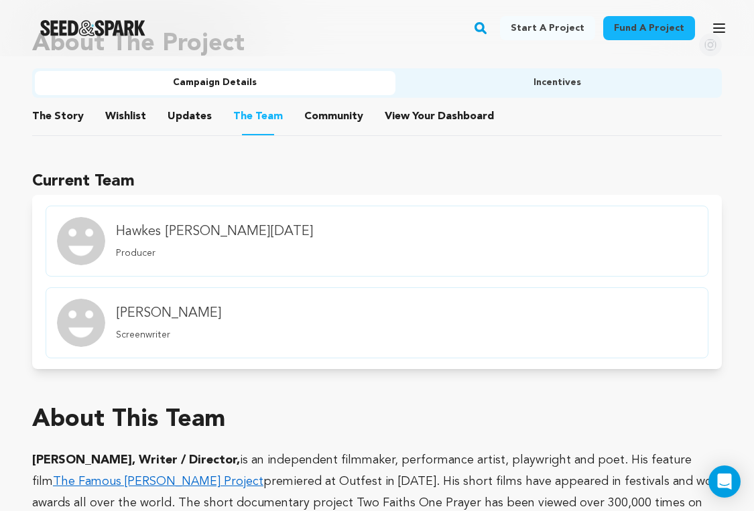
scroll to position [815, 0]
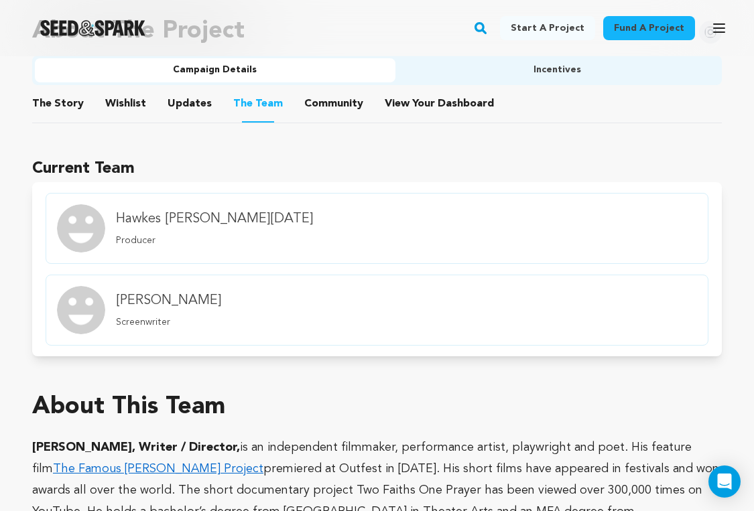
click at [180, 219] on h4 "Hawkes [PERSON_NAME][DATE]" at bounding box center [214, 219] width 197 height 19
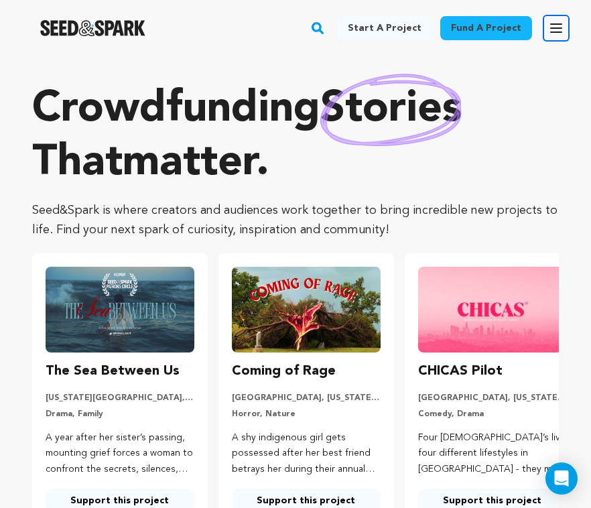
click at [557, 31] on icon "button" at bounding box center [556, 28] width 11 height 8
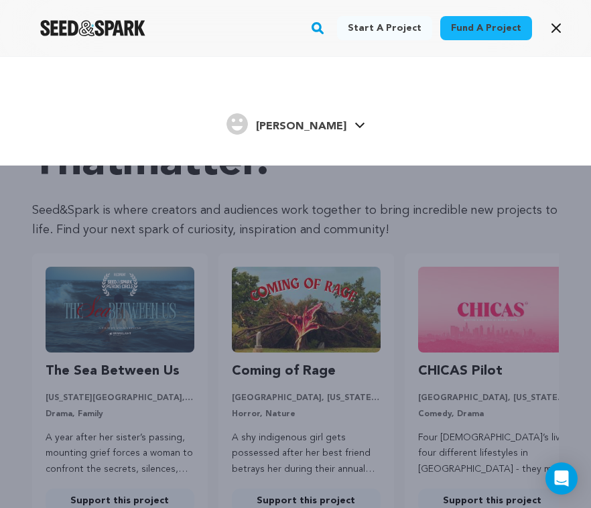
click at [305, 128] on span "[PERSON_NAME]" at bounding box center [301, 126] width 90 height 11
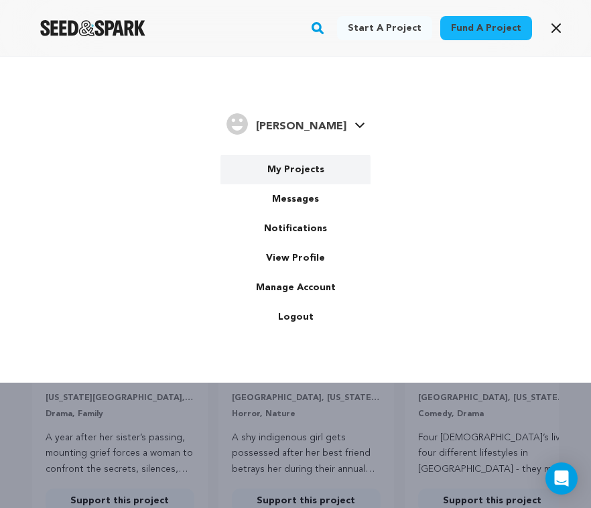
click at [294, 171] on link "My Projects" at bounding box center [295, 169] width 150 height 29
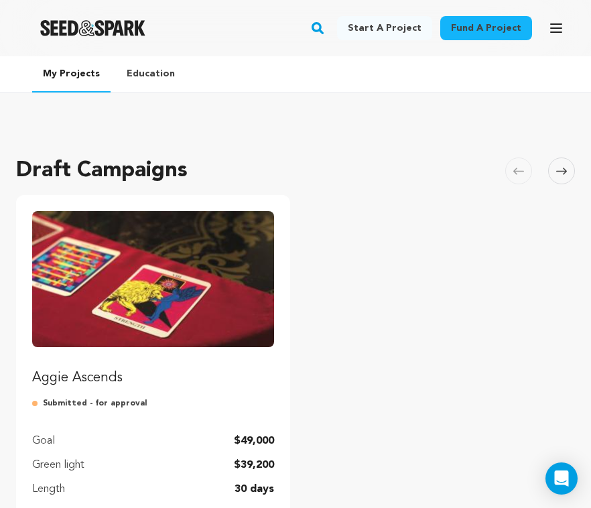
click at [156, 289] on img "Fund Aggie Ascends" at bounding box center [153, 279] width 242 height 136
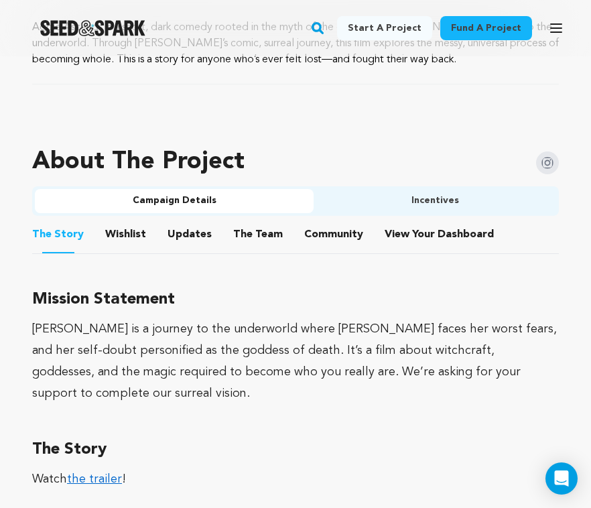
scroll to position [690, 0]
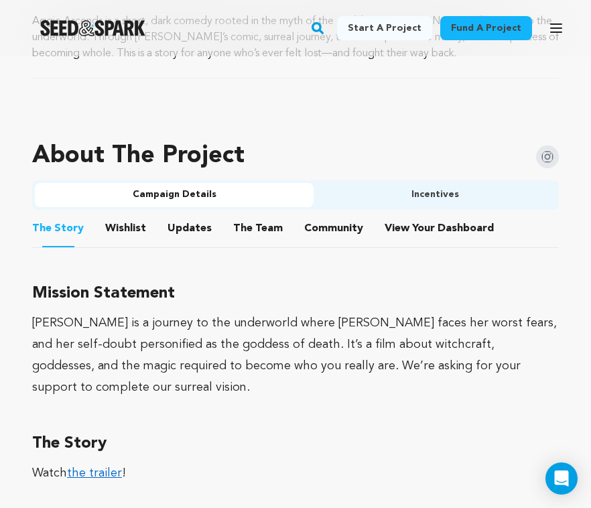
click at [127, 228] on button "Wishlist" at bounding box center [126, 231] width 32 height 32
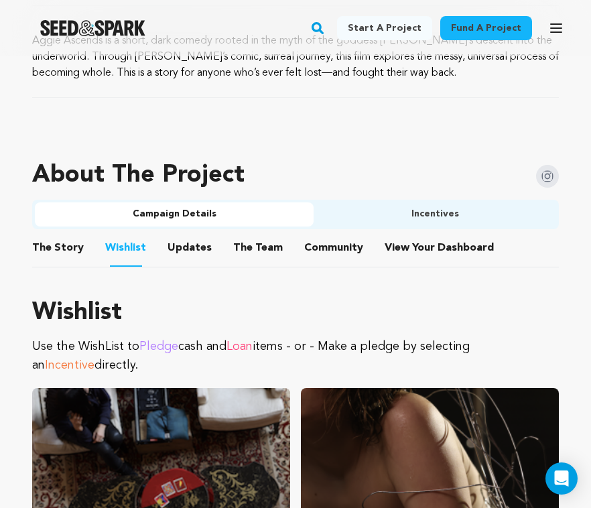
scroll to position [674, 0]
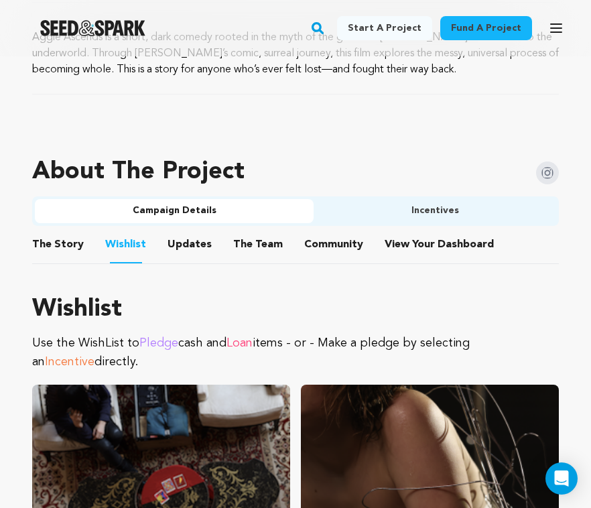
click at [58, 245] on button "The Story" at bounding box center [58, 247] width 32 height 32
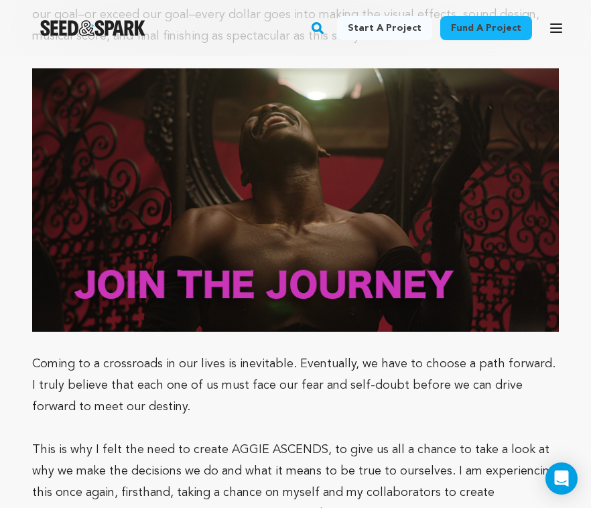
scroll to position [3249, 0]
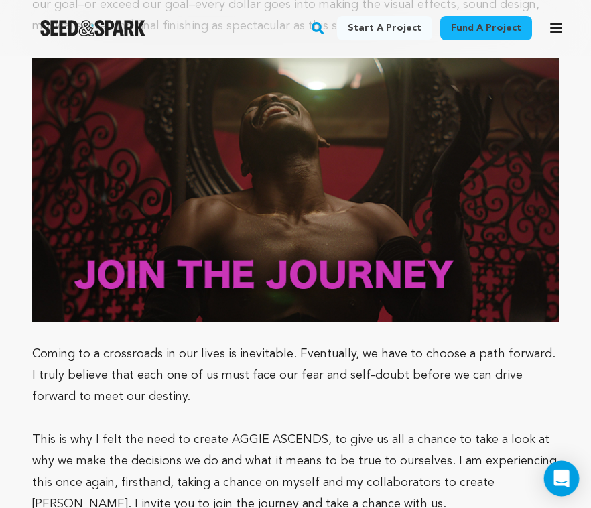
click at [560, 478] on icon "Open Intercom Messenger" at bounding box center [560, 478] width 15 height 17
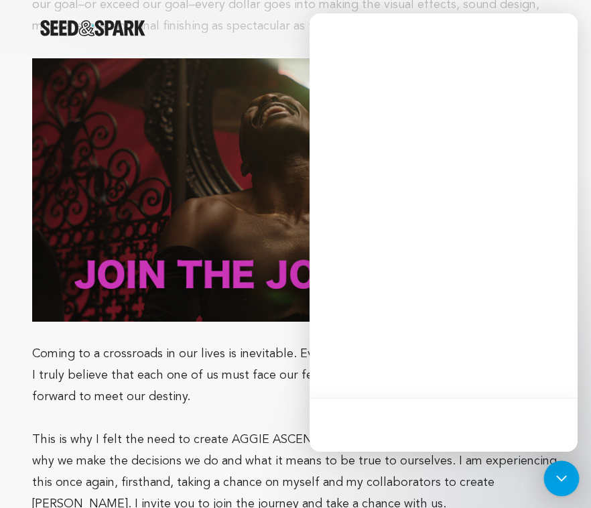
scroll to position [0, 0]
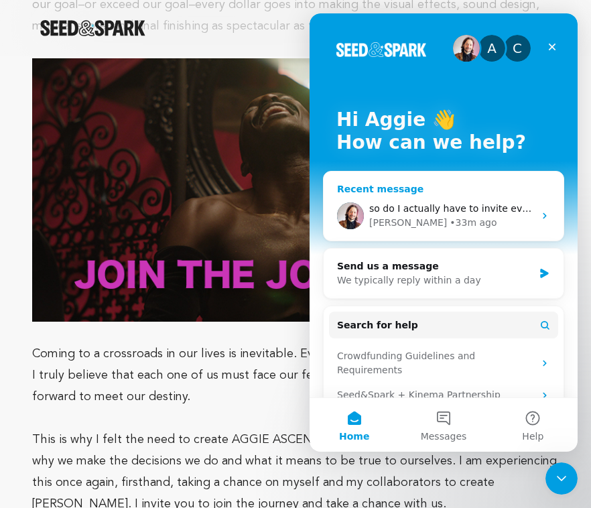
click at [474, 219] on div "Mike • 33m ago" at bounding box center [451, 223] width 165 height 14
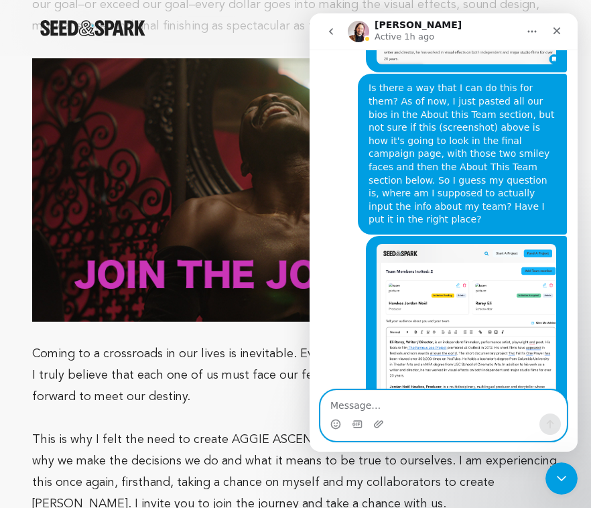
scroll to position [2240, 0]
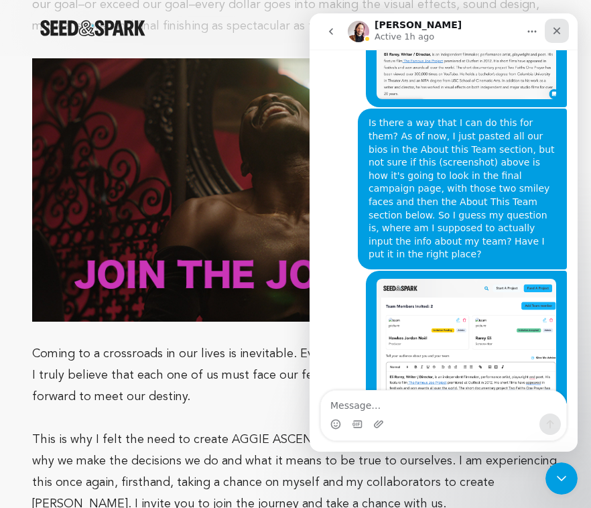
click at [557, 34] on icon "Close" at bounding box center [556, 30] width 11 height 11
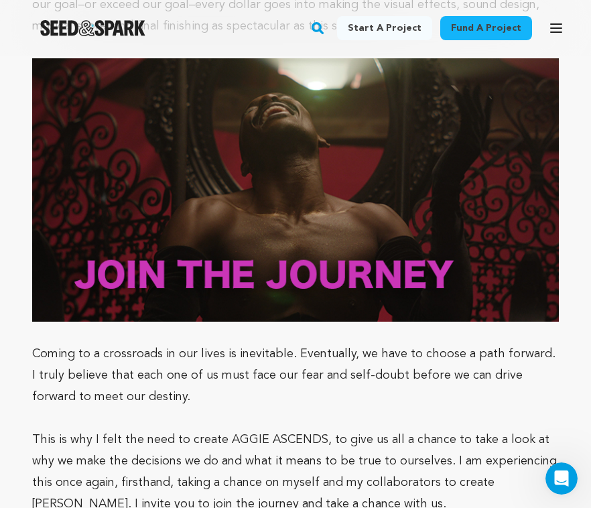
click at [478, 121] on img at bounding box center [295, 189] width 527 height 263
click at [555, 27] on icon "button" at bounding box center [556, 28] width 11 height 8
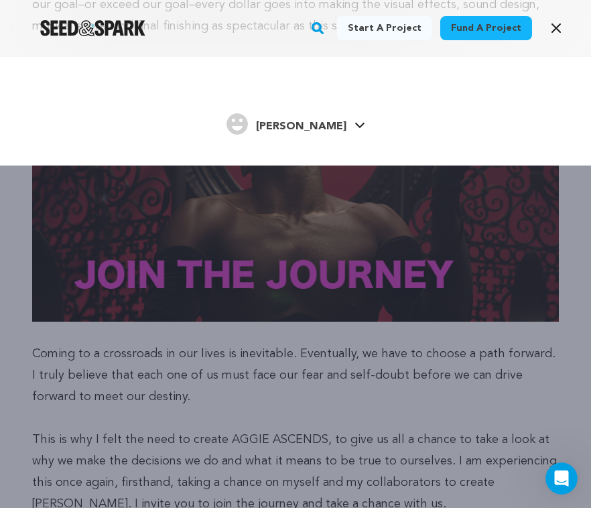
click at [289, 124] on span "[PERSON_NAME]" at bounding box center [301, 126] width 90 height 11
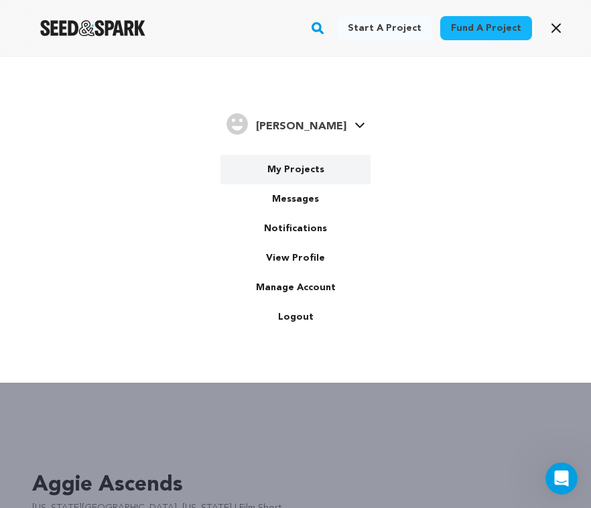
click at [287, 168] on link "My Projects" at bounding box center [295, 169] width 150 height 29
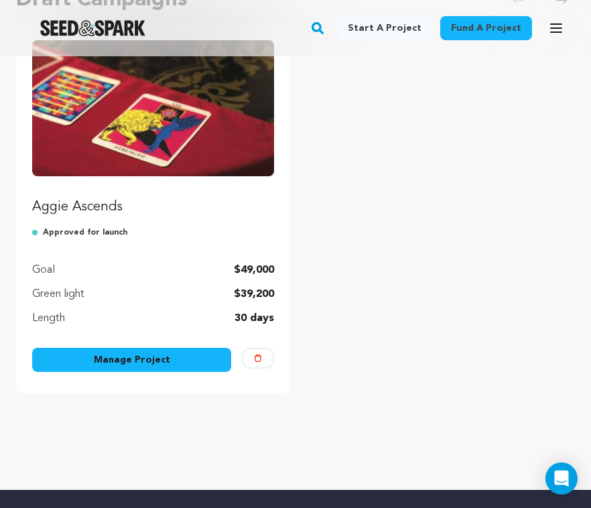
scroll to position [164, 0]
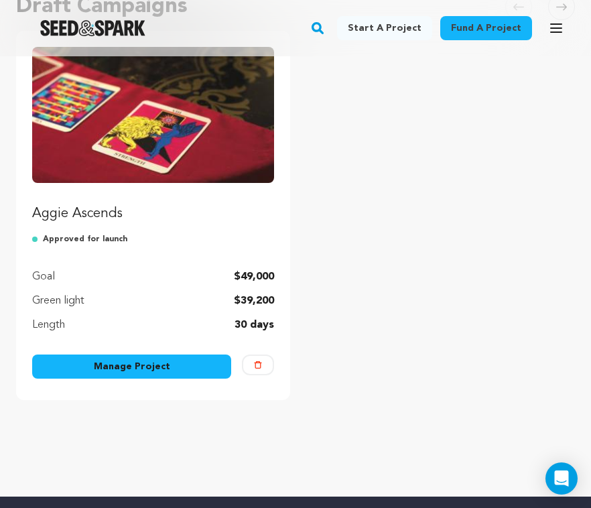
click at [166, 368] on link "Manage Project" at bounding box center [131, 366] width 199 height 24
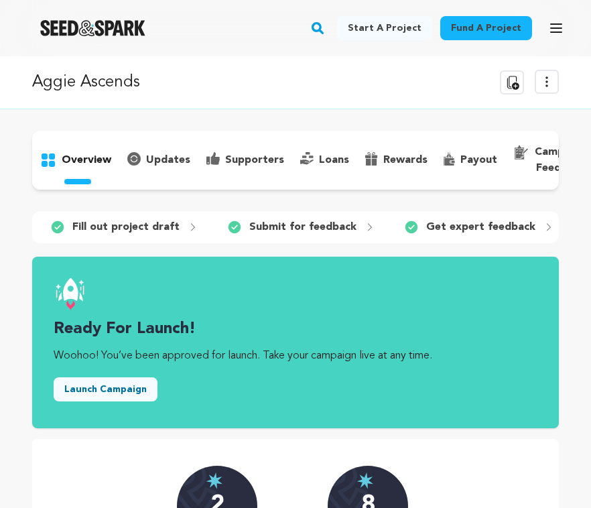
click at [173, 364] on div "Ready for launch! Woohoo! You’ve been approved for launch. Take your campaign l…" at bounding box center [295, 517] width 527 height 520
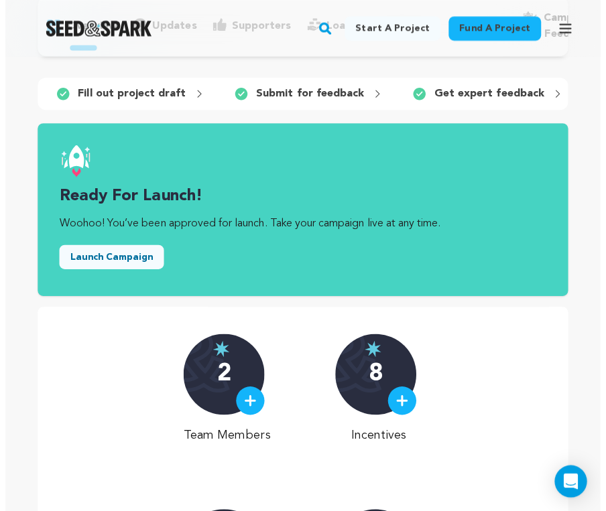
scroll to position [133, 0]
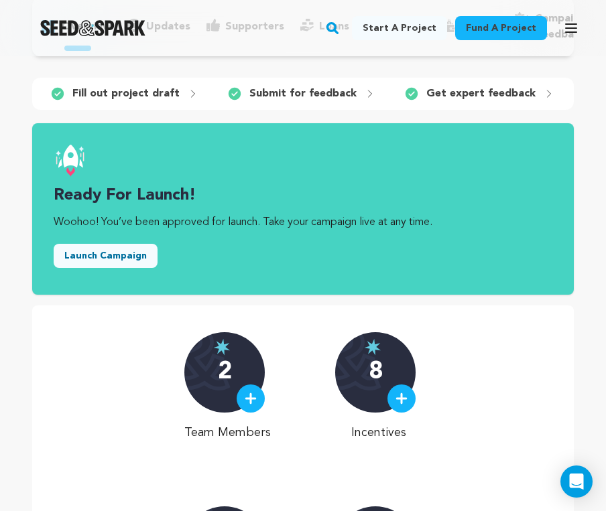
click at [149, 96] on p "Fill out project draft" at bounding box center [125, 94] width 107 height 16
click at [126, 375] on div "2 Team Members 8 Incentives 1 Pitch Video 0 Followers" at bounding box center [303, 474] width 488 height 284
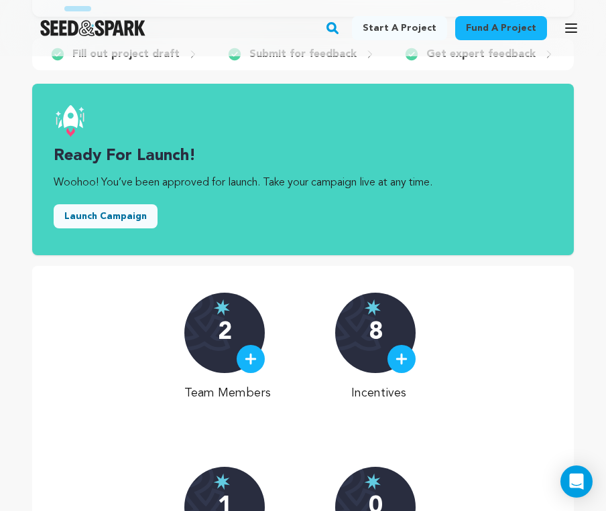
scroll to position [0, 0]
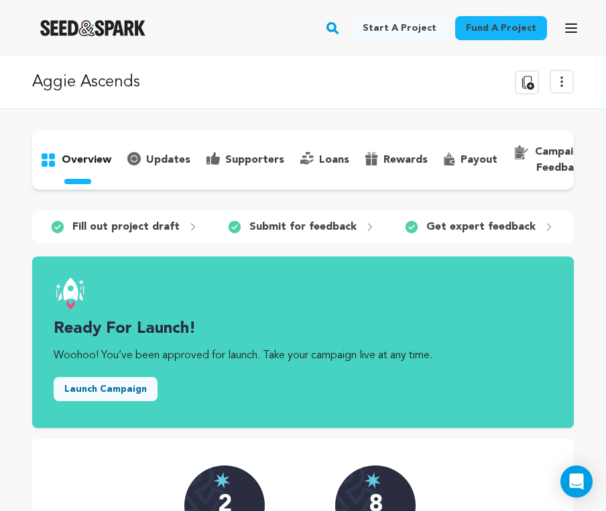
click at [95, 157] on p "overview" at bounding box center [87, 160] width 50 height 16
click at [127, 225] on p "Fill out project draft" at bounding box center [125, 227] width 107 height 16
click at [111, 235] on div "1 Fill out project draft" at bounding box center [120, 226] width 177 height 21
click at [569, 25] on icon "button" at bounding box center [571, 28] width 16 height 16
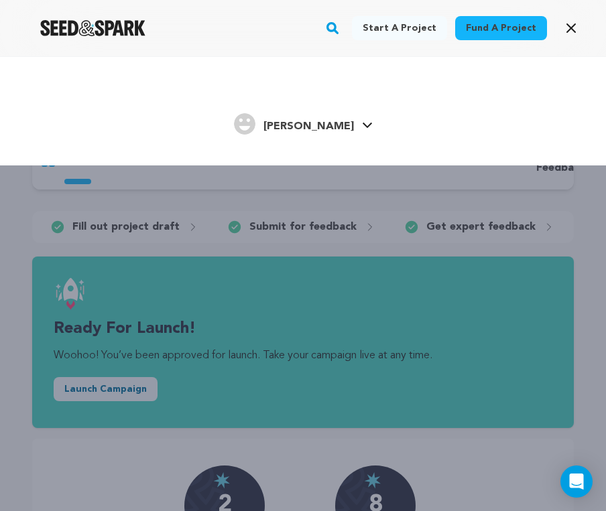
click at [320, 129] on span "[PERSON_NAME]" at bounding box center [308, 126] width 90 height 11
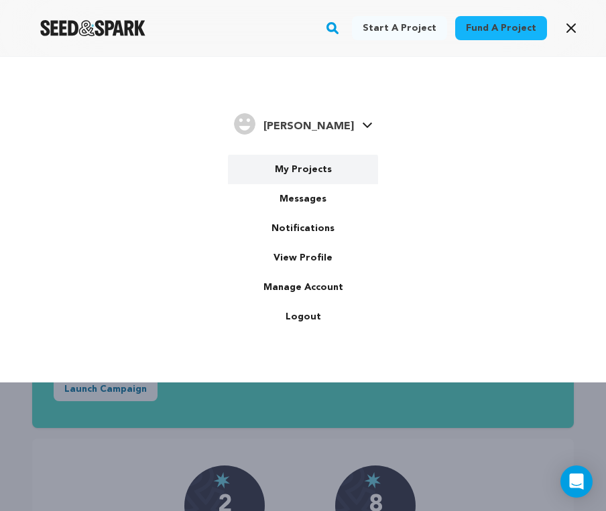
click at [295, 168] on link "My Projects" at bounding box center [303, 169] width 150 height 29
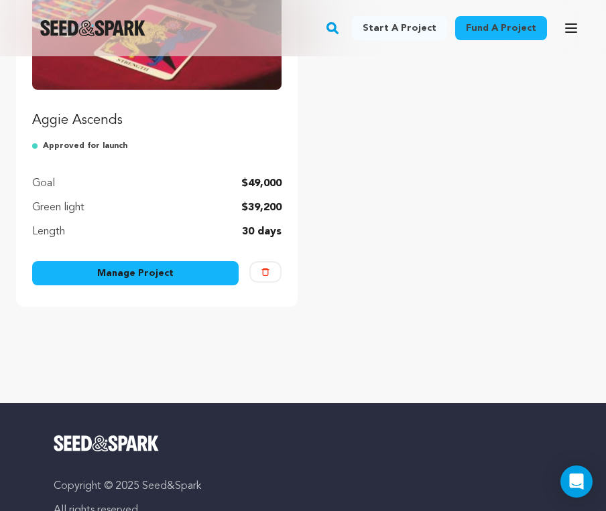
scroll to position [266, 0]
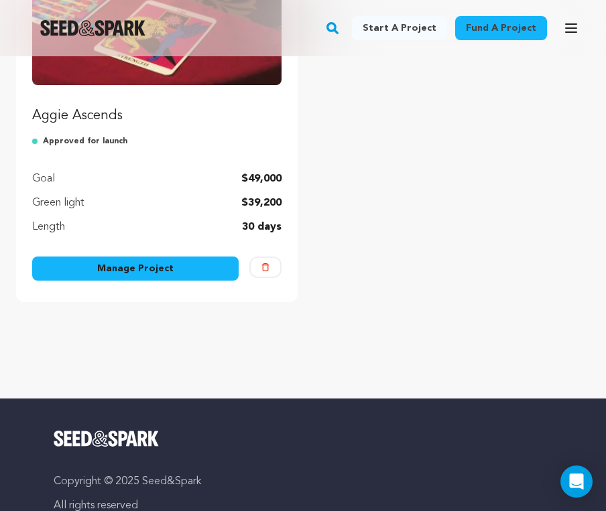
click at [149, 267] on link "Manage Project" at bounding box center [135, 269] width 206 height 24
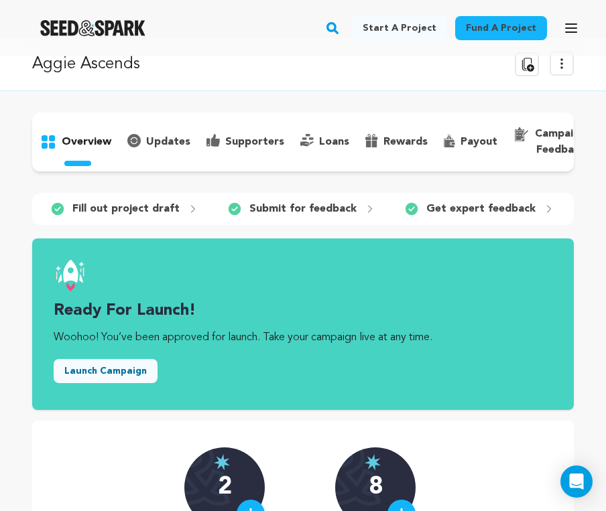
scroll to position [17, 0]
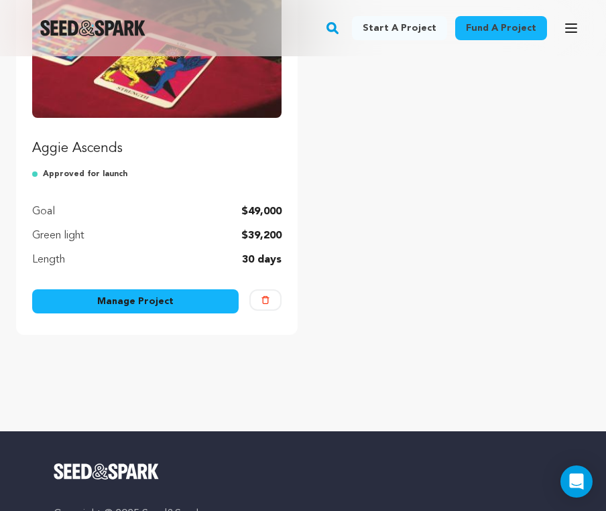
scroll to position [223, 0]
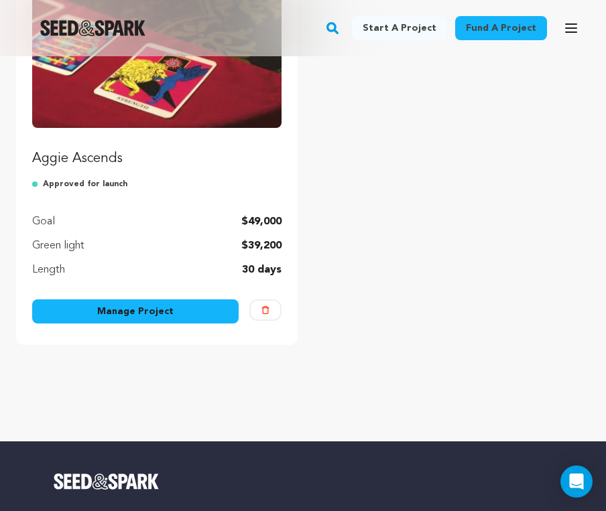
click at [138, 312] on link "Manage Project" at bounding box center [135, 311] width 206 height 24
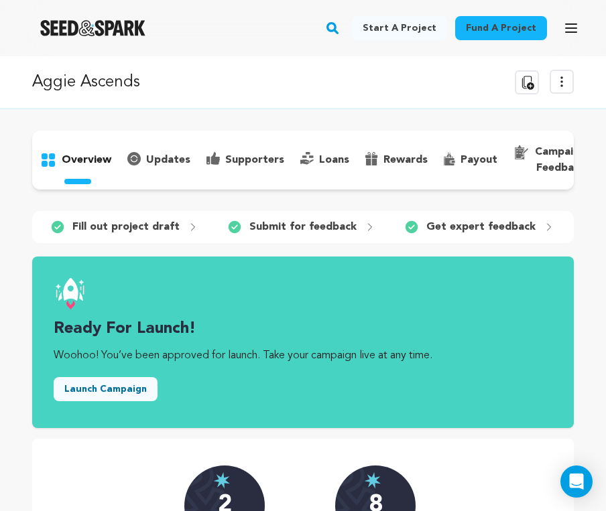
click at [562, 81] on icon at bounding box center [561, 81] width 1 height 9
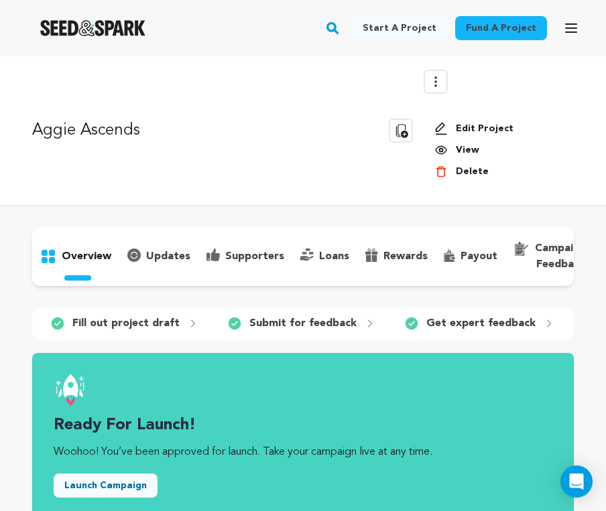
click at [478, 128] on link "Edit Project" at bounding box center [498, 128] width 129 height 13
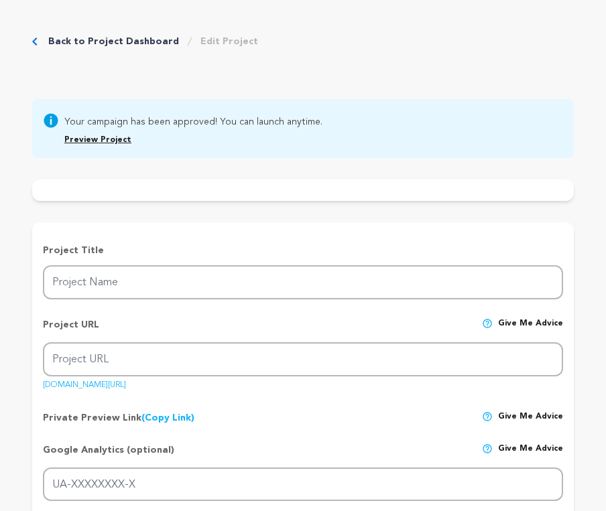
type input "Aggie Ascends"
type input "aggie-ascends"
type input "A young woman at a crossroads in her life consults a witch—and begins to have v…"
type textarea "Aggie Ascends is a short, dark comedy rooted in the myth of the goddess [PERSON…"
type textarea "[PERSON_NAME] is a journey to the underworld where [PERSON_NAME] faces her wors…"
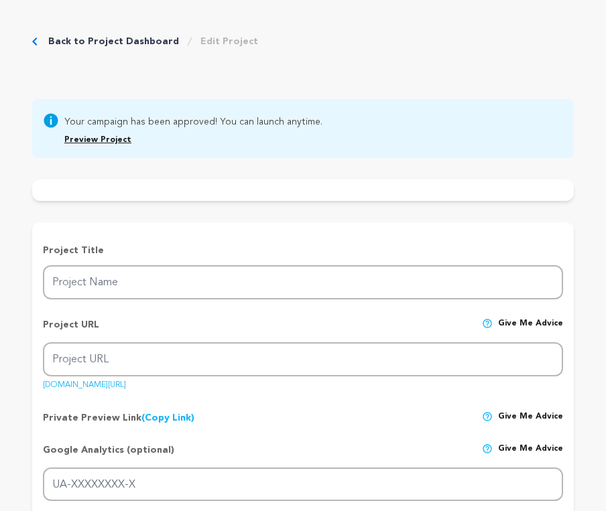
type textarea "None."
radio input "true"
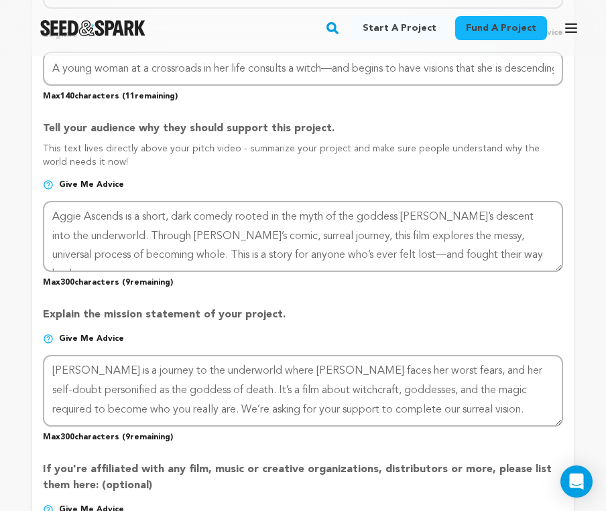
scroll to position [799, 0]
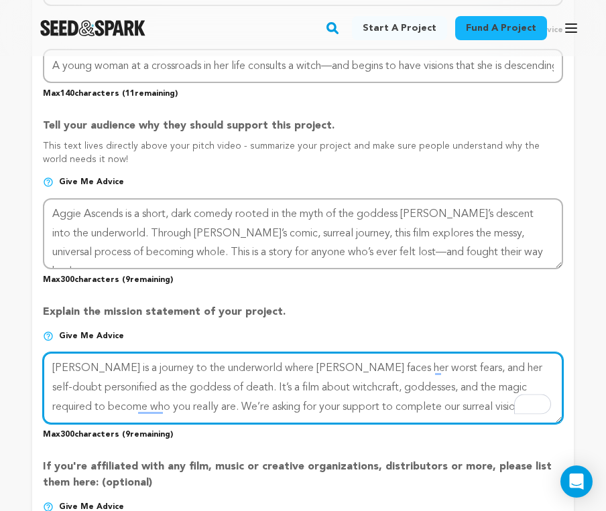
drag, startPoint x: 480, startPoint y: 413, endPoint x: 52, endPoint y: 356, distance: 431.8
click at [52, 356] on textarea "To enrich screen reader interactions, please activate Accessibility in Grammarl…" at bounding box center [303, 387] width 520 height 71
paste textarea "s [DEMOGRAPHIC_DATA] witches, this film is about us. We consult witches. We con…"
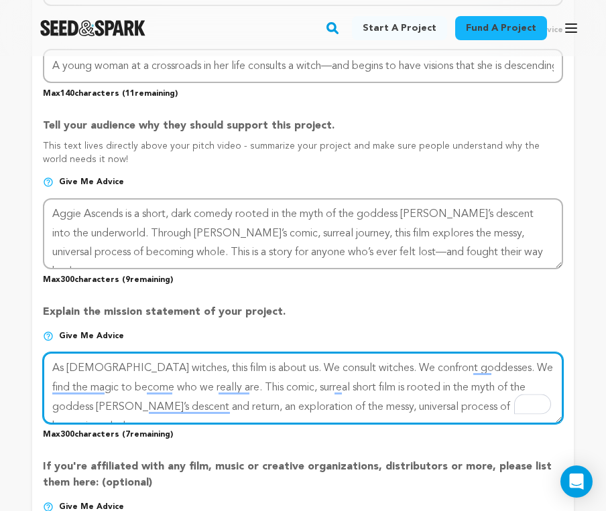
type textarea "As [DEMOGRAPHIC_DATA] witches, this film is about us. We consult witches. We co…"
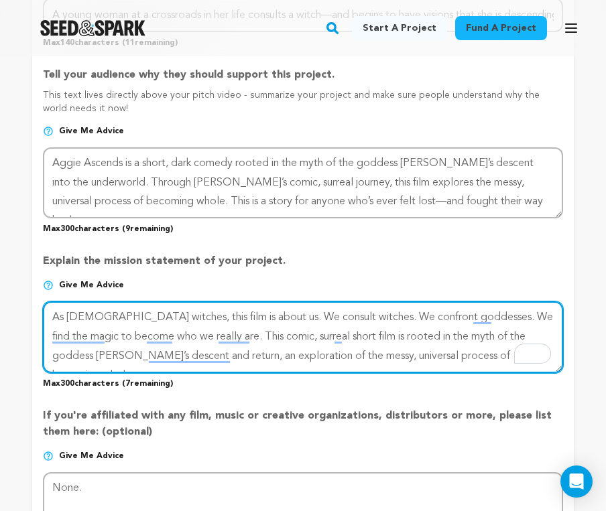
scroll to position [843, 0]
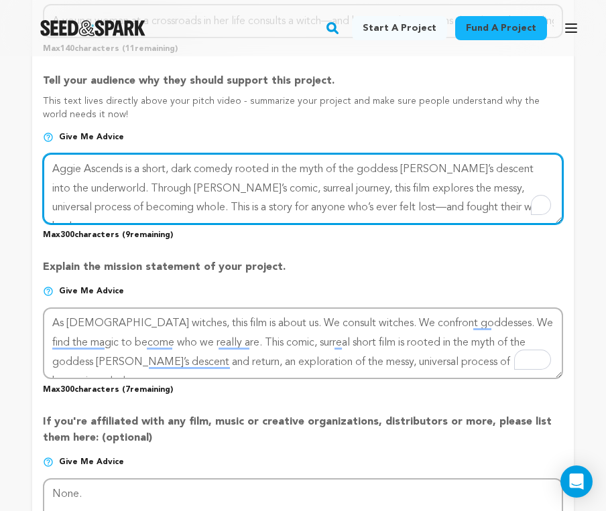
click at [491, 209] on textarea "To enrich screen reader interactions, please activate Accessibility in Grammarl…" at bounding box center [303, 188] width 520 height 71
drag, startPoint x: 491, startPoint y: 209, endPoint x: 54, endPoint y: 162, distance: 439.3
click at [54, 162] on textarea "To enrich screen reader interactions, please activate Accessibility in Grammarl…" at bounding box center [303, 188] width 520 height 71
paste textarea "Feeling adrift in her life, [PERSON_NAME] consults a witch—and begins to have v…"
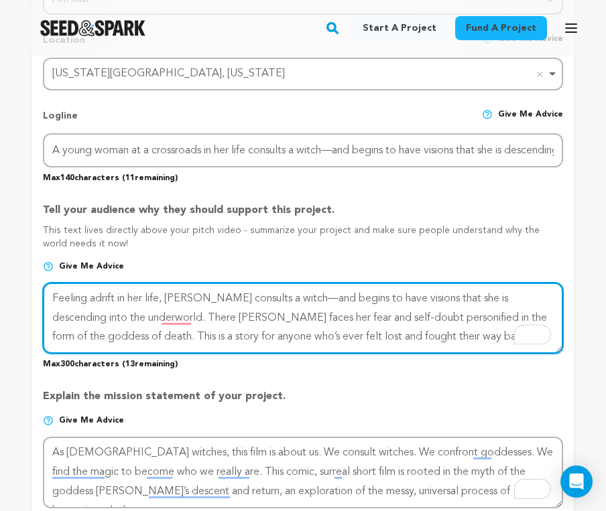
scroll to position [708, 0]
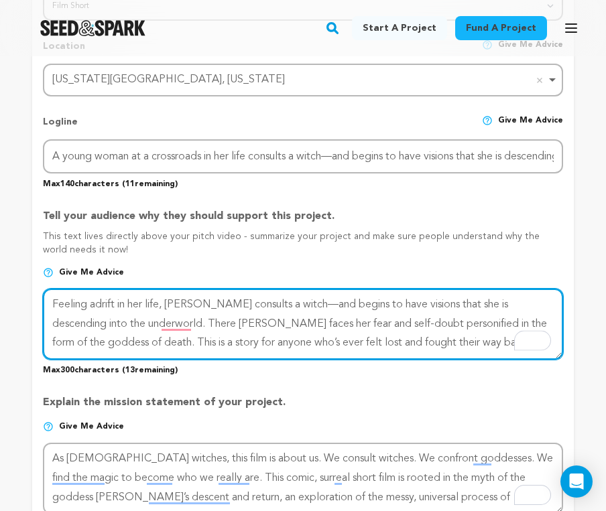
type textarea "Feeling adrift in her life, [PERSON_NAME] consults a witch—and begins to have v…"
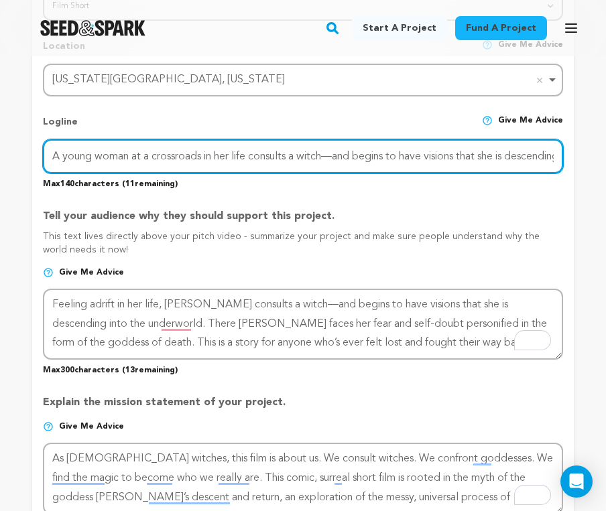
click at [304, 159] on input "A young woman at a crossroads in her life consults a witch—and begins to have v…" at bounding box center [303, 156] width 520 height 34
paste input "Feeling adrift in her life, Aggi"
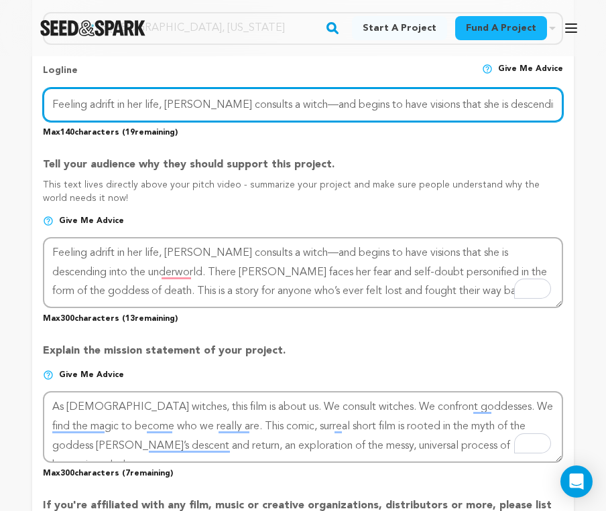
scroll to position [766, 0]
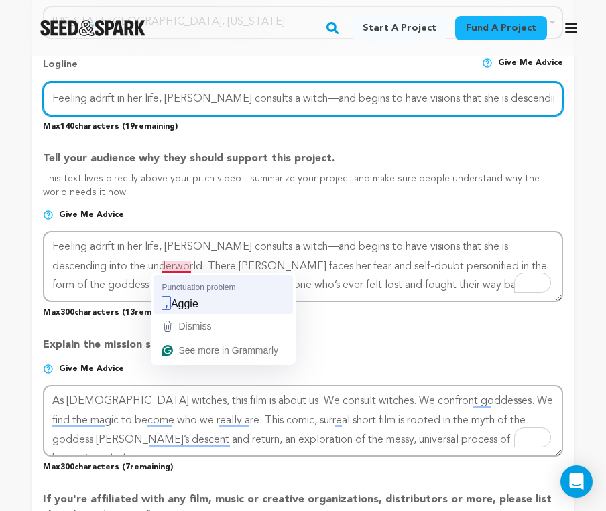
type input "Feeling adrift in her life, [PERSON_NAME] consults a witch—and begins to have v…"
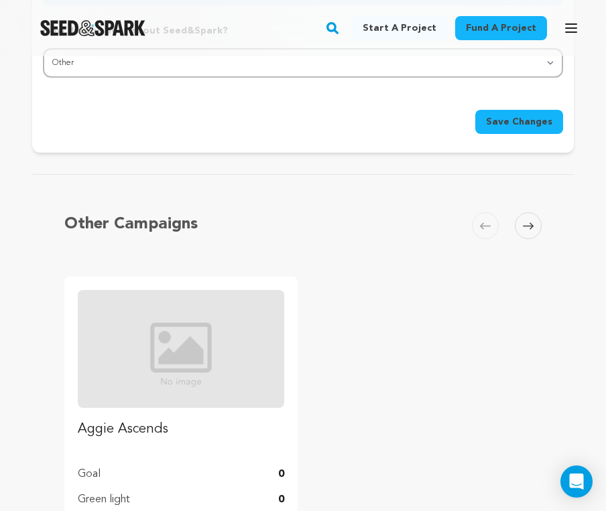
scroll to position [1583, 0]
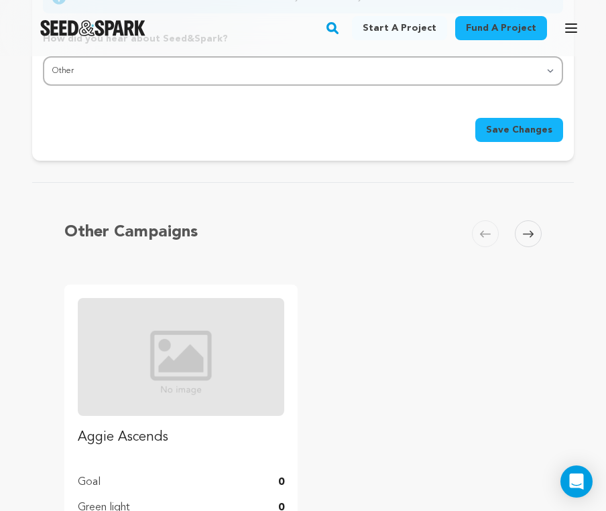
type textarea "Feeling adrift in her life, [PERSON_NAME] consults a witch—and begins to have v…"
click at [500, 125] on span "Save Changes" at bounding box center [519, 129] width 66 height 13
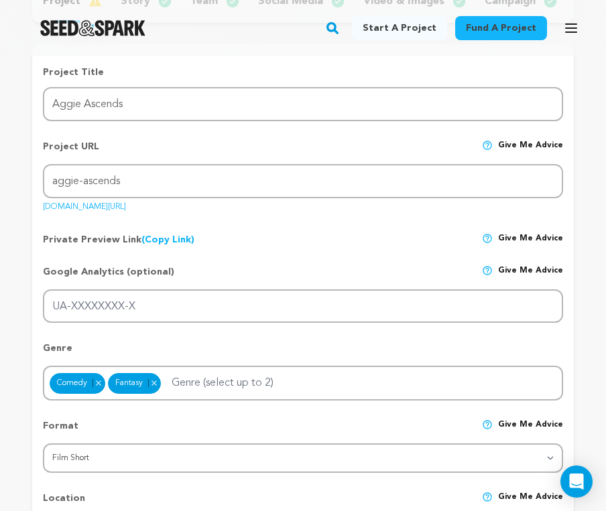
scroll to position [255, 0]
click at [176, 238] on link "(Copy Link) Copy private preview link" at bounding box center [167, 240] width 53 height 9
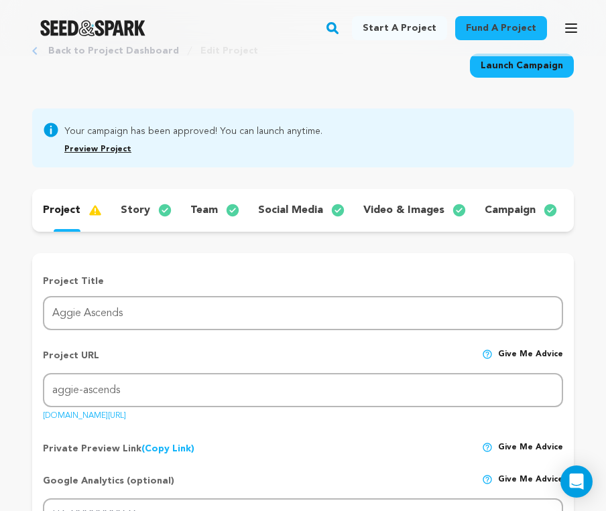
scroll to position [48, 0]
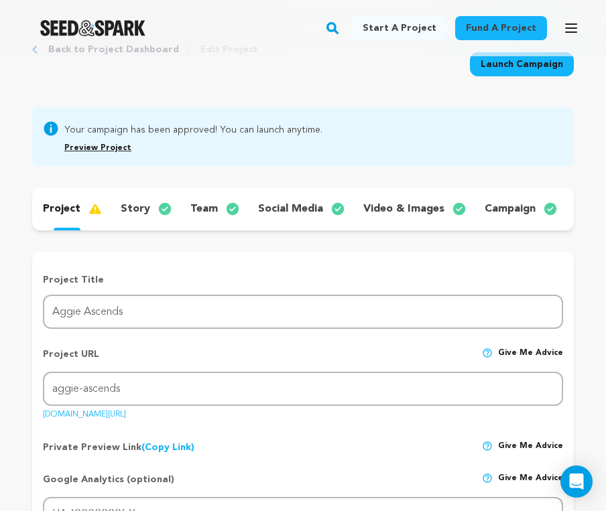
click at [210, 208] on p "team" at bounding box center [203, 209] width 27 height 16
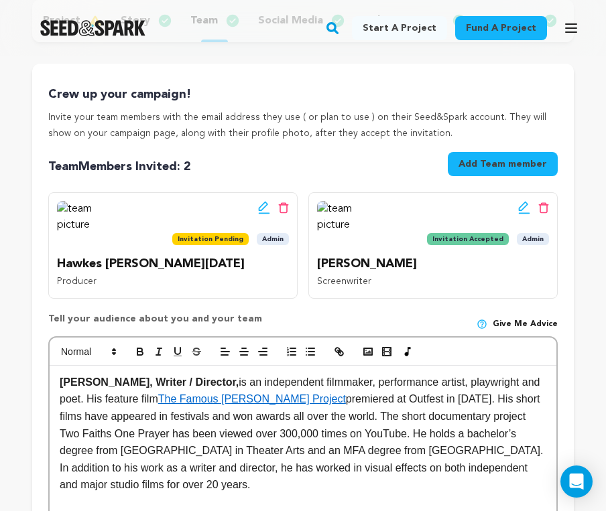
scroll to position [237, 0]
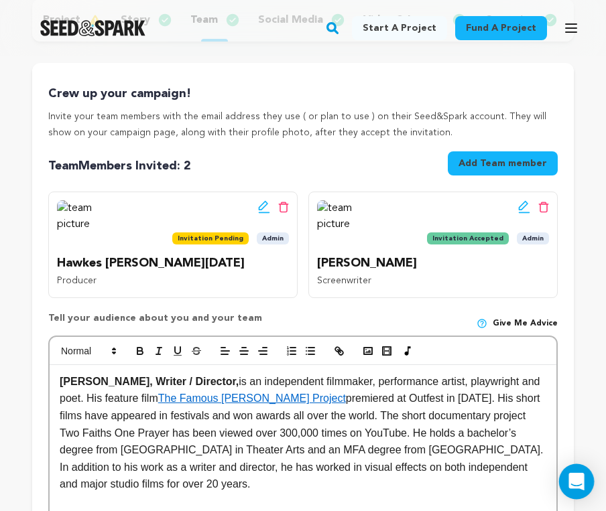
click at [576, 480] on icon "Open Intercom Messenger" at bounding box center [575, 481] width 15 height 17
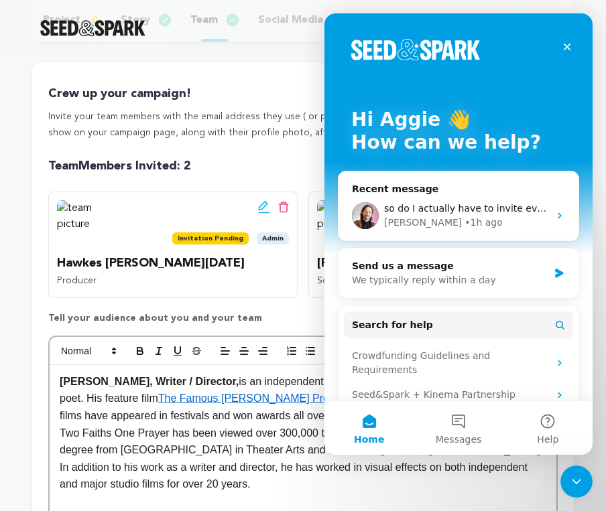
scroll to position [0, 0]
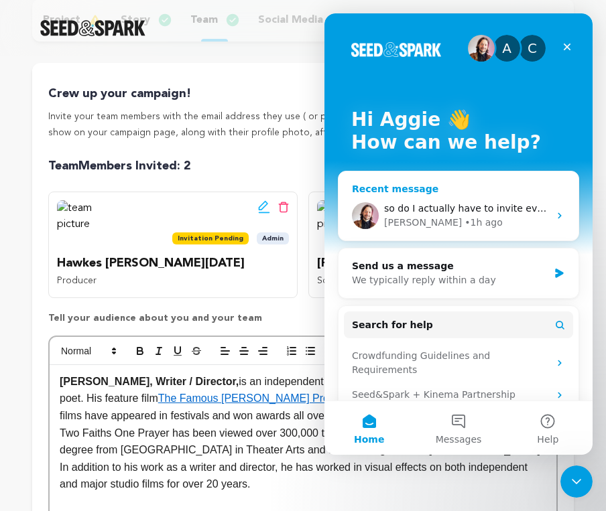
click at [491, 211] on span "so do I actually have to invite everyone if I want to add them to this section." at bounding box center [563, 208] width 359 height 11
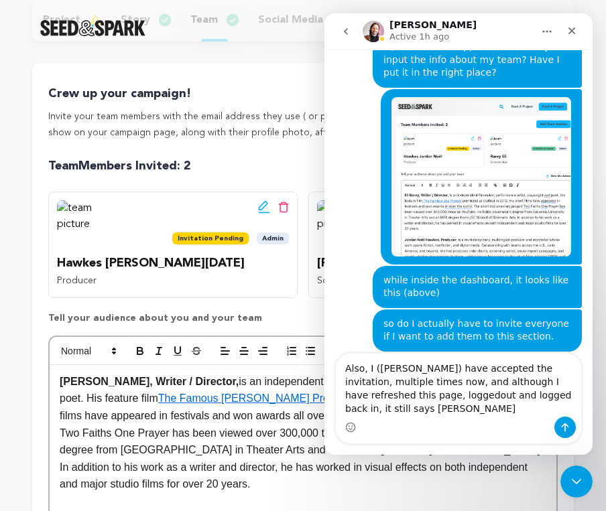
scroll to position [2424, 0]
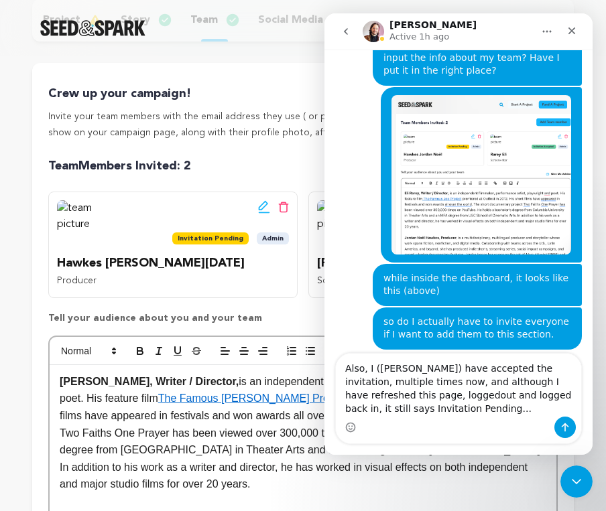
type textarea "Also, I ([PERSON_NAME]) have accepted the invitation, multiple times now, and a…"
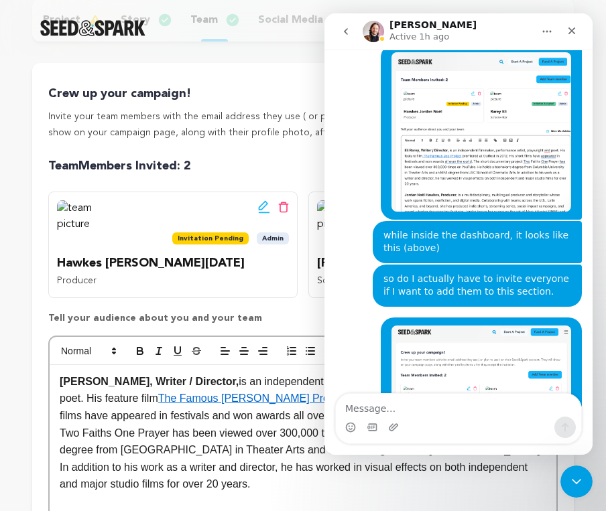
scroll to position [2467, 0]
click at [574, 31] on icon "Close" at bounding box center [571, 30] width 11 height 11
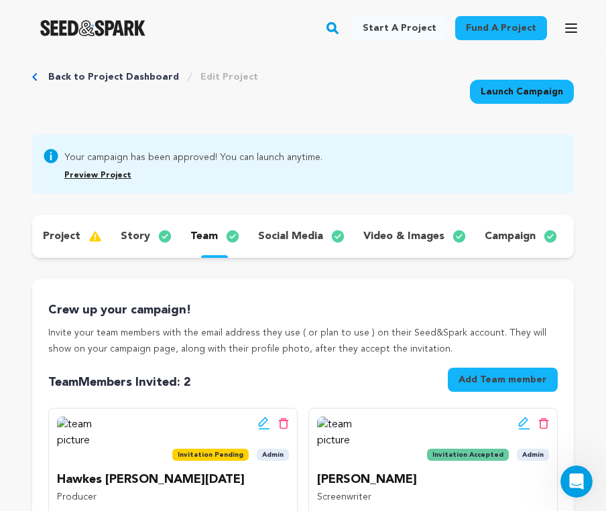
scroll to position [0, 0]
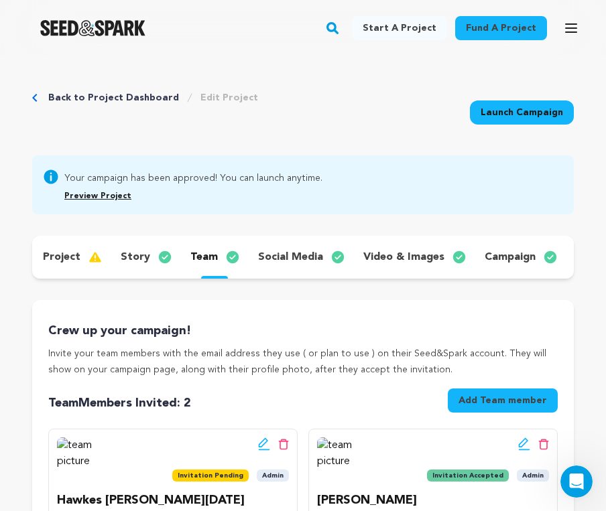
click at [373, 94] on div "Back to Project Dashboard Edit Project Launch Campaign" at bounding box center [302, 111] width 541 height 88
click at [61, 257] on p "project" at bounding box center [62, 257] width 38 height 16
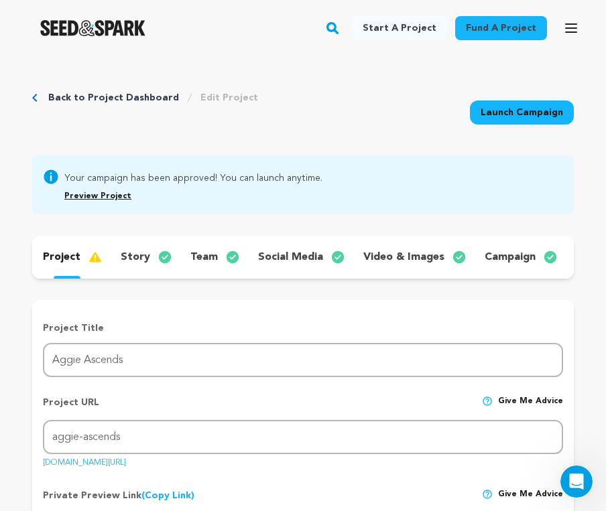
click at [80, 255] on div "project" at bounding box center [71, 257] width 78 height 21
